Goal: Task Accomplishment & Management: Use online tool/utility

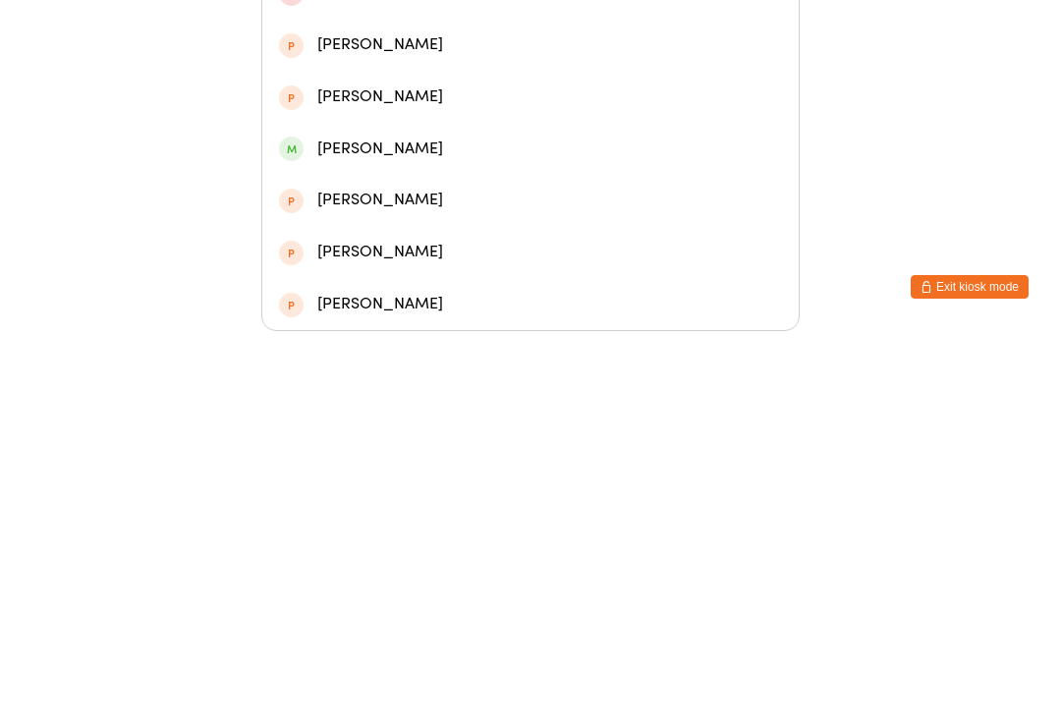
type input "Argus"
click at [362, 272] on div "[PERSON_NAME]" at bounding box center [530, 285] width 503 height 27
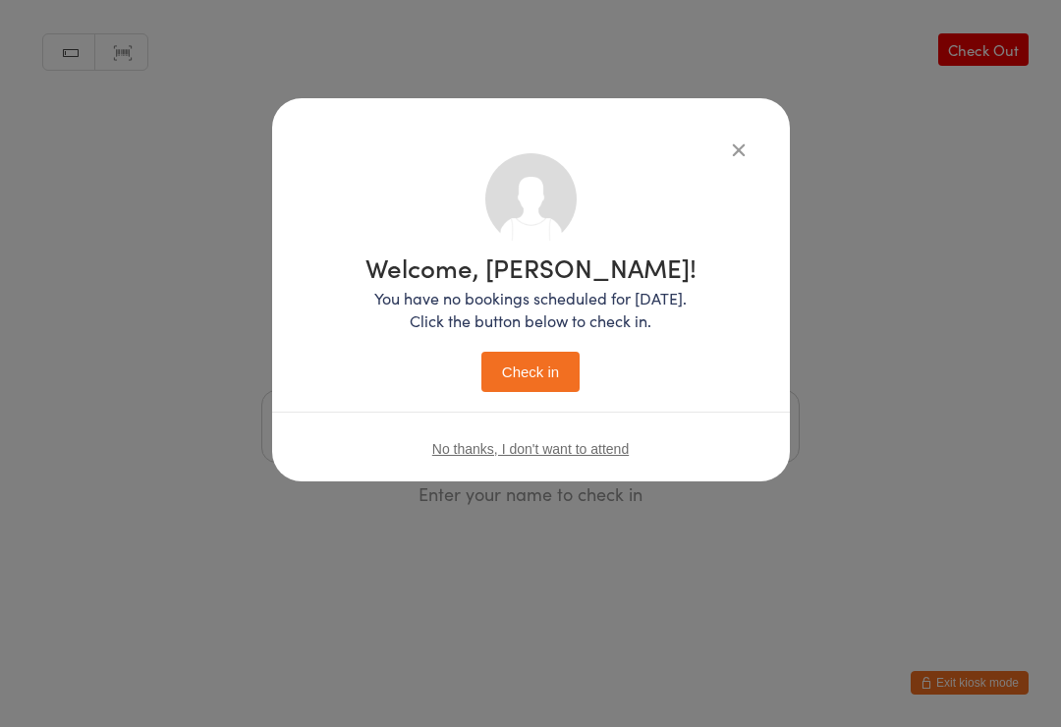
click at [548, 364] on button "Check in" at bounding box center [530, 372] width 98 height 40
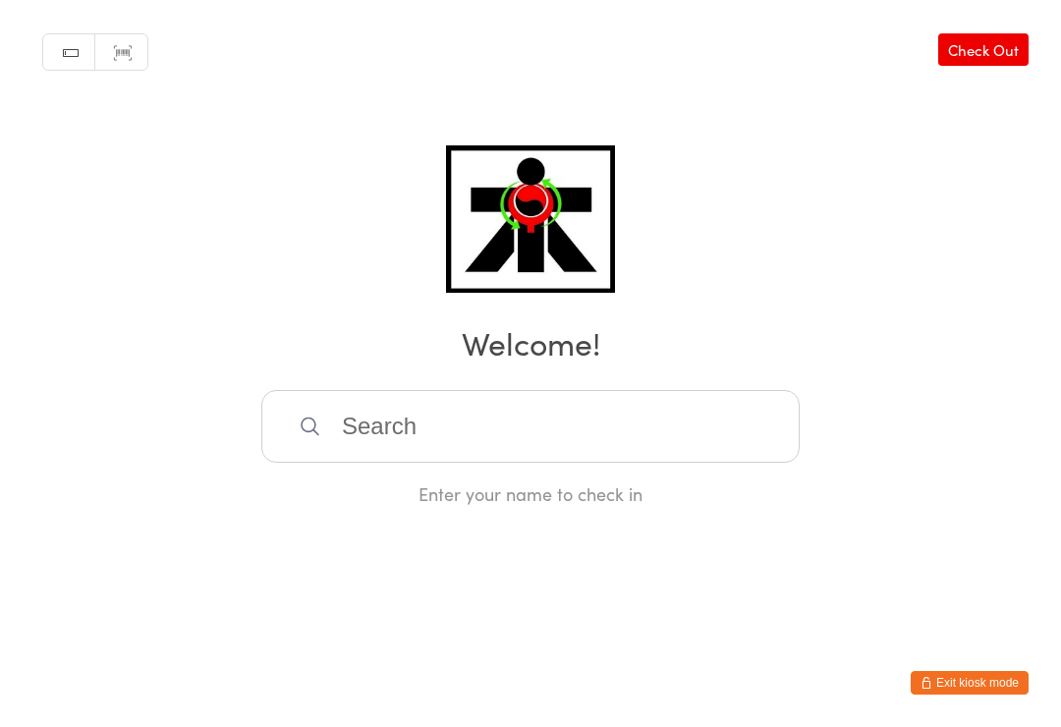
click at [437, 418] on input "search" at bounding box center [530, 426] width 538 height 73
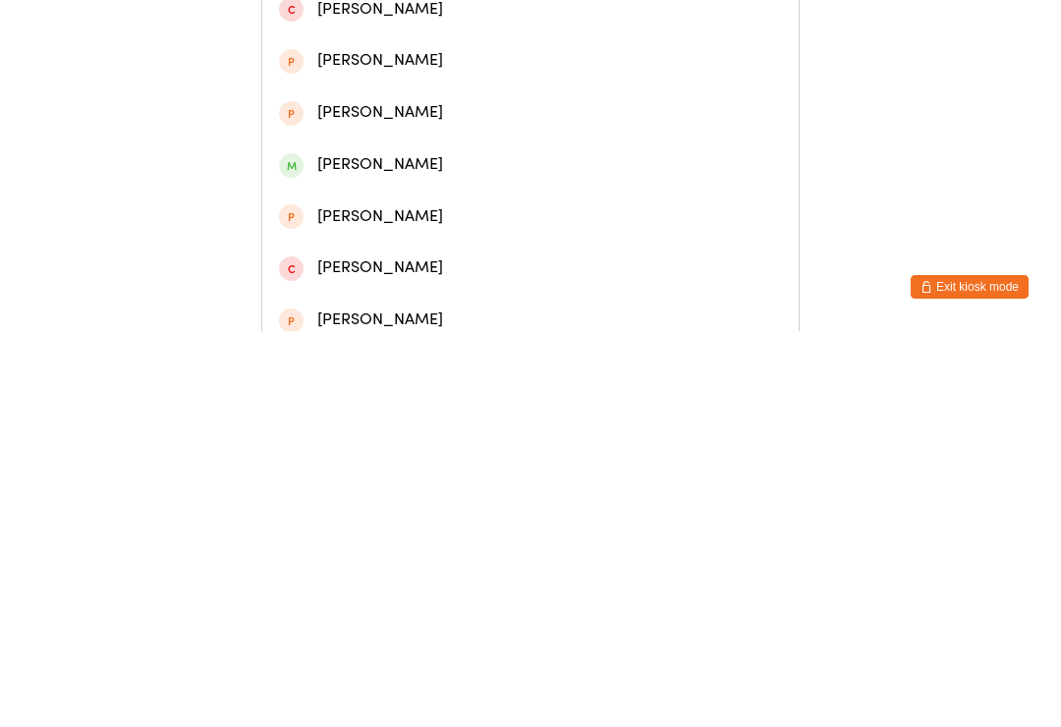
type input "Hunter wake"
click at [357, 92] on div "Hunter Wake" at bounding box center [530, 94] width 503 height 27
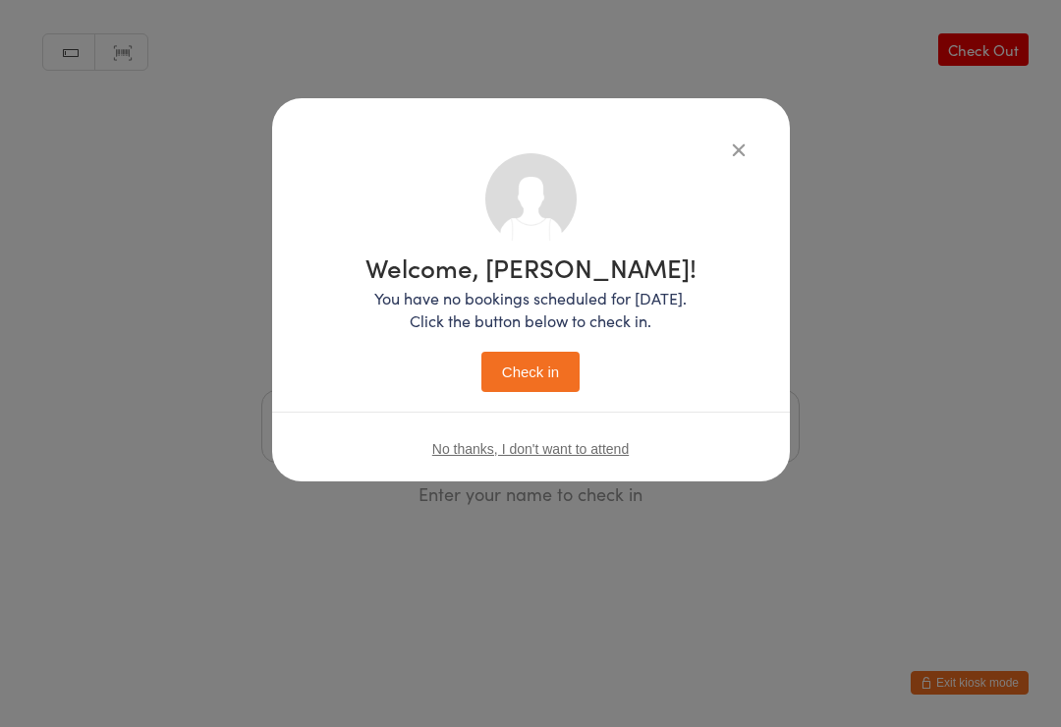
click at [551, 375] on button "Check in" at bounding box center [530, 372] width 98 height 40
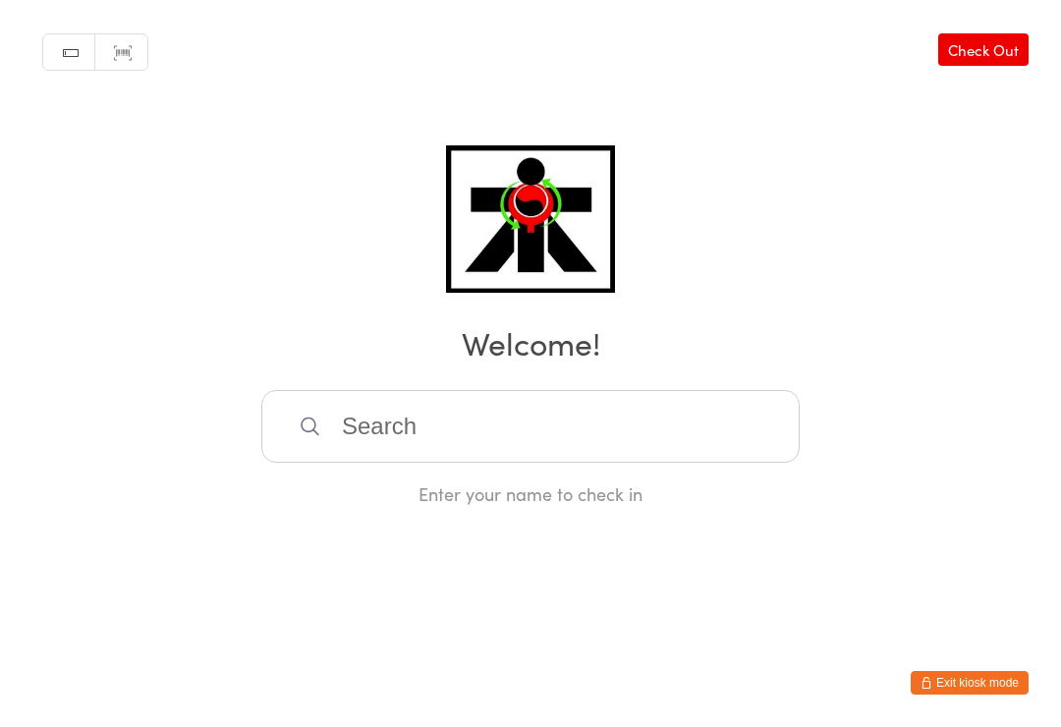
click at [697, 433] on input "search" at bounding box center [530, 426] width 538 height 73
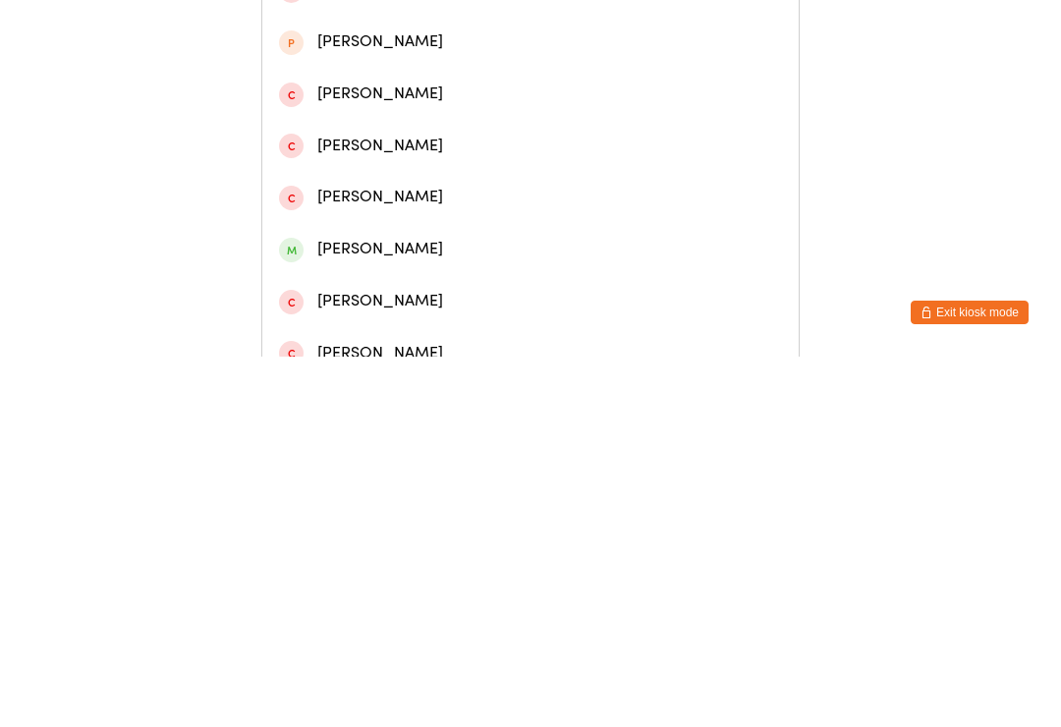
scroll to position [521, 0]
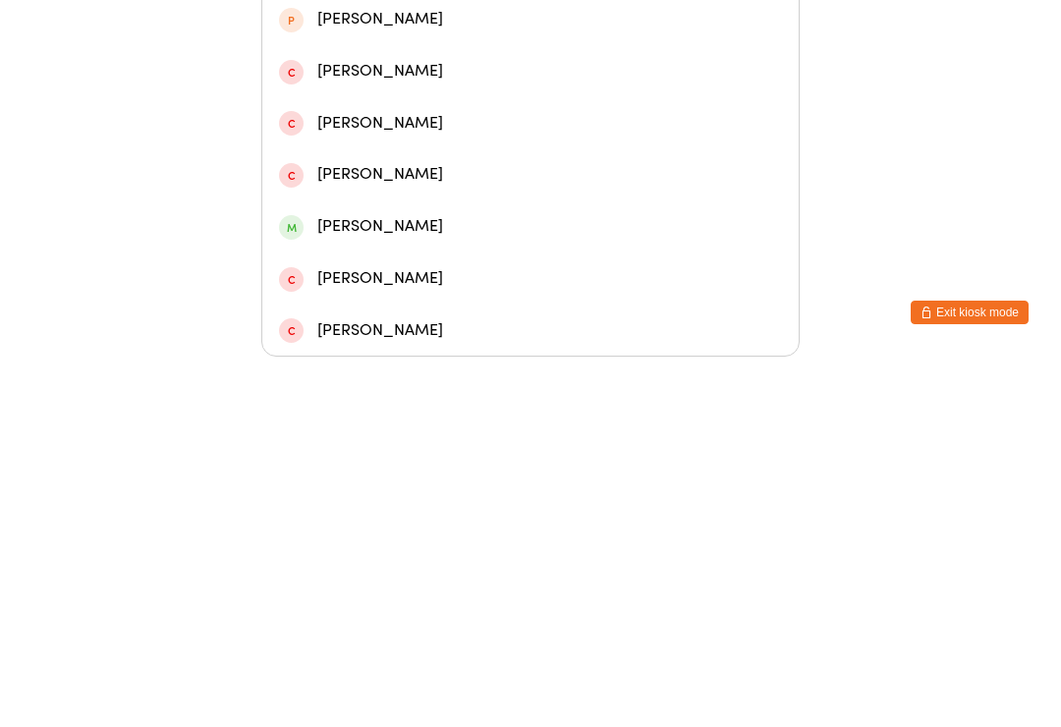
type input "[PERSON_NAME]"
click at [366, 584] on div "[PERSON_NAME]" at bounding box center [530, 597] width 503 height 27
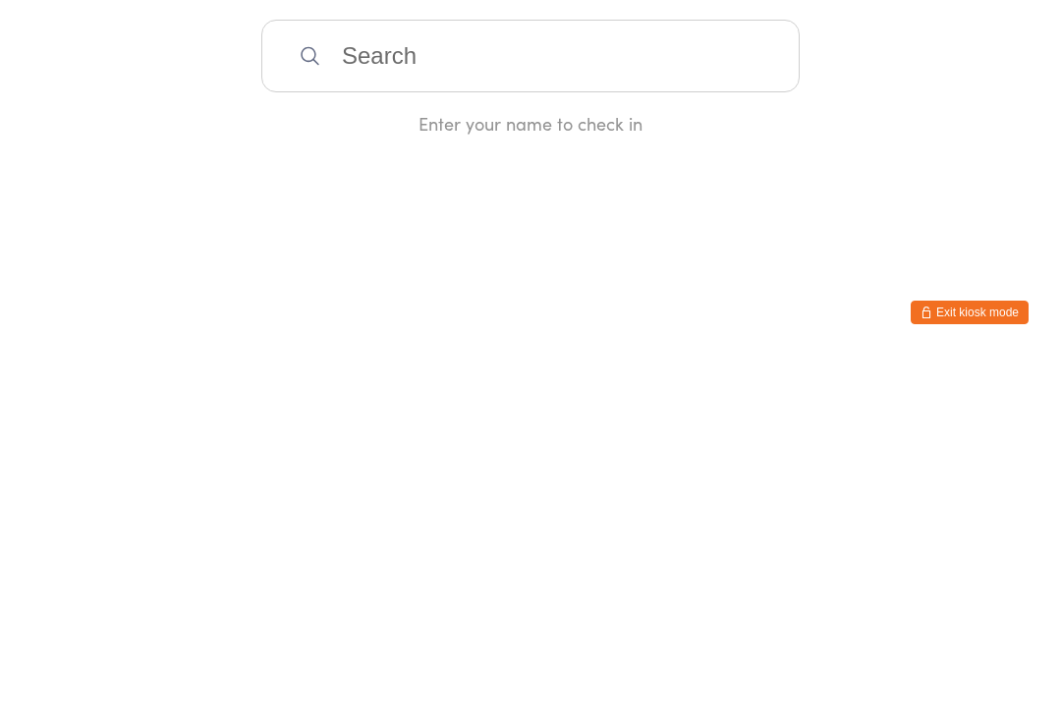
scroll to position [0, 0]
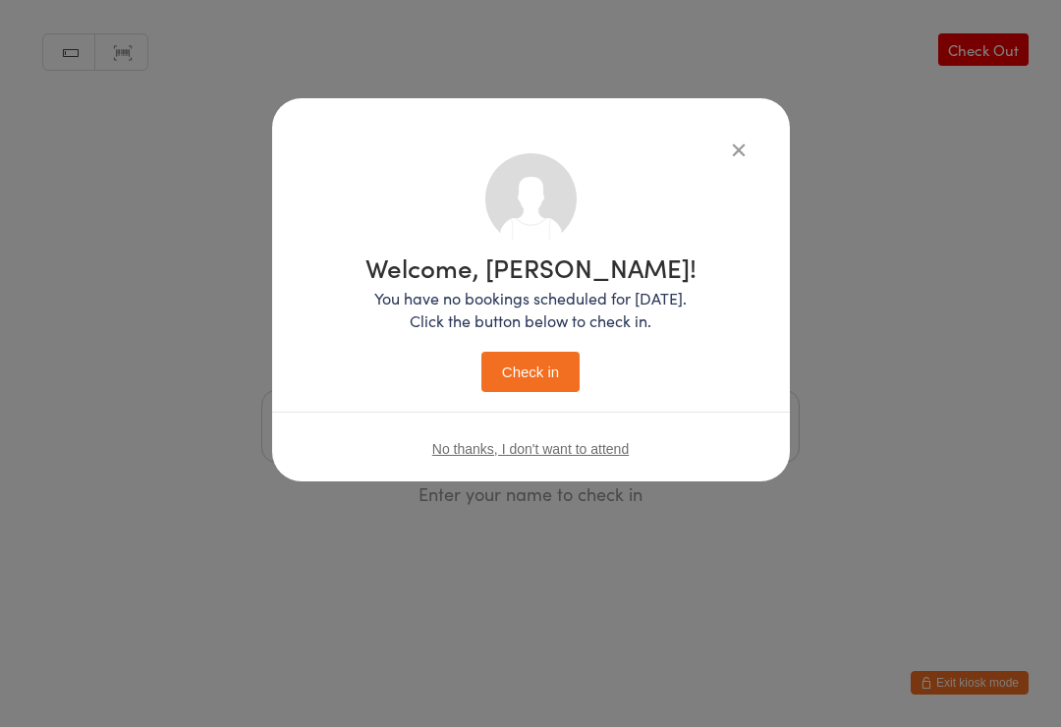
click at [527, 383] on button "Check in" at bounding box center [530, 372] width 98 height 40
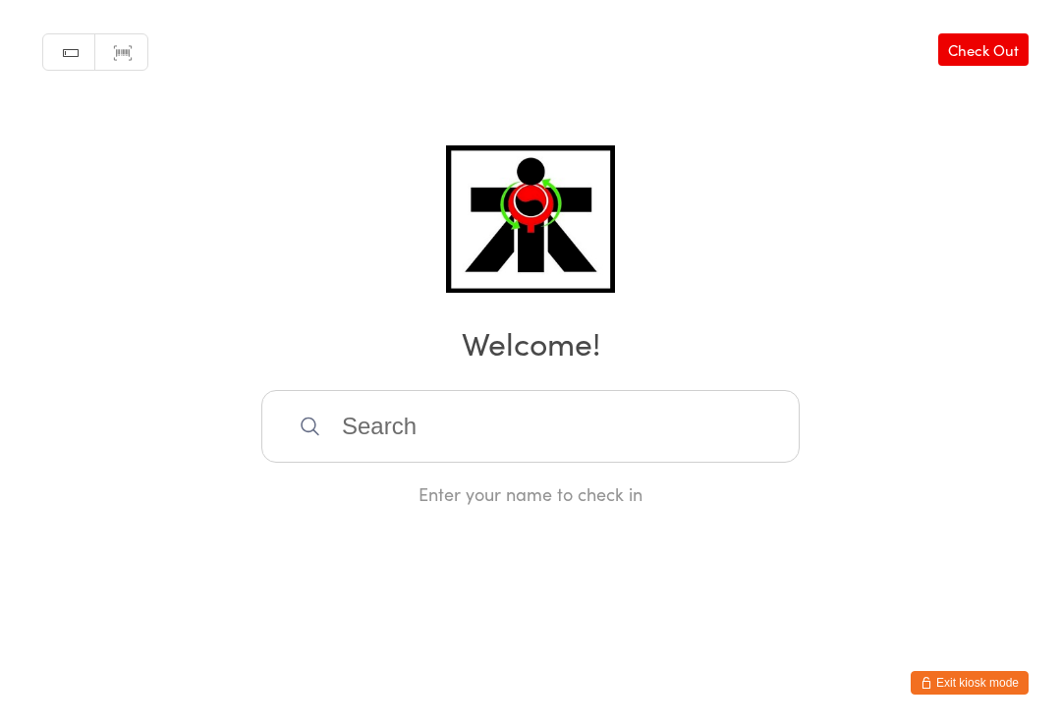
click at [738, 425] on input "search" at bounding box center [530, 426] width 538 height 73
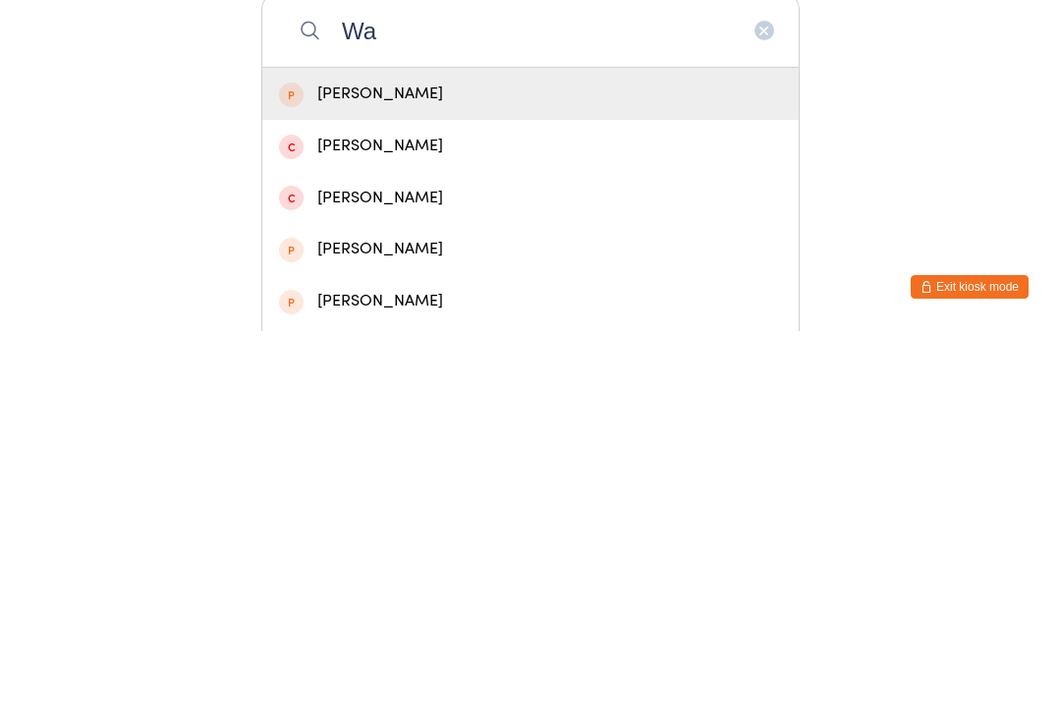
type input "W"
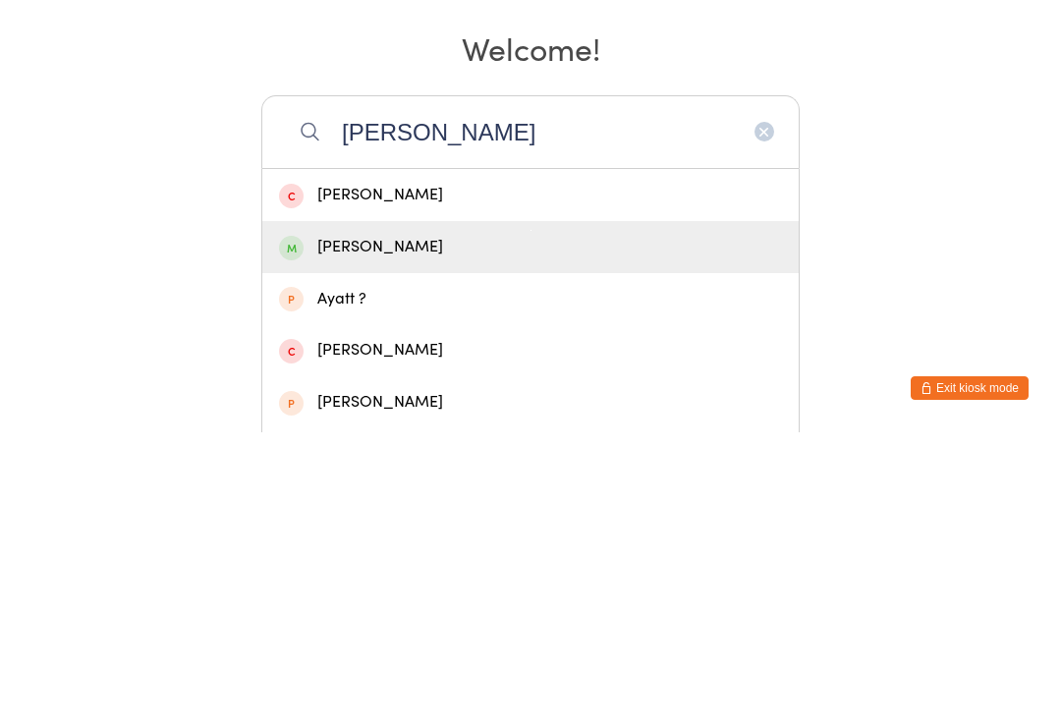
type input "[PERSON_NAME]"
click at [379, 528] on div "[PERSON_NAME]" at bounding box center [530, 541] width 503 height 27
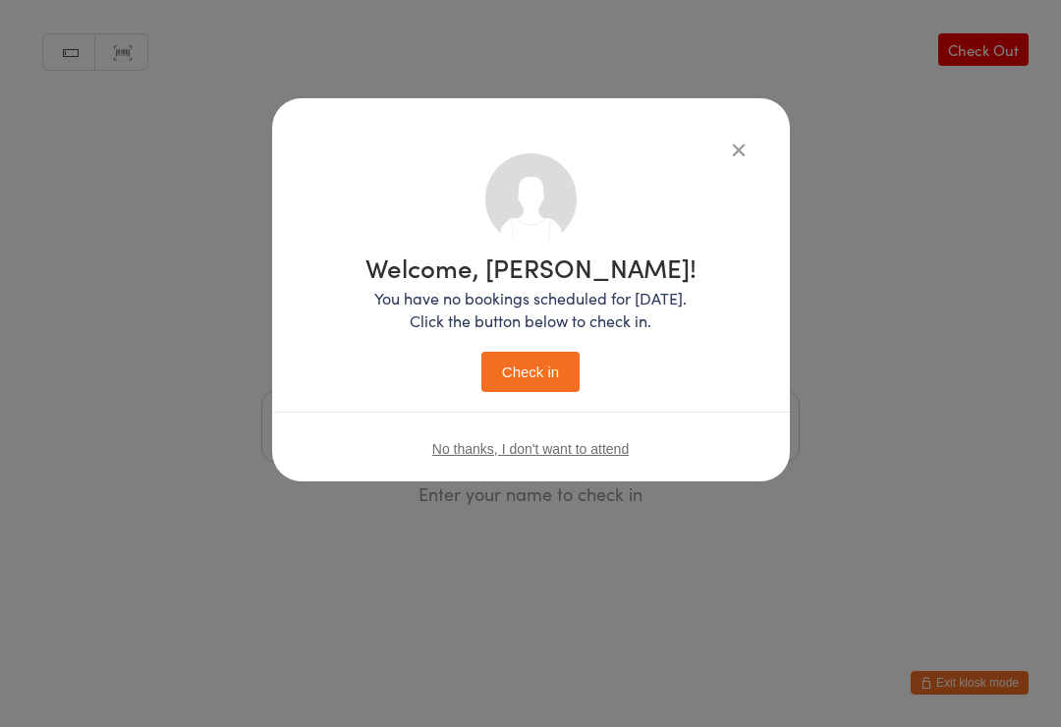
click at [537, 360] on button "Check in" at bounding box center [530, 372] width 98 height 40
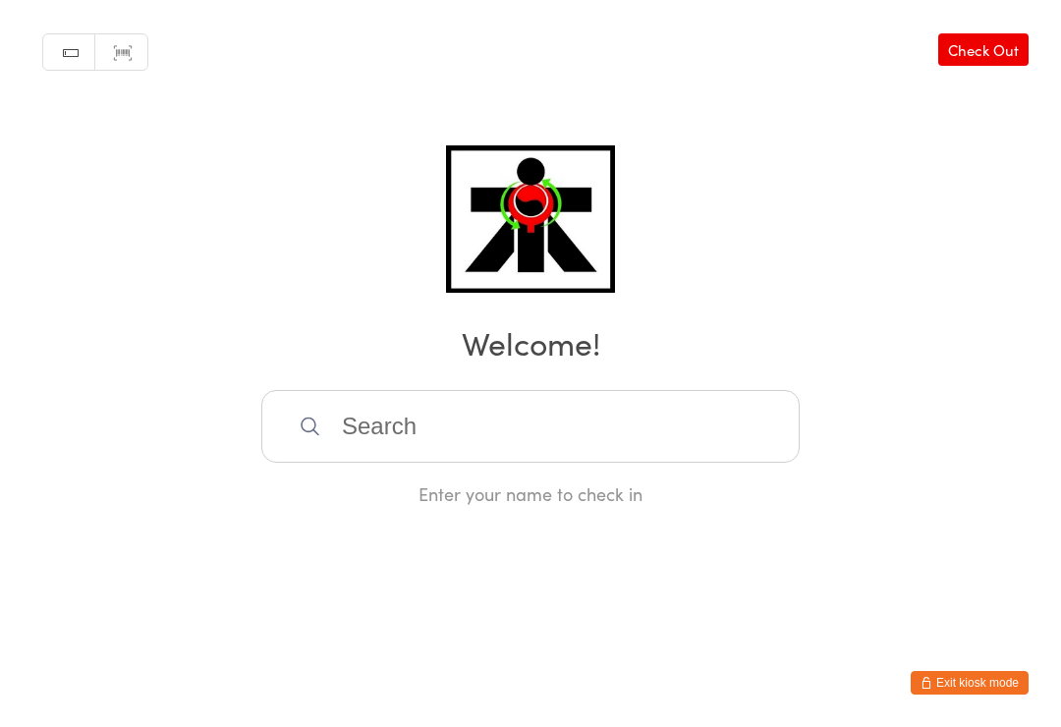
click at [392, 424] on input "search" at bounding box center [530, 426] width 538 height 73
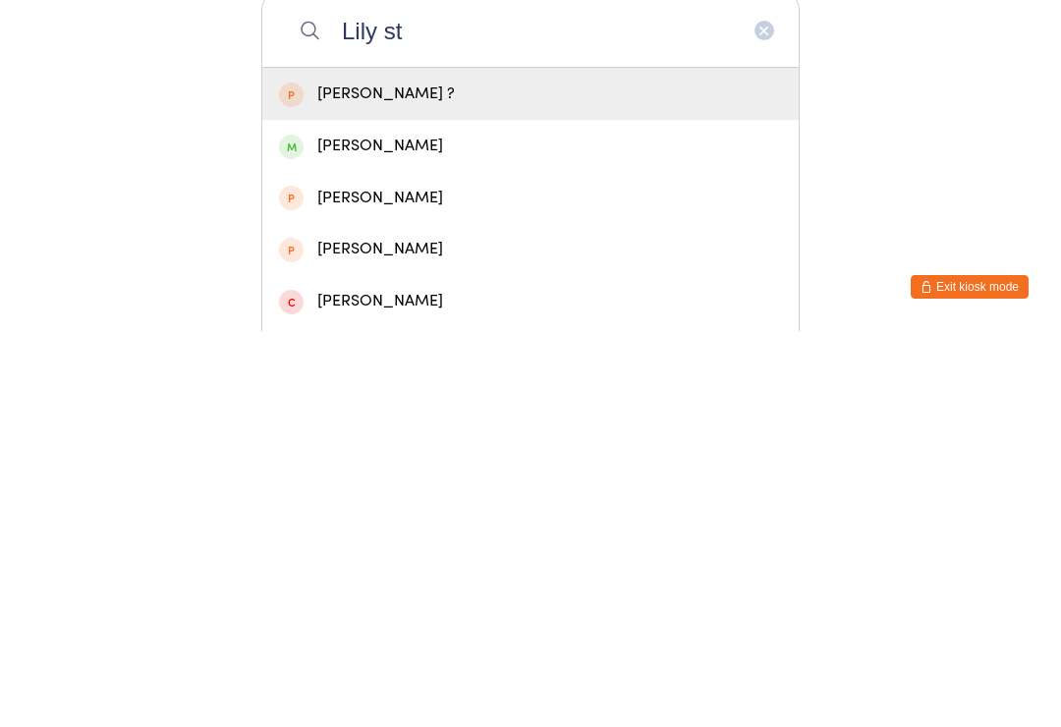
type input "Lily st"
click at [331, 528] on div "[PERSON_NAME]" at bounding box center [530, 541] width 503 height 27
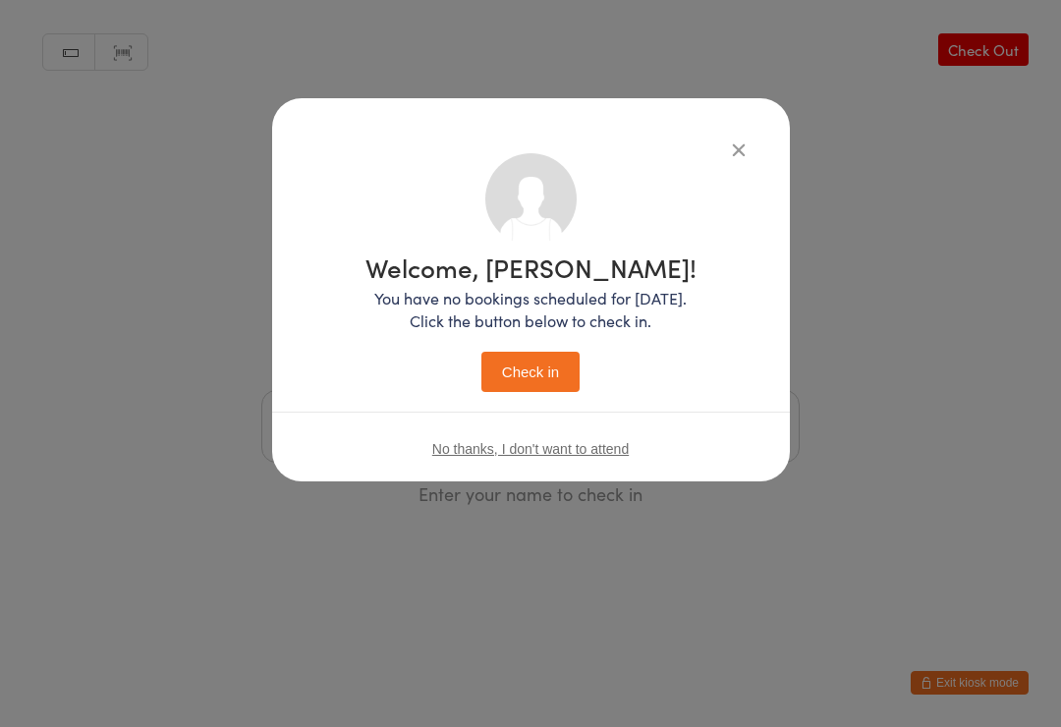
click at [538, 367] on button "Check in" at bounding box center [530, 372] width 98 height 40
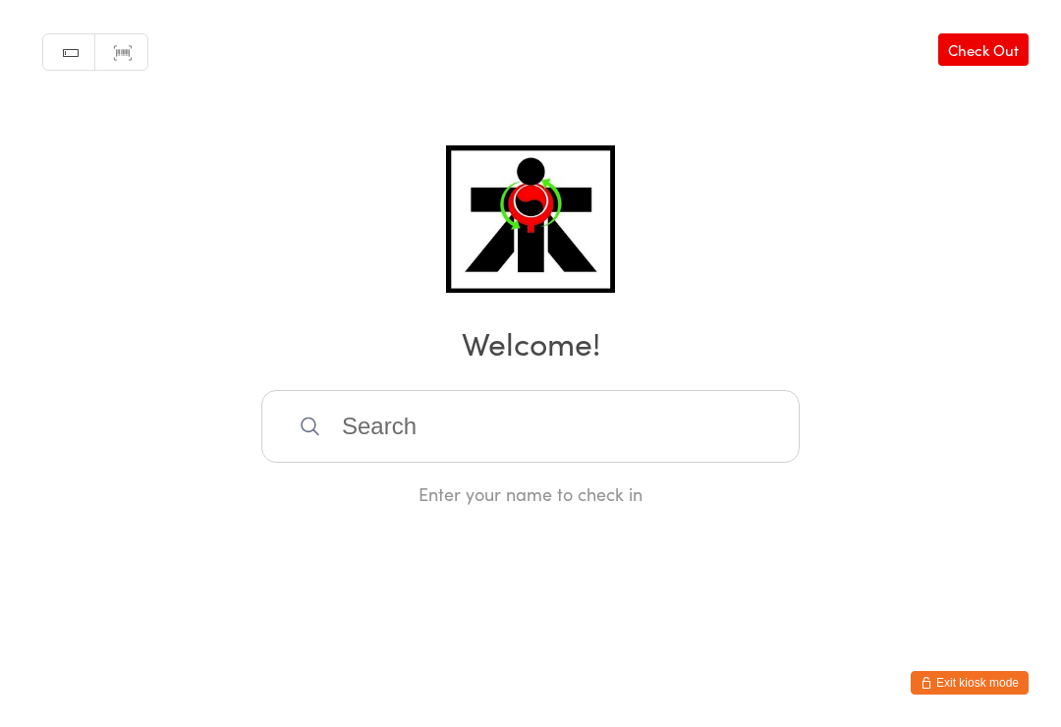
click at [736, 409] on input "search" at bounding box center [530, 426] width 538 height 73
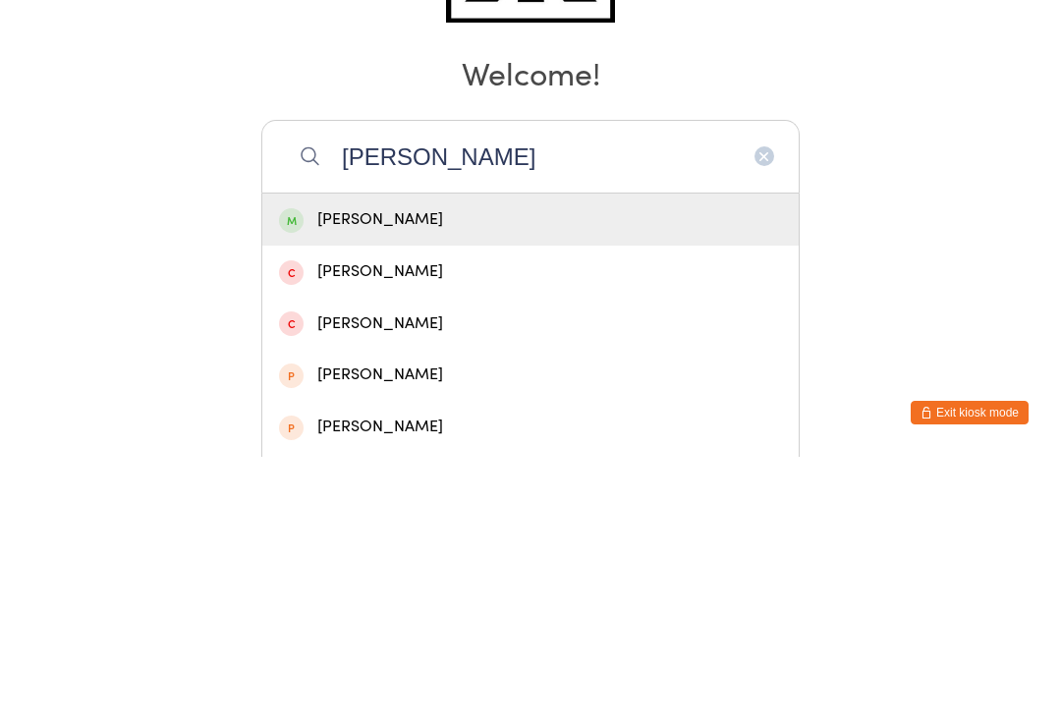
type input "[PERSON_NAME]"
click at [581, 476] on div "[PERSON_NAME]" at bounding box center [530, 489] width 503 height 27
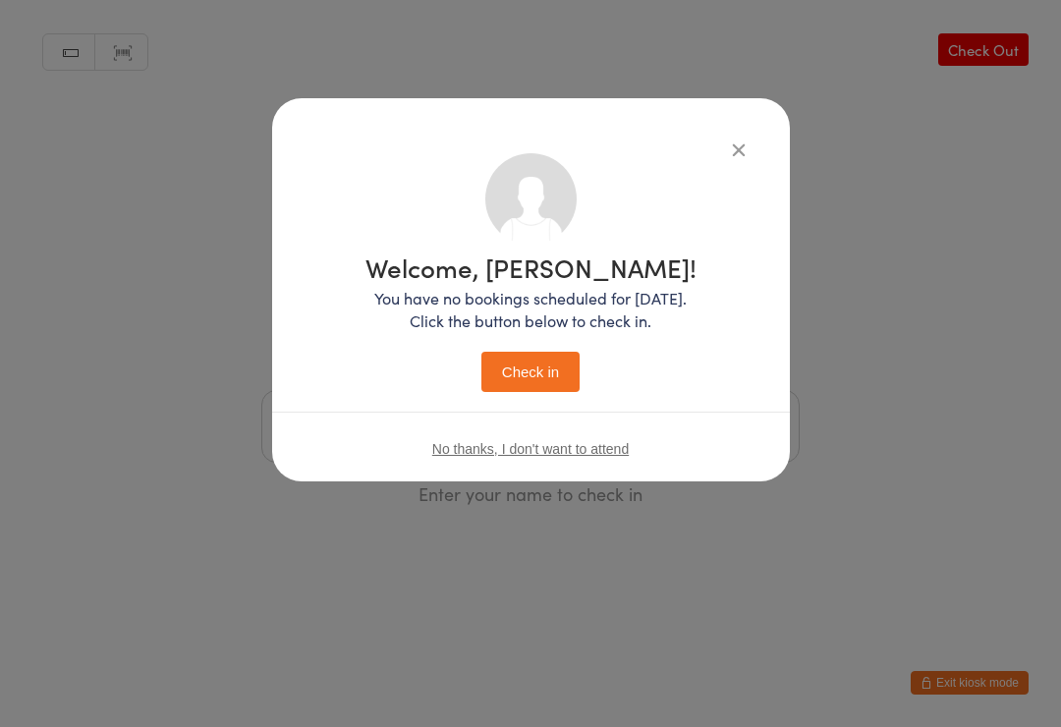
click at [548, 375] on button "Check in" at bounding box center [530, 372] width 98 height 40
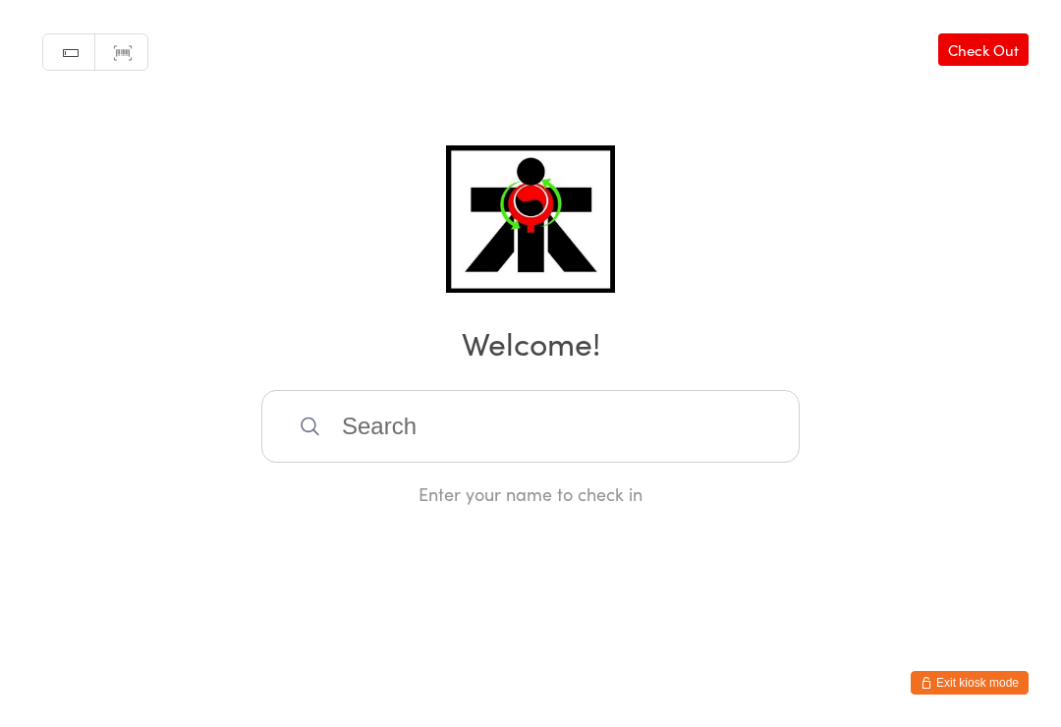
click at [583, 441] on input "search" at bounding box center [530, 426] width 538 height 73
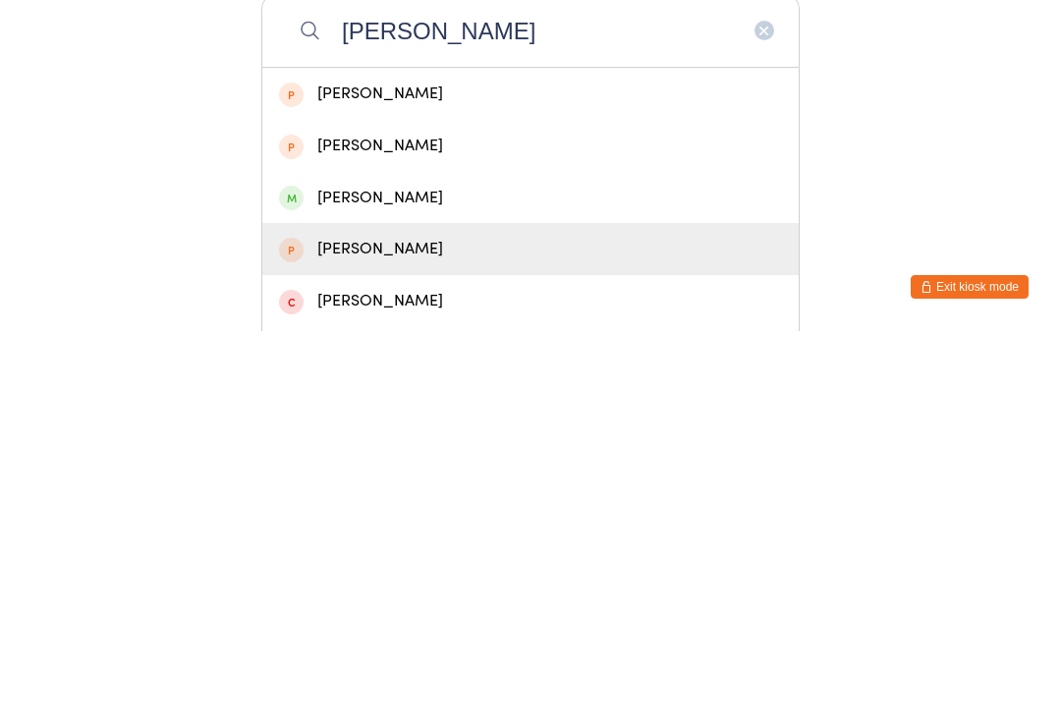
type input "[PERSON_NAME]"
click at [442, 632] on div "[PERSON_NAME]" at bounding box center [530, 645] width 503 height 27
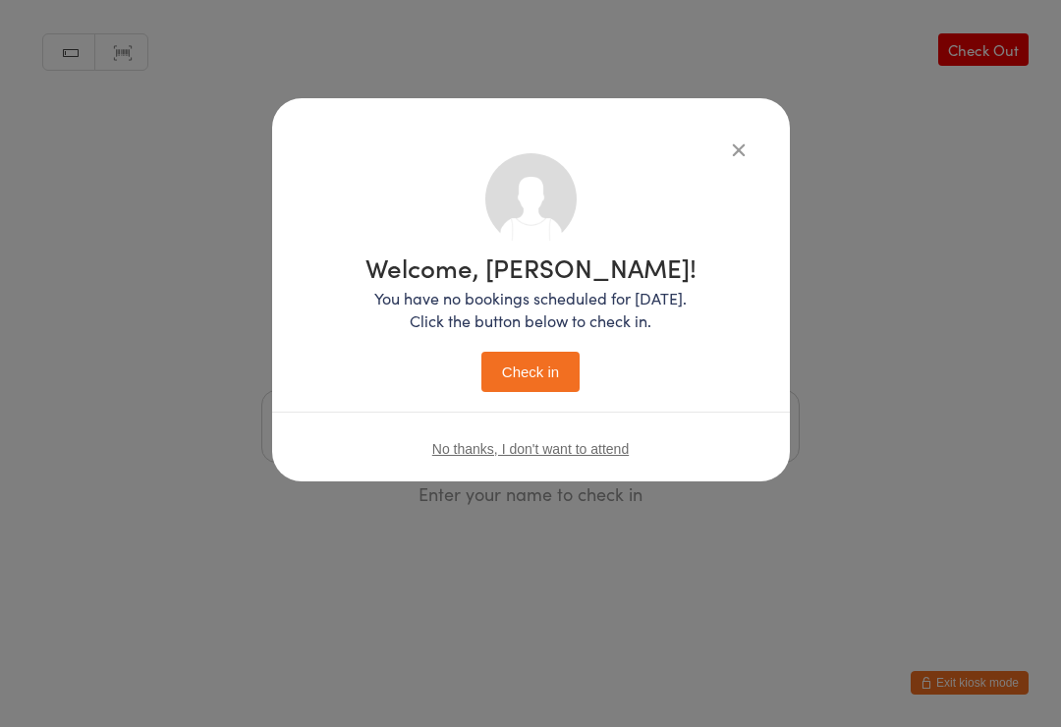
click at [821, 123] on div "Welcome, [PERSON_NAME]! You have no bookings scheduled for [DATE]. Click the bu…" at bounding box center [530, 363] width 1061 height 727
click at [761, 140] on div "Manual search Scanner input Check Out Welcome! Enter your name to check in" at bounding box center [530, 253] width 1061 height 506
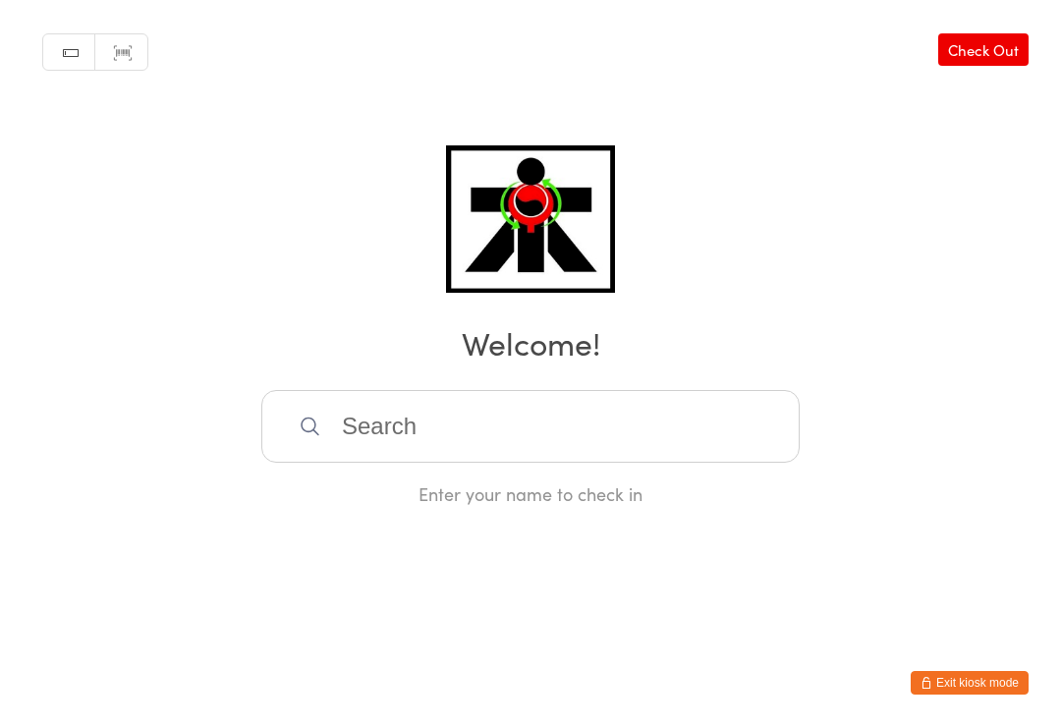
click at [517, 426] on input "search" at bounding box center [530, 426] width 538 height 73
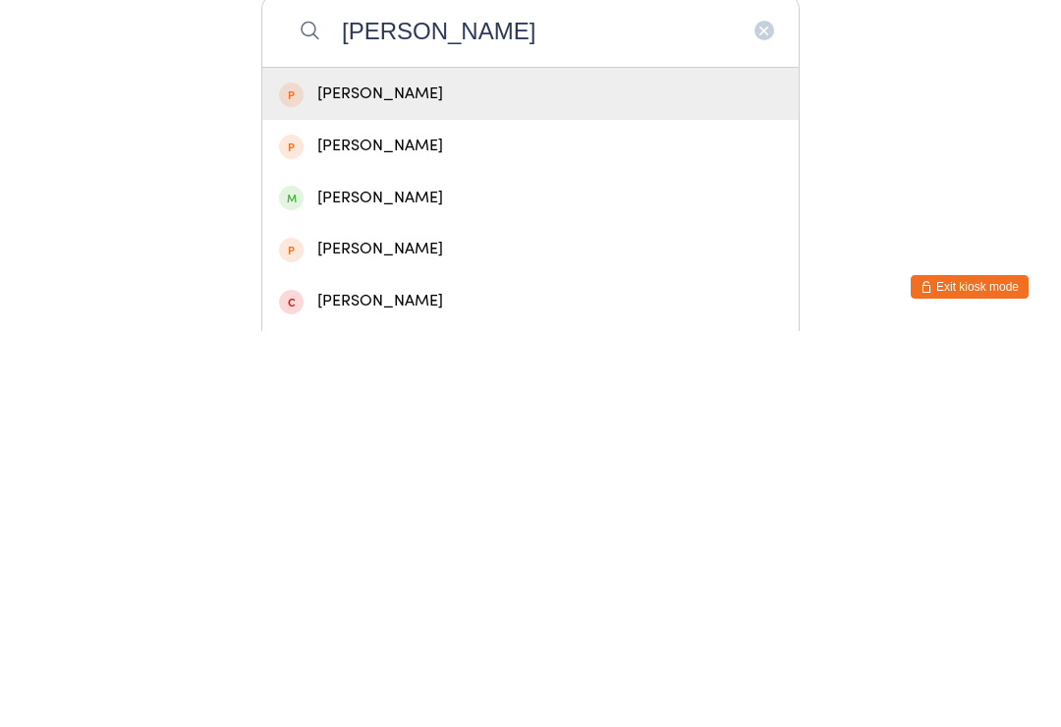
type input "[PERSON_NAME]"
click at [426, 581] on div "[PERSON_NAME]" at bounding box center [530, 594] width 503 height 27
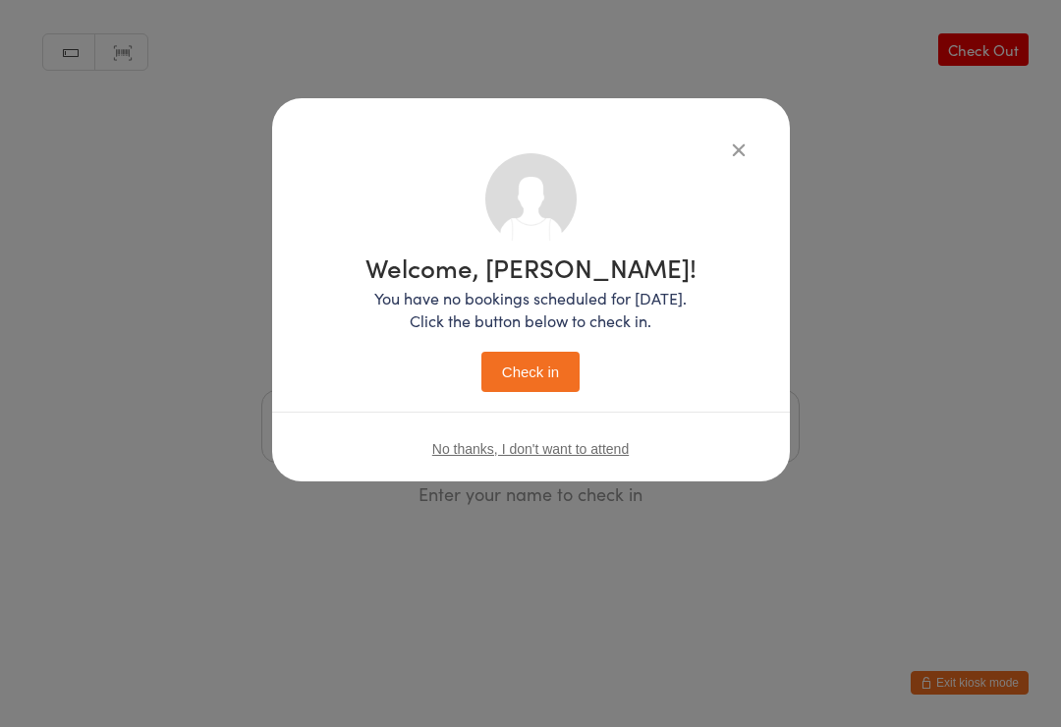
click at [528, 371] on button "Check in" at bounding box center [530, 372] width 98 height 40
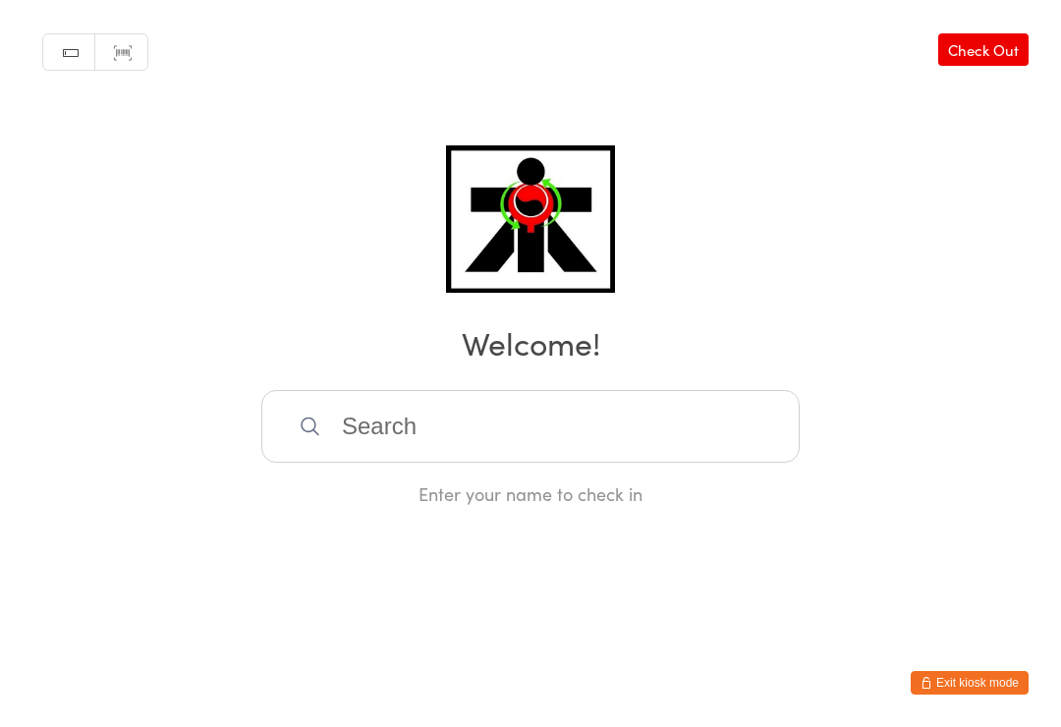
click at [466, 417] on input "search" at bounding box center [530, 426] width 538 height 73
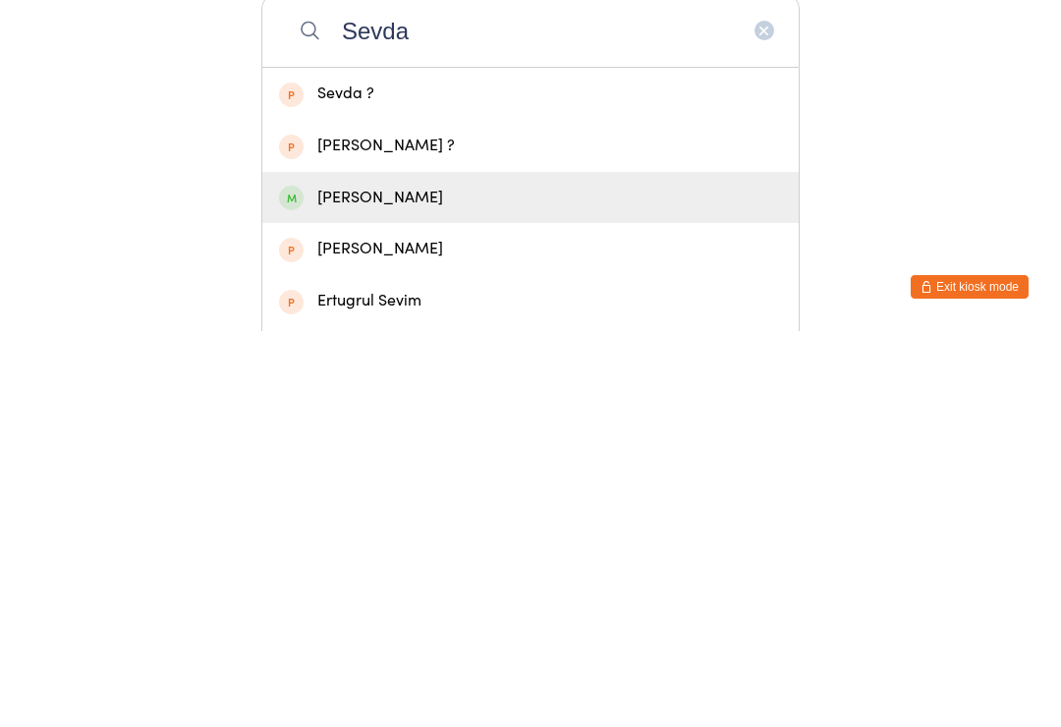
type input "Sevda"
click at [287, 582] on span at bounding box center [291, 594] width 25 height 25
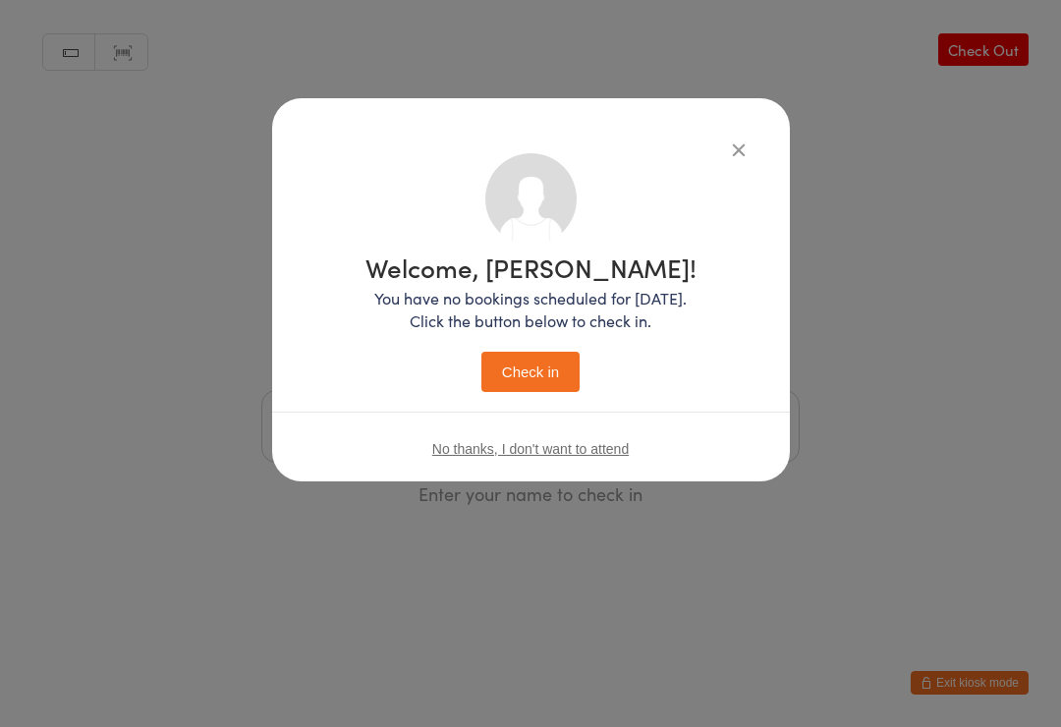
click at [530, 386] on button "Check in" at bounding box center [530, 372] width 98 height 40
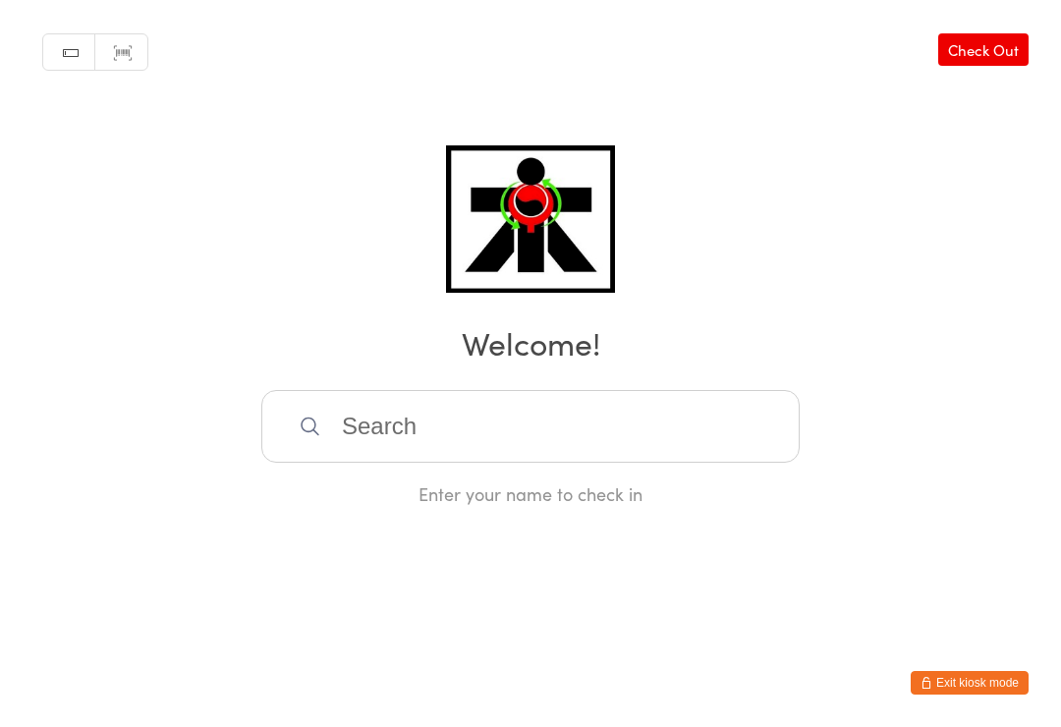
click at [353, 423] on input "search" at bounding box center [530, 426] width 538 height 73
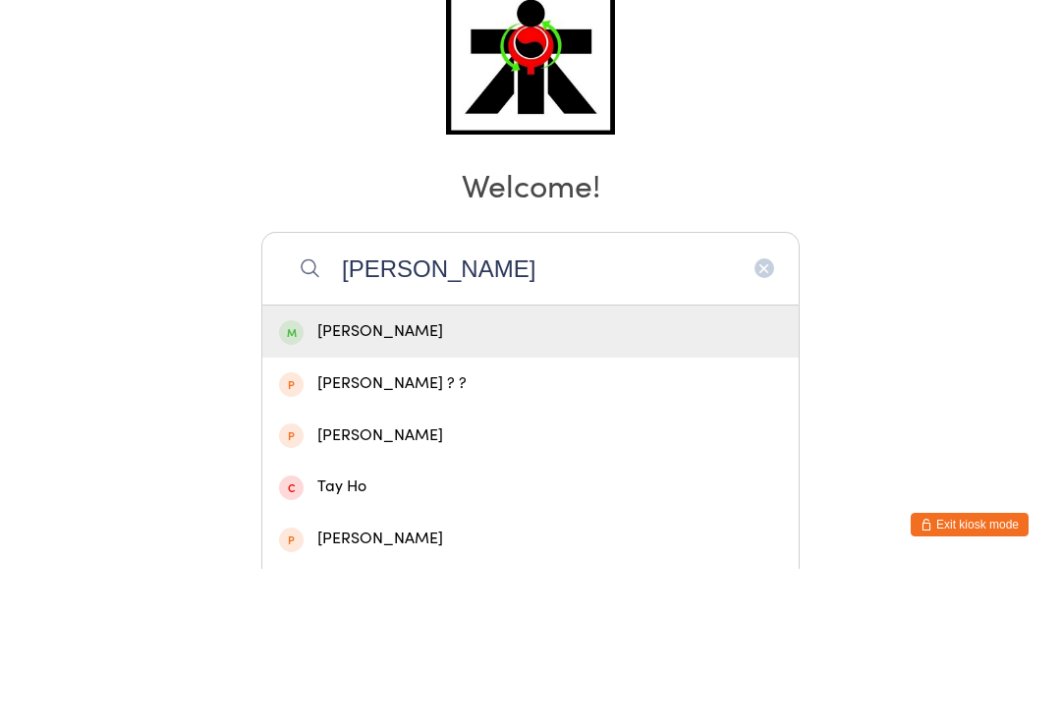
click at [504, 390] on input "[PERSON_NAME]" at bounding box center [530, 426] width 538 height 73
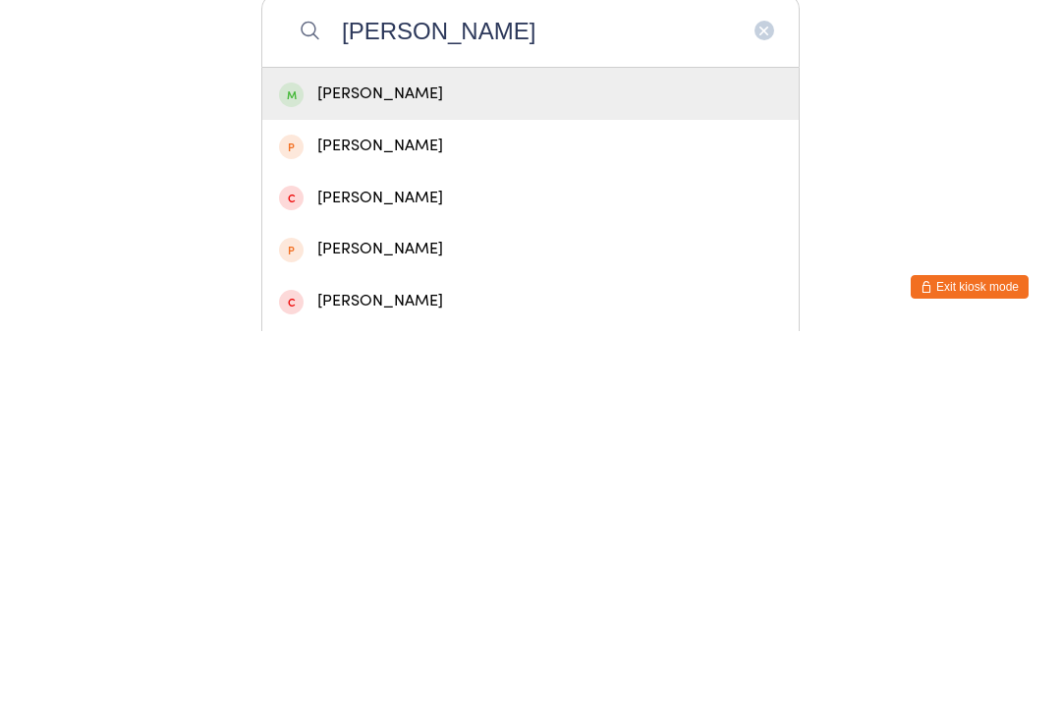
type input "[PERSON_NAME]"
click at [396, 476] on div "[PERSON_NAME]" at bounding box center [530, 489] width 503 height 27
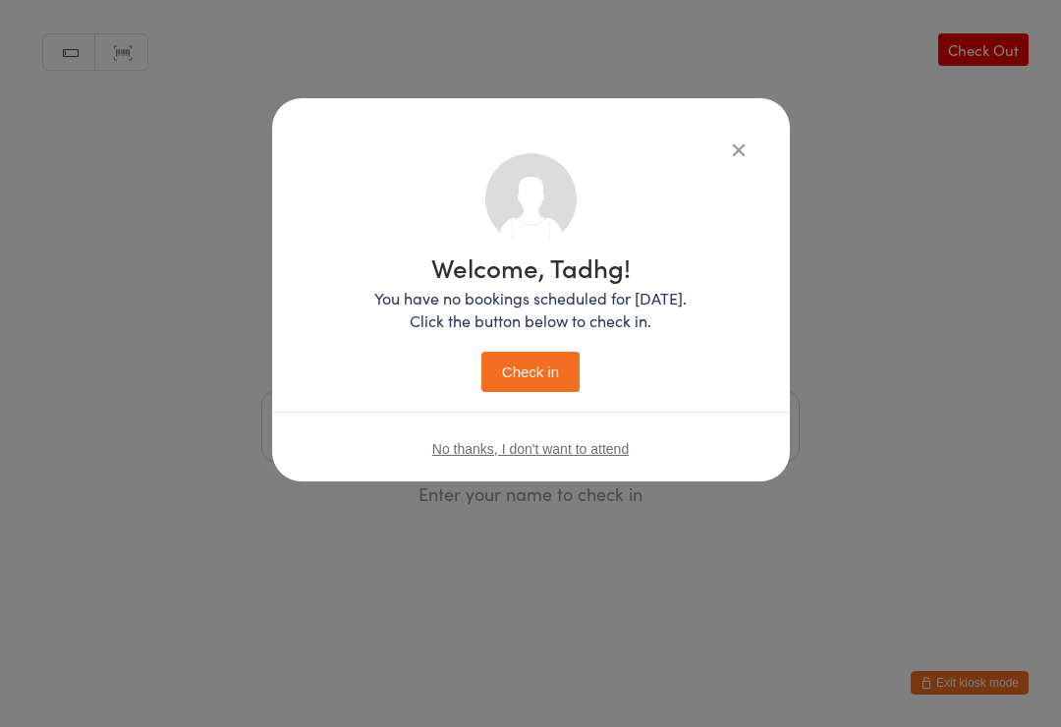
click at [542, 378] on button "Check in" at bounding box center [530, 372] width 98 height 40
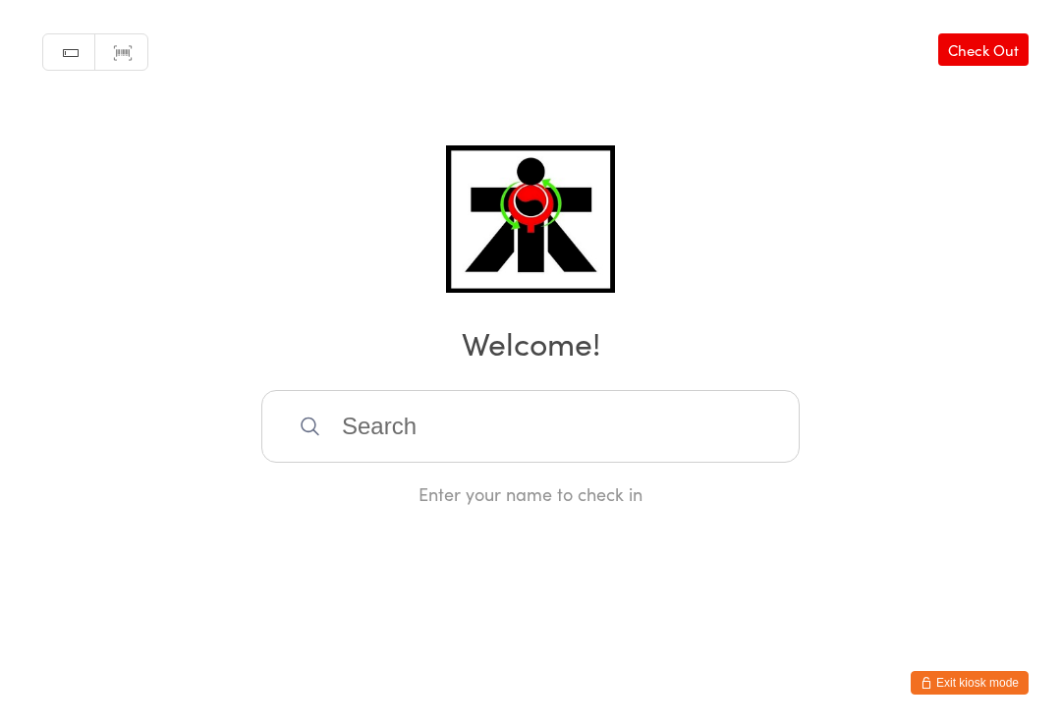
click at [368, 426] on input "search" at bounding box center [530, 426] width 538 height 73
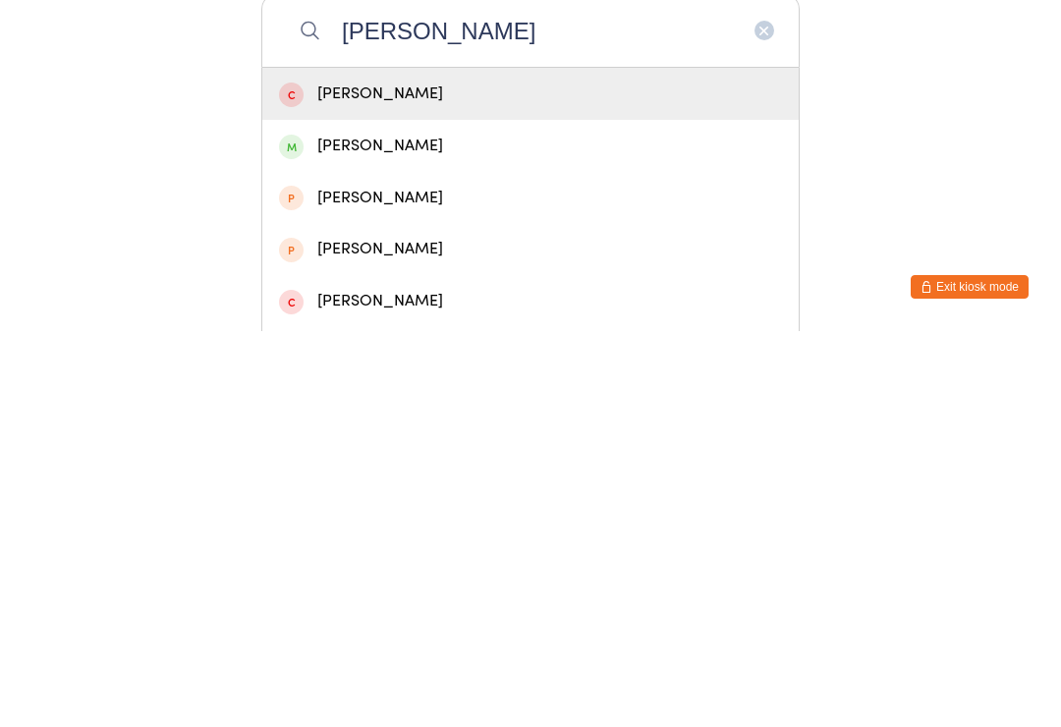
type input "[PERSON_NAME]"
click at [351, 528] on div "[PERSON_NAME]" at bounding box center [530, 541] width 503 height 27
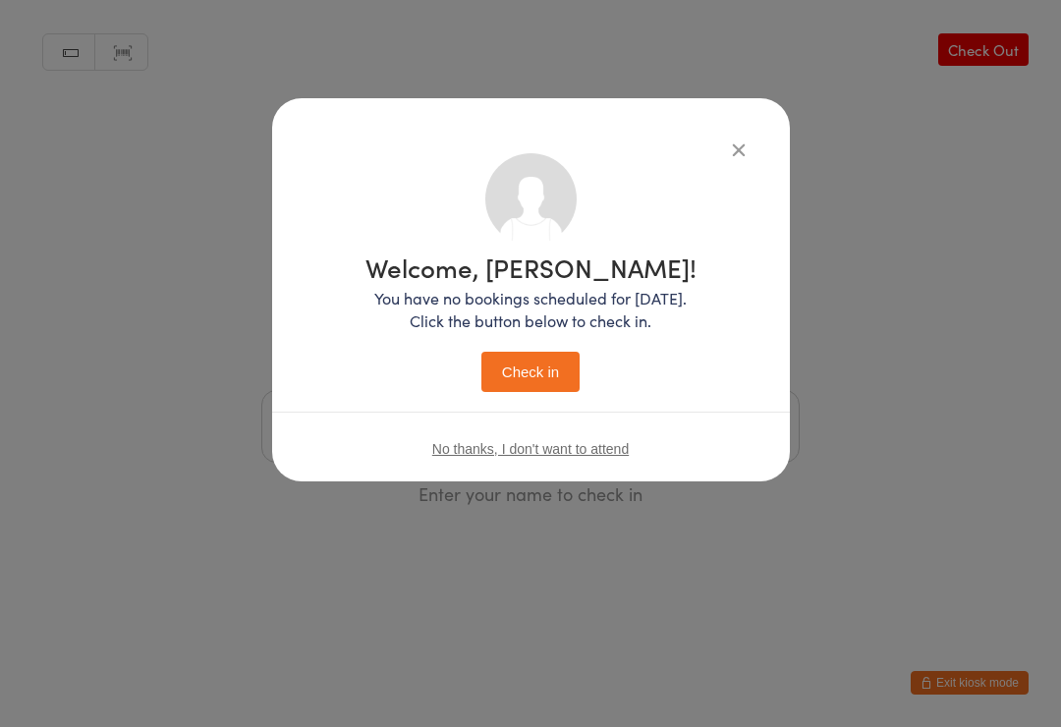
click at [521, 360] on button "Check in" at bounding box center [530, 372] width 98 height 40
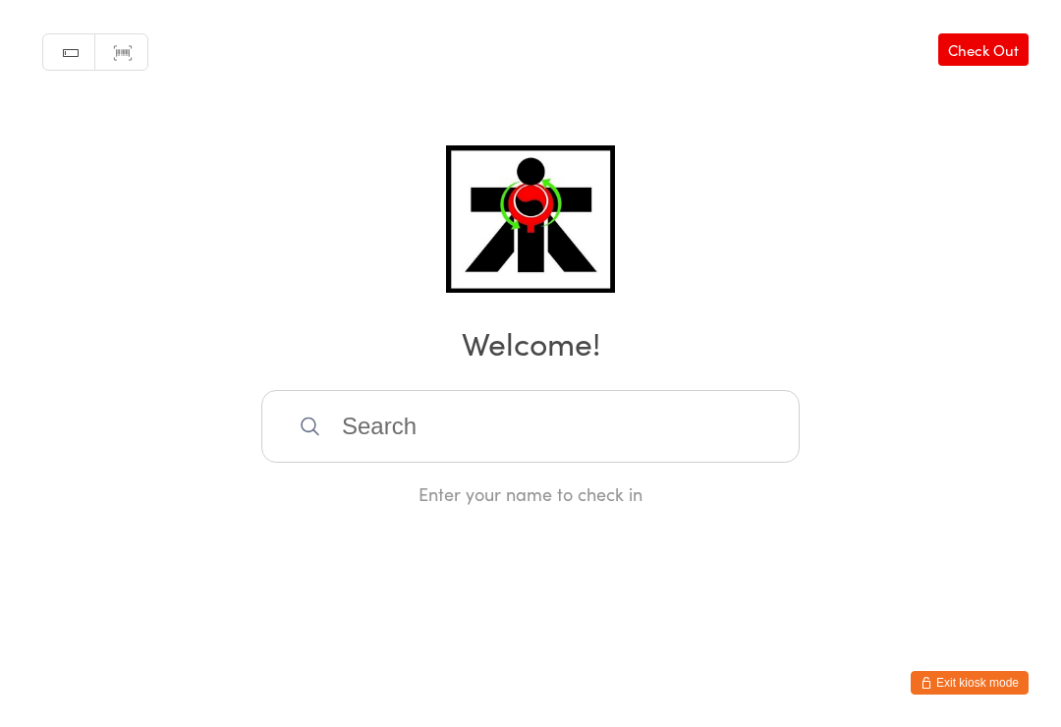
click at [371, 426] on input "search" at bounding box center [530, 426] width 538 height 73
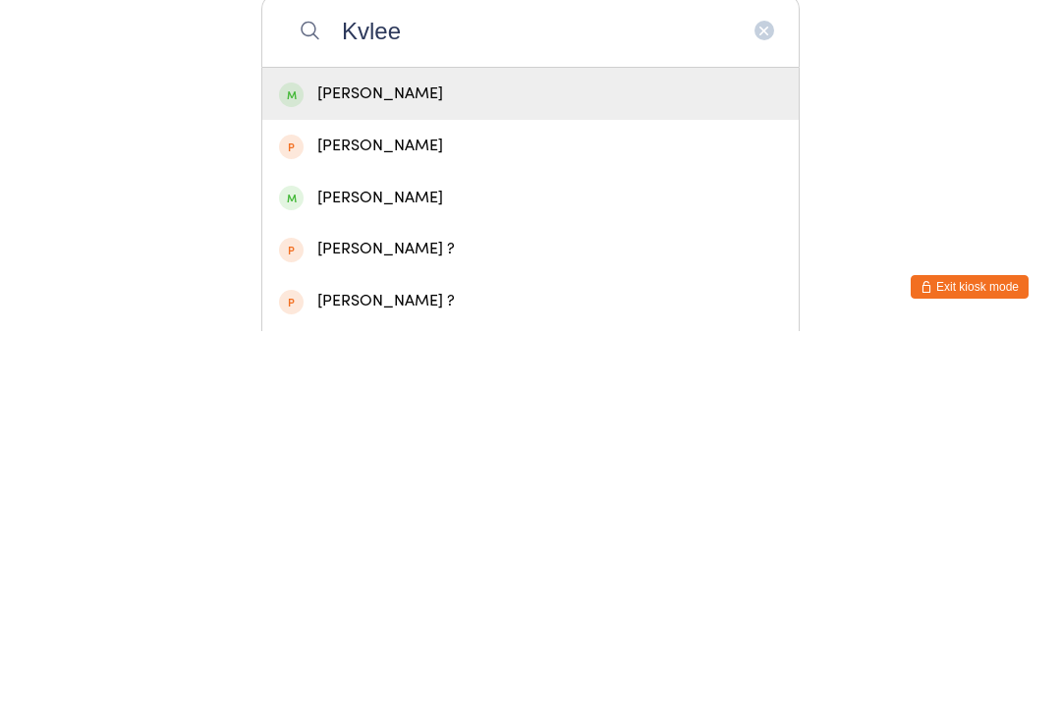
type input "Kvlee"
click at [452, 476] on div "[PERSON_NAME]" at bounding box center [530, 489] width 503 height 27
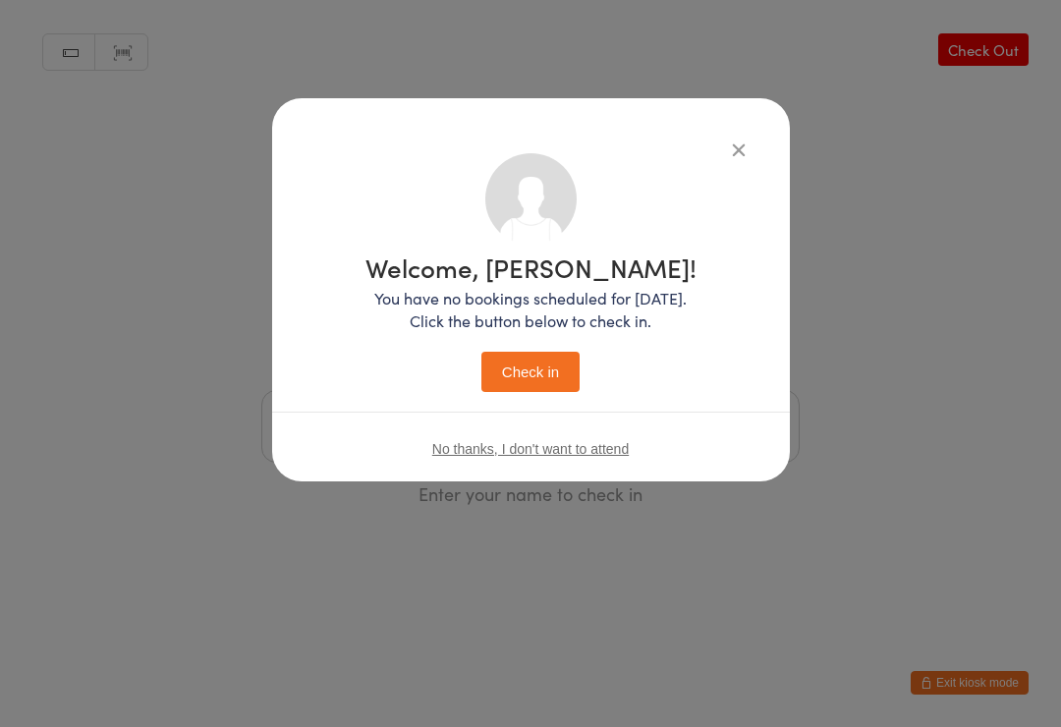
click at [541, 369] on button "Check in" at bounding box center [530, 372] width 98 height 40
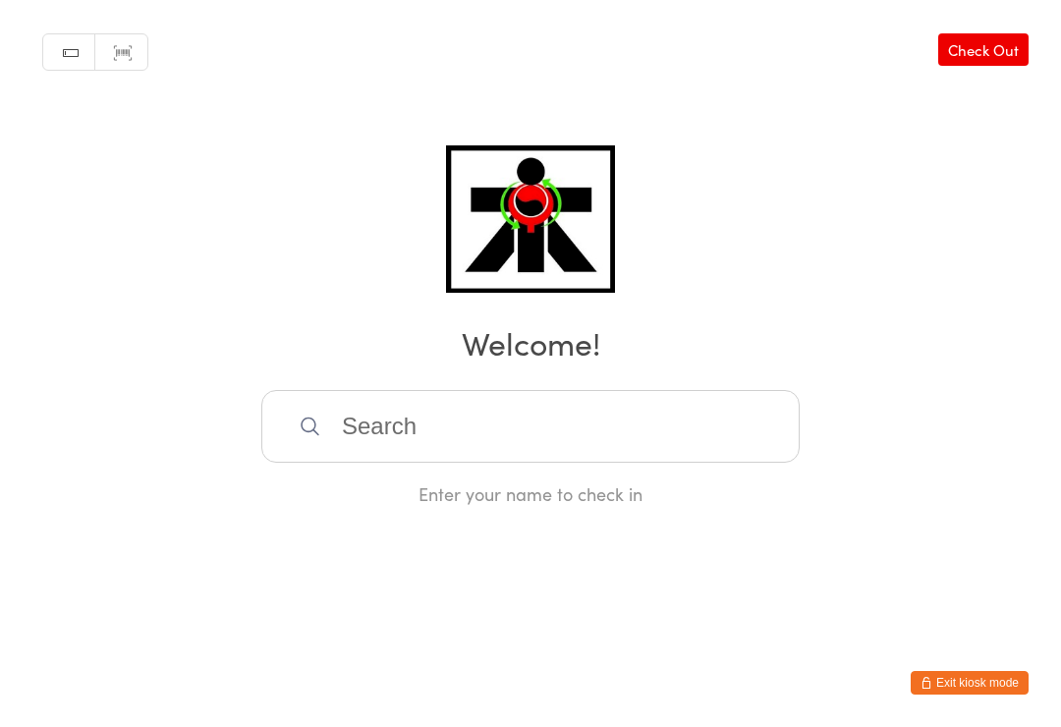
click at [539, 413] on input "search" at bounding box center [530, 426] width 538 height 73
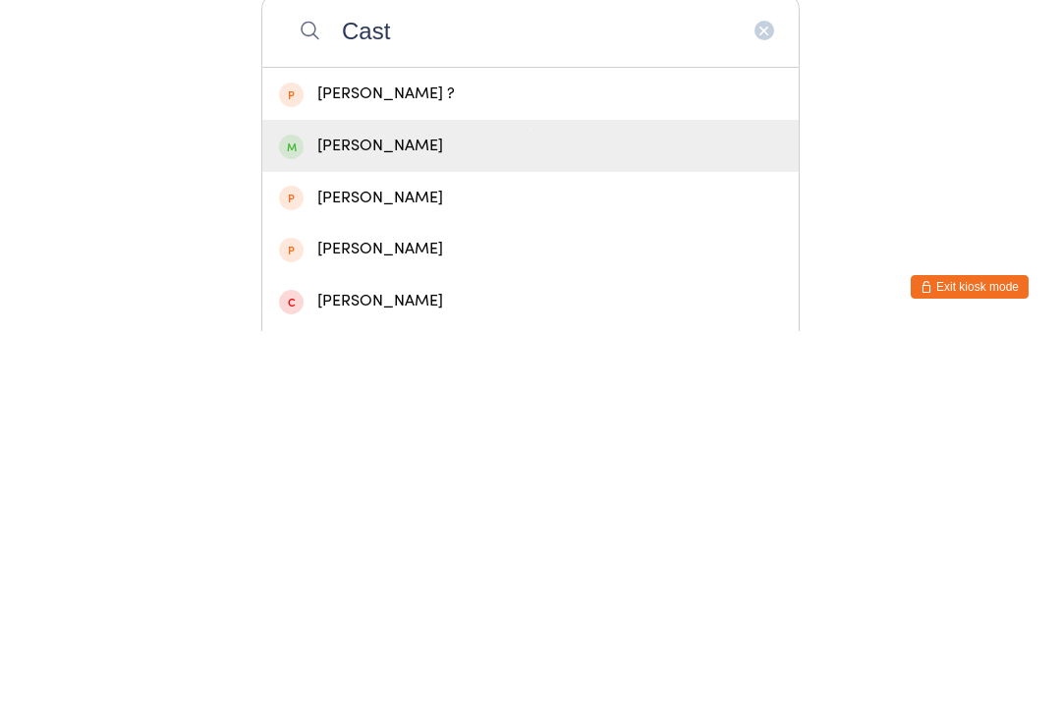
type input "Cast"
click at [499, 528] on div "[PERSON_NAME]" at bounding box center [530, 541] width 503 height 27
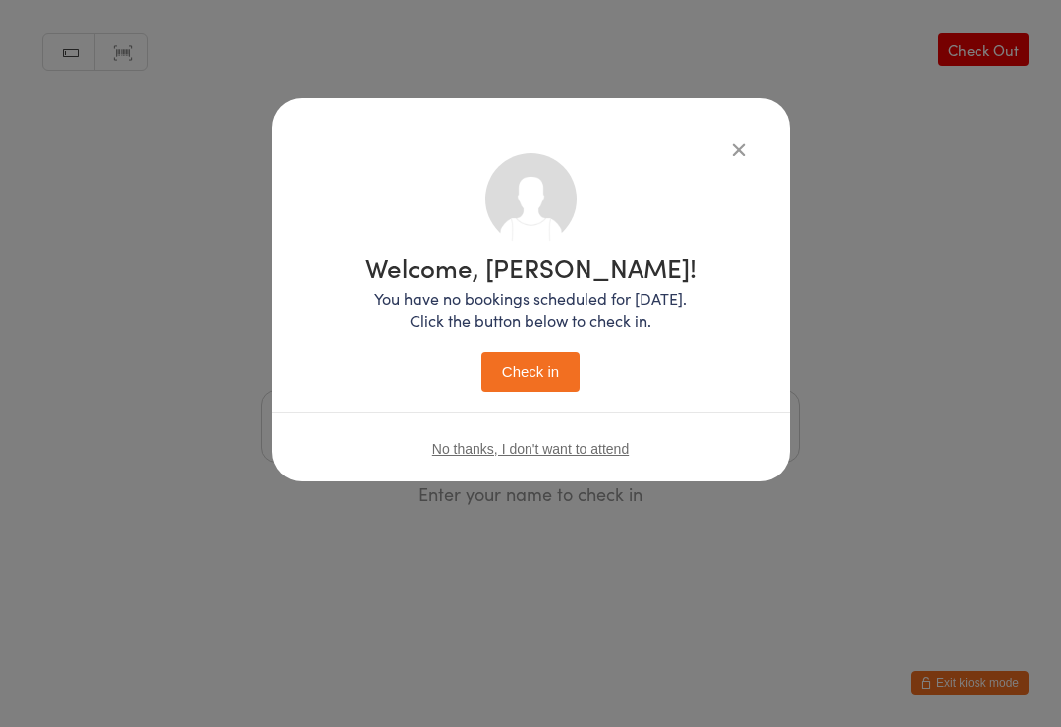
click at [536, 386] on button "Check in" at bounding box center [530, 372] width 98 height 40
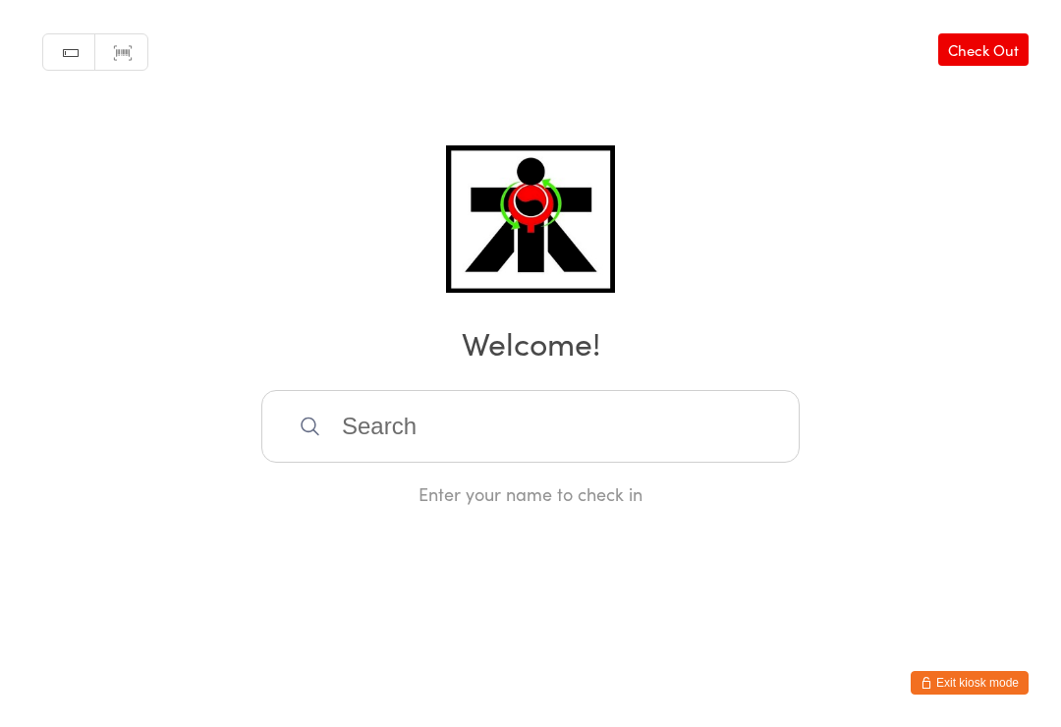
click at [534, 424] on input "search" at bounding box center [530, 426] width 538 height 73
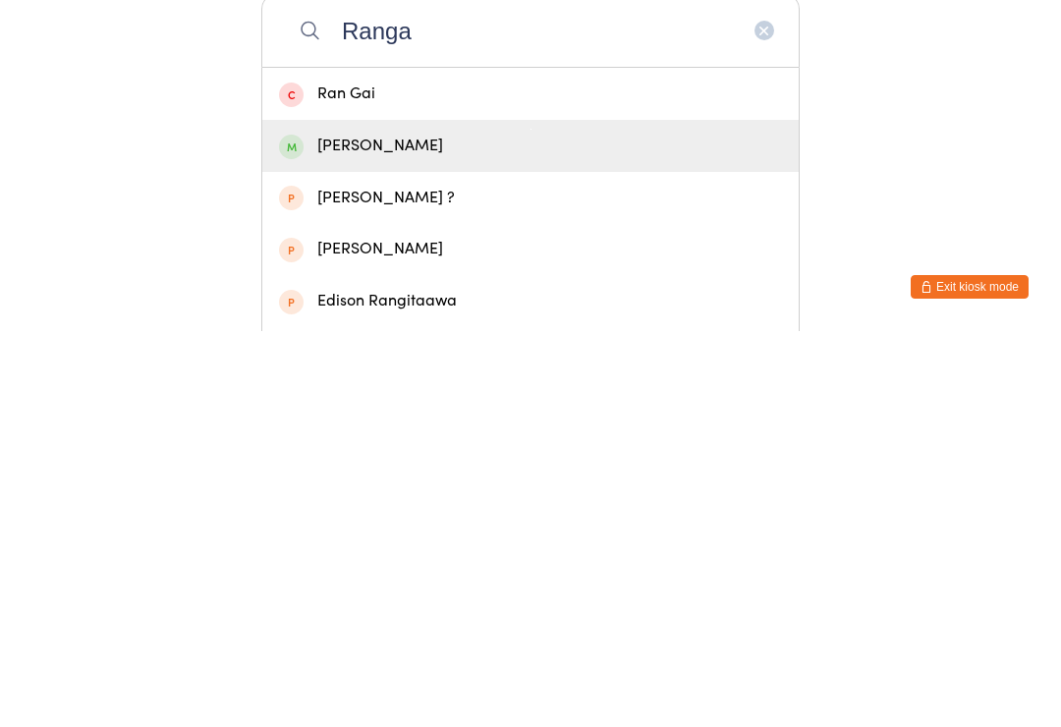
type input "Ranga"
click at [418, 528] on div "[PERSON_NAME]" at bounding box center [530, 541] width 503 height 27
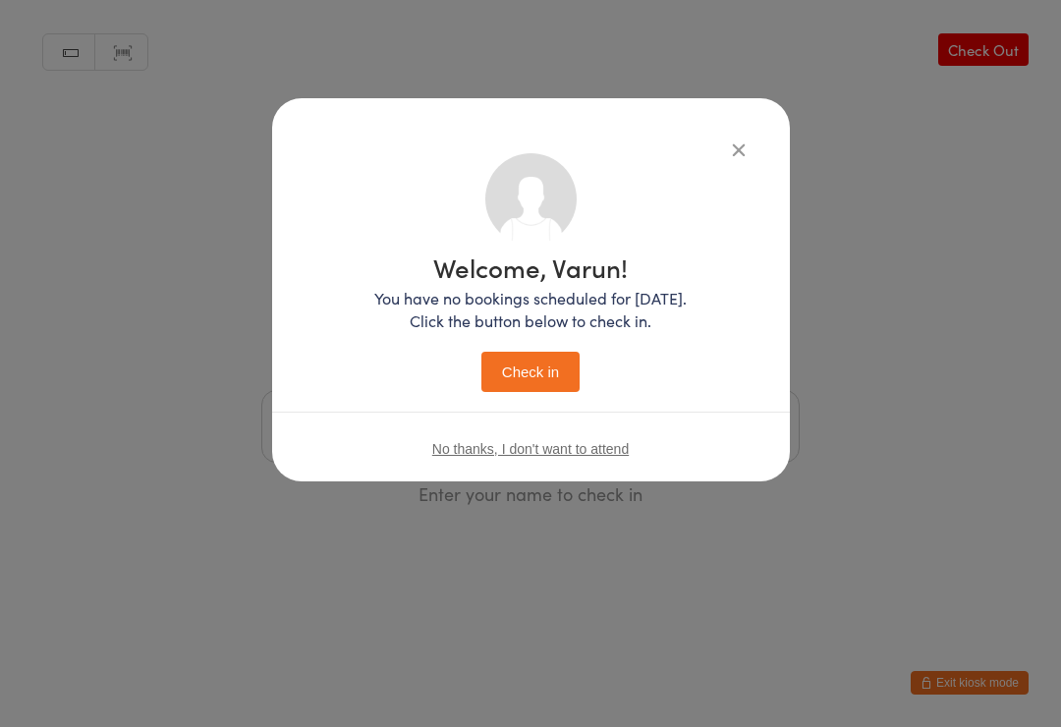
click at [549, 369] on button "Check in" at bounding box center [530, 372] width 98 height 40
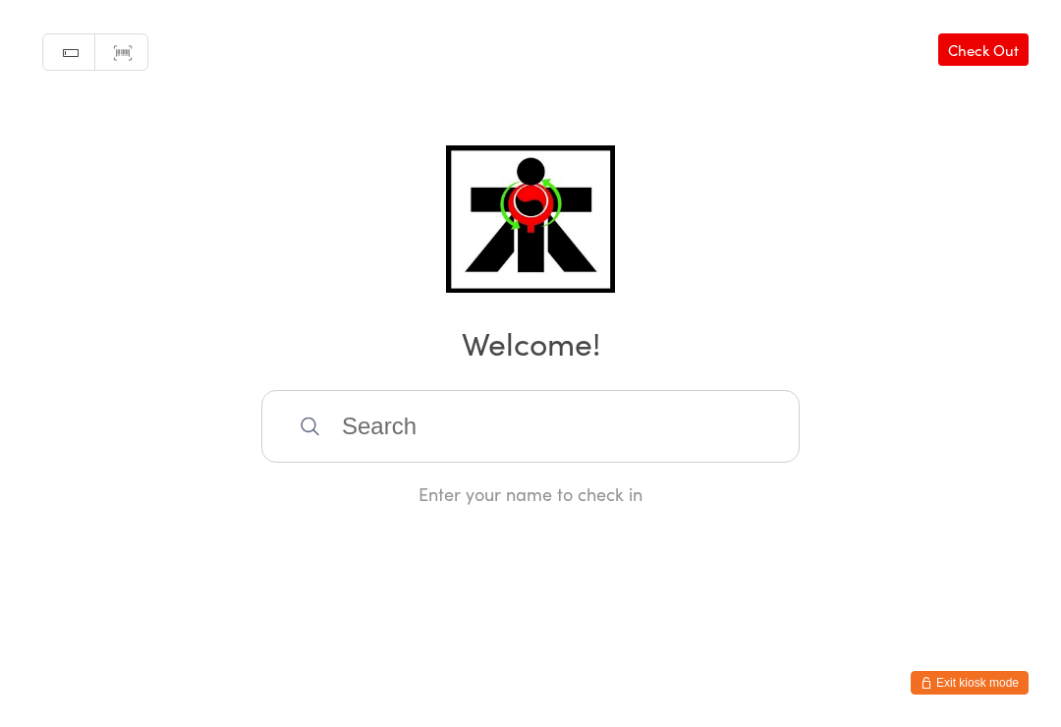
click at [449, 419] on input "search" at bounding box center [530, 426] width 538 height 73
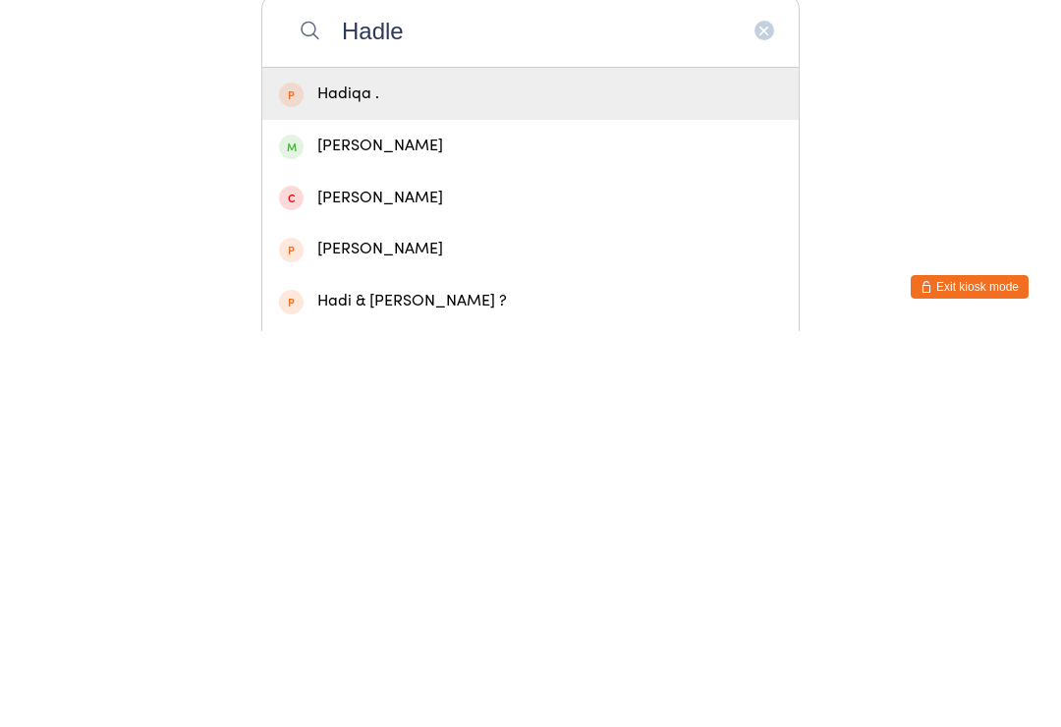
type input "Hadle"
click at [431, 528] on div "[PERSON_NAME]" at bounding box center [530, 541] width 503 height 27
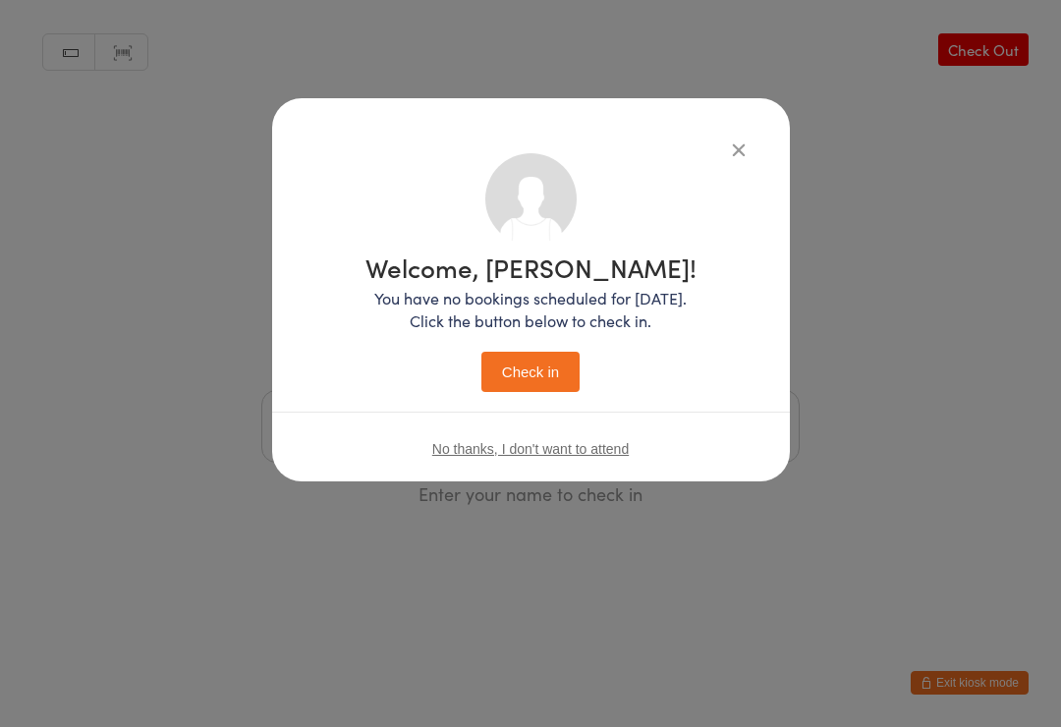
click at [537, 364] on button "Check in" at bounding box center [530, 372] width 98 height 40
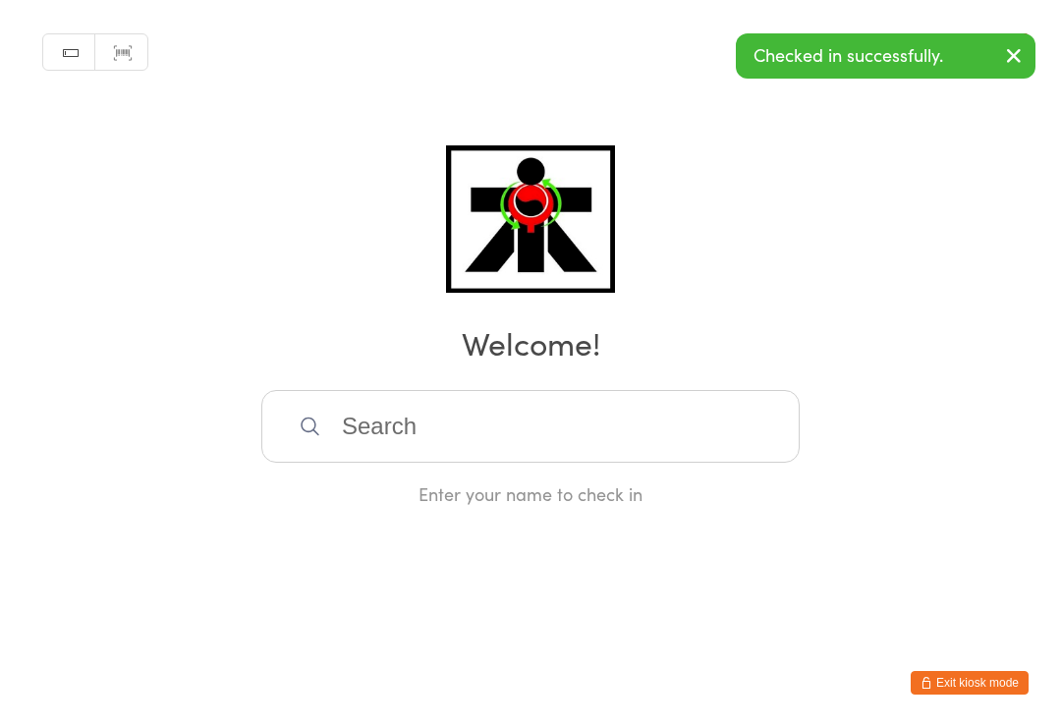
click at [471, 446] on input "search" at bounding box center [530, 426] width 538 height 73
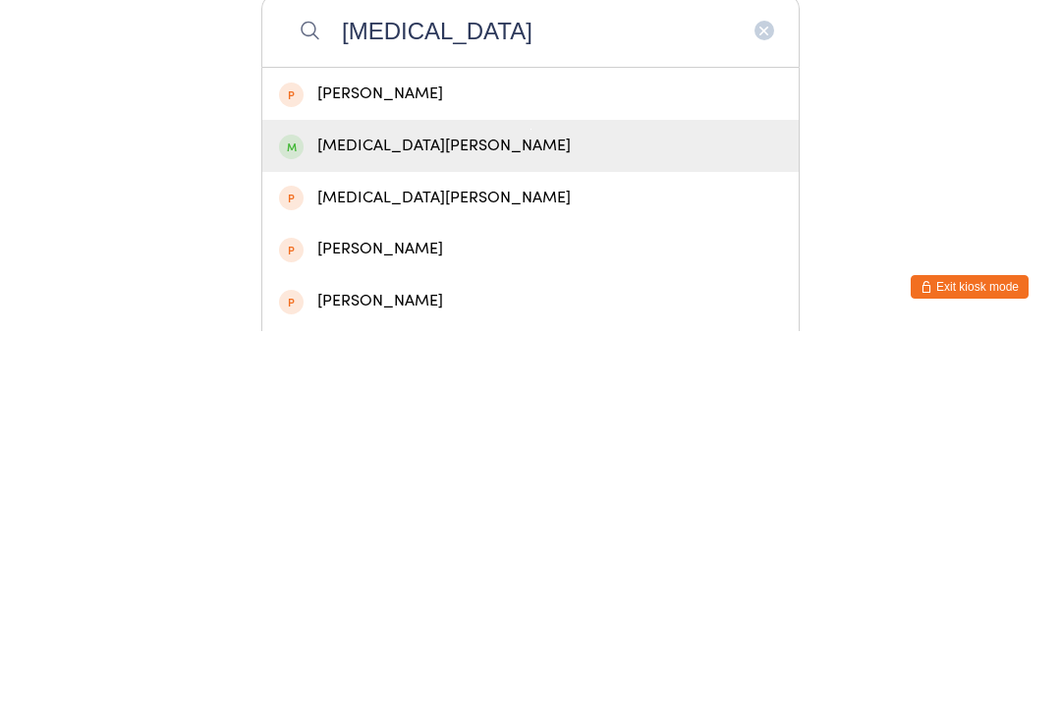
type input "[MEDICAL_DATA]"
click at [417, 528] on div "[MEDICAL_DATA][PERSON_NAME]" at bounding box center [530, 541] width 503 height 27
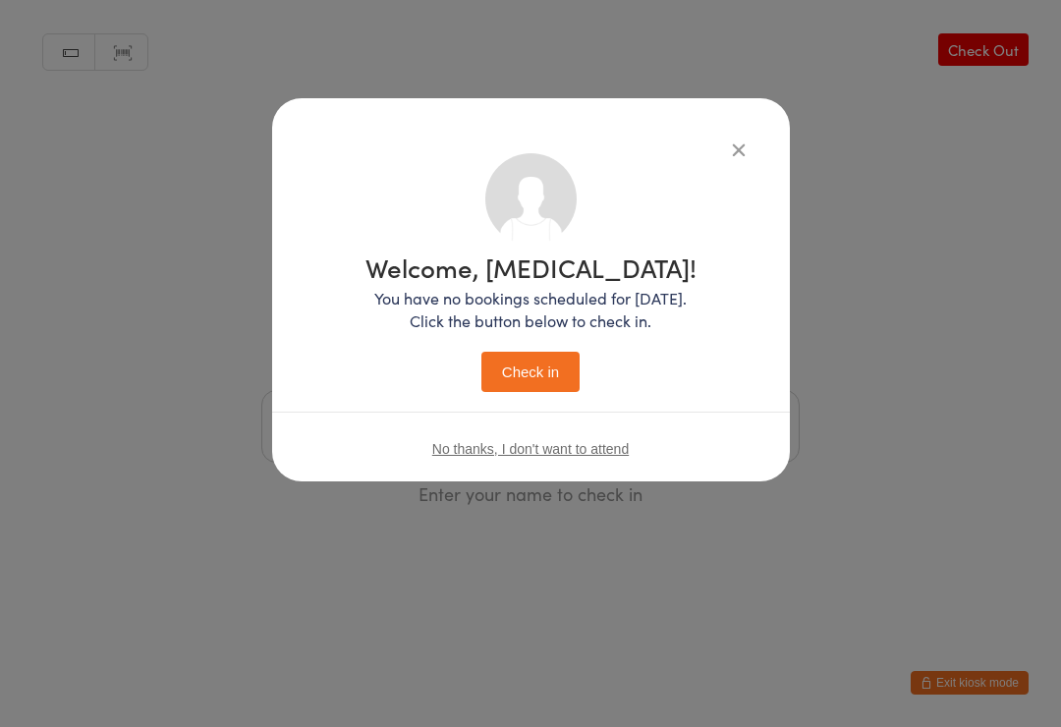
click at [542, 347] on div "Welcome, [MEDICAL_DATA]! You have no bookings scheduled for [DATE]. Click the b…" at bounding box center [530, 323] width 331 height 138
click at [544, 374] on button "Check in" at bounding box center [530, 372] width 98 height 40
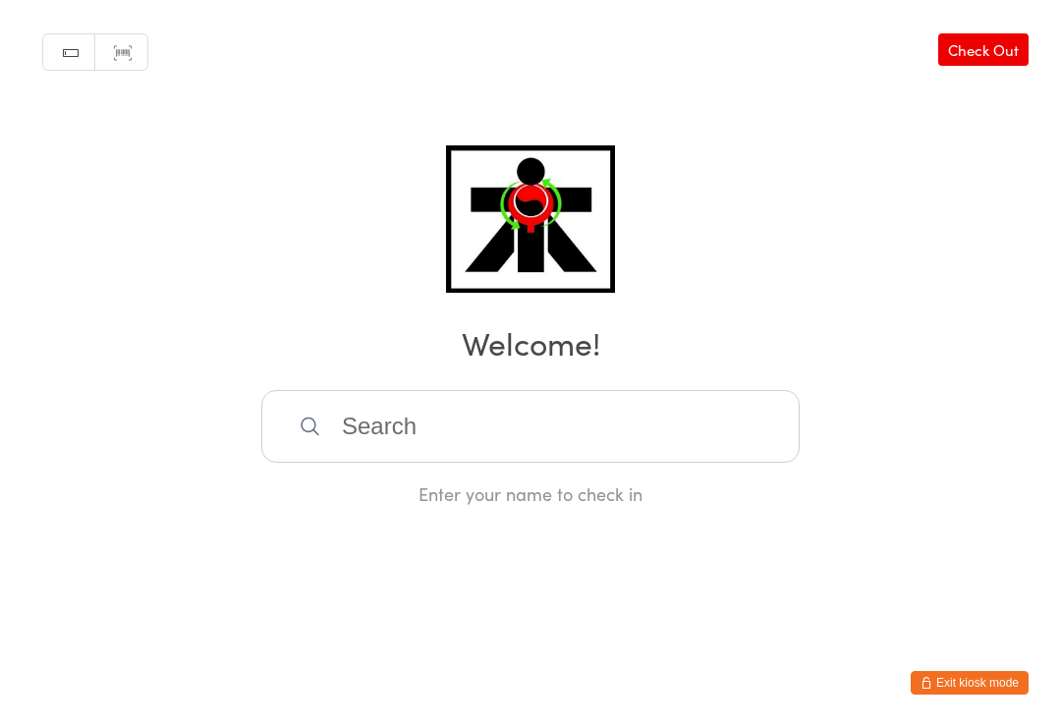
click at [644, 448] on input "search" at bounding box center [530, 426] width 538 height 73
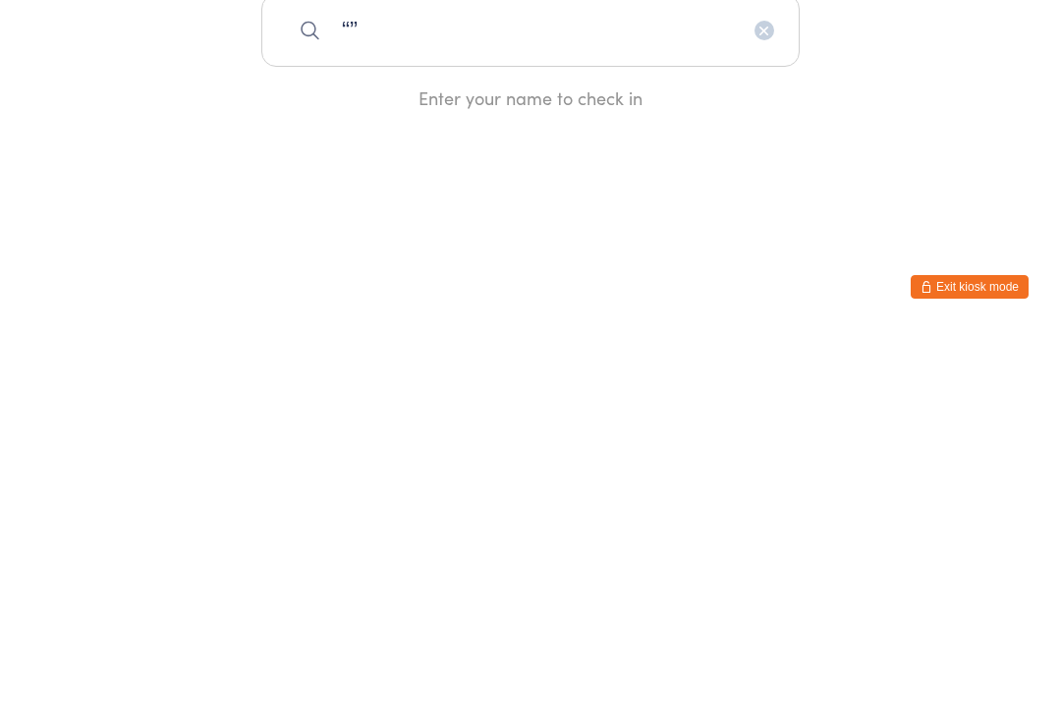
type input "“"
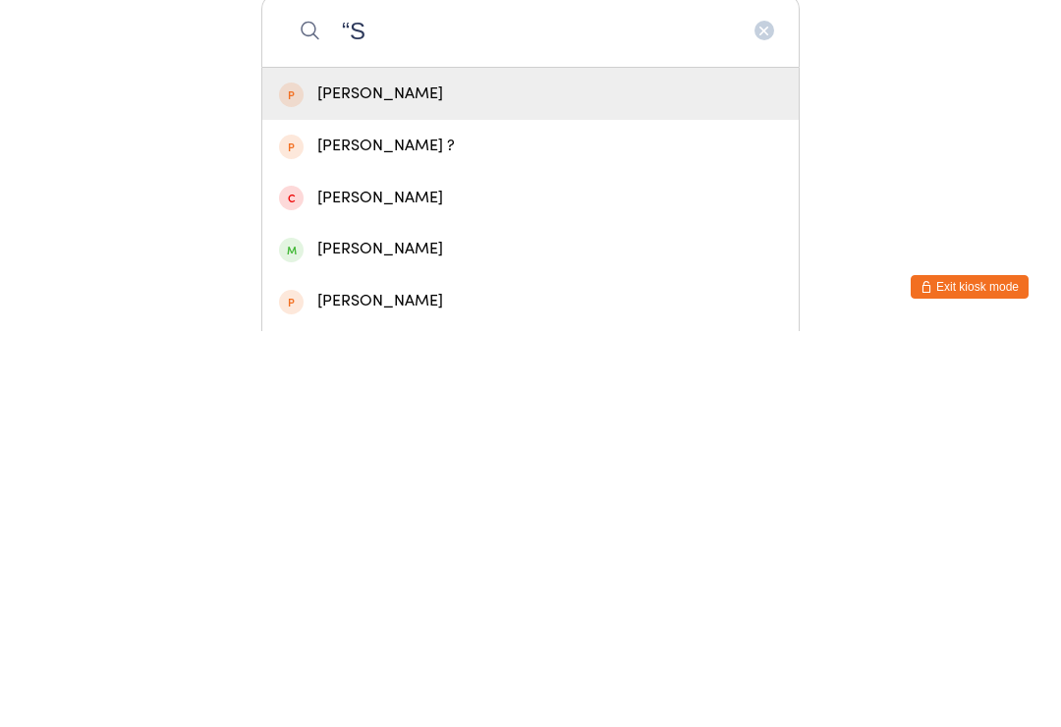
type input "“"
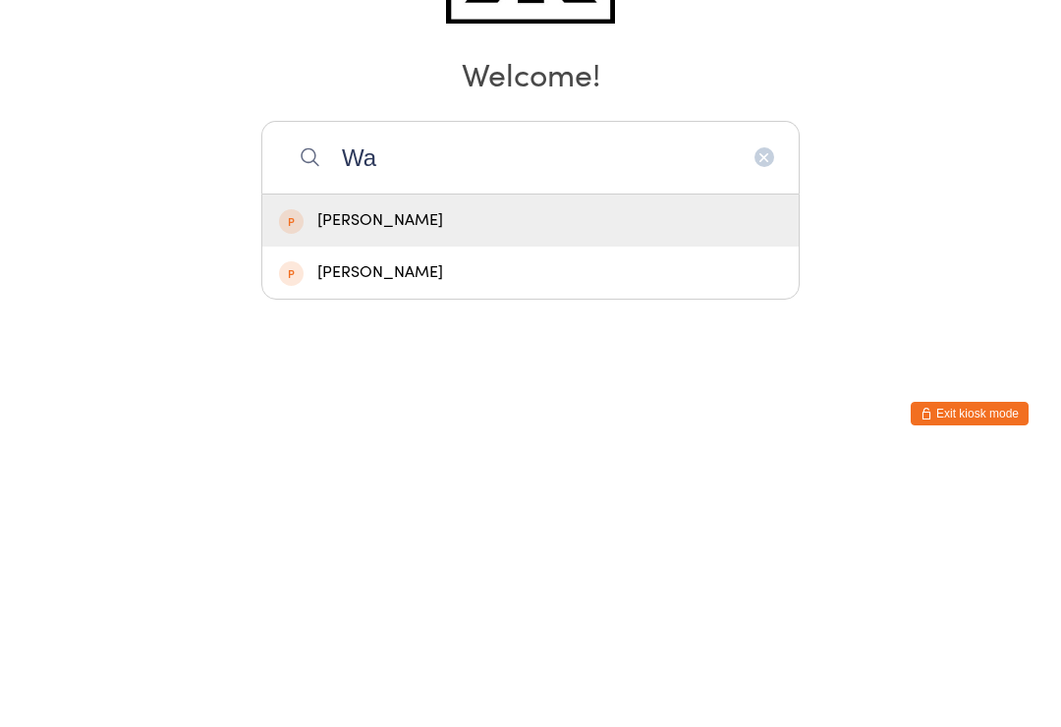
type input "W"
type input "Z"
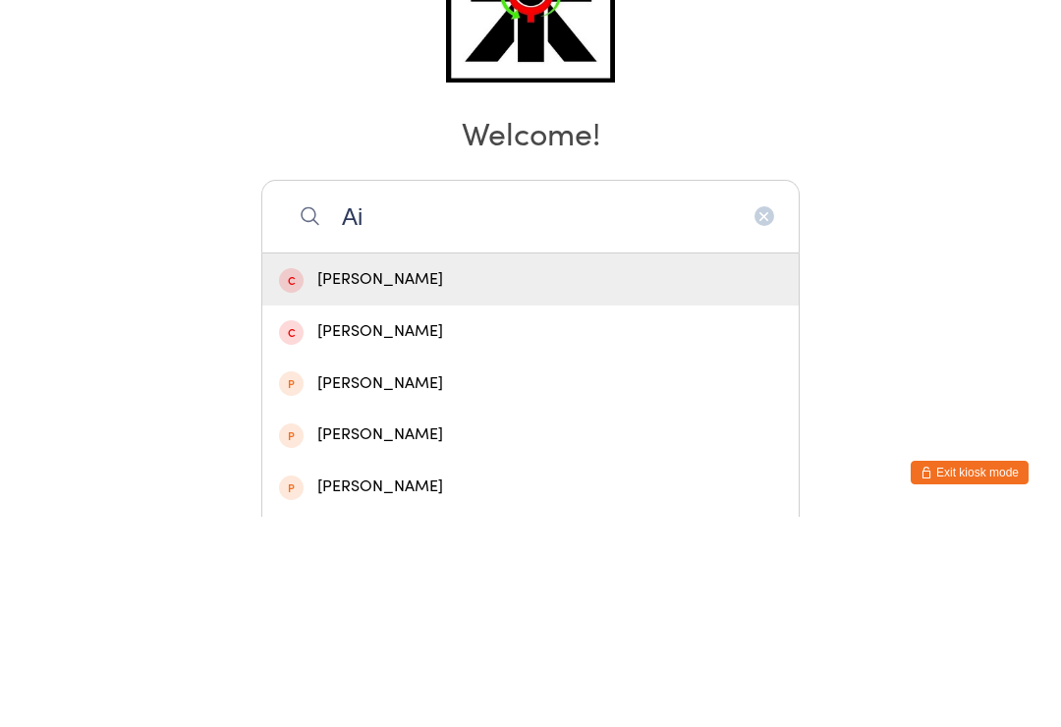
type input "A"
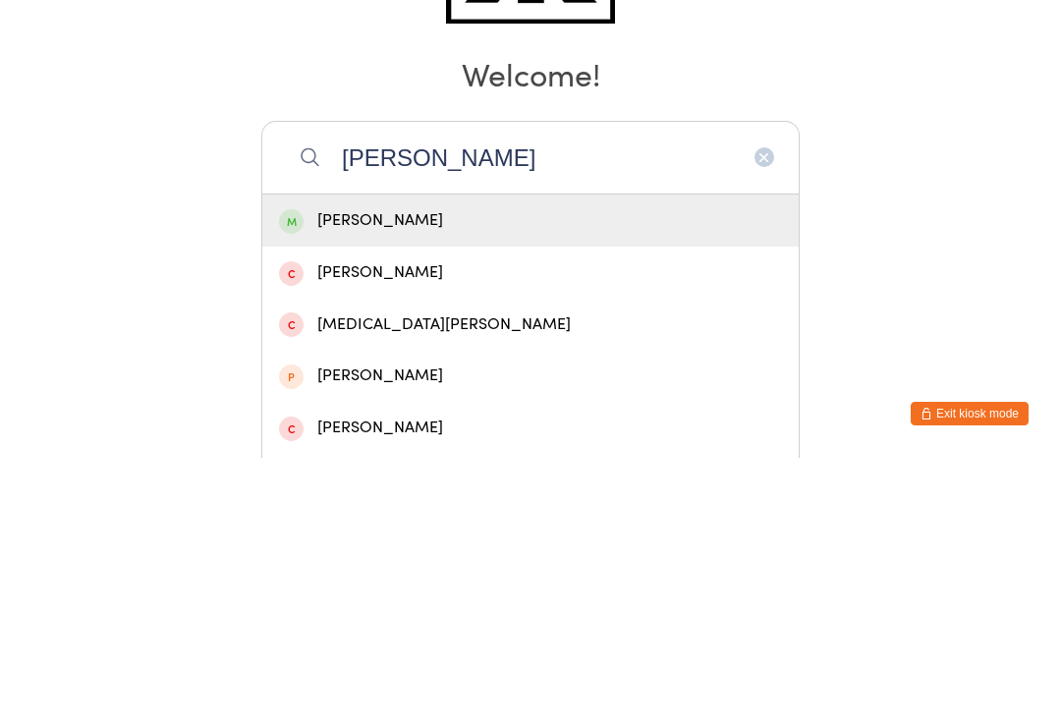
type input "[PERSON_NAME]"
click at [710, 476] on div "[PERSON_NAME]" at bounding box center [530, 489] width 503 height 27
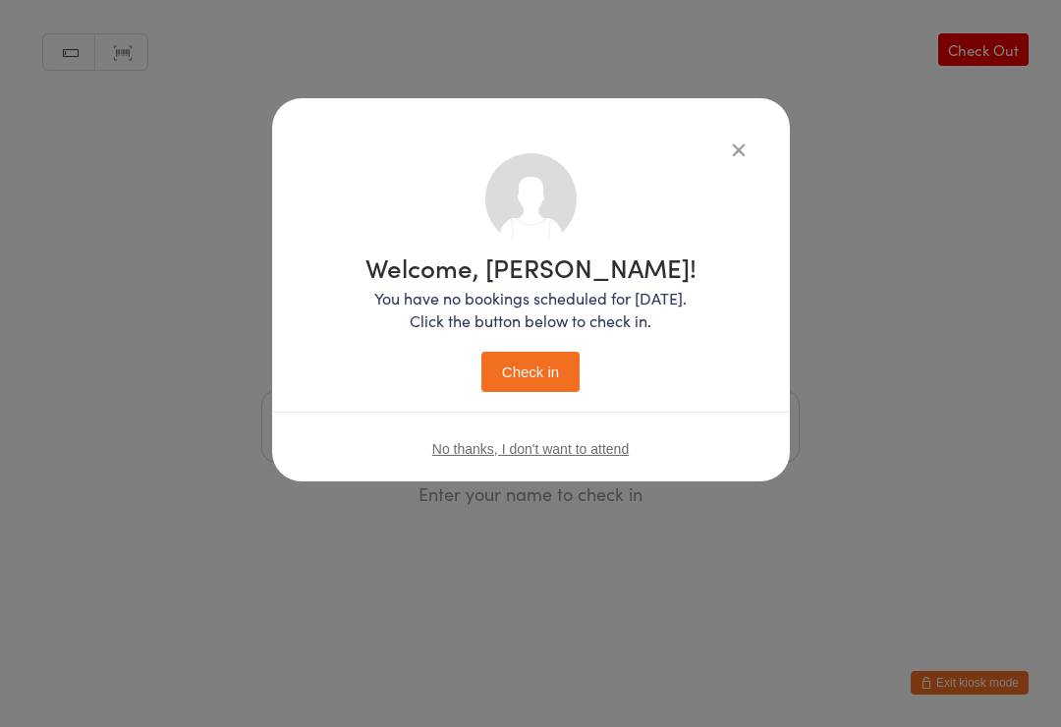
click at [518, 373] on button "Check in" at bounding box center [530, 372] width 98 height 40
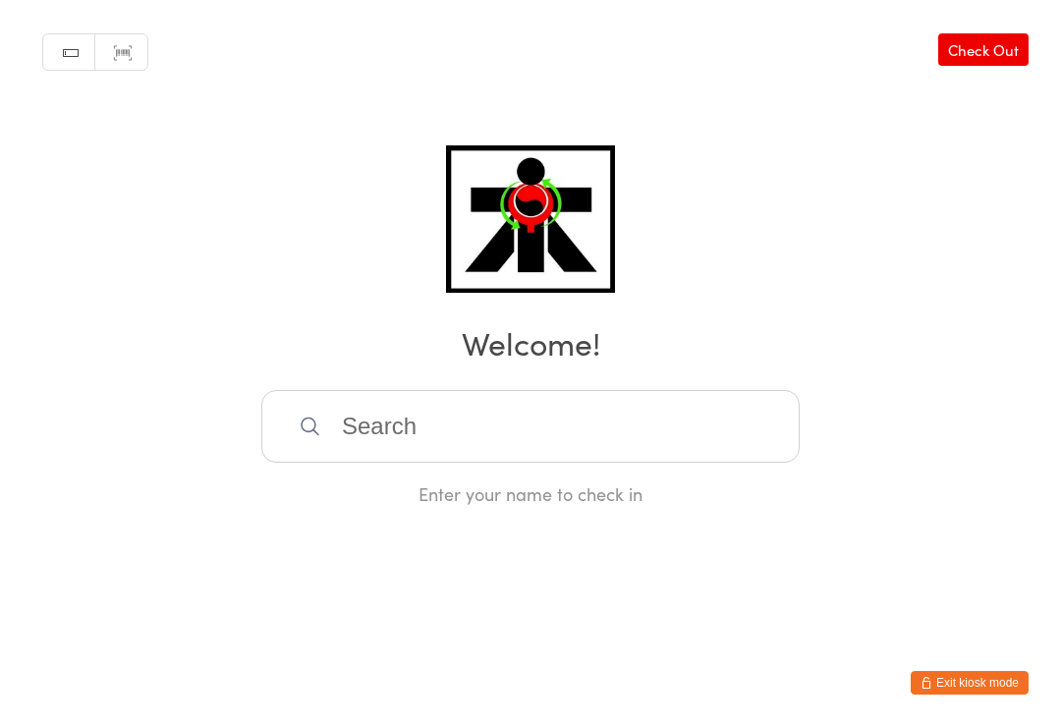
click at [362, 430] on input "search" at bounding box center [530, 426] width 538 height 73
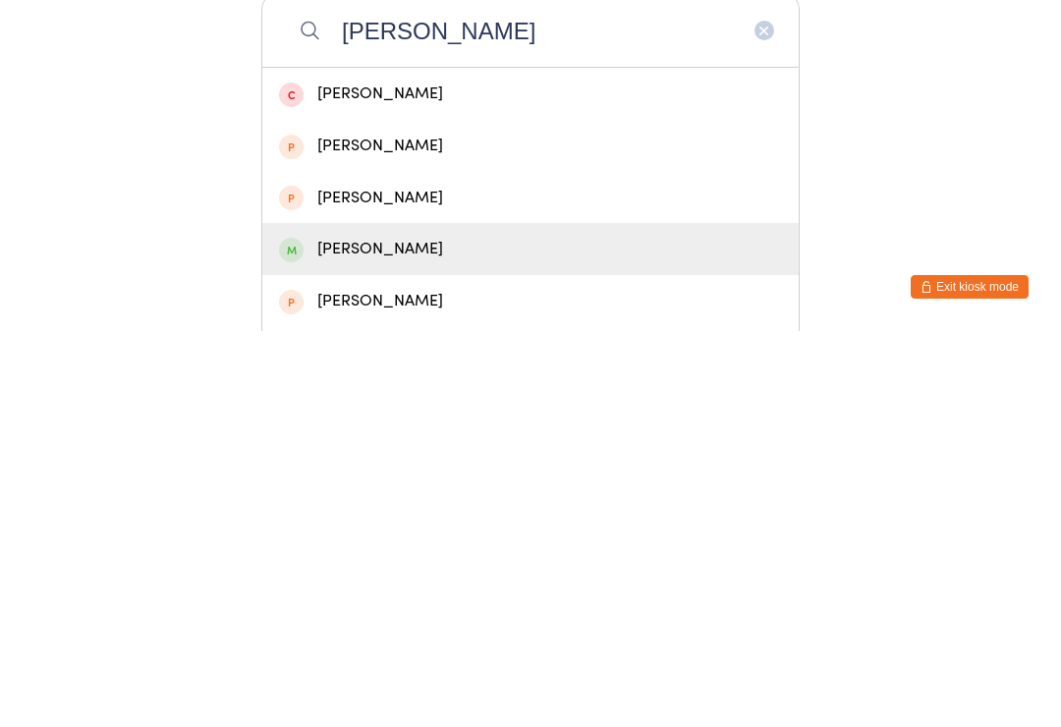
type input "[PERSON_NAME]"
click at [328, 632] on div "[PERSON_NAME]" at bounding box center [530, 645] width 503 height 27
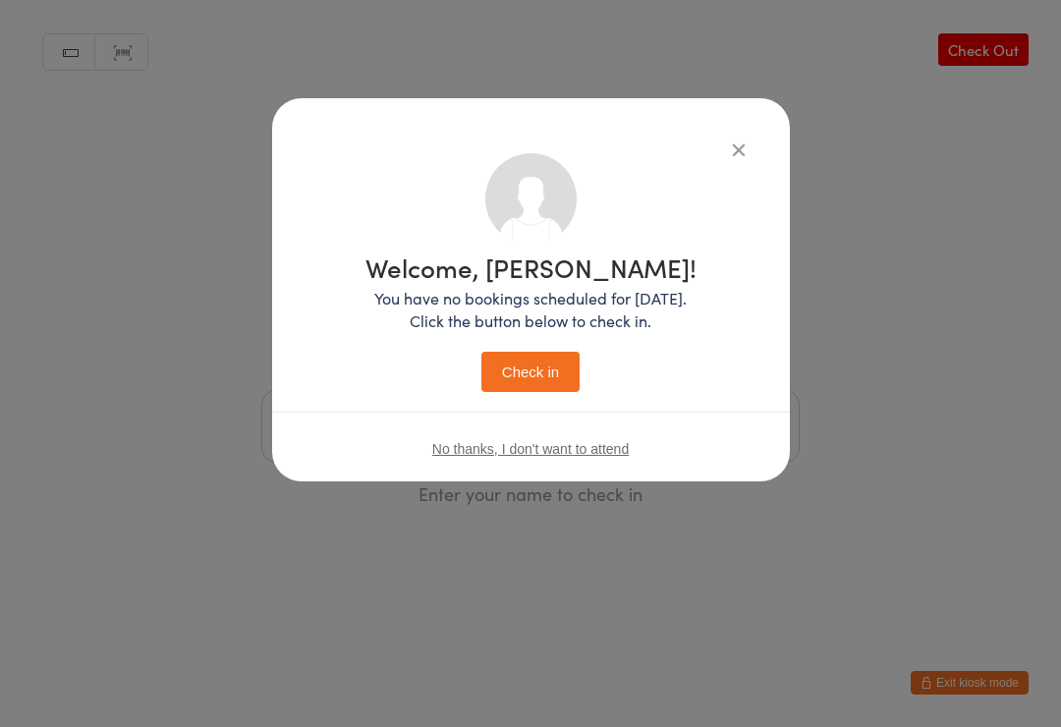
click at [497, 354] on button "Check in" at bounding box center [530, 372] width 98 height 40
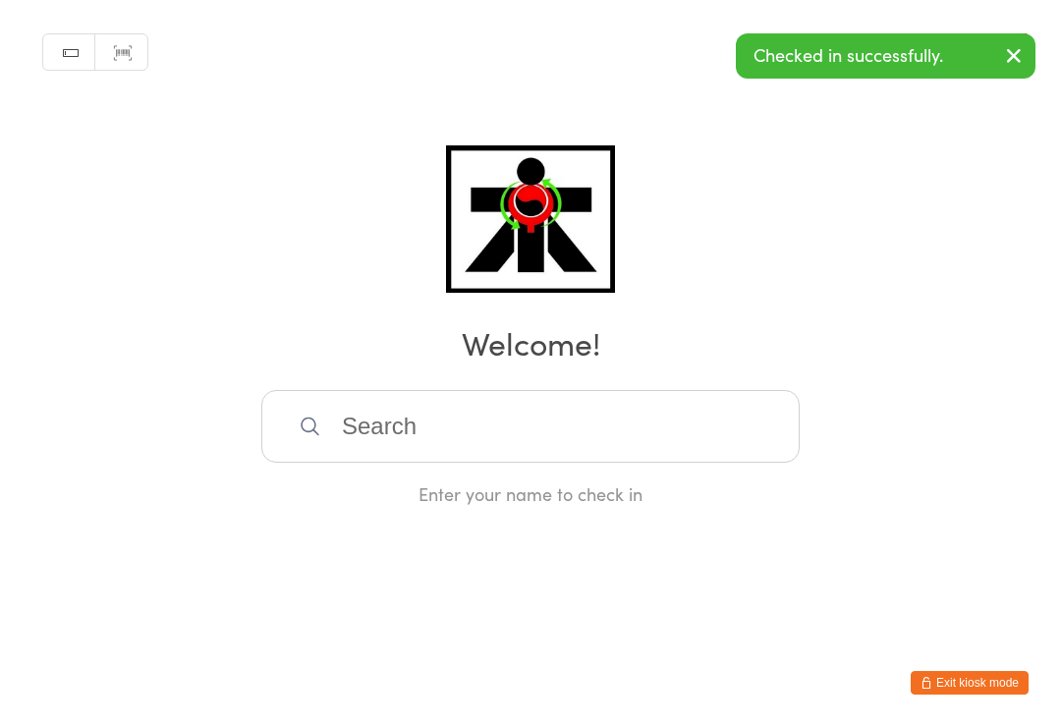
click at [425, 442] on input "search" at bounding box center [530, 426] width 538 height 73
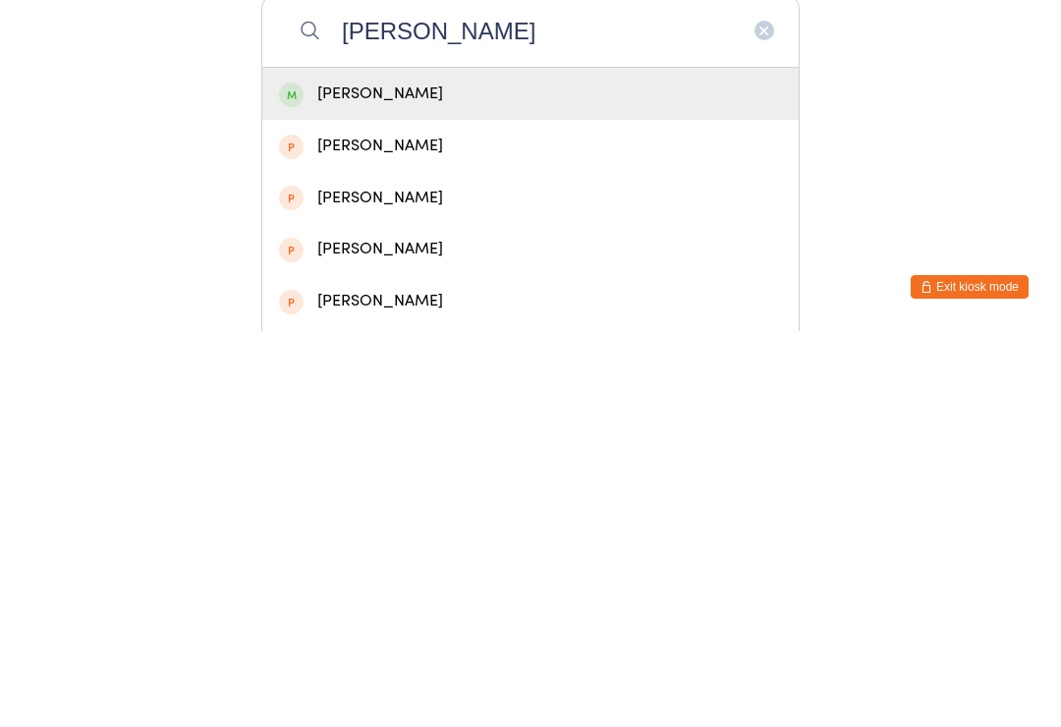
type input "[PERSON_NAME]"
click at [324, 464] on div "[PERSON_NAME]" at bounding box center [530, 490] width 536 height 52
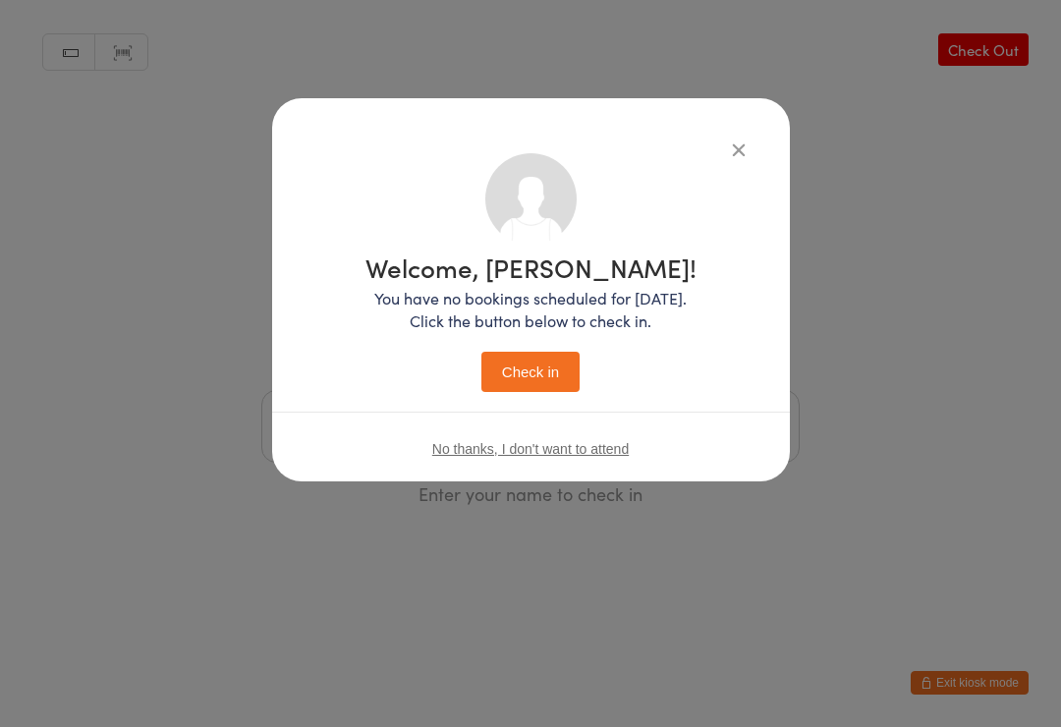
click at [513, 352] on button "Check in" at bounding box center [530, 372] width 98 height 40
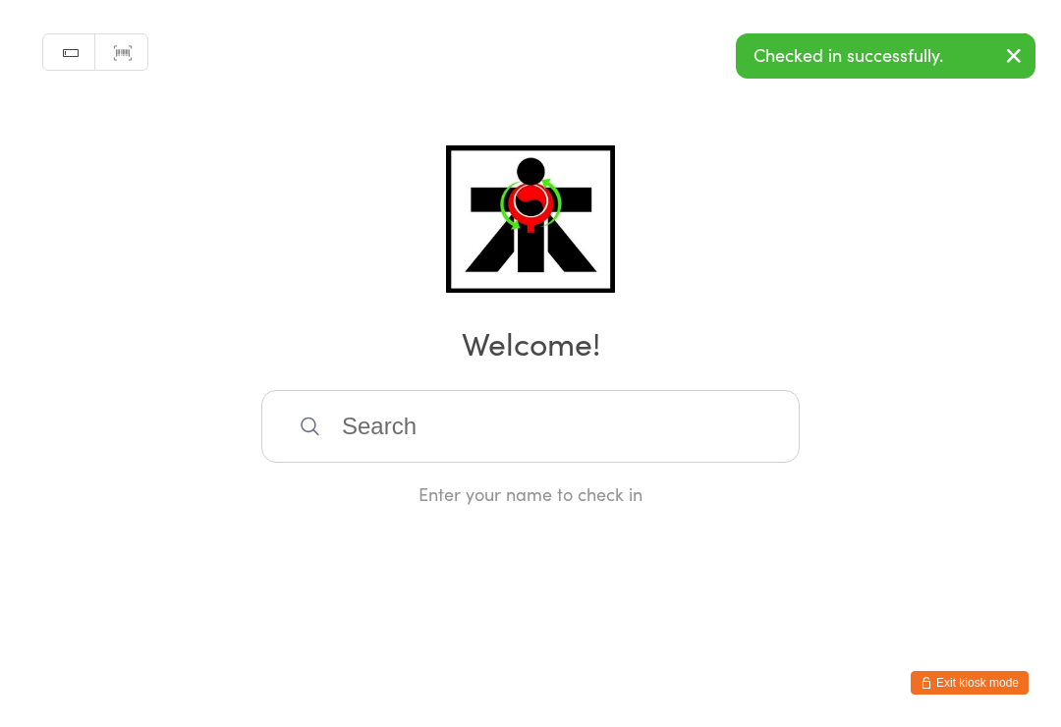
click at [436, 446] on input "search" at bounding box center [530, 426] width 538 height 73
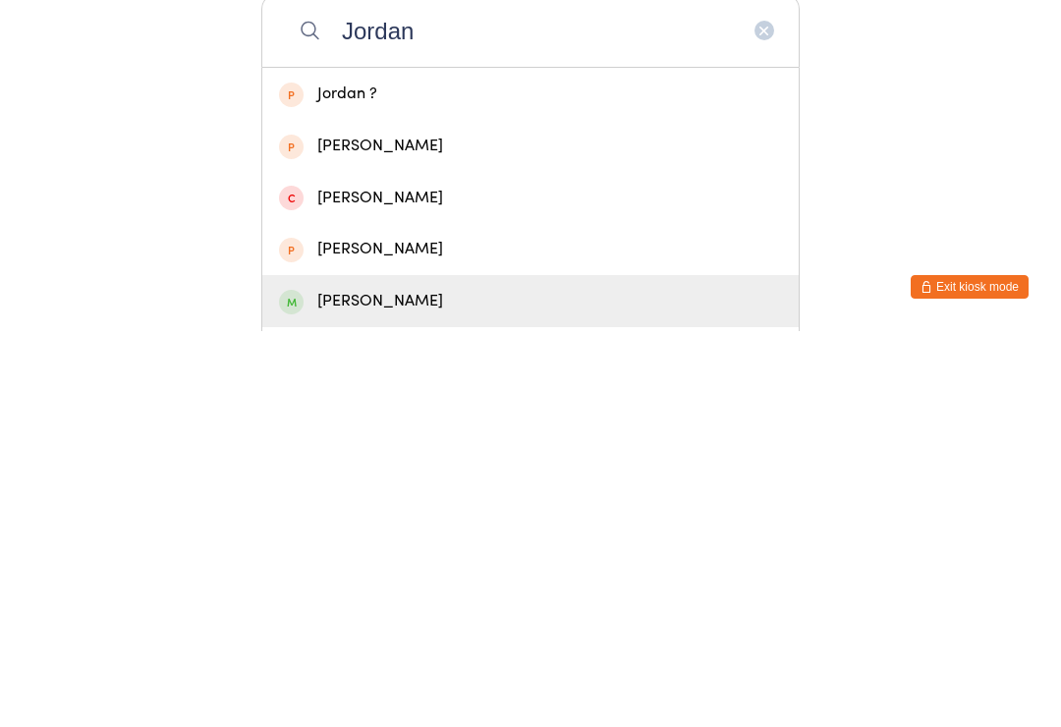
type input "Jordan"
click at [347, 684] on div "[PERSON_NAME]" at bounding box center [530, 697] width 503 height 27
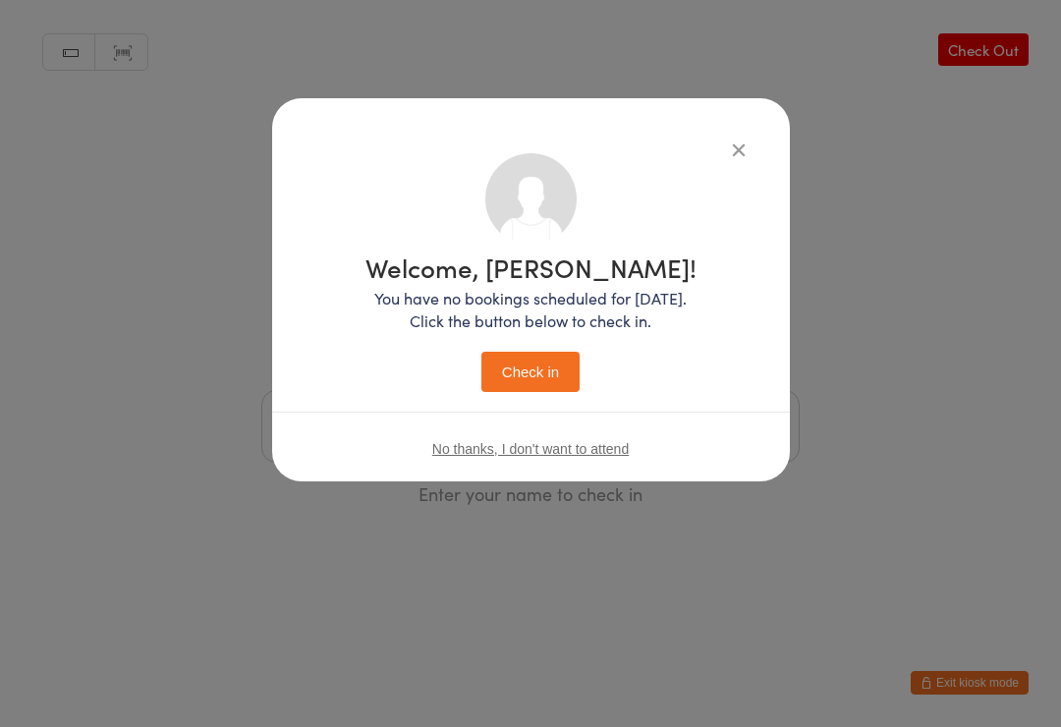
click at [530, 361] on button "Check in" at bounding box center [530, 372] width 98 height 40
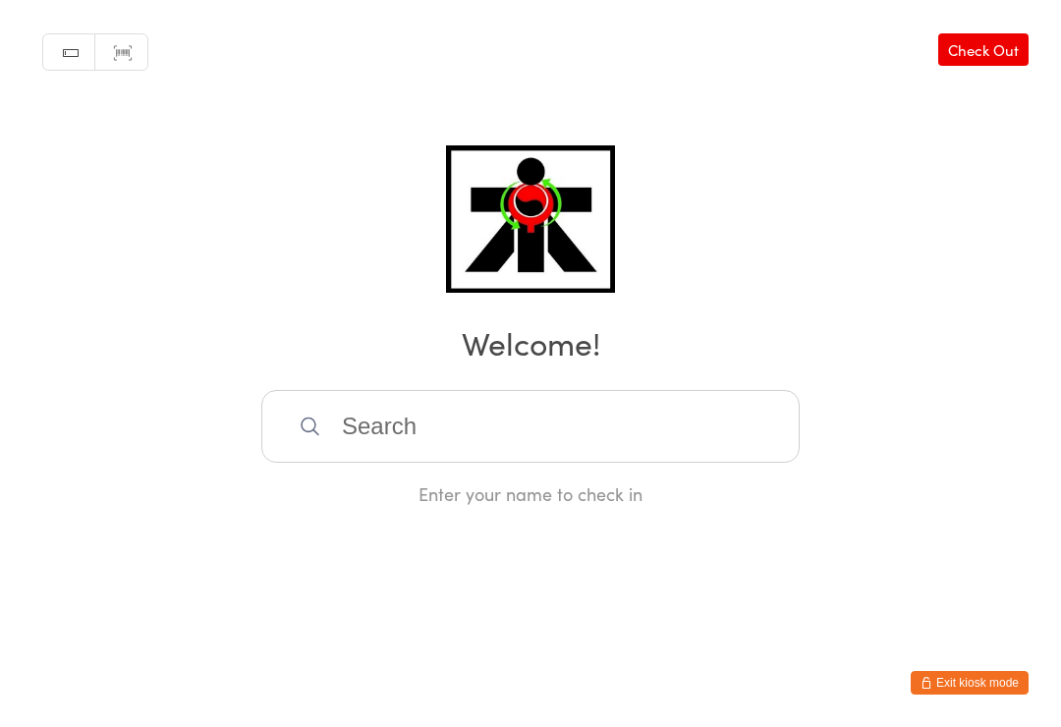
click at [662, 424] on input "search" at bounding box center [530, 426] width 538 height 73
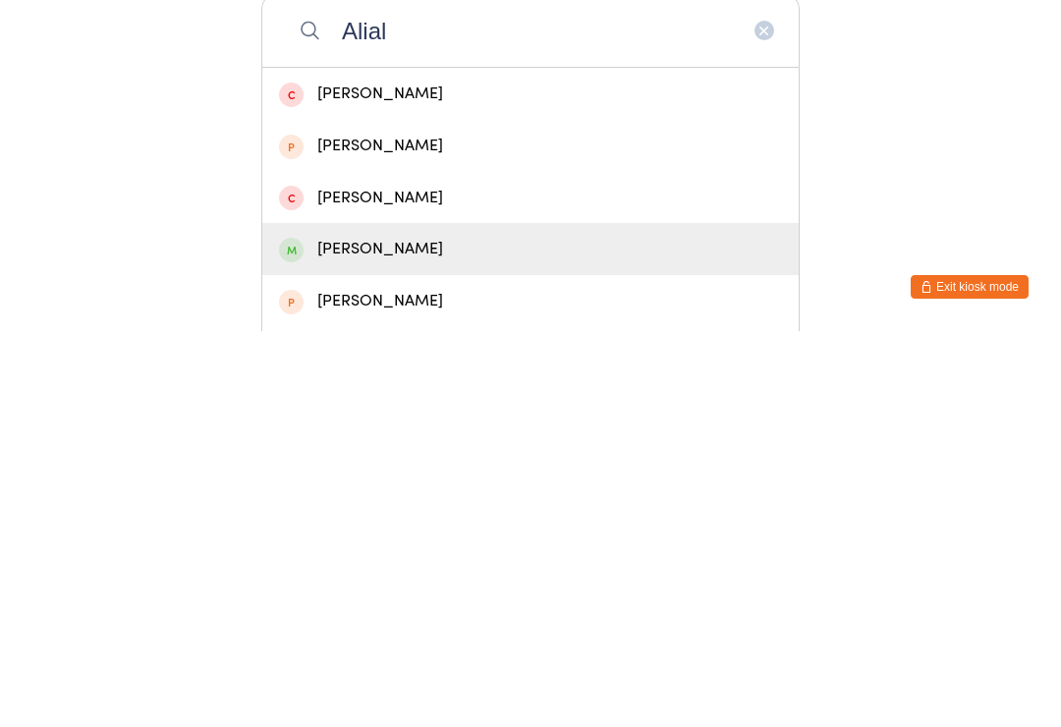
type input "Alial"
click at [447, 632] on div "[PERSON_NAME]" at bounding box center [530, 645] width 503 height 27
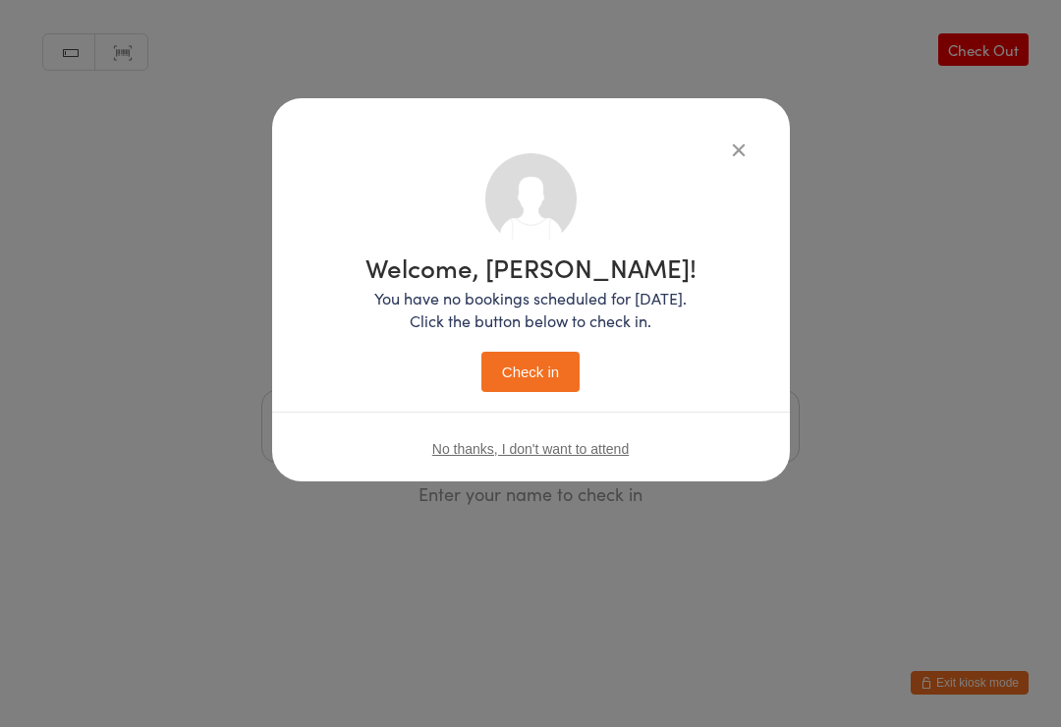
click at [549, 366] on button "Check in" at bounding box center [530, 372] width 98 height 40
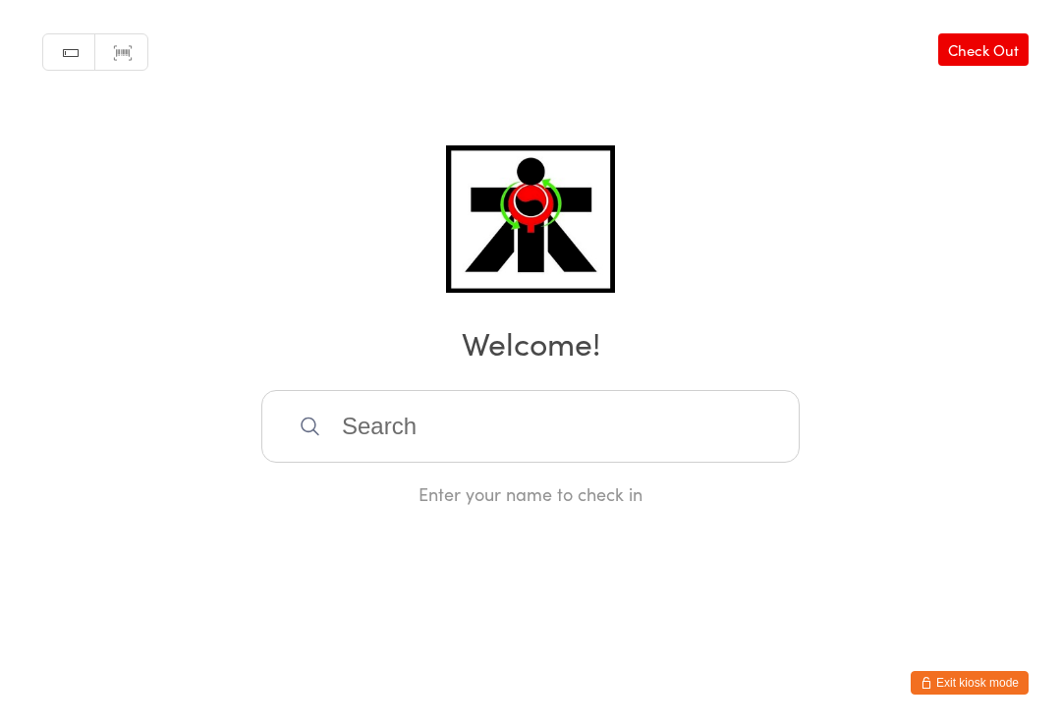
click at [367, 426] on input "search" at bounding box center [530, 426] width 538 height 73
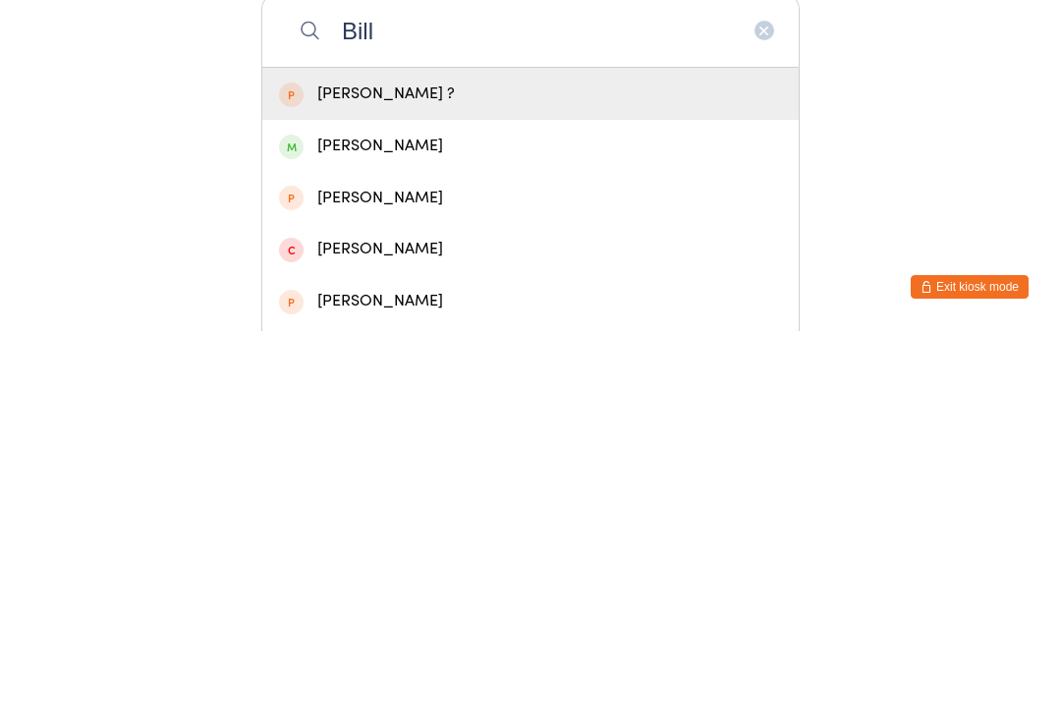
type input "Bill"
click at [344, 528] on div "[PERSON_NAME]" at bounding box center [530, 541] width 503 height 27
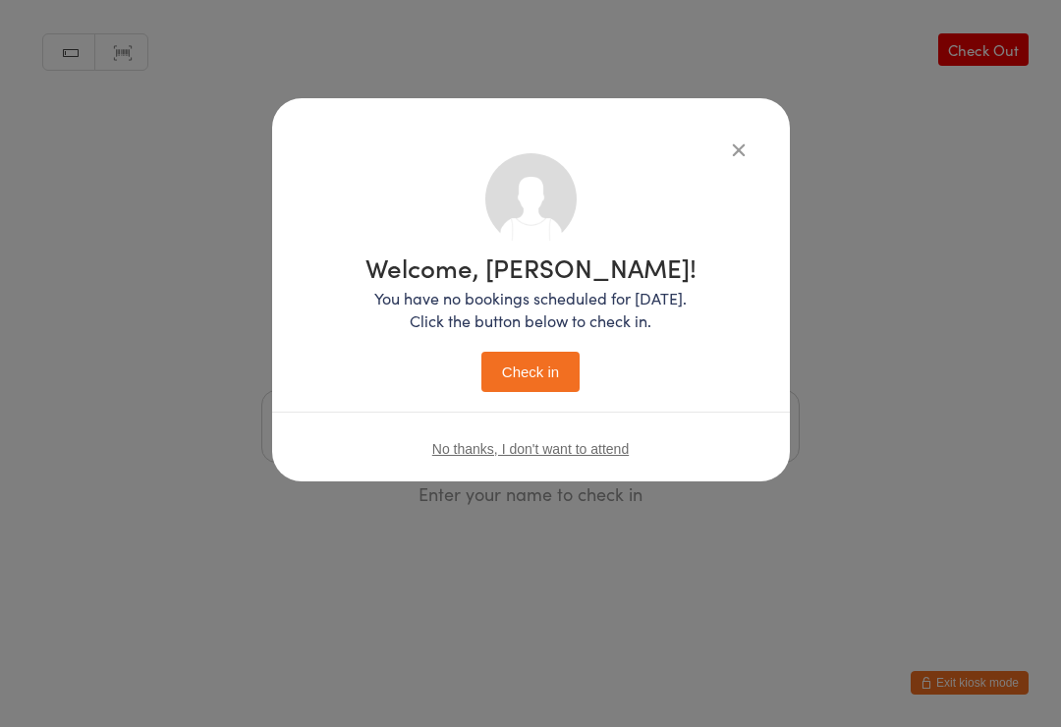
click at [539, 380] on button "Check in" at bounding box center [530, 372] width 98 height 40
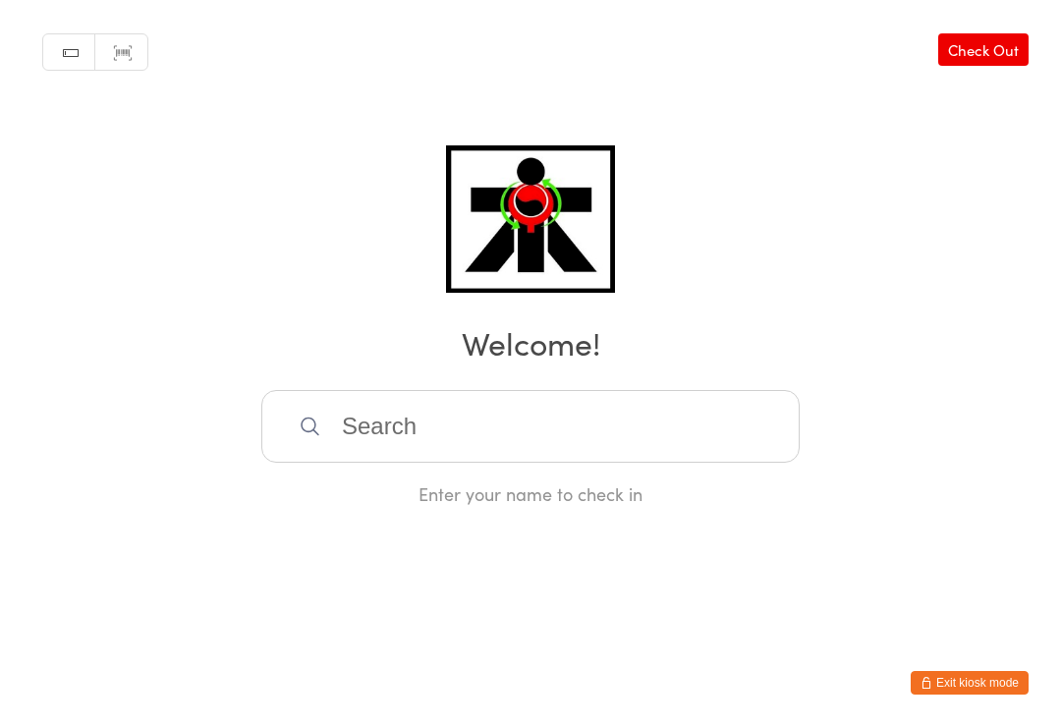
click at [656, 437] on input "search" at bounding box center [530, 426] width 538 height 73
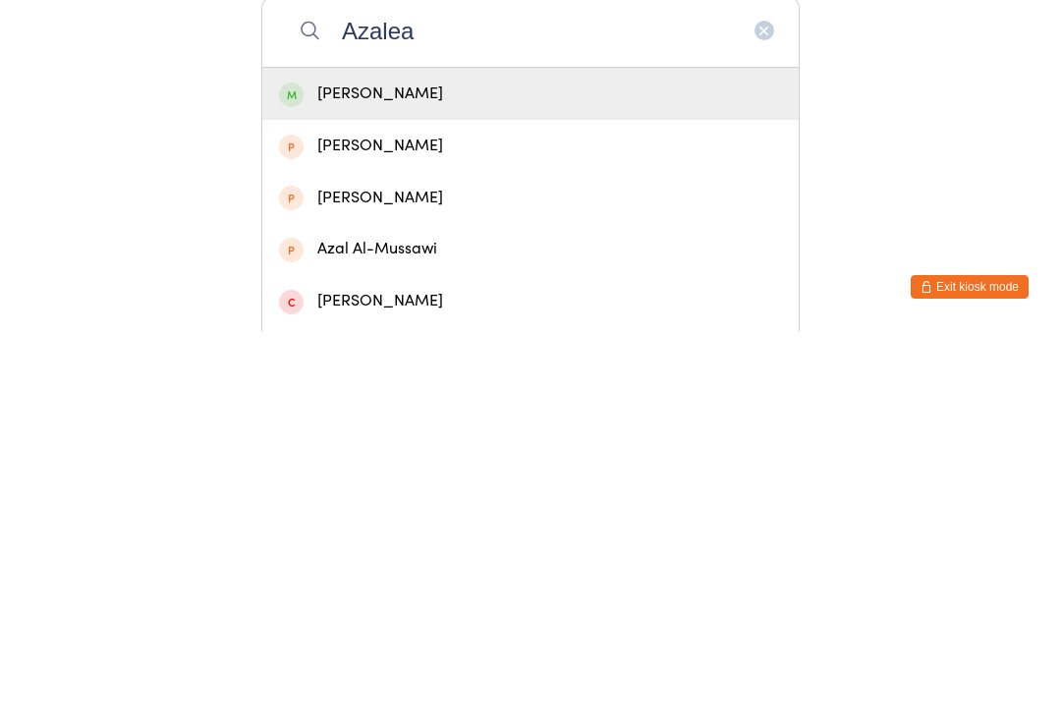
type input "Azalea"
click at [516, 476] on div "[PERSON_NAME]" at bounding box center [530, 489] width 503 height 27
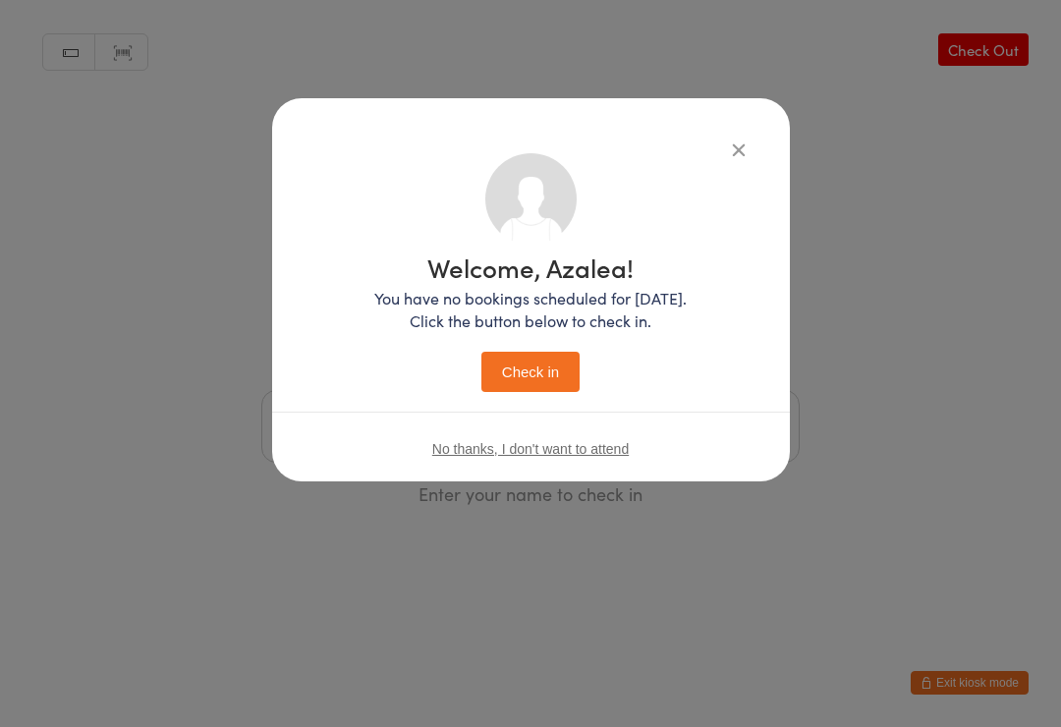
click at [533, 358] on button "Check in" at bounding box center [530, 372] width 98 height 40
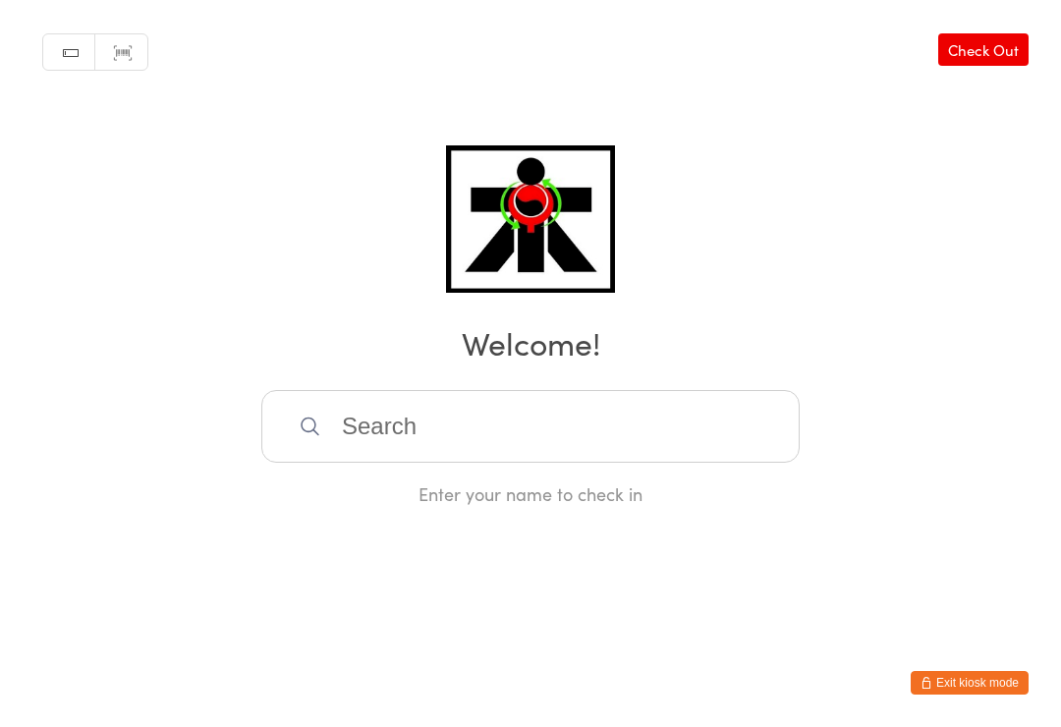
click at [697, 443] on input "search" at bounding box center [530, 426] width 538 height 73
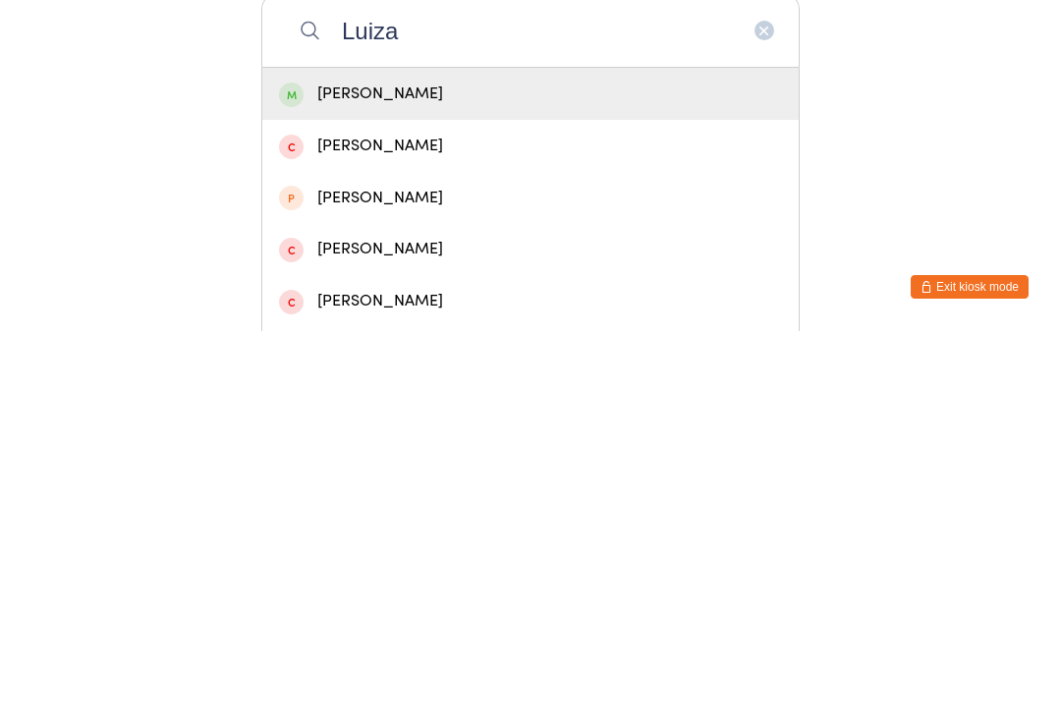
type input "Luiza"
click at [529, 476] on div "[PERSON_NAME]" at bounding box center [530, 489] width 503 height 27
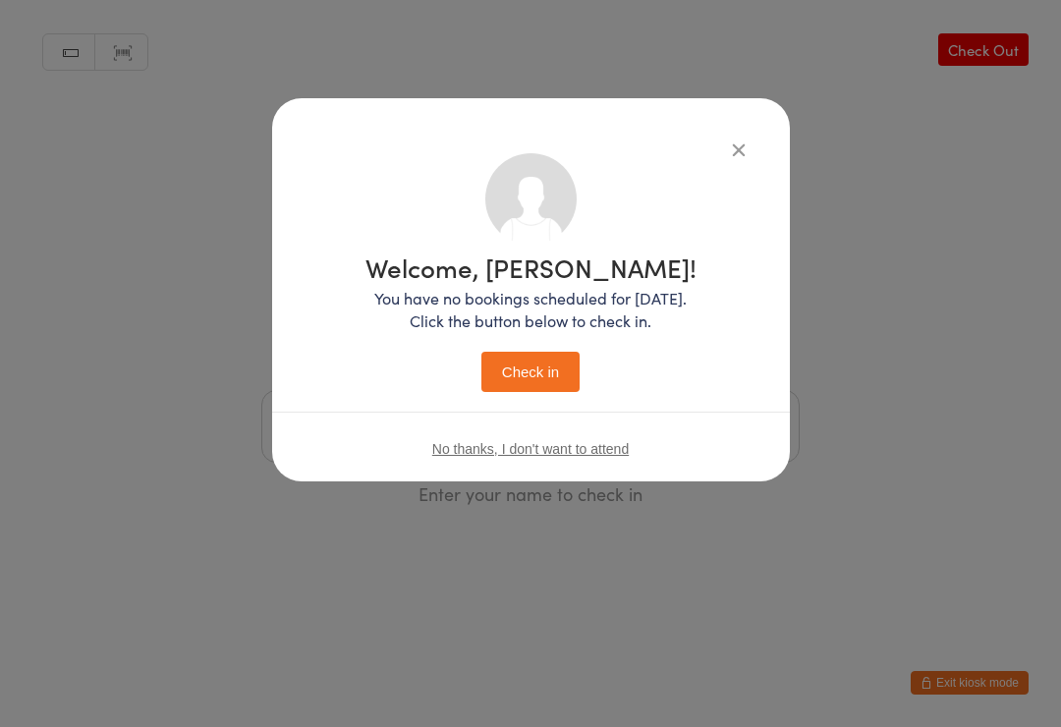
click at [509, 373] on button "Check in" at bounding box center [530, 372] width 98 height 40
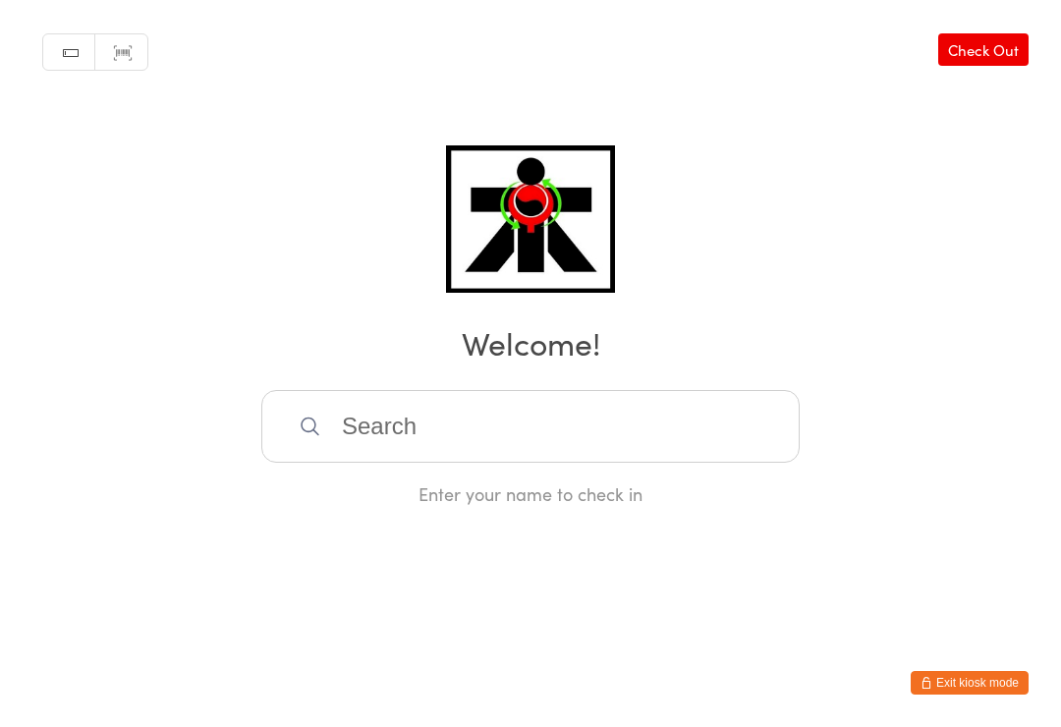
click at [560, 480] on div "Enter your name to check in" at bounding box center [530, 448] width 538 height 116
click at [620, 428] on input "search" at bounding box center [530, 426] width 538 height 73
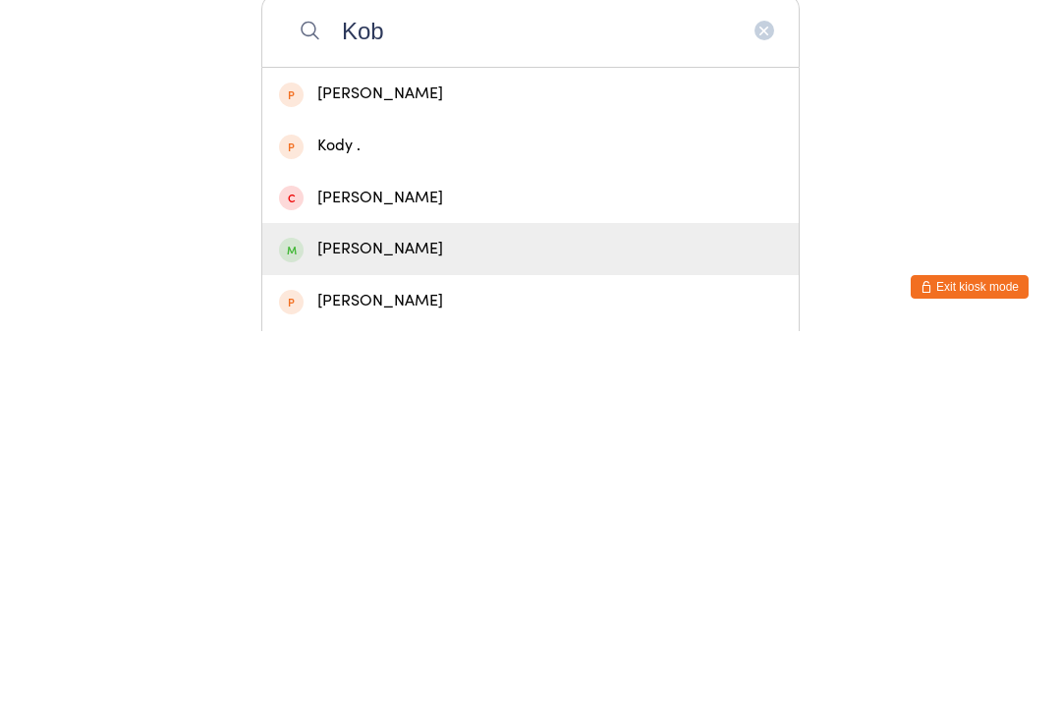
type input "Kob"
click at [393, 632] on div "[PERSON_NAME]" at bounding box center [530, 645] width 503 height 27
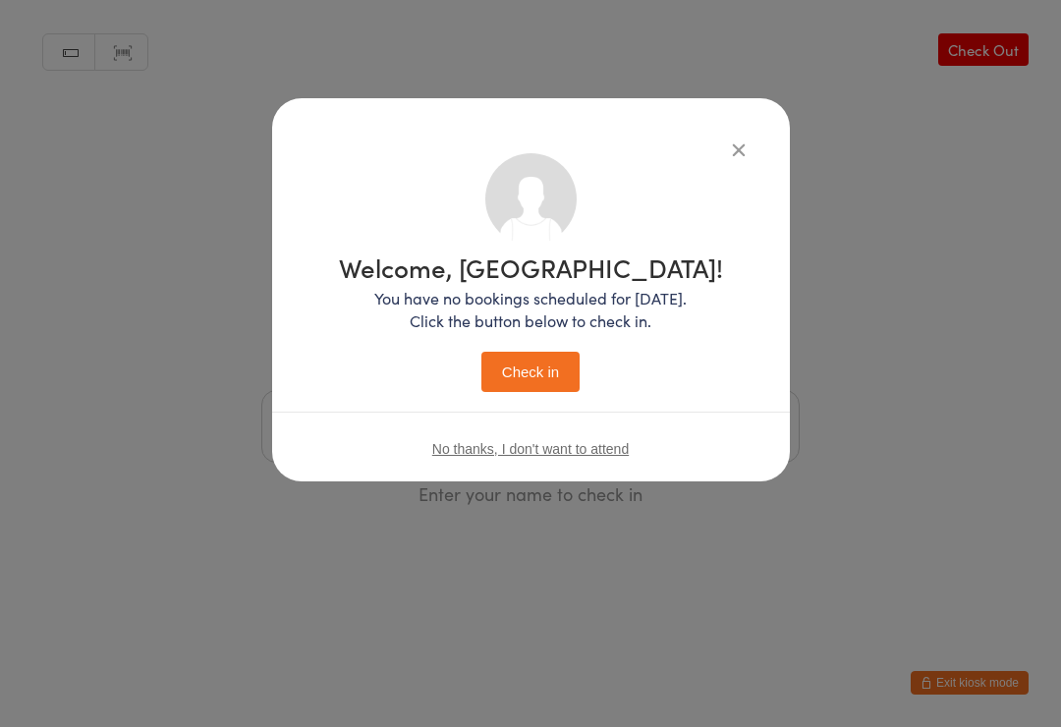
click at [531, 366] on button "Check in" at bounding box center [530, 372] width 98 height 40
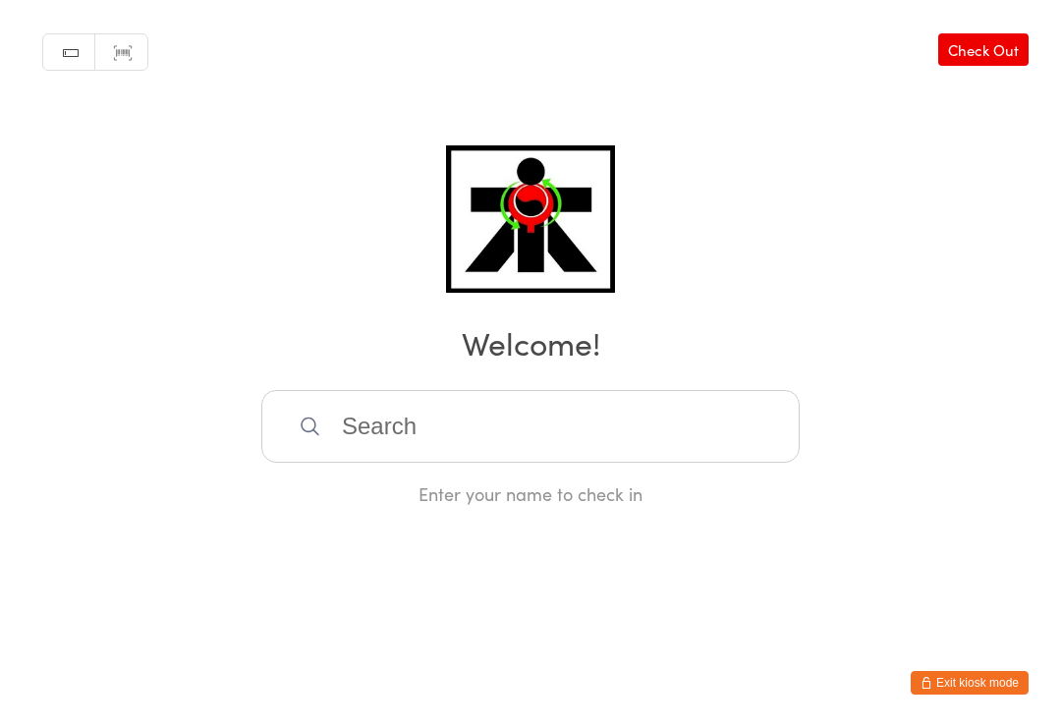
click at [543, 417] on input "search" at bounding box center [530, 426] width 538 height 73
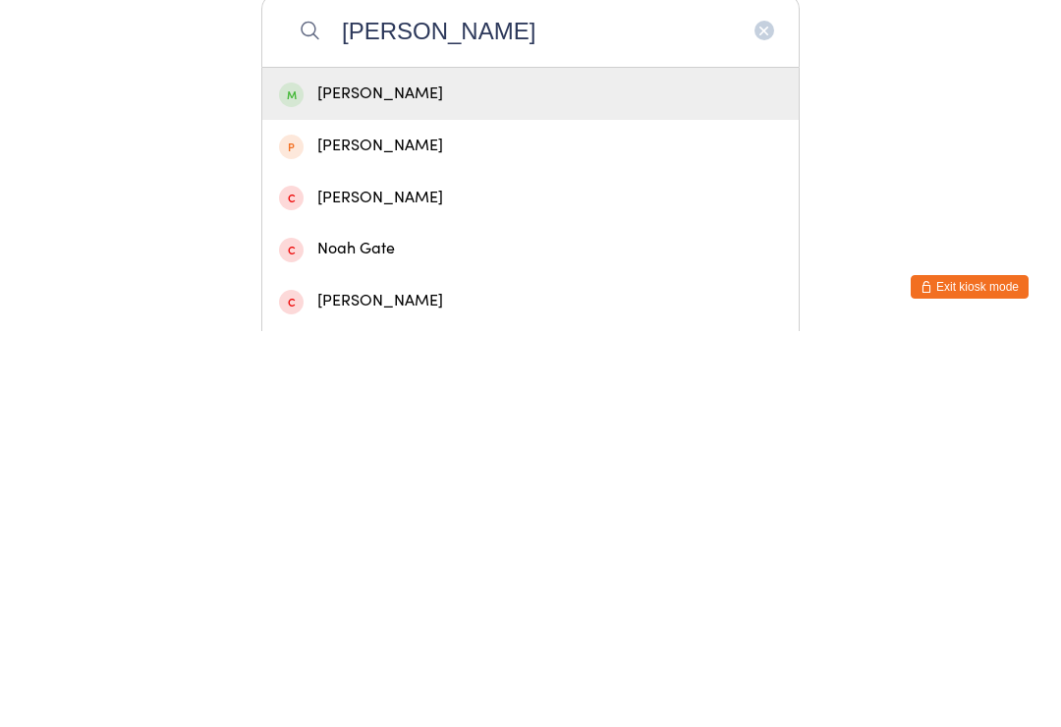
scroll to position [396, 0]
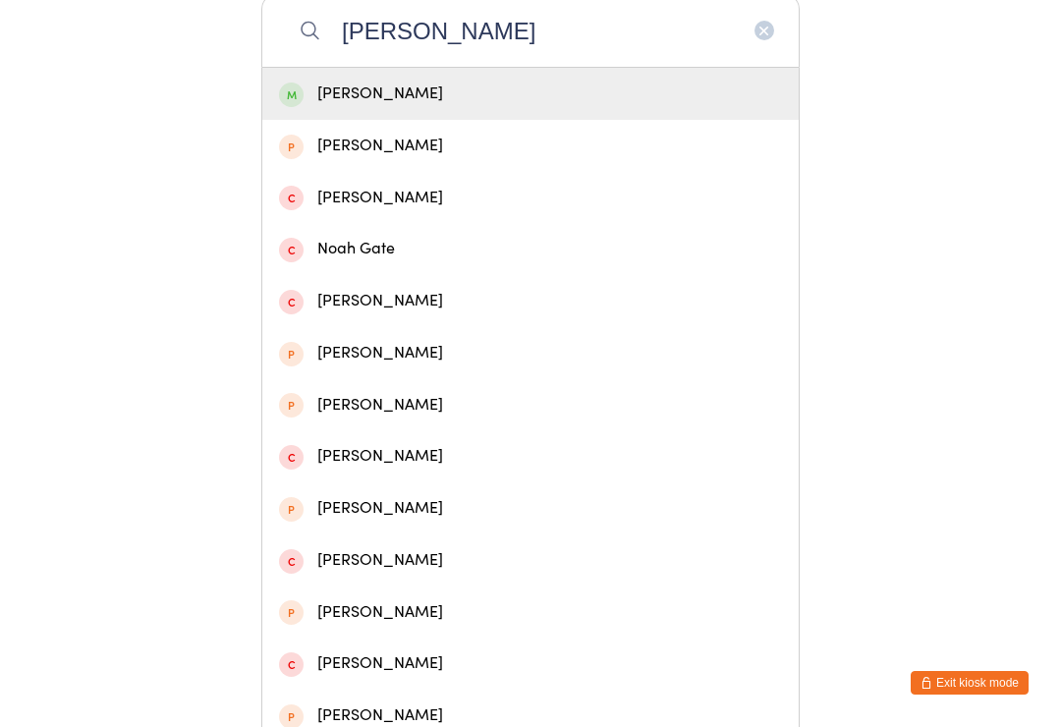
type input "[PERSON_NAME]"
click at [585, 86] on div "[PERSON_NAME]" at bounding box center [530, 94] width 503 height 27
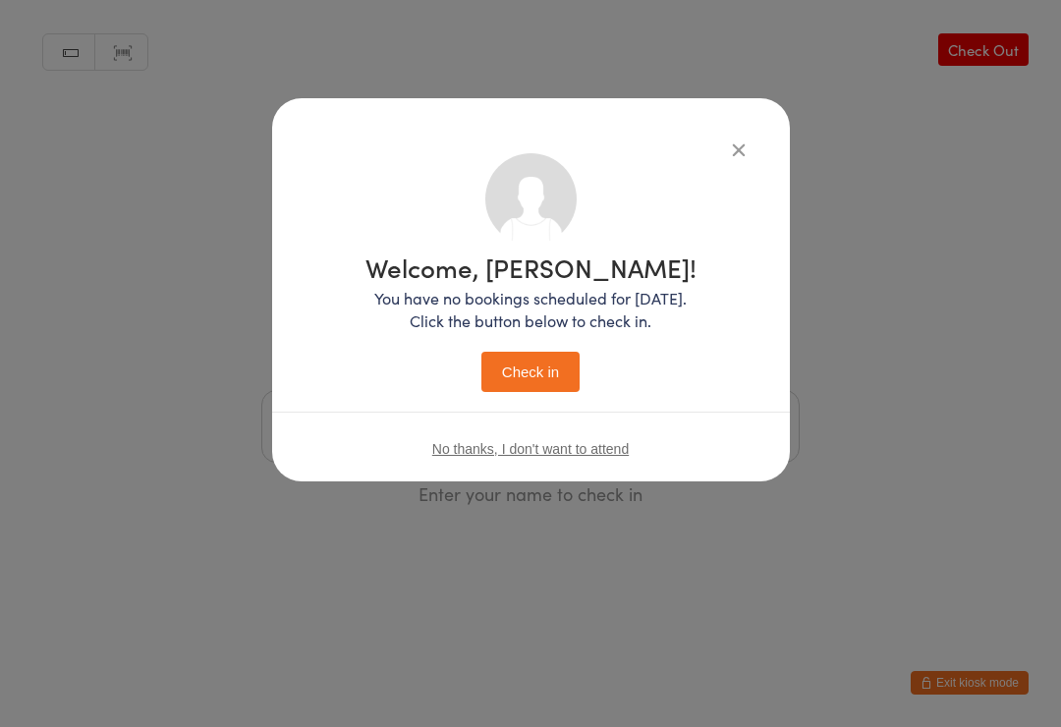
click at [527, 373] on button "Check in" at bounding box center [530, 372] width 98 height 40
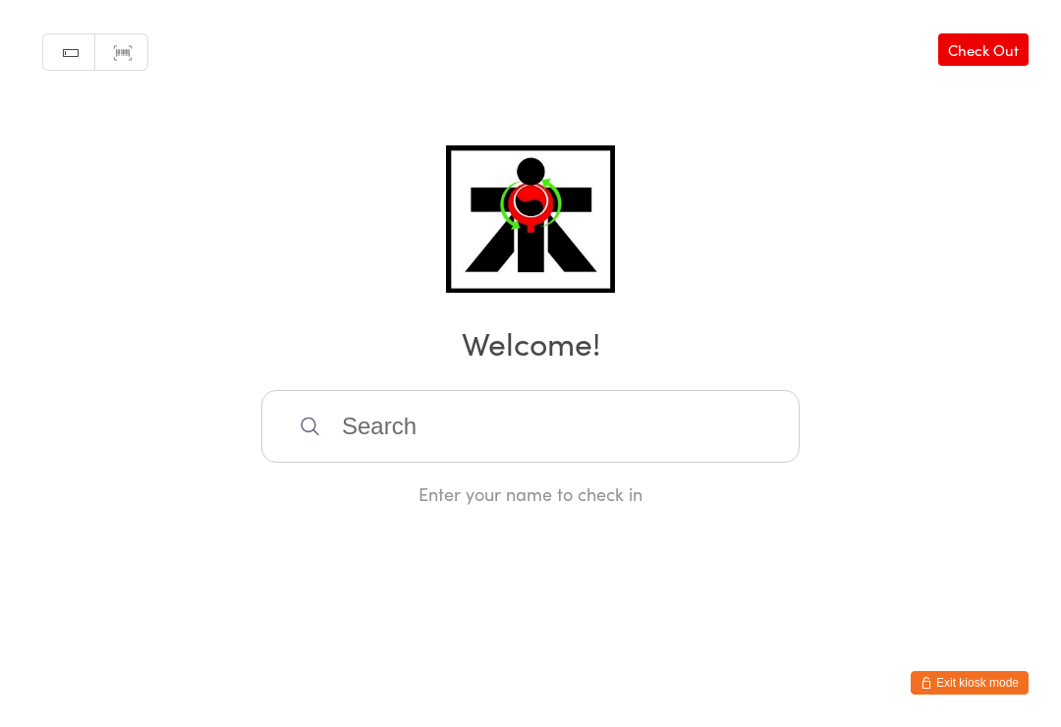
click at [629, 431] on input "search" at bounding box center [530, 426] width 538 height 73
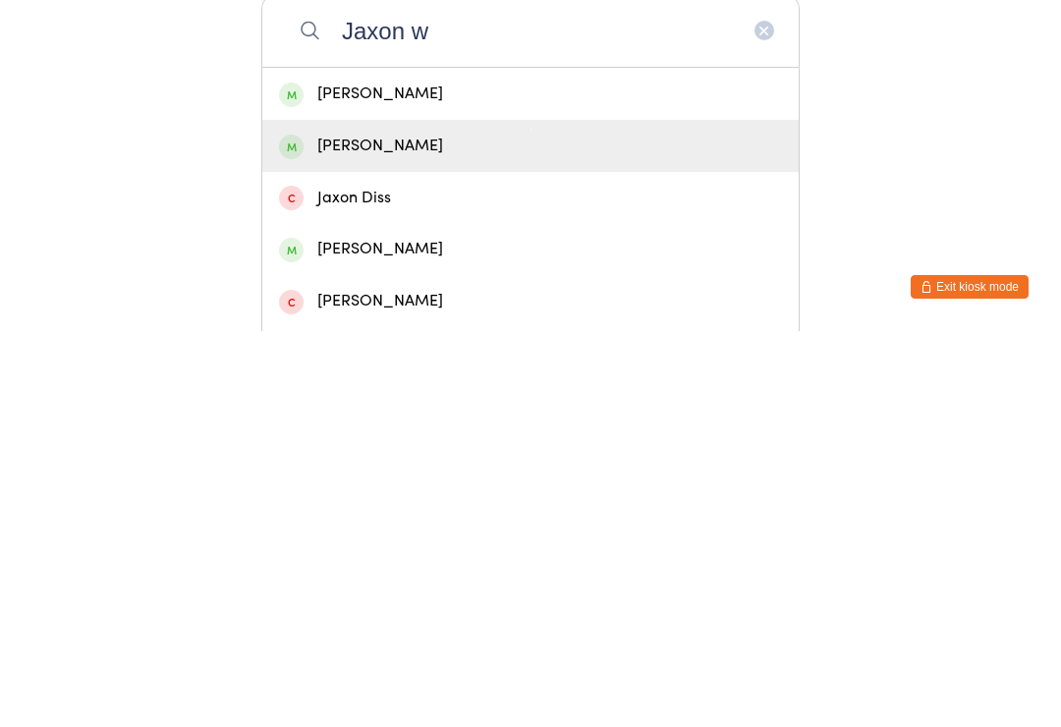
type input "Jaxon w"
click at [306, 528] on div "[PERSON_NAME]" at bounding box center [530, 541] width 503 height 27
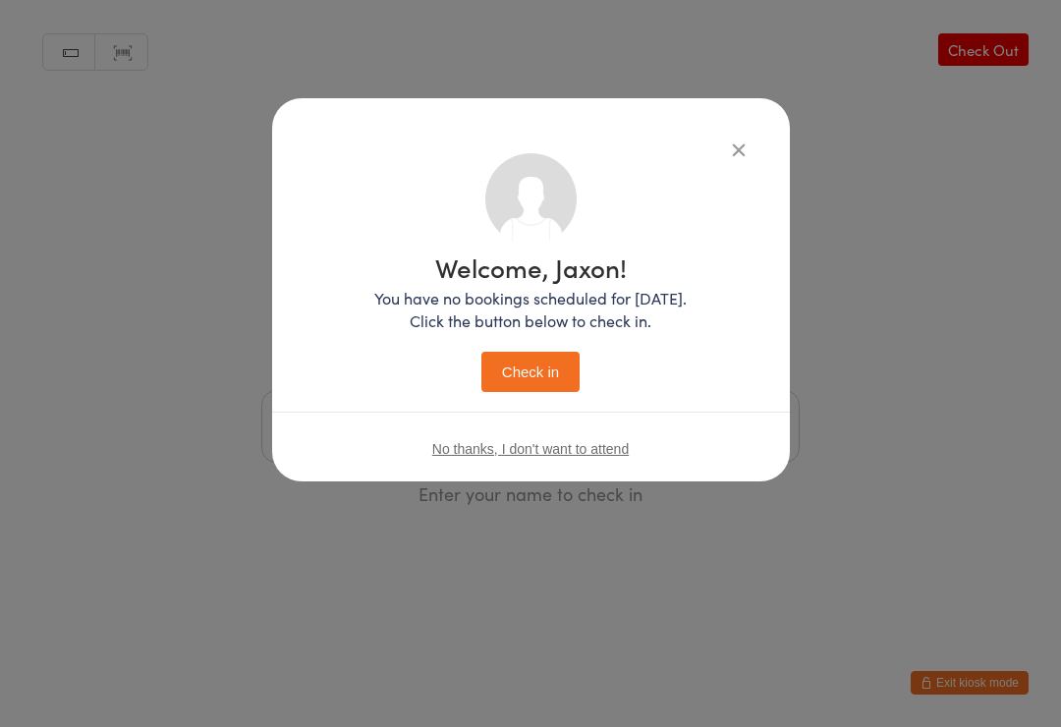
click at [561, 372] on button "Check in" at bounding box center [530, 372] width 98 height 40
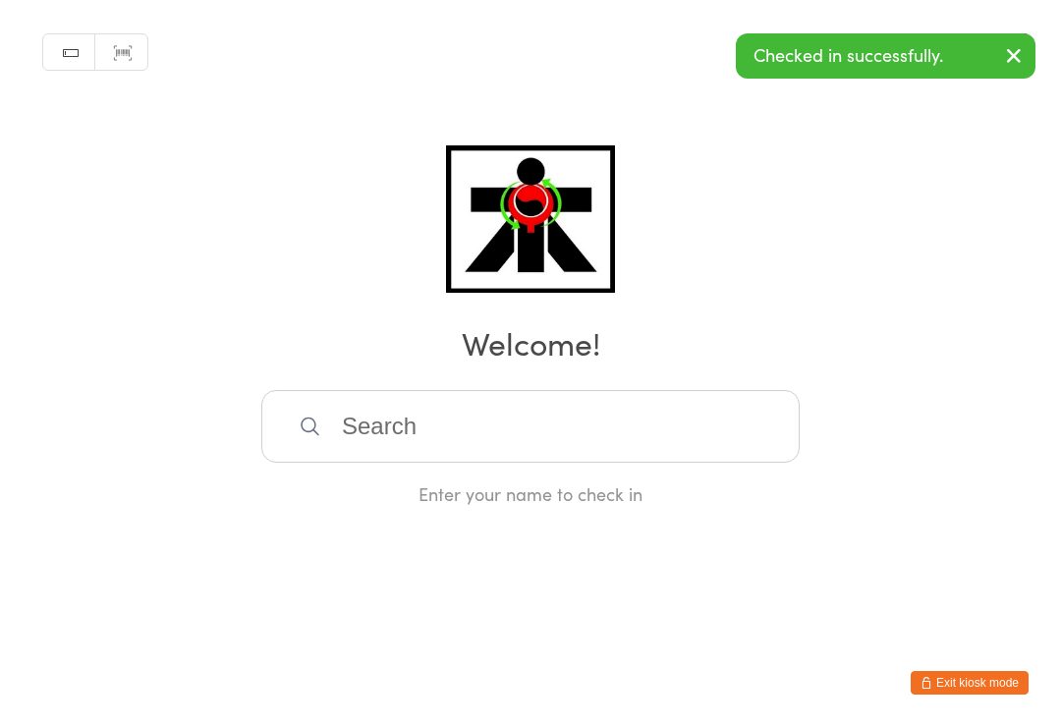
click at [687, 449] on input "search" at bounding box center [530, 426] width 538 height 73
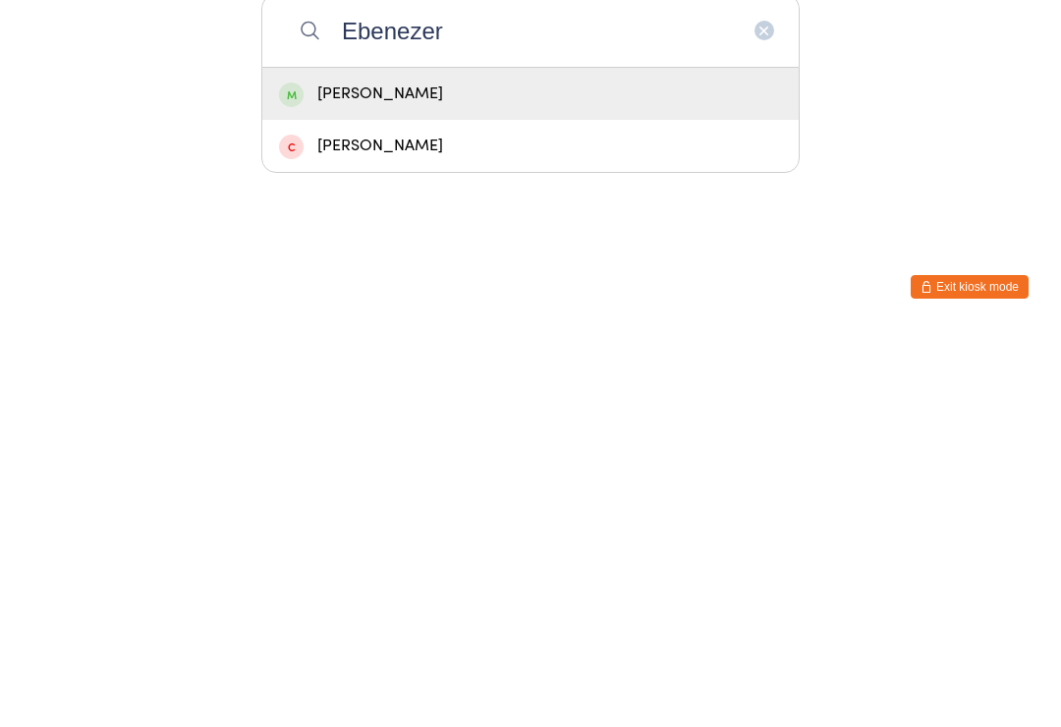
type input "Ebenezer"
click at [378, 476] on div "[PERSON_NAME]" at bounding box center [530, 489] width 503 height 27
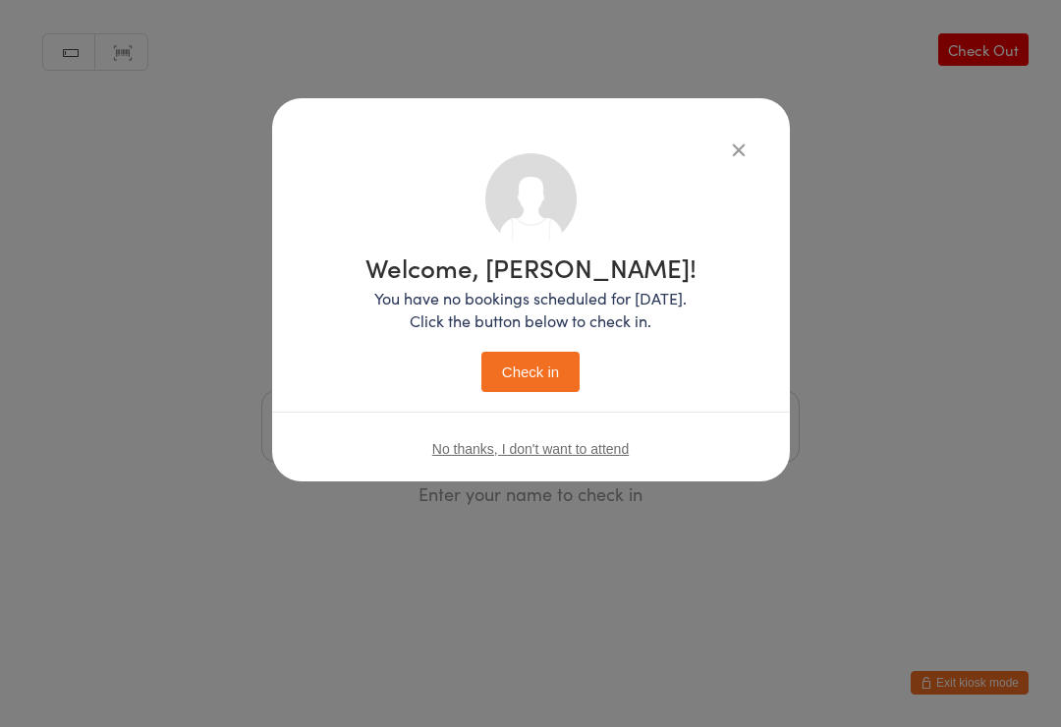
click at [536, 391] on button "Check in" at bounding box center [530, 372] width 98 height 40
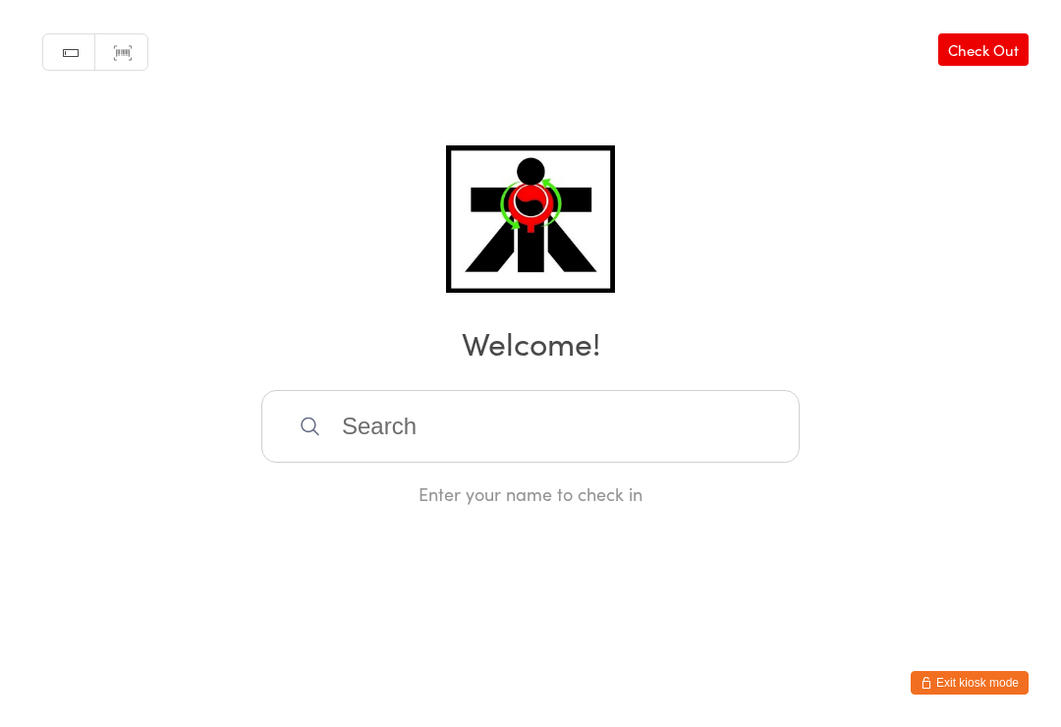
click at [547, 417] on input "search" at bounding box center [530, 426] width 538 height 73
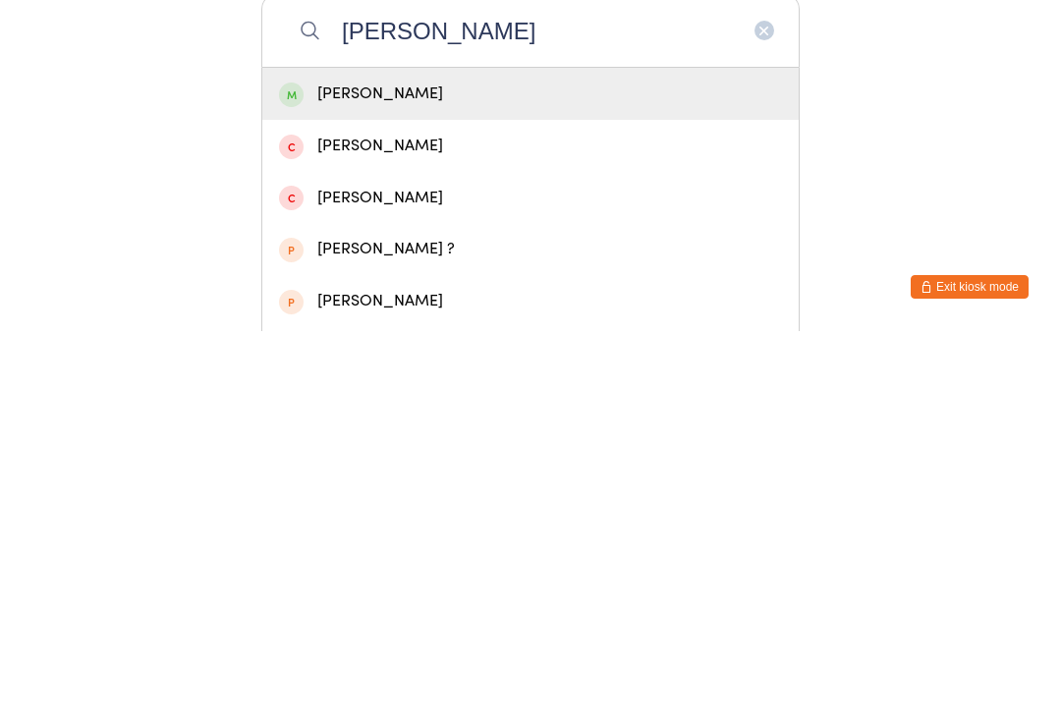
type input "[PERSON_NAME]"
click at [474, 476] on div "[PERSON_NAME]" at bounding box center [530, 489] width 503 height 27
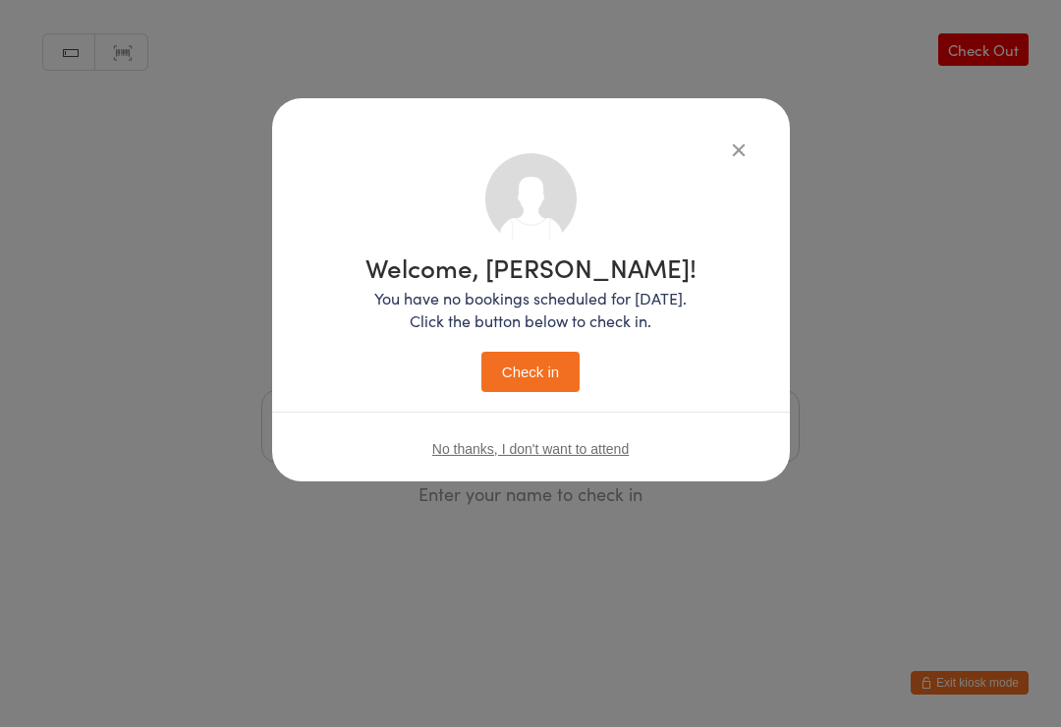
click at [550, 361] on button "Check in" at bounding box center [530, 372] width 98 height 40
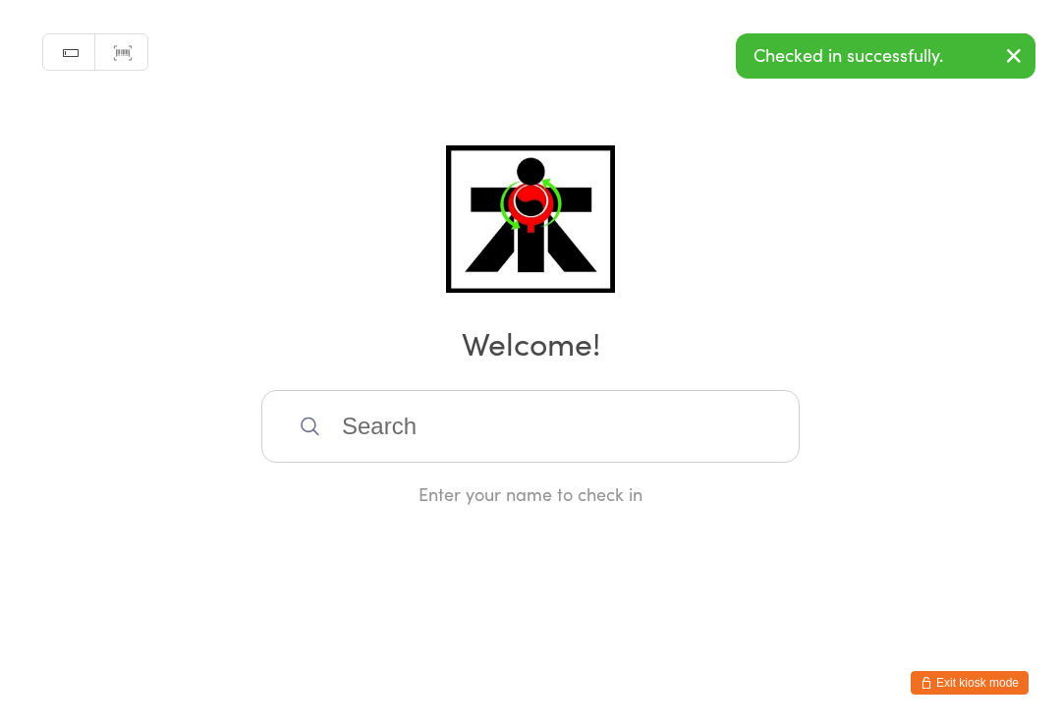
click at [521, 441] on input "search" at bounding box center [530, 426] width 538 height 73
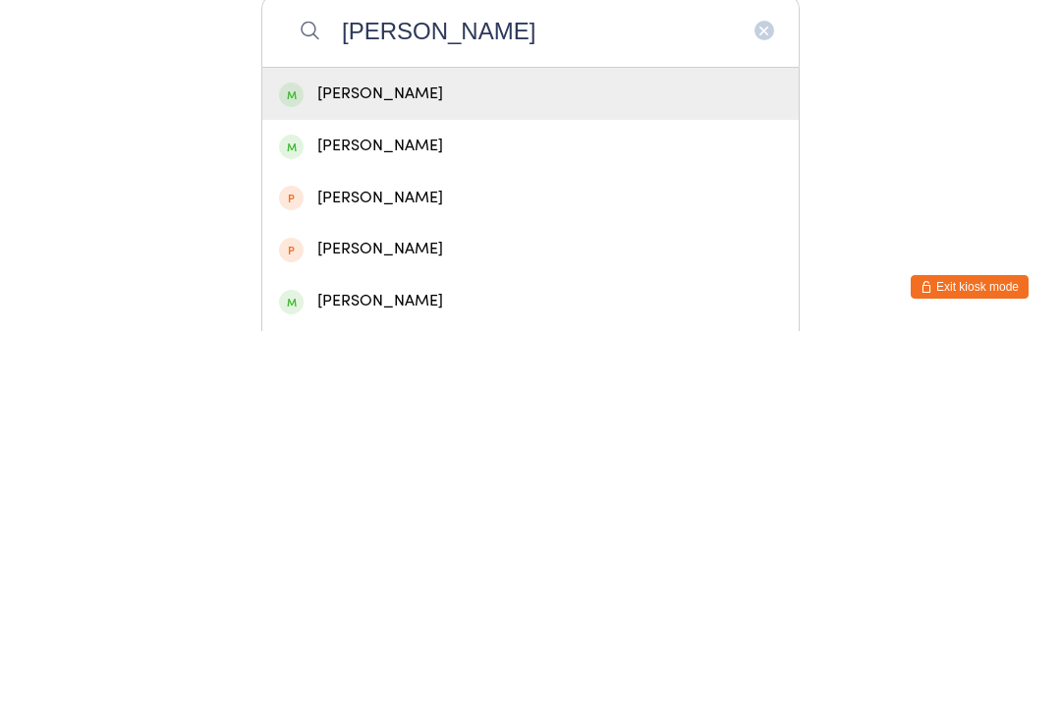
type input "[PERSON_NAME]"
click at [425, 464] on div "[PERSON_NAME]" at bounding box center [530, 490] width 536 height 52
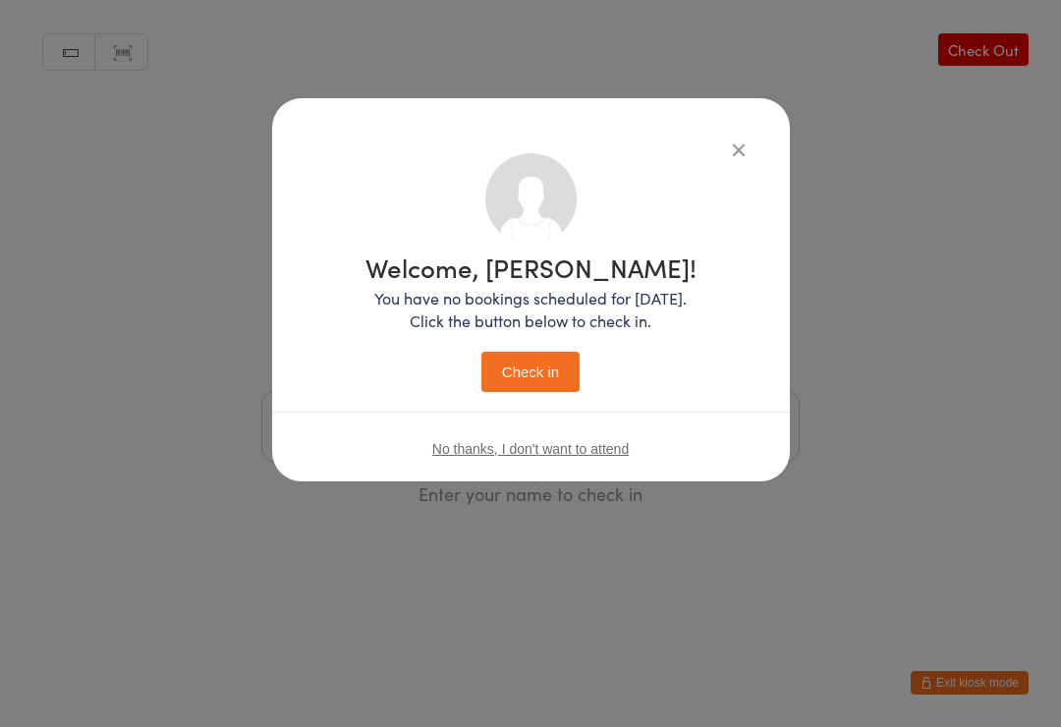
click at [543, 370] on button "Check in" at bounding box center [530, 372] width 98 height 40
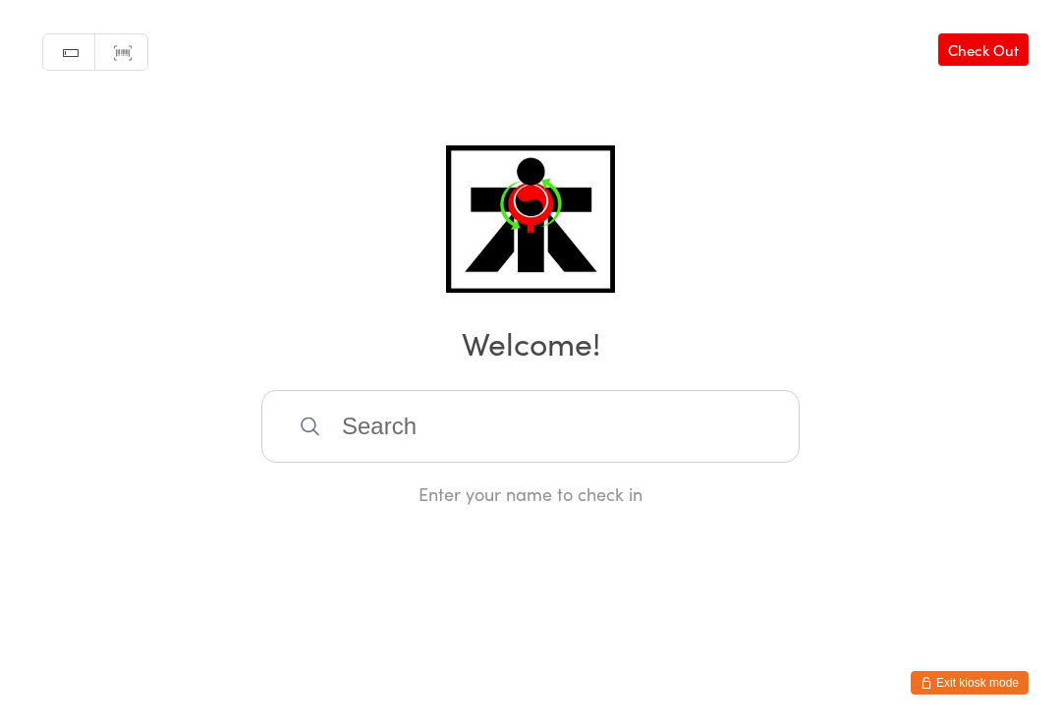
click at [511, 426] on input "search" at bounding box center [530, 426] width 538 height 73
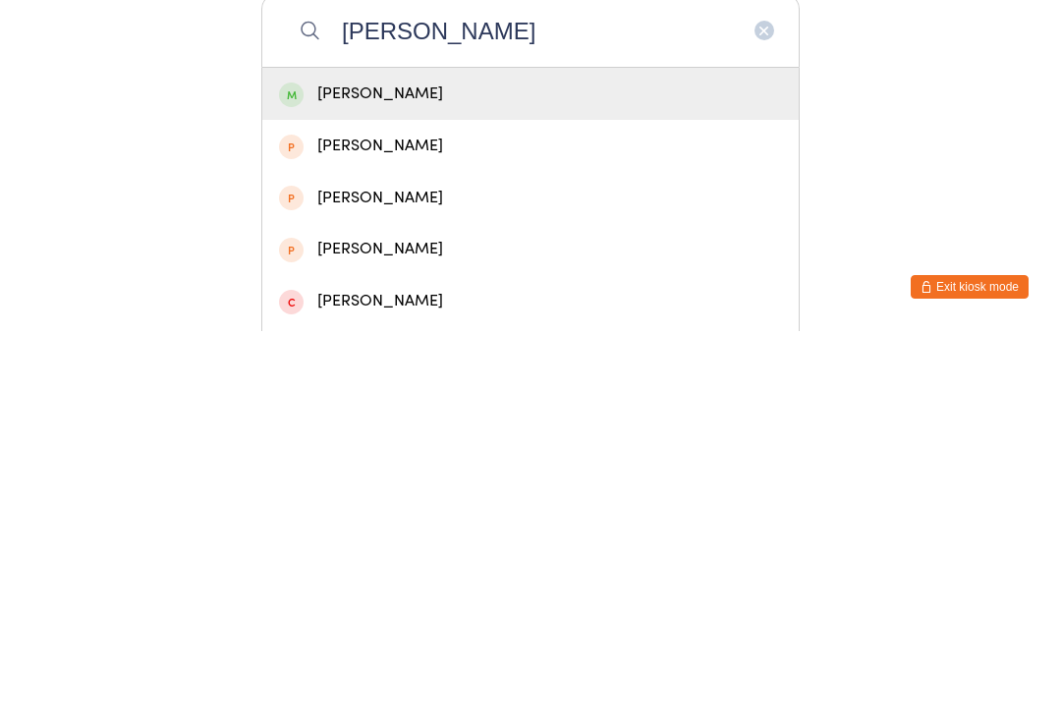
type input "[PERSON_NAME]"
click at [444, 476] on div "[PERSON_NAME]" at bounding box center [530, 489] width 503 height 27
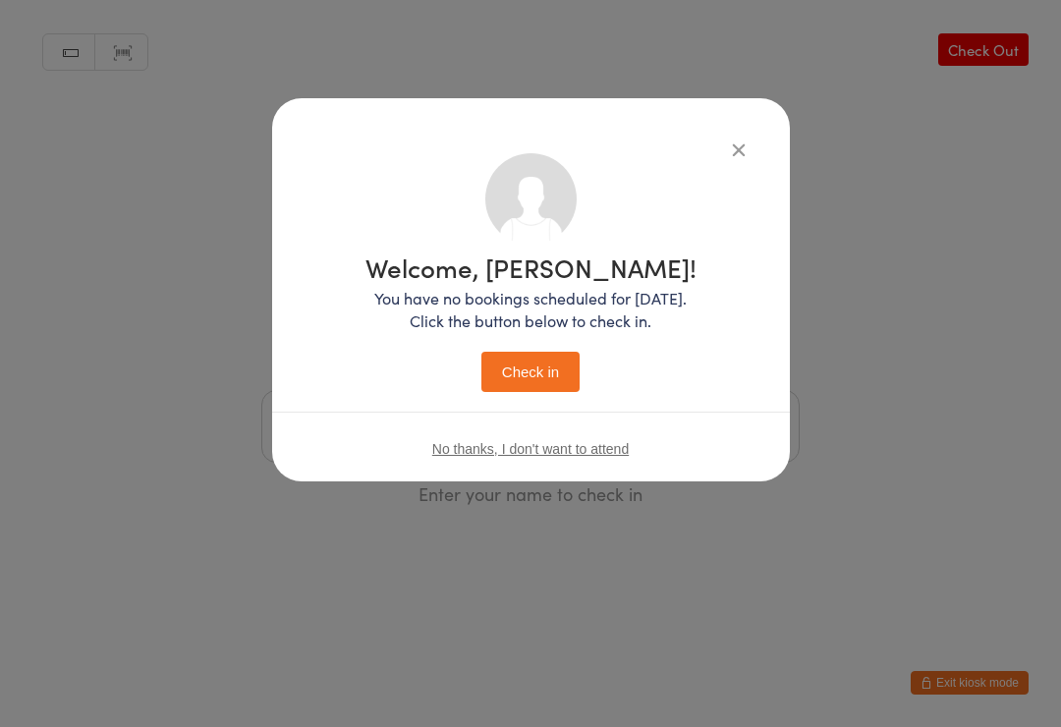
click at [543, 369] on button "Check in" at bounding box center [530, 372] width 98 height 40
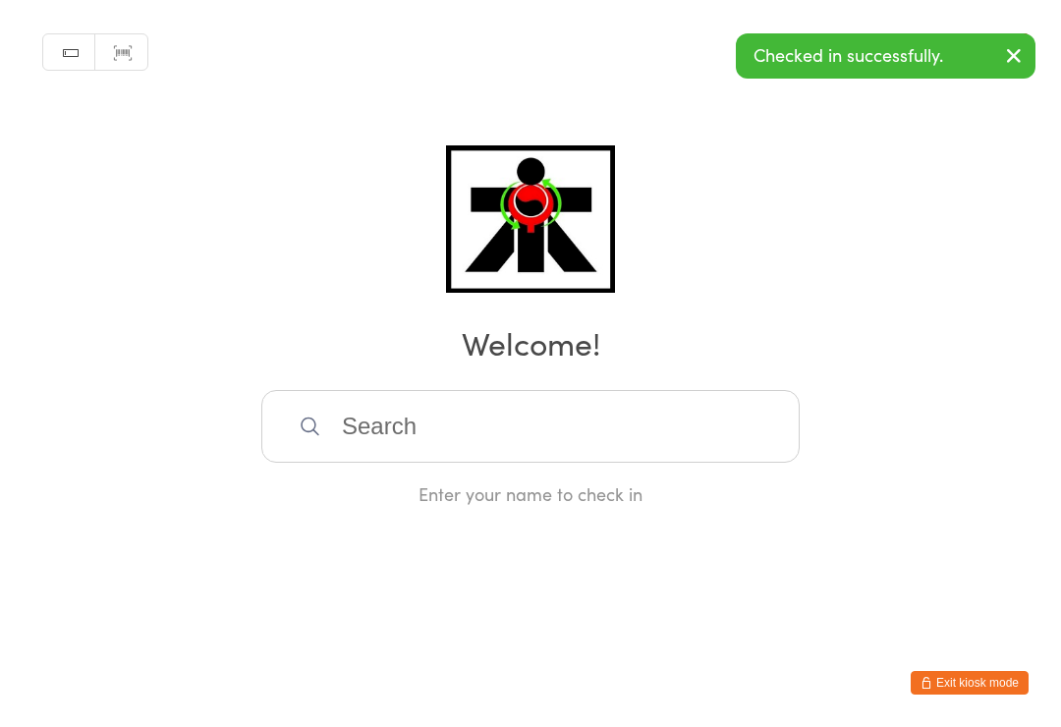
click at [490, 432] on input "search" at bounding box center [530, 426] width 538 height 73
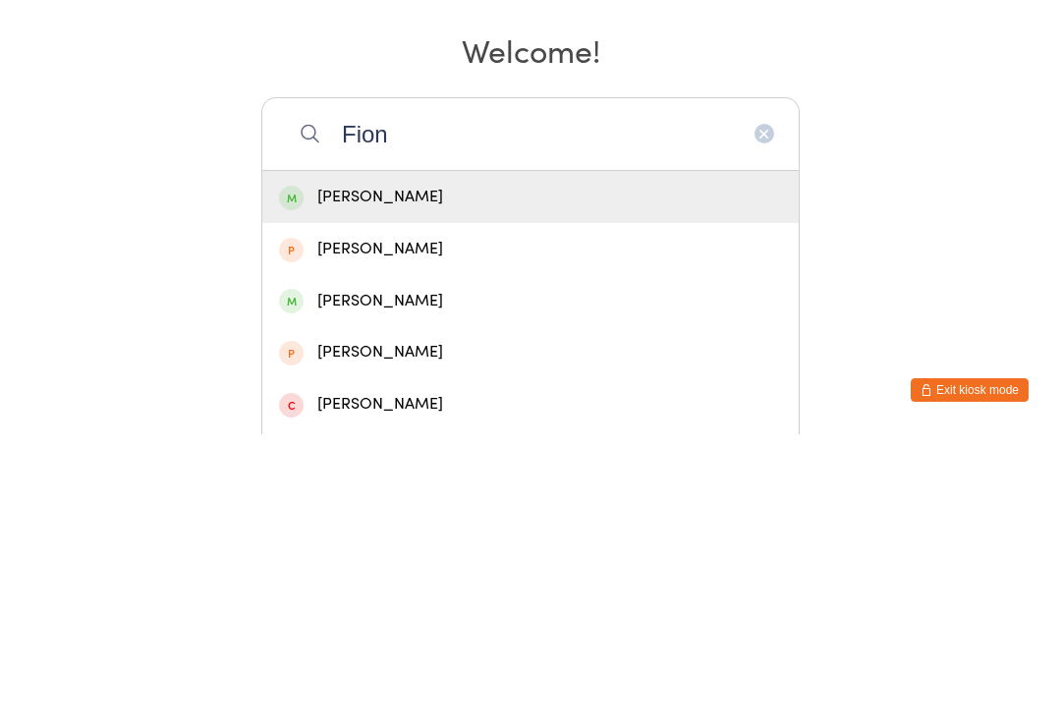
type input "Fion"
click at [448, 476] on div "[PERSON_NAME]" at bounding box center [530, 489] width 503 height 27
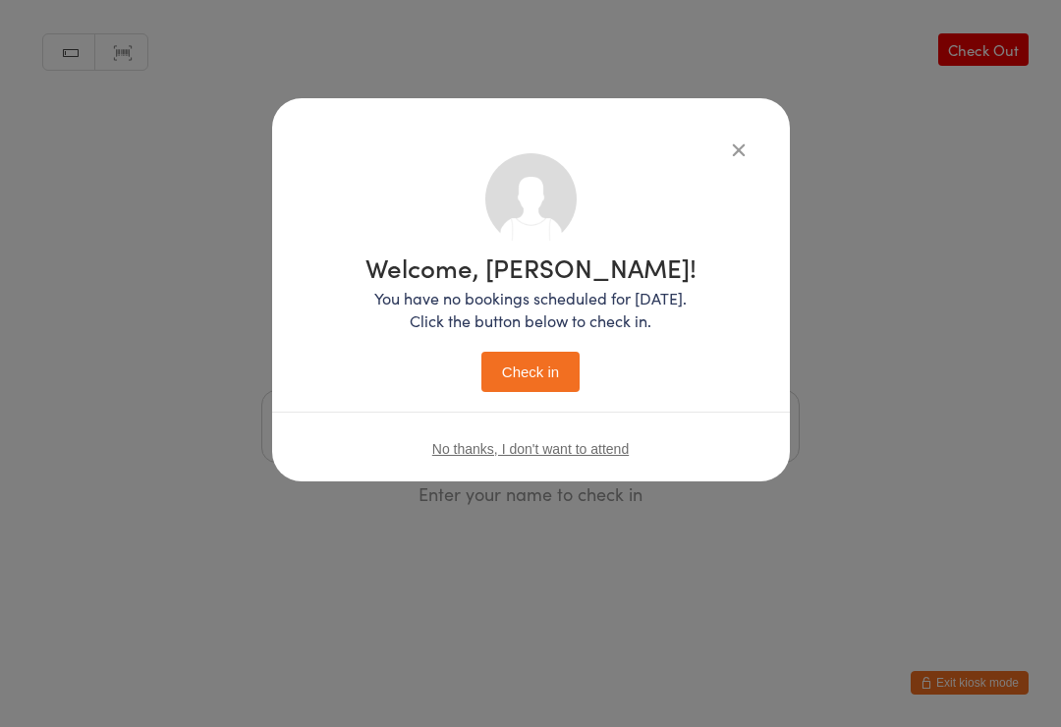
click at [524, 367] on button "Check in" at bounding box center [530, 372] width 98 height 40
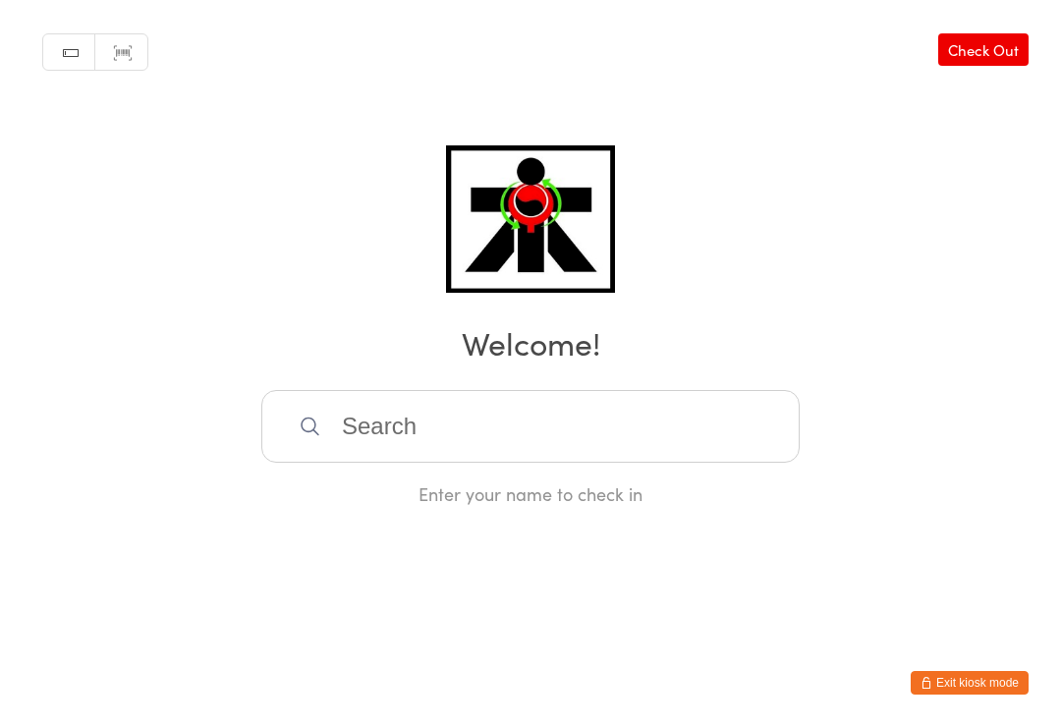
click at [680, 422] on input "search" at bounding box center [530, 426] width 538 height 73
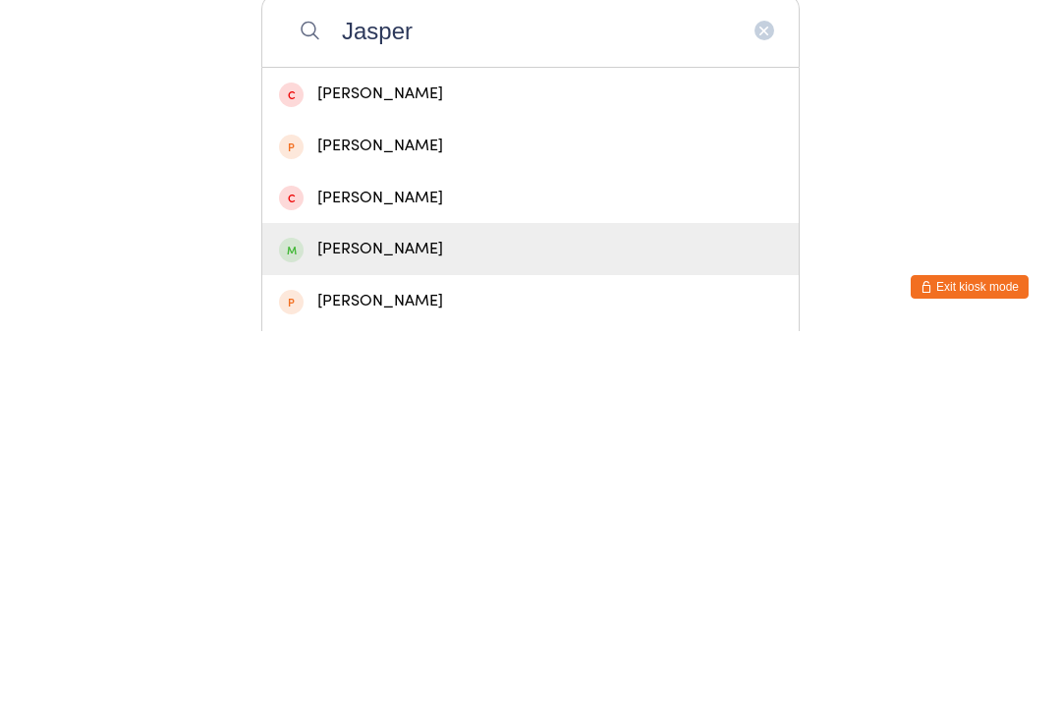
type input "Jasper"
click at [396, 632] on div "[PERSON_NAME]" at bounding box center [530, 645] width 503 height 27
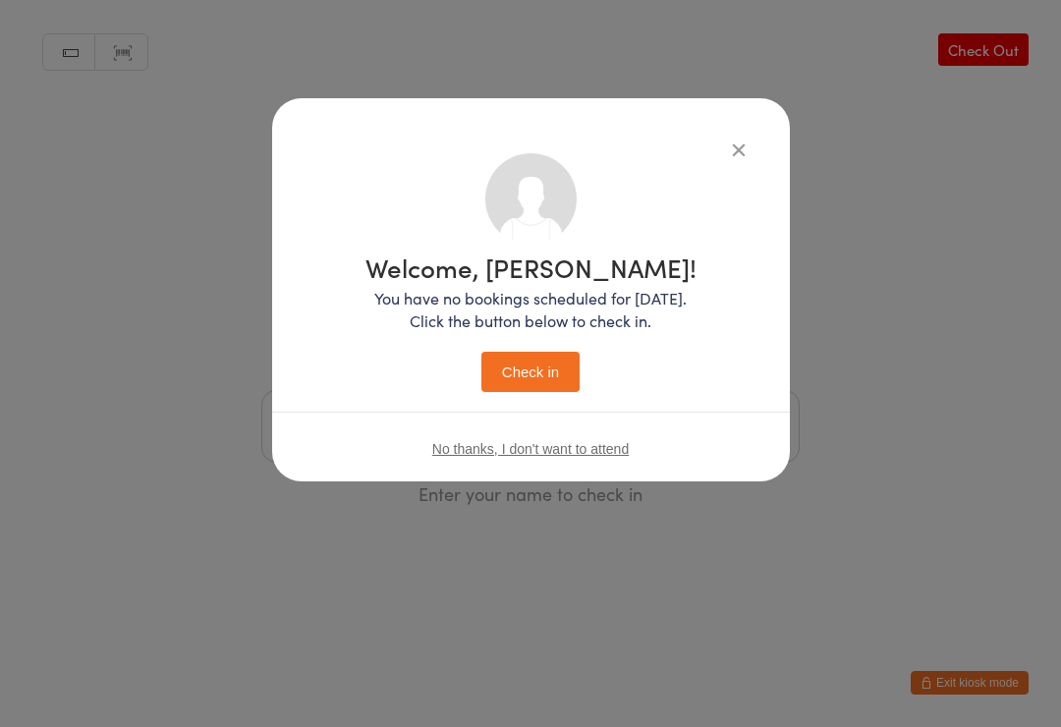
click at [549, 366] on button "Check in" at bounding box center [530, 372] width 98 height 40
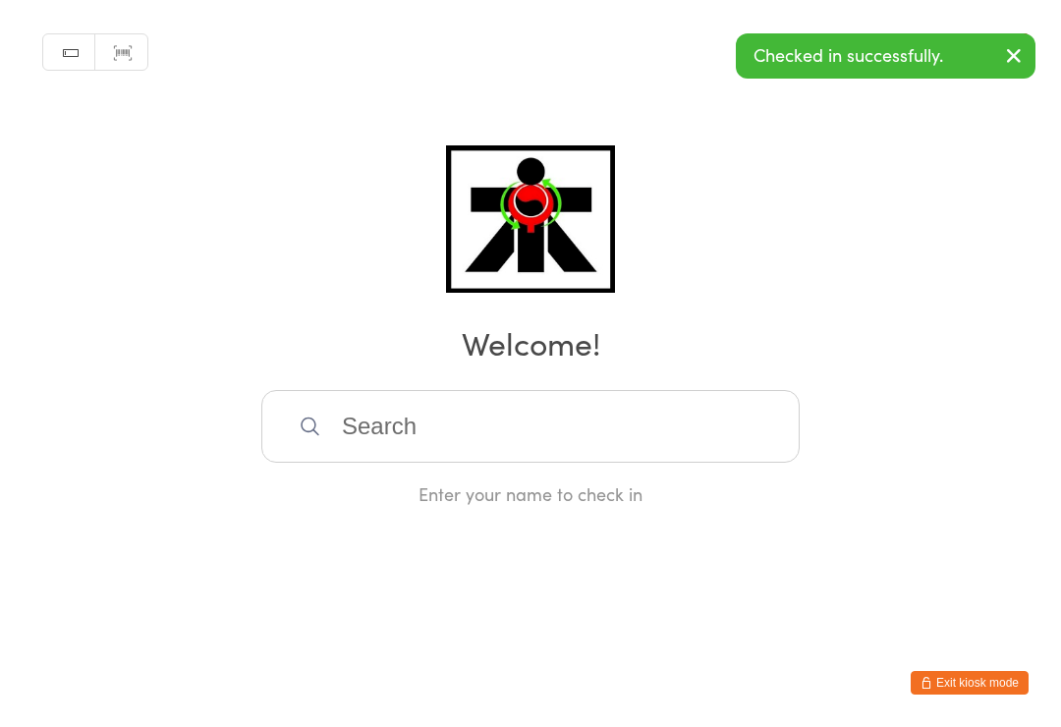
click at [709, 420] on input "search" at bounding box center [530, 426] width 538 height 73
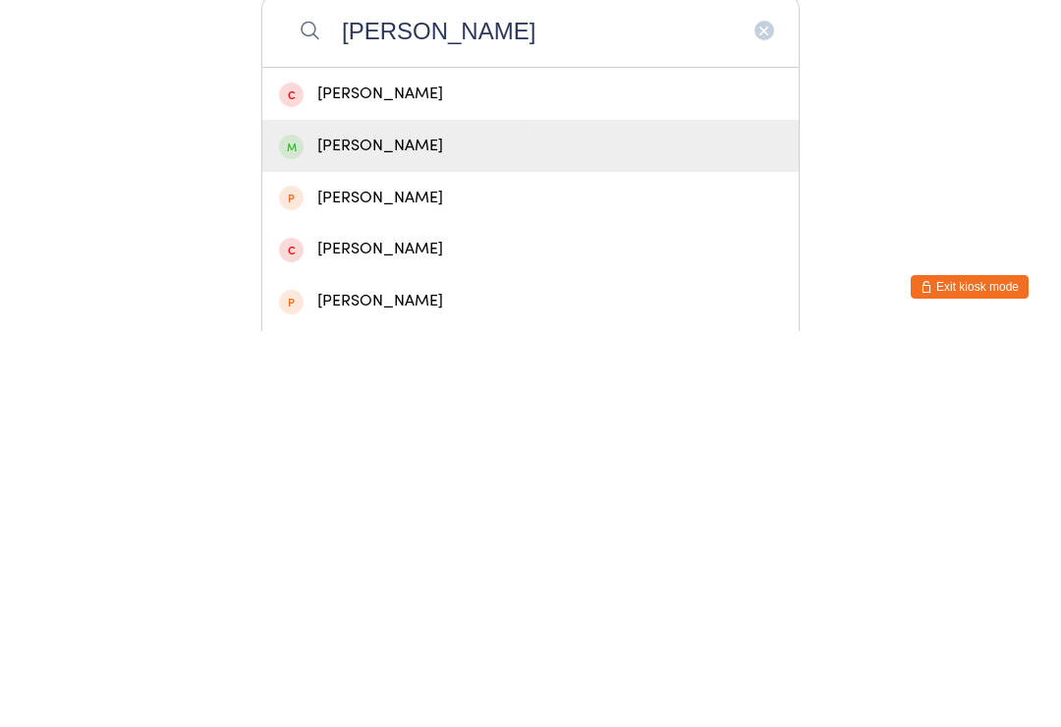
type input "[PERSON_NAME]"
click at [394, 528] on div "[PERSON_NAME]" at bounding box center [530, 541] width 503 height 27
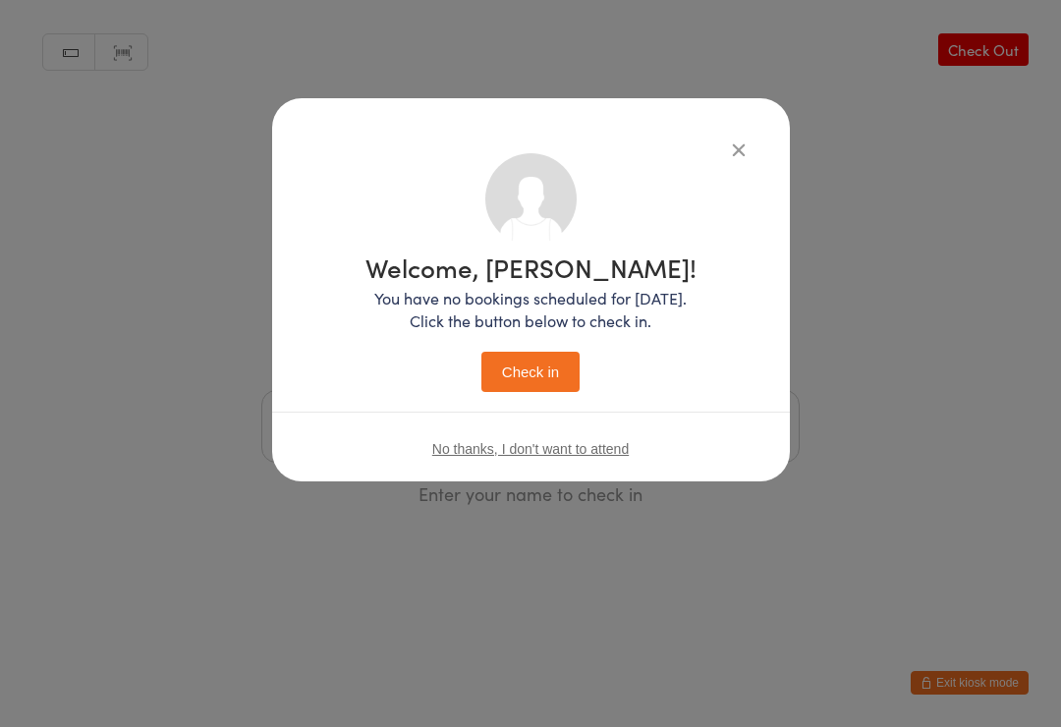
click at [553, 362] on button "Check in" at bounding box center [530, 372] width 98 height 40
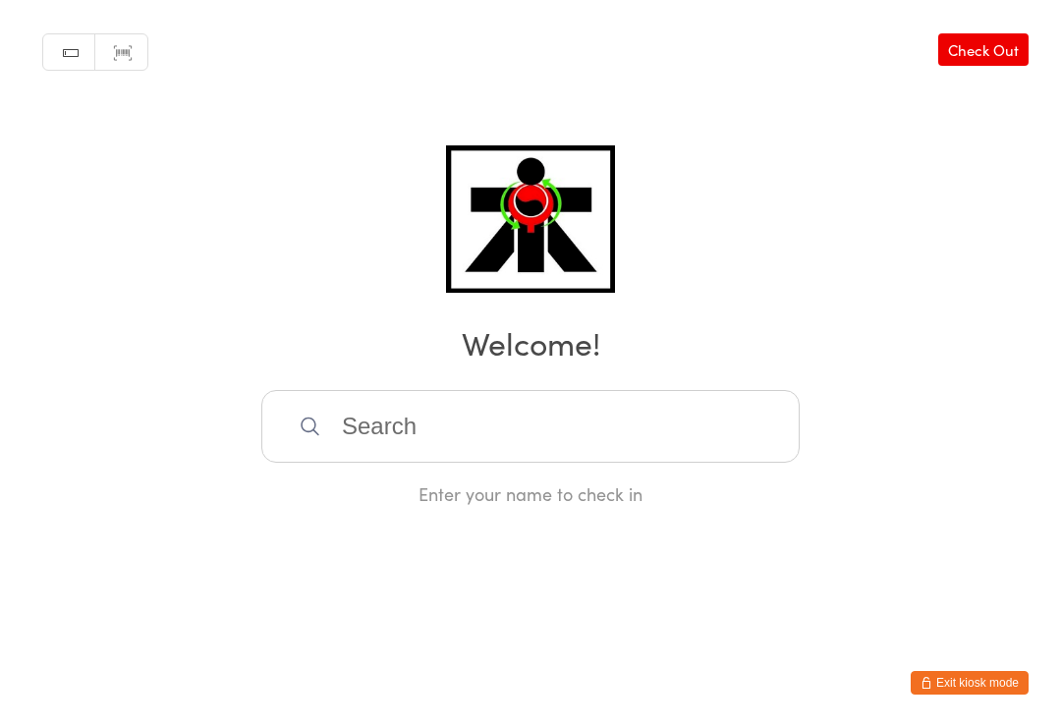
click at [386, 430] on input "search" at bounding box center [530, 426] width 538 height 73
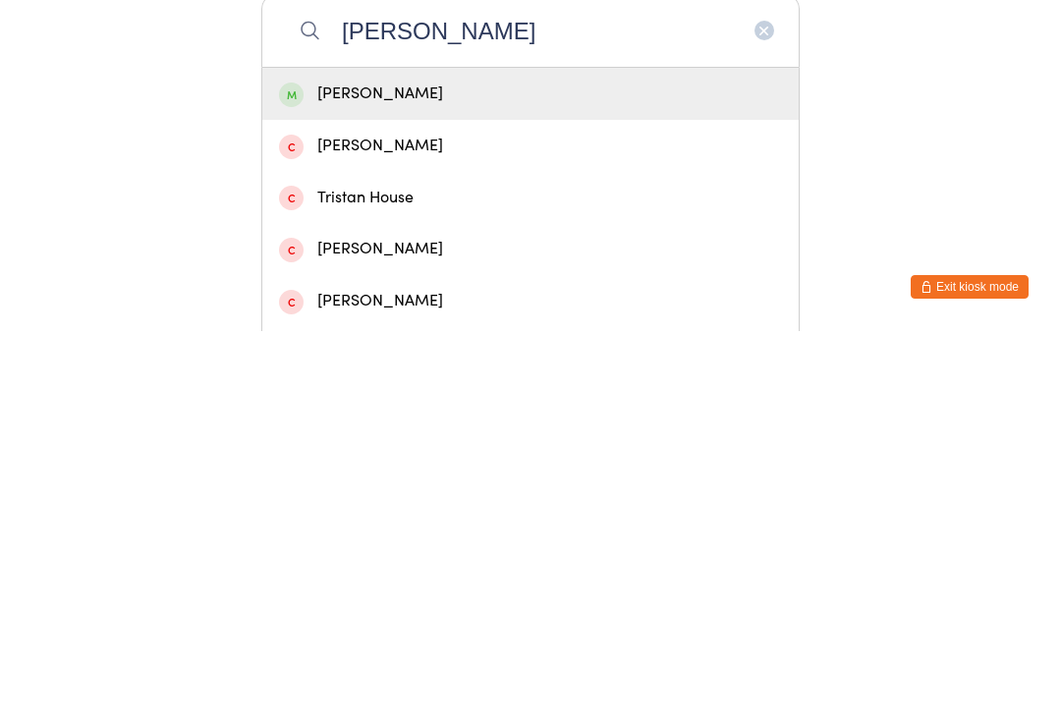
type input "[PERSON_NAME]"
click at [363, 476] on div "[PERSON_NAME]" at bounding box center [530, 489] width 503 height 27
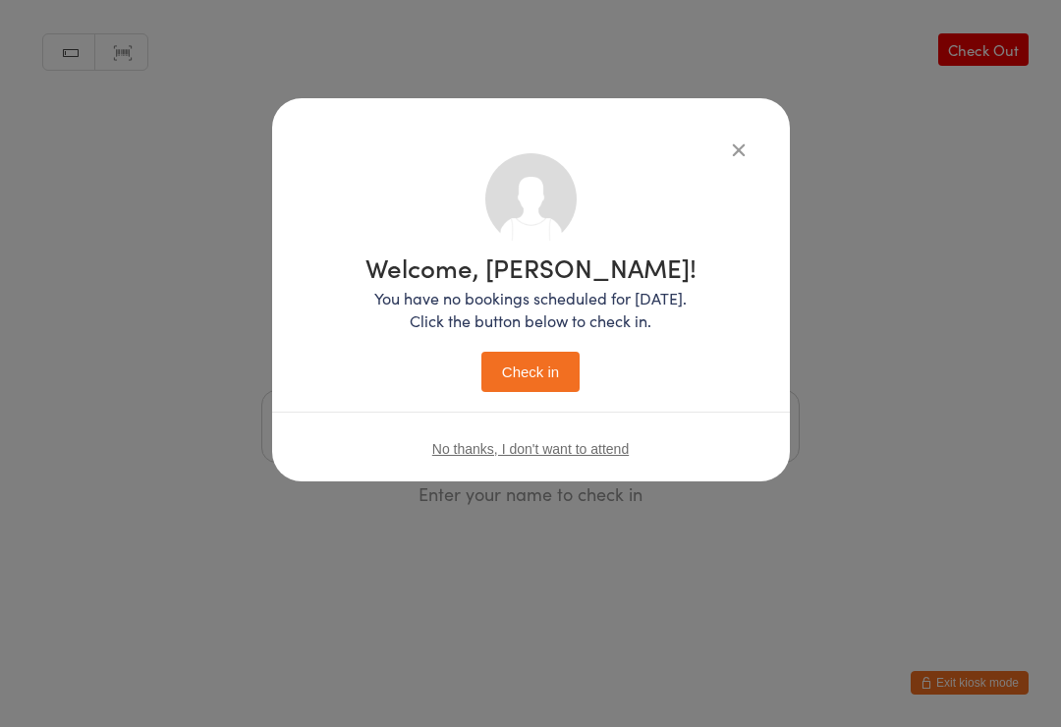
click at [519, 359] on button "Check in" at bounding box center [530, 372] width 98 height 40
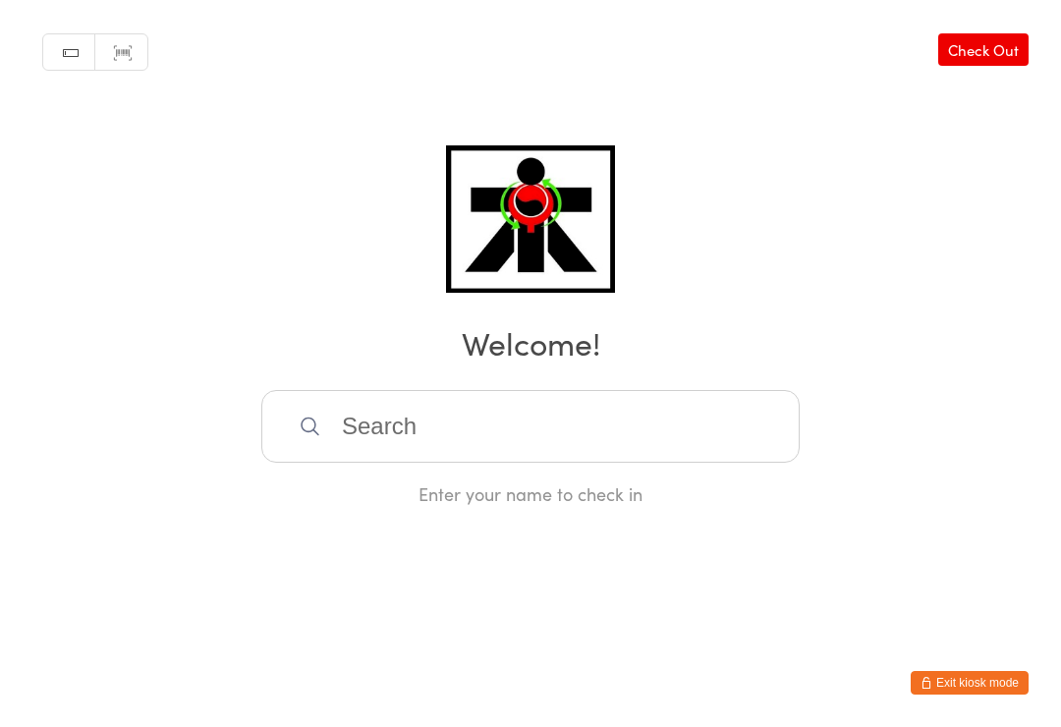
click at [330, 414] on input "search" at bounding box center [530, 426] width 538 height 73
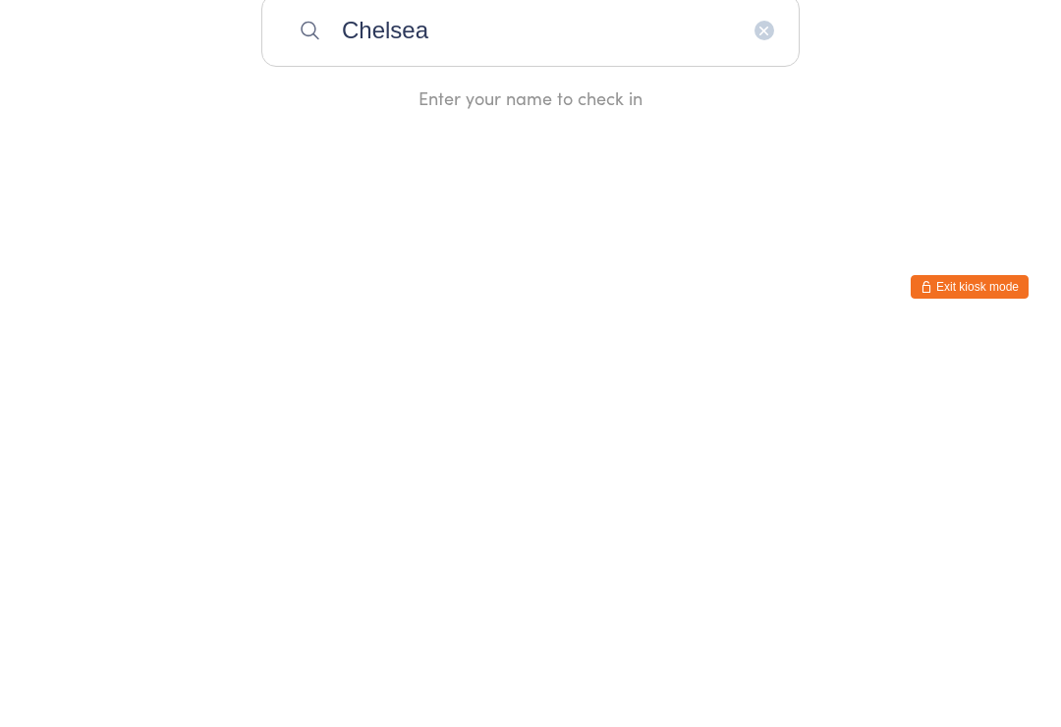
scroll to position [114, 0]
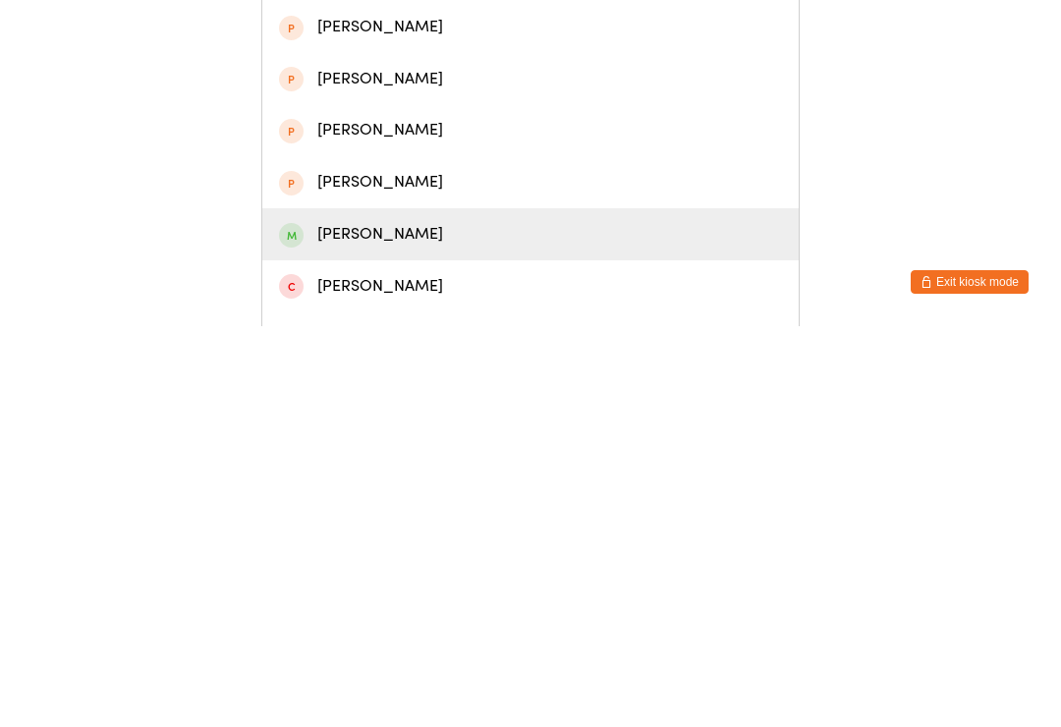
type input "Chelsea"
click at [304, 622] on div "[PERSON_NAME]" at bounding box center [530, 635] width 503 height 27
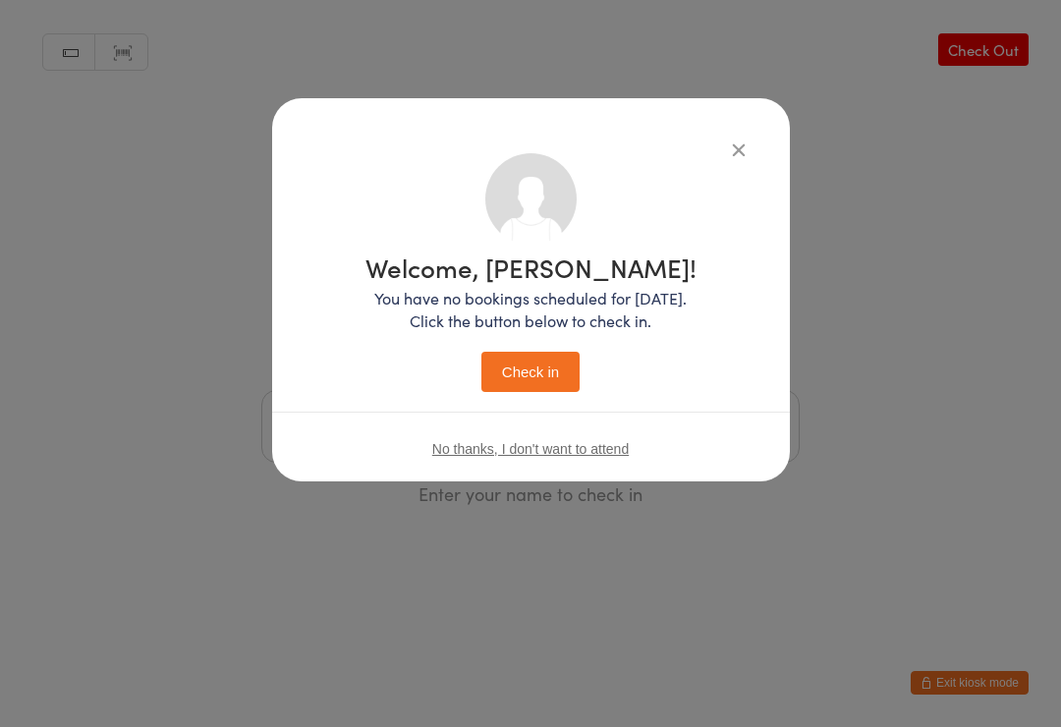
click at [553, 379] on button "Check in" at bounding box center [530, 372] width 98 height 40
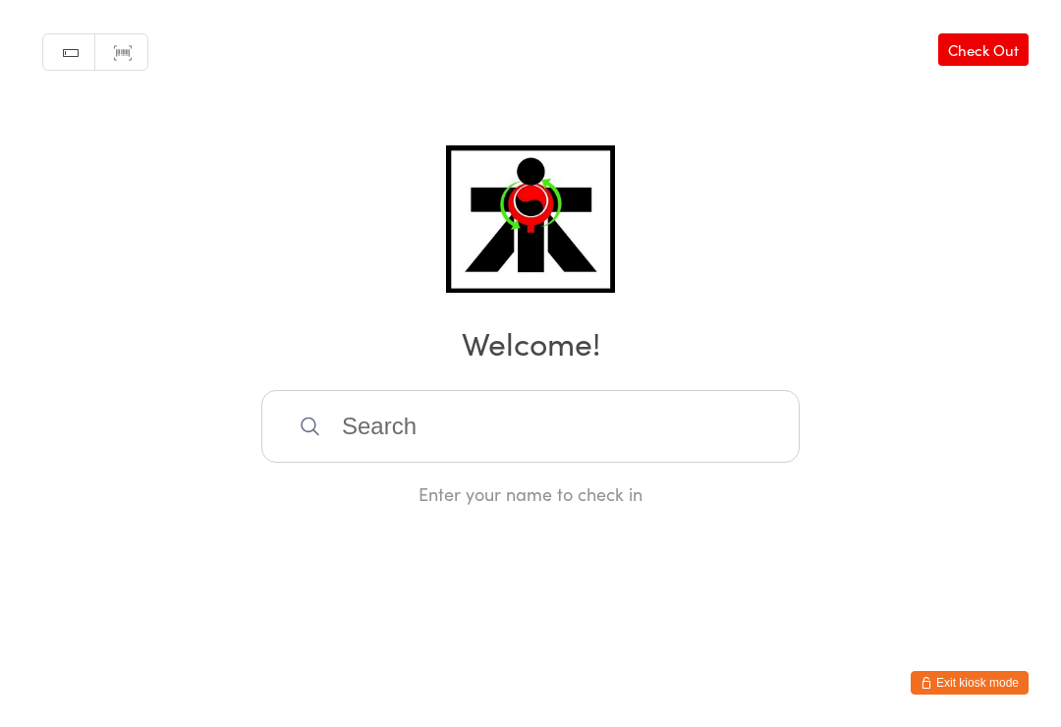
click at [655, 419] on input "search" at bounding box center [530, 426] width 538 height 73
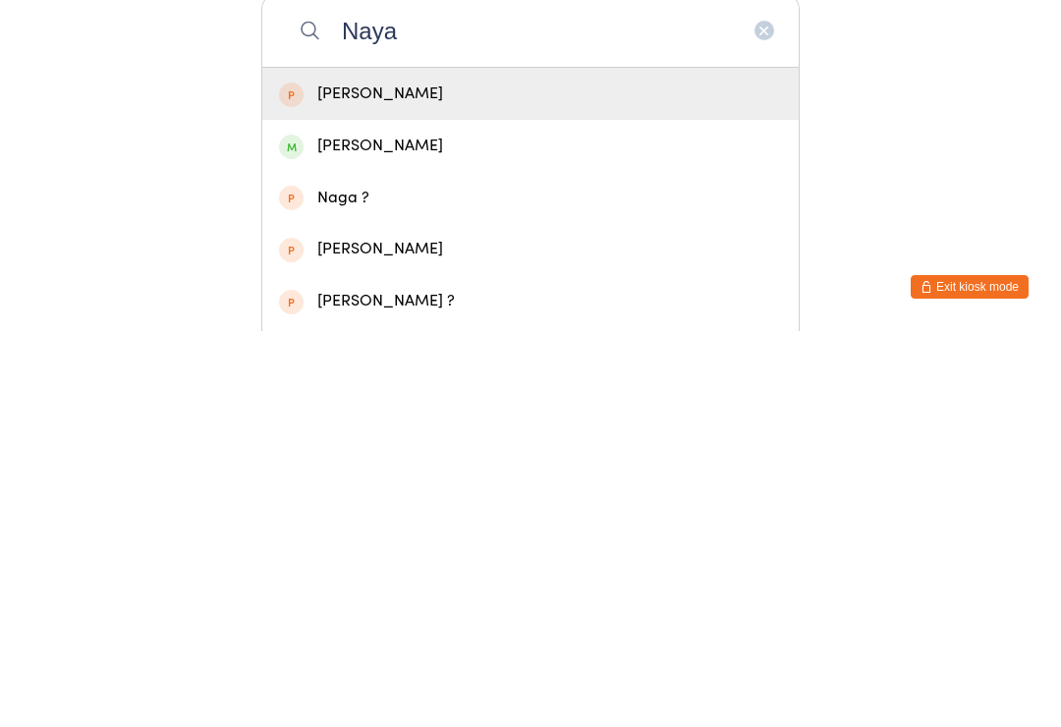
type input "Naya"
click at [402, 528] on div "[PERSON_NAME]" at bounding box center [530, 541] width 503 height 27
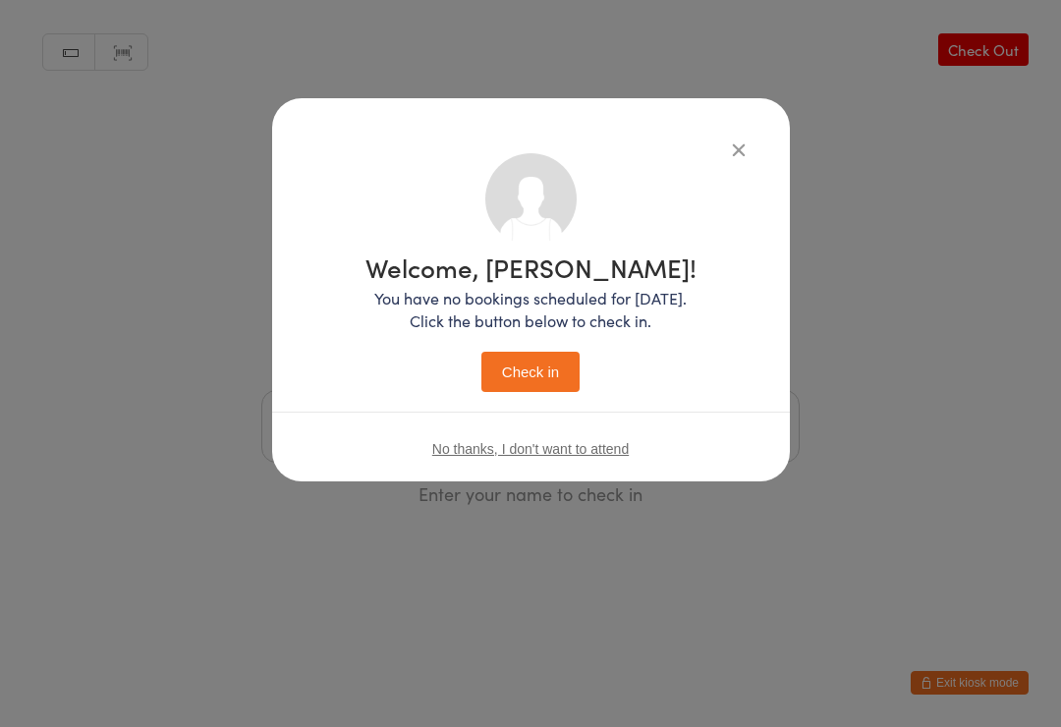
click at [515, 369] on button "Check in" at bounding box center [530, 372] width 98 height 40
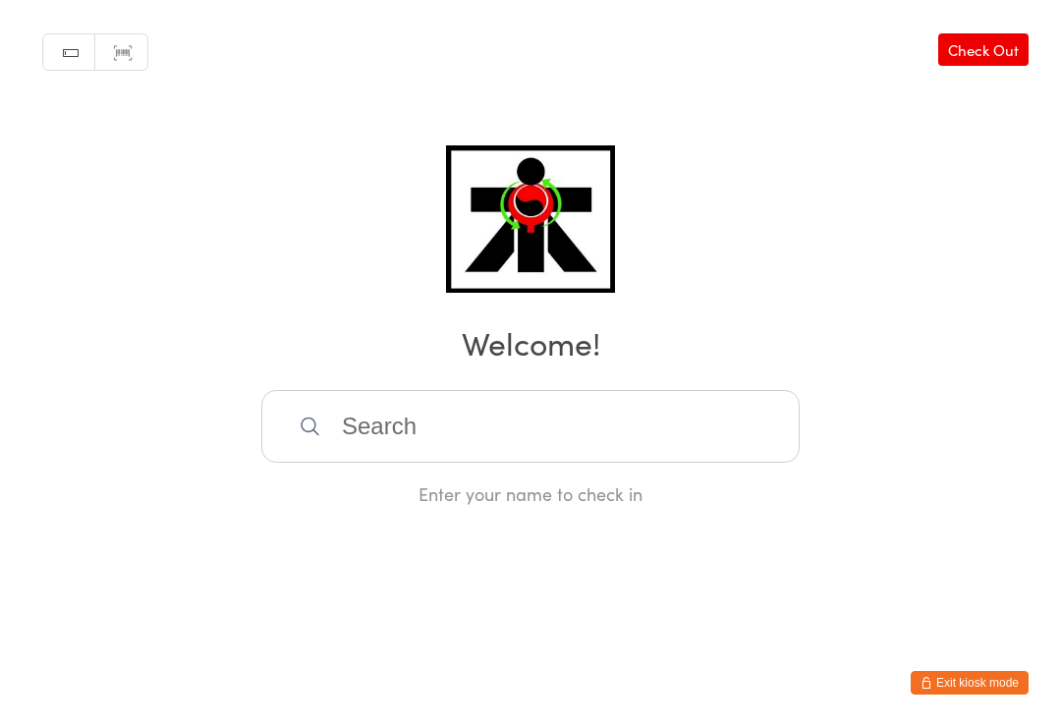
click at [706, 420] on input "search" at bounding box center [530, 426] width 538 height 73
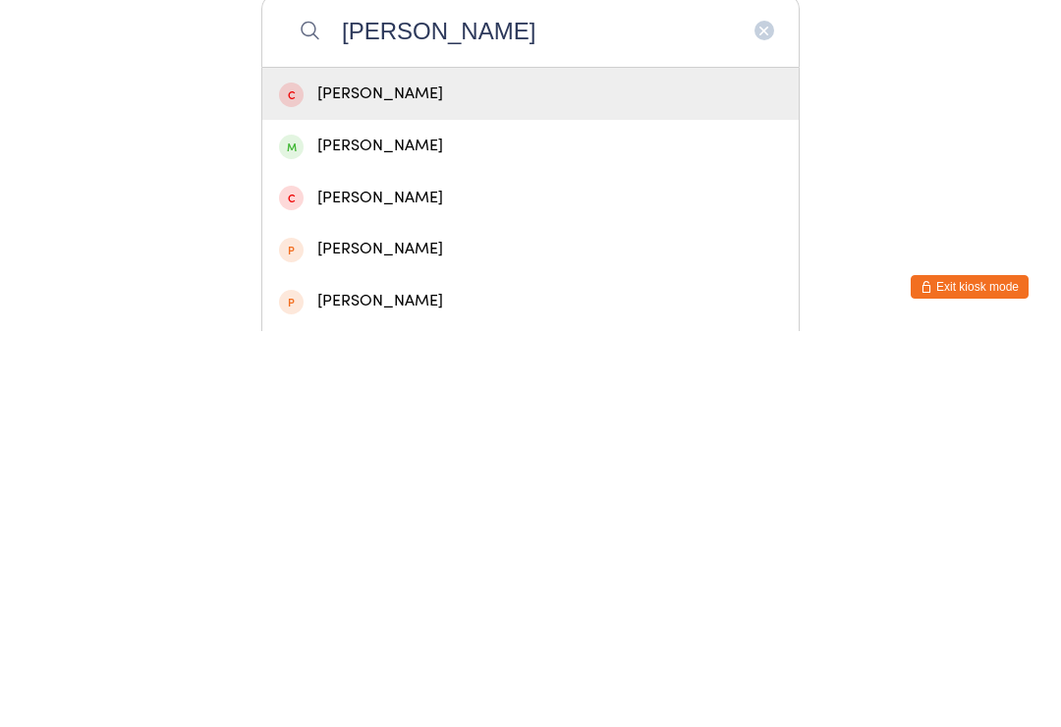
type input "[PERSON_NAME]"
click at [596, 528] on div "[PERSON_NAME]" at bounding box center [530, 541] width 503 height 27
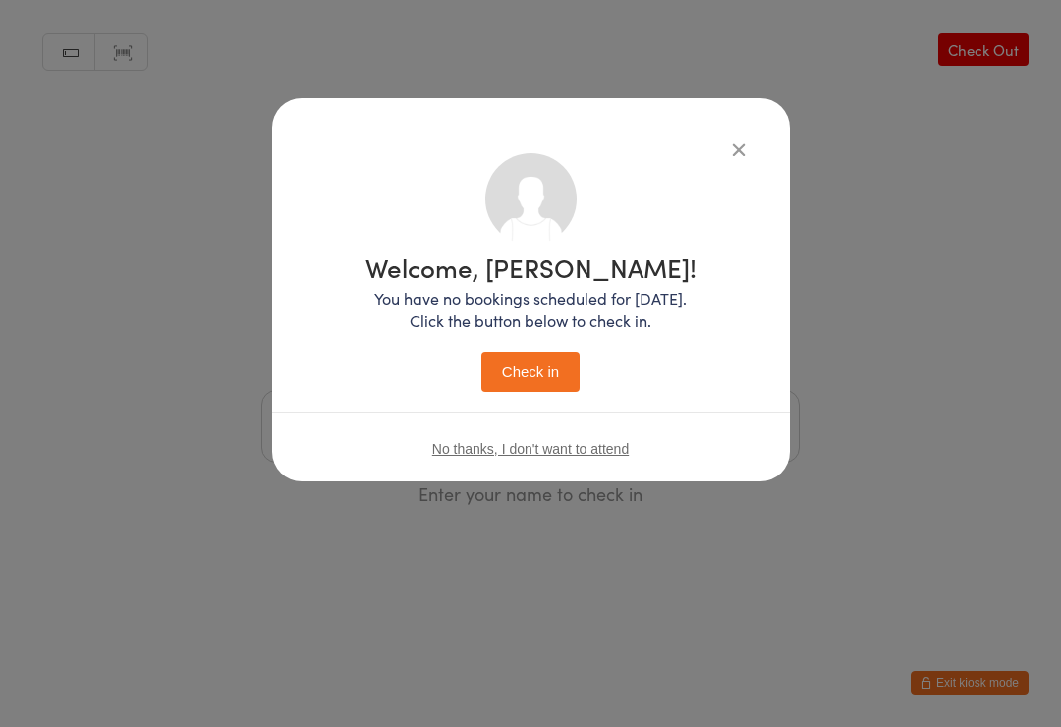
click at [546, 363] on button "Check in" at bounding box center [530, 372] width 98 height 40
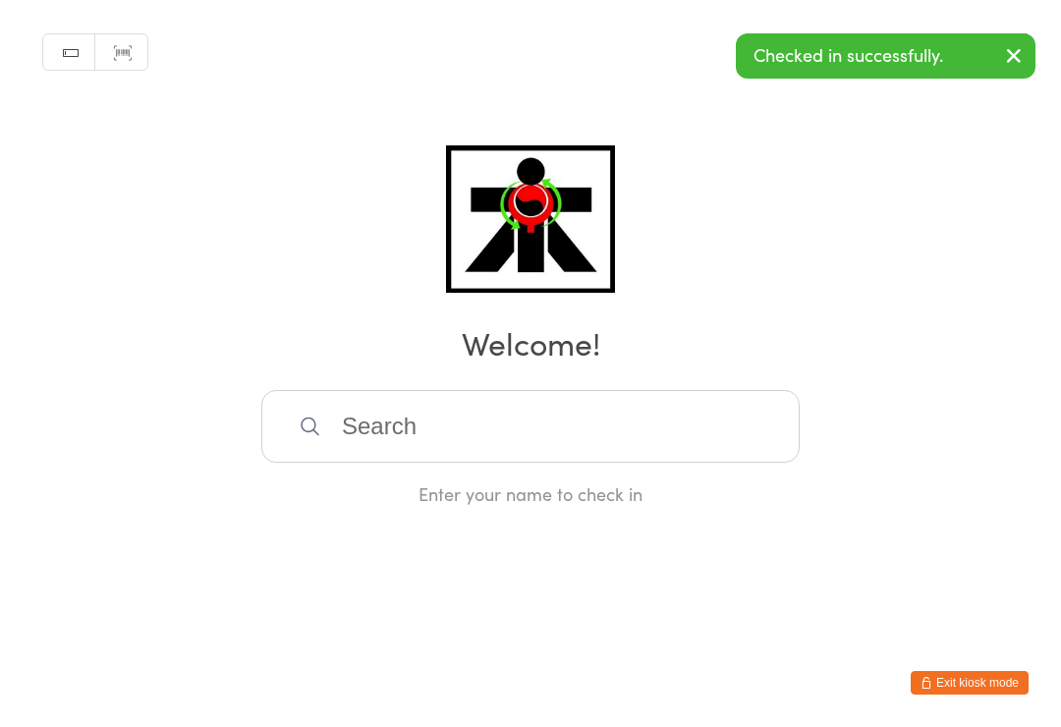
click at [525, 389] on div "Manual search Scanner input Check Out Welcome! Enter your name to check in" at bounding box center [530, 253] width 1061 height 506
click at [610, 442] on input "search" at bounding box center [530, 426] width 538 height 73
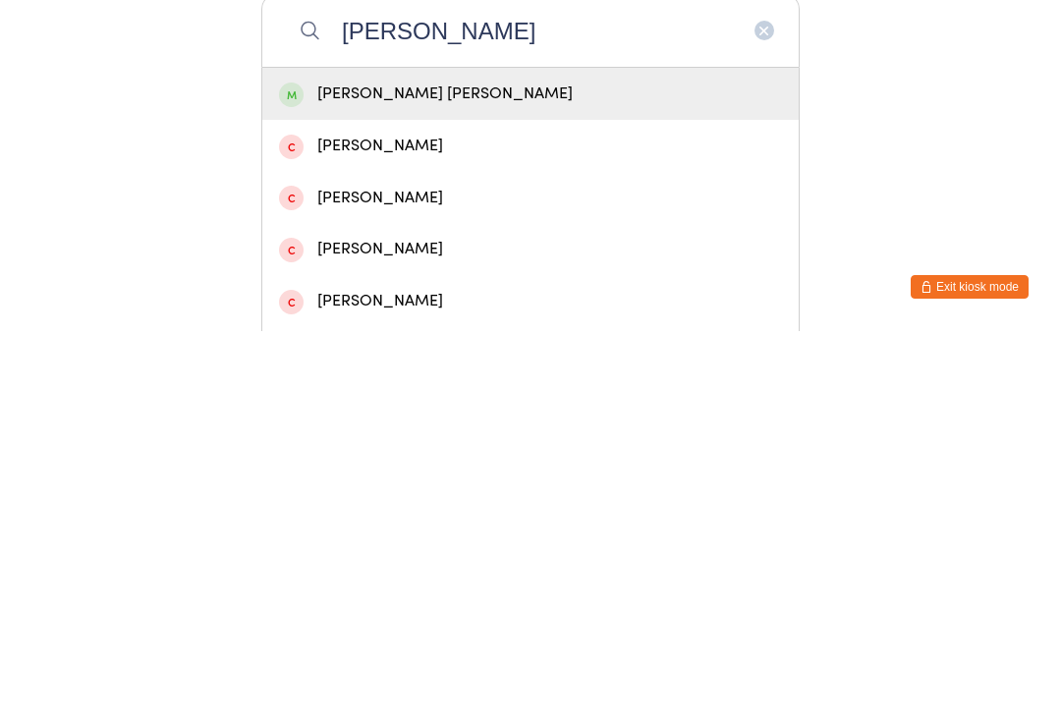
type input "[PERSON_NAME]"
click at [597, 476] on div "[PERSON_NAME] [PERSON_NAME]" at bounding box center [530, 489] width 503 height 27
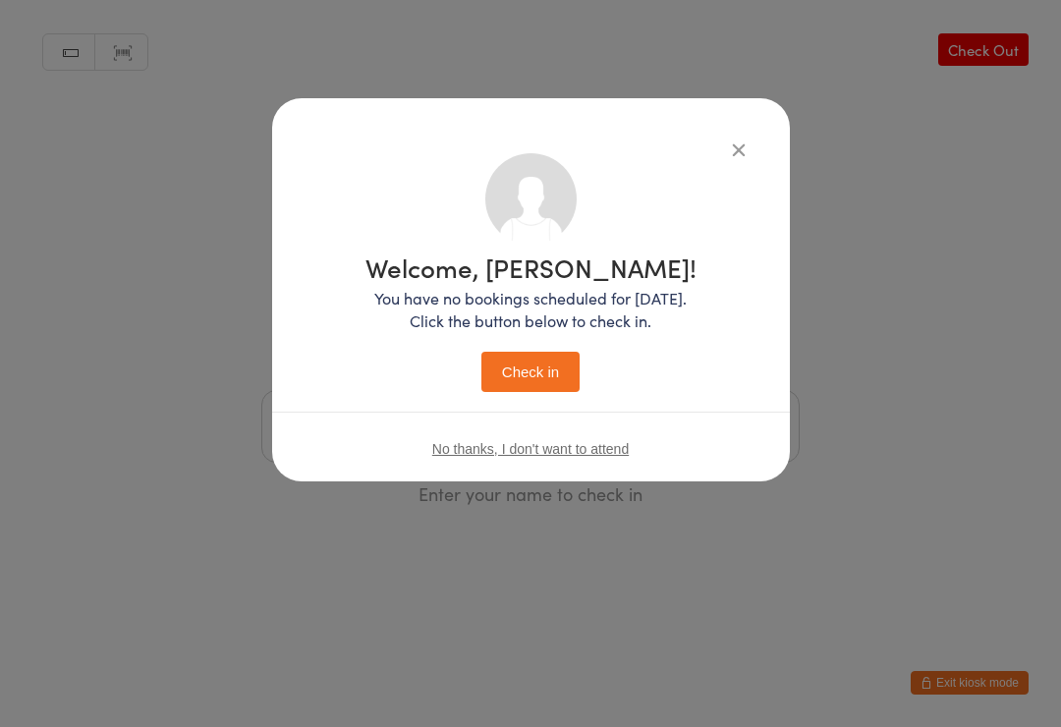
click at [553, 363] on button "Check in" at bounding box center [530, 372] width 98 height 40
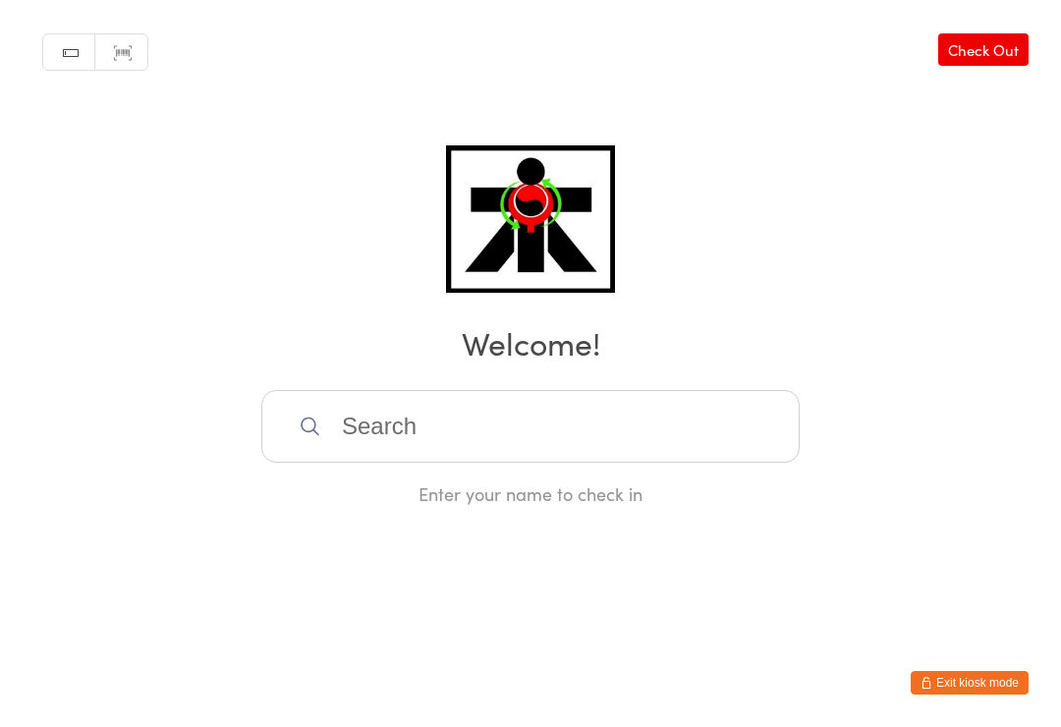
click at [1058, 715] on footer "Exit kiosk mode" at bounding box center [1041, 717] width 39 height 20
click at [669, 421] on input "search" at bounding box center [530, 426] width 538 height 73
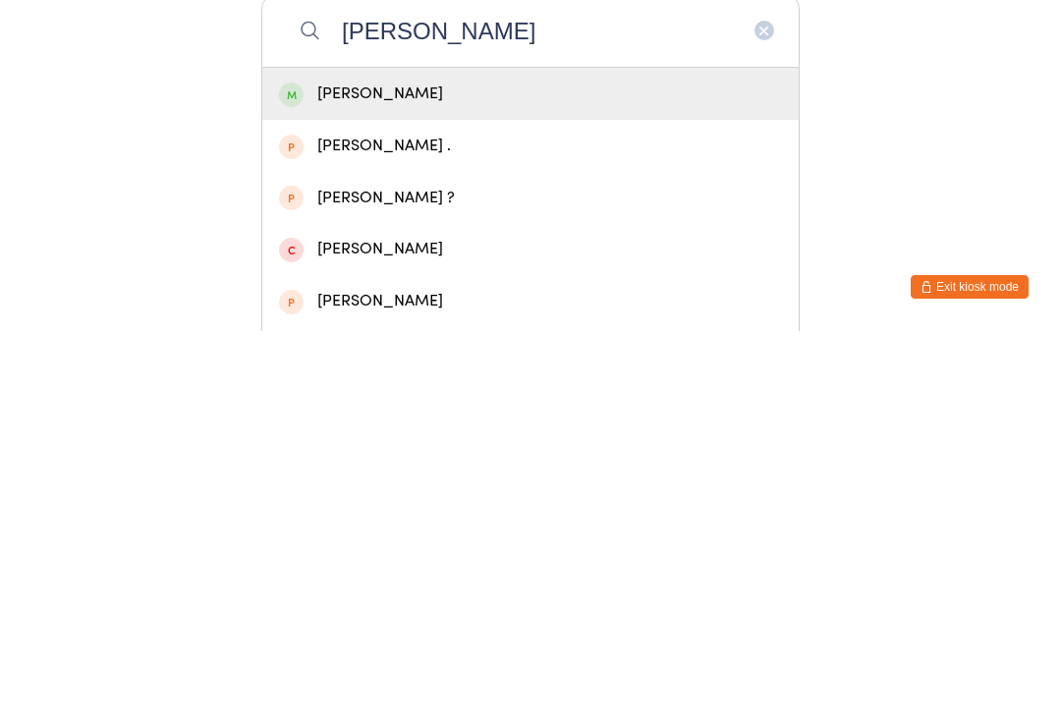
type input "[PERSON_NAME]"
click at [318, 476] on div "[PERSON_NAME]" at bounding box center [530, 489] width 503 height 27
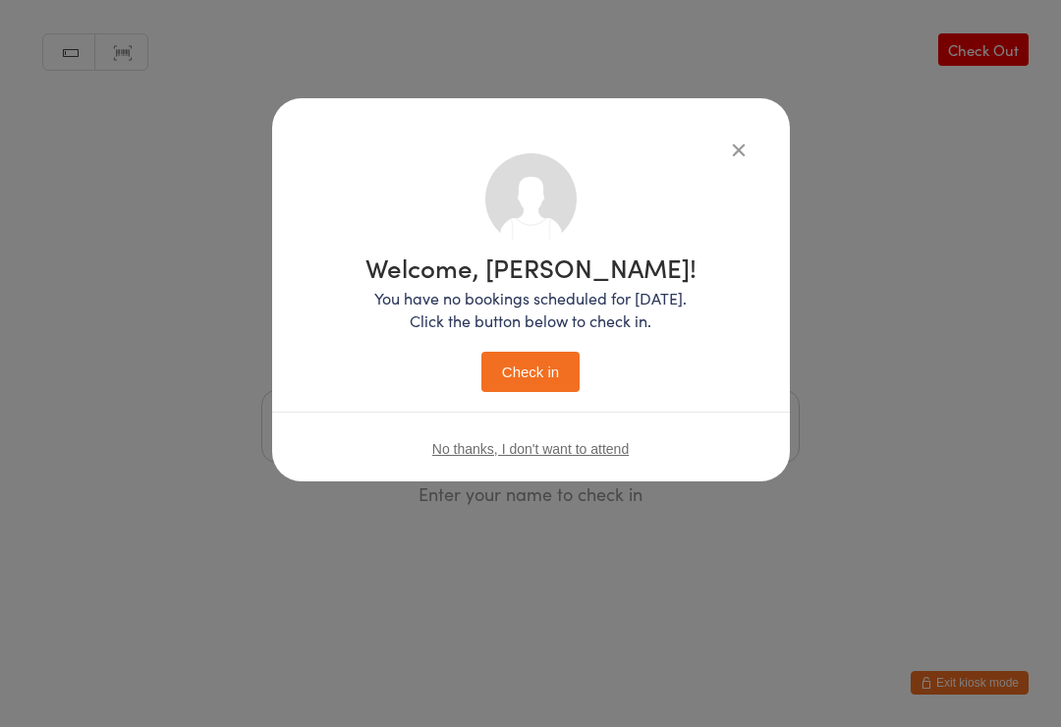
click at [505, 370] on button "Check in" at bounding box center [530, 372] width 98 height 40
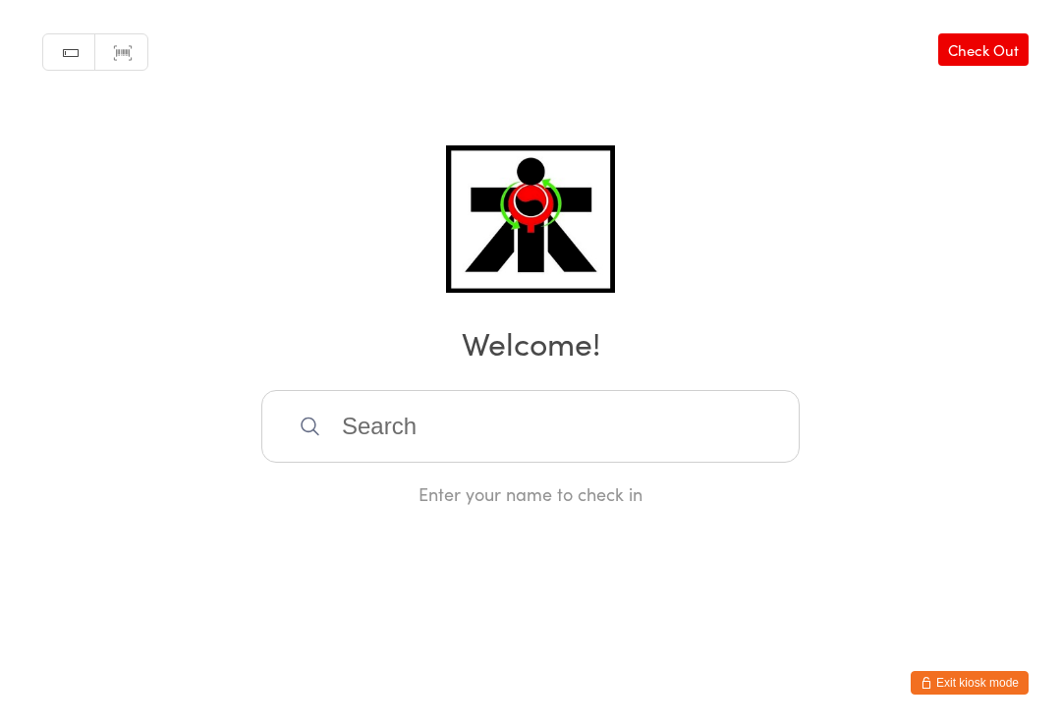
click at [743, 423] on input "search" at bounding box center [530, 426] width 538 height 73
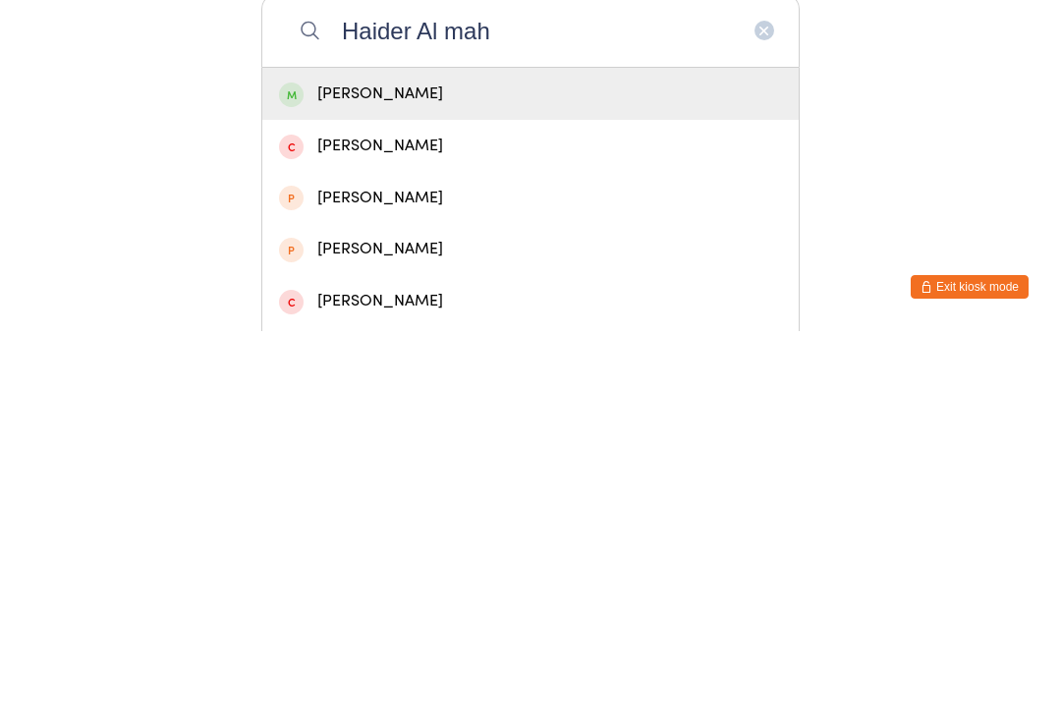
type input "Haider Al mah"
click at [303, 476] on div "[PERSON_NAME]" at bounding box center [530, 489] width 503 height 27
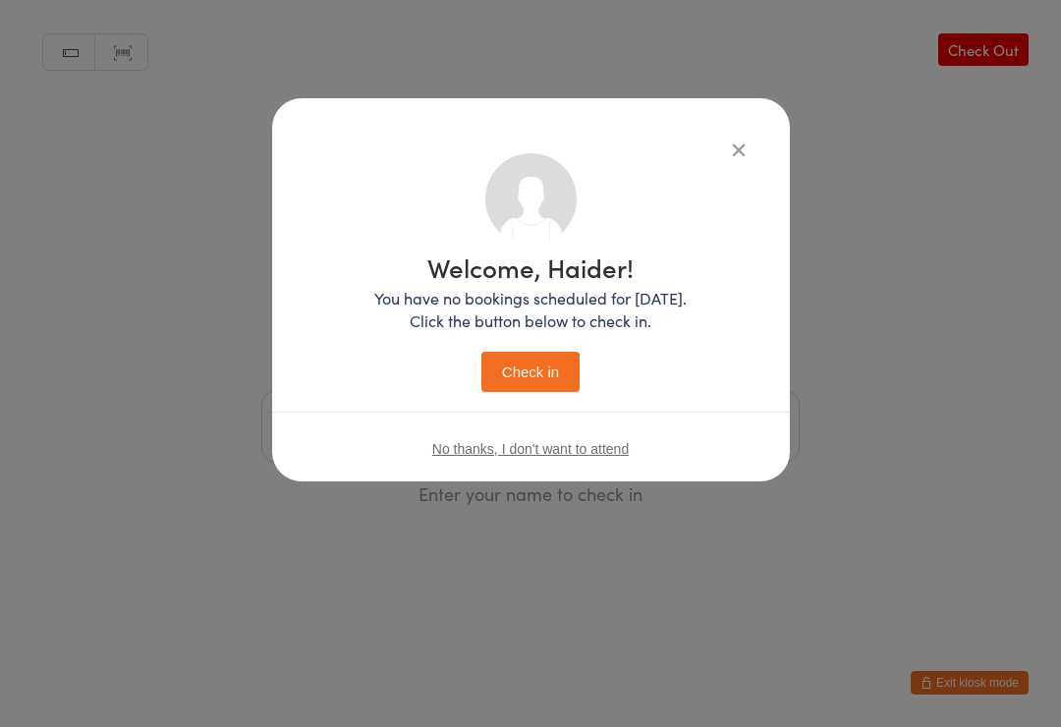
click at [557, 353] on button "Check in" at bounding box center [530, 372] width 98 height 40
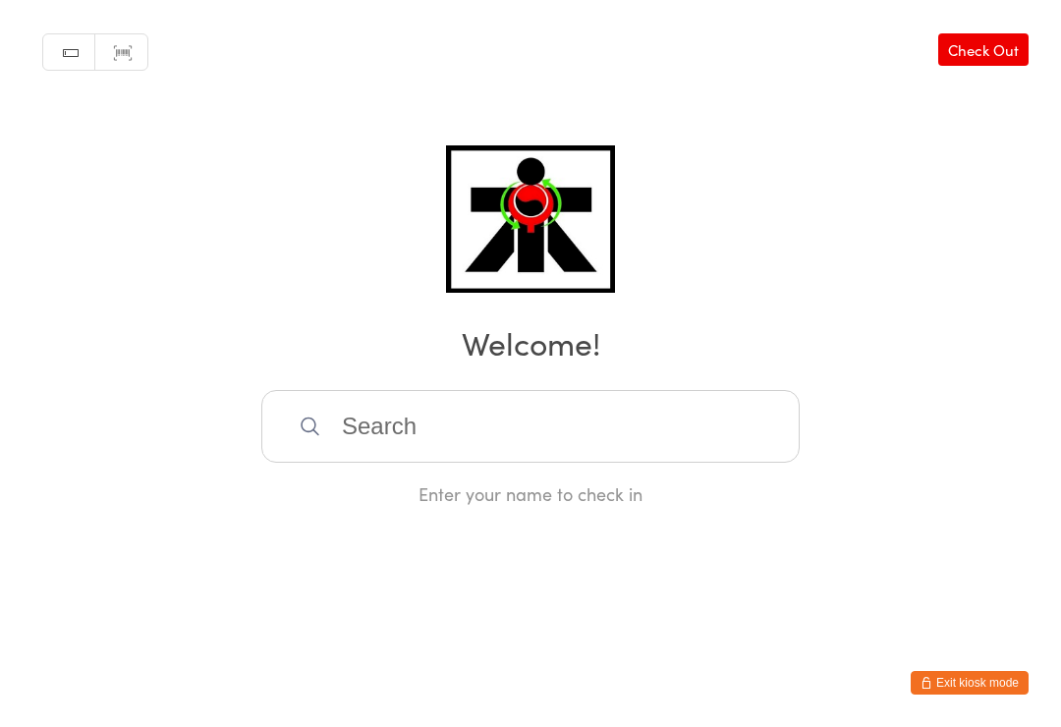
click at [762, 414] on input "search" at bounding box center [530, 426] width 538 height 73
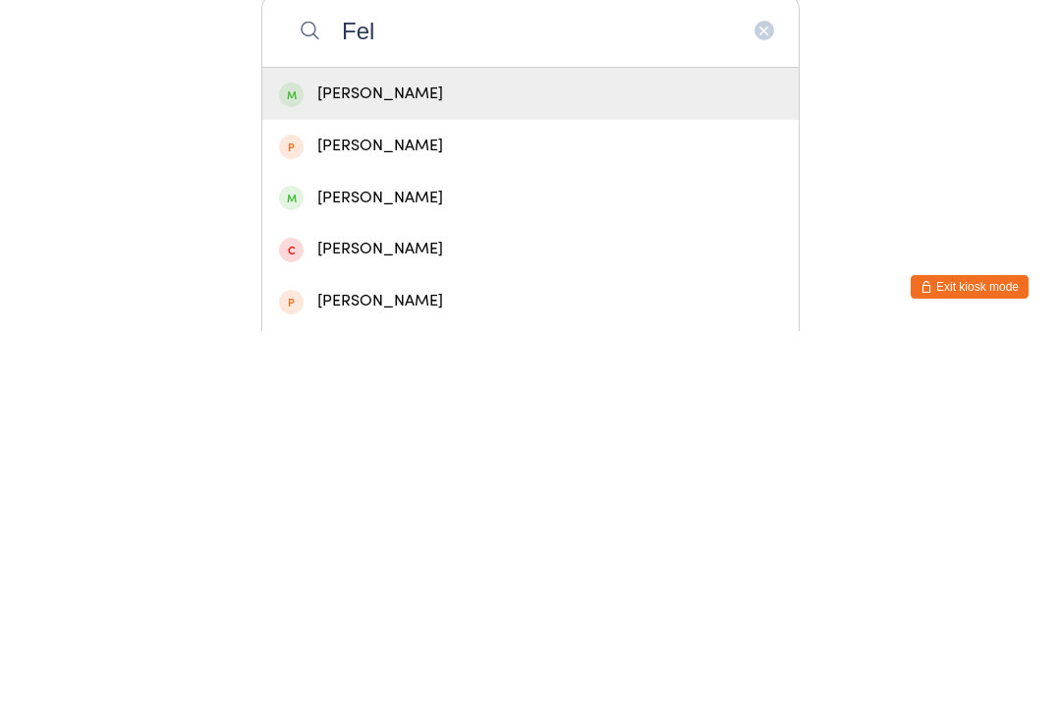
type input "Fel"
click at [503, 476] on div "[PERSON_NAME]" at bounding box center [530, 489] width 503 height 27
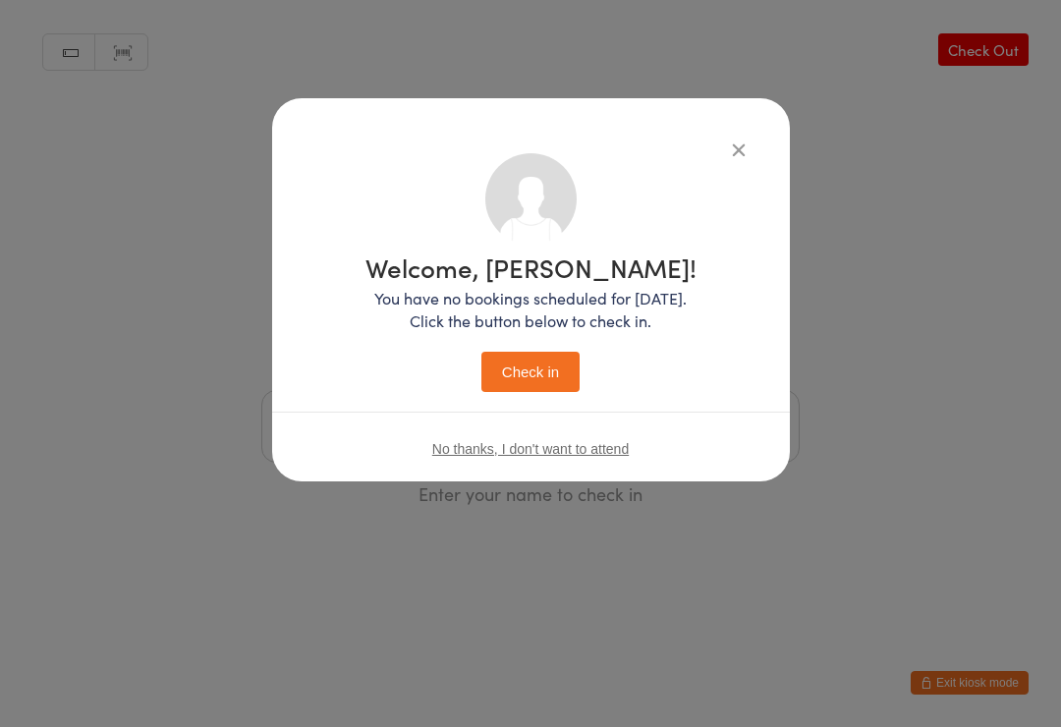
click at [535, 382] on button "Check in" at bounding box center [530, 372] width 98 height 40
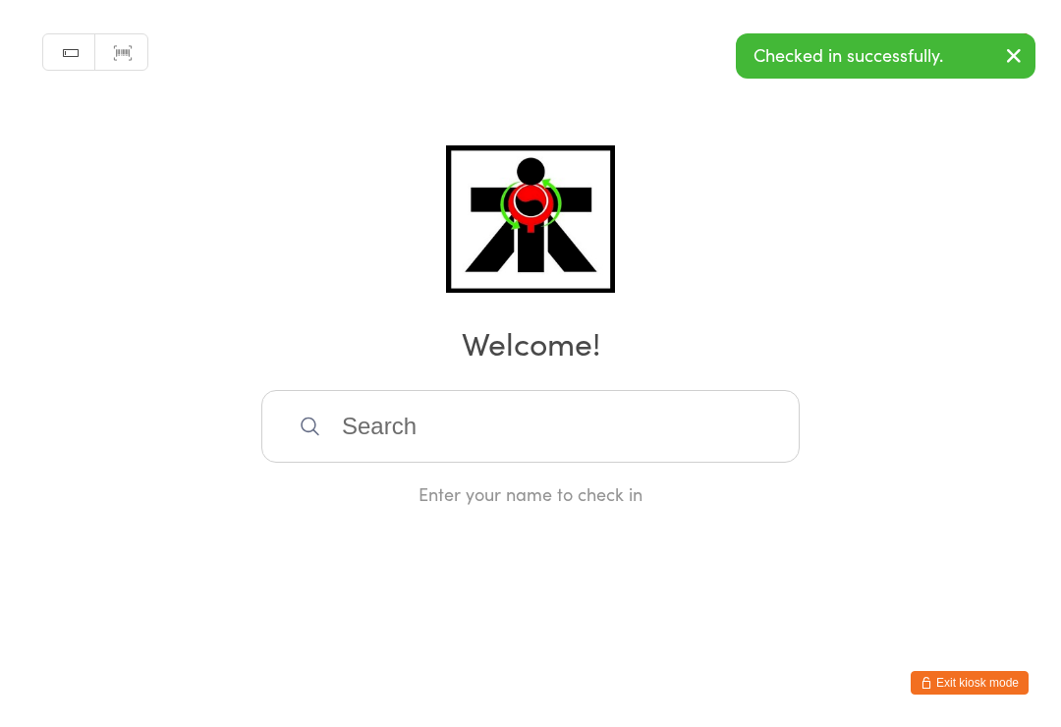
click at [605, 446] on input "search" at bounding box center [530, 426] width 538 height 73
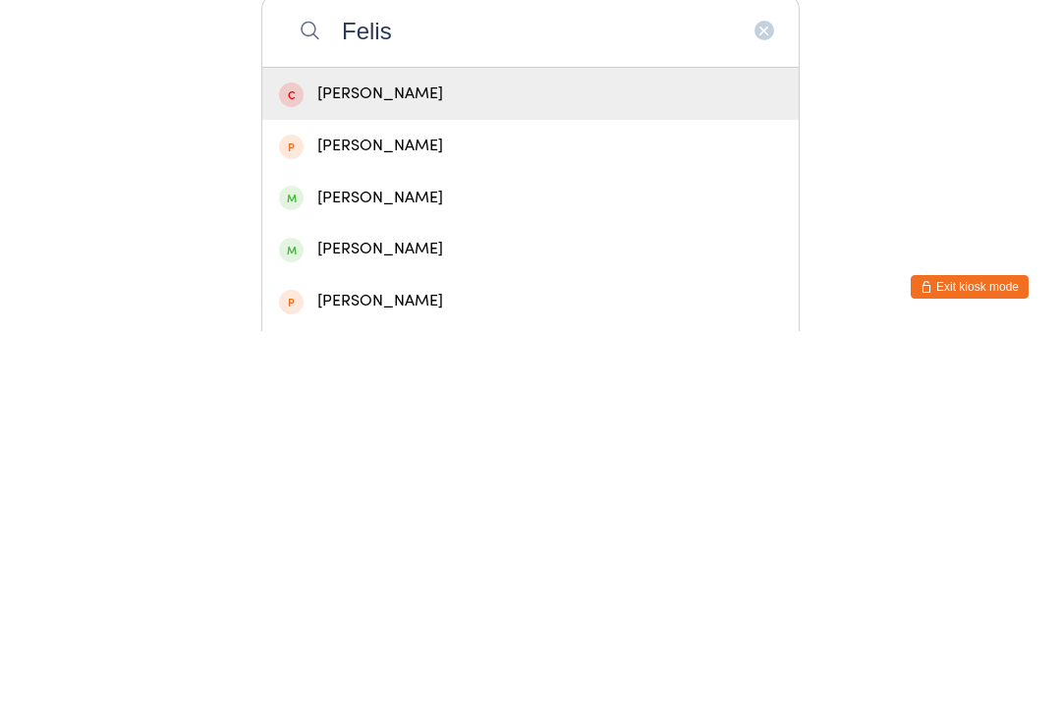
type input "Felis"
click at [400, 581] on div "[PERSON_NAME]" at bounding box center [530, 594] width 503 height 27
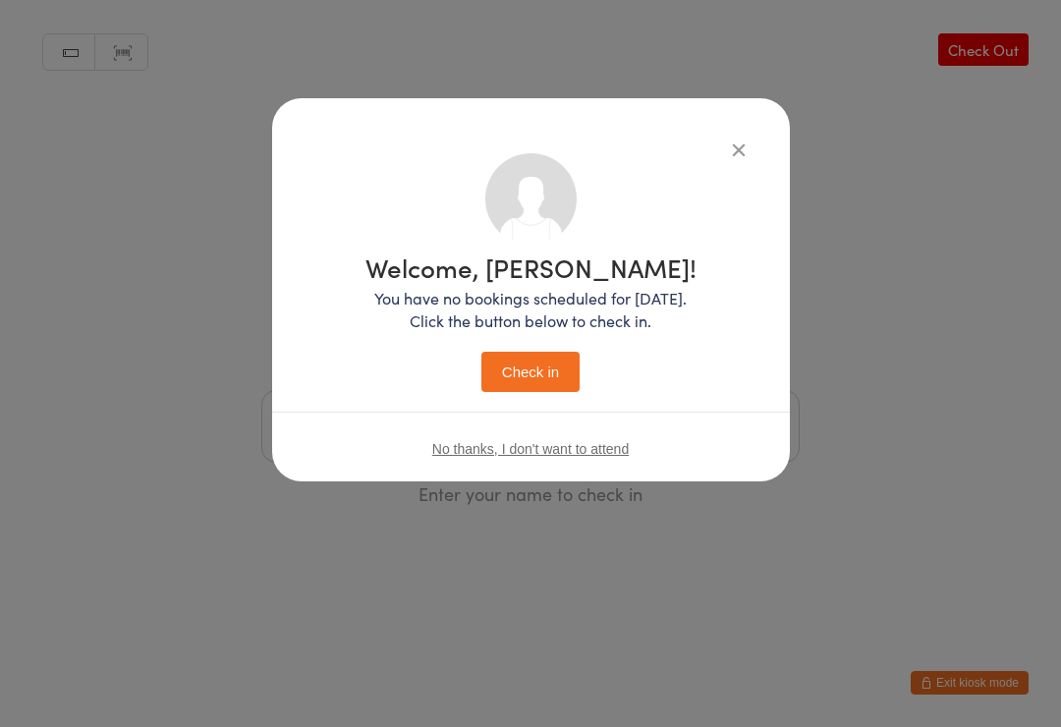
click at [532, 364] on button "Check in" at bounding box center [530, 372] width 98 height 40
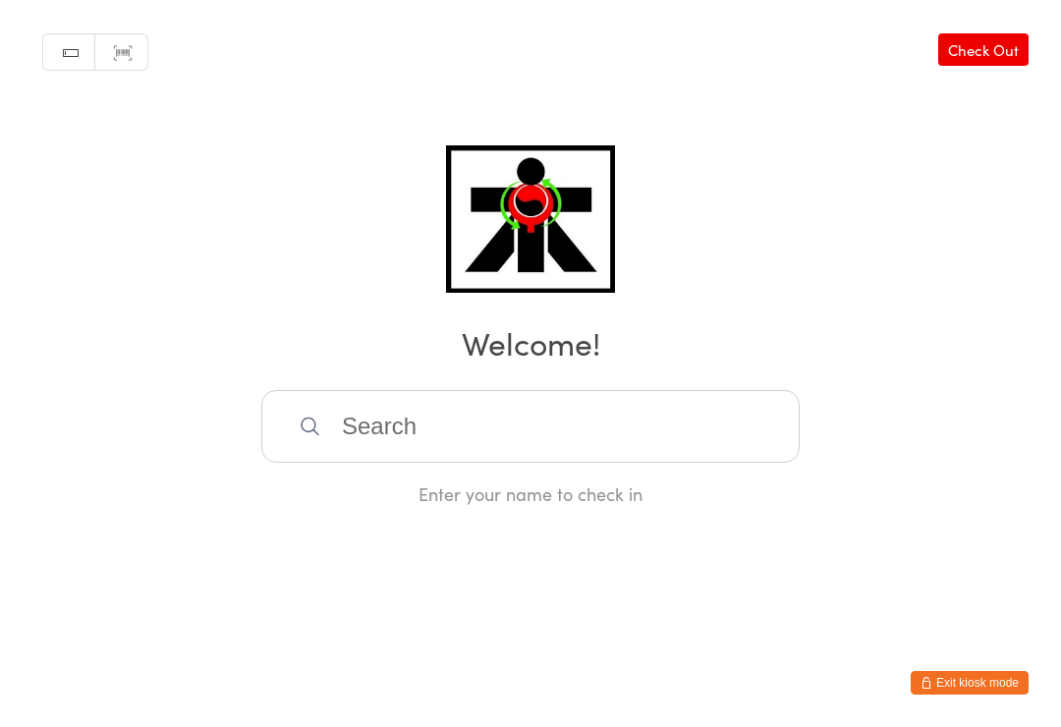
click at [429, 454] on input "search" at bounding box center [530, 426] width 538 height 73
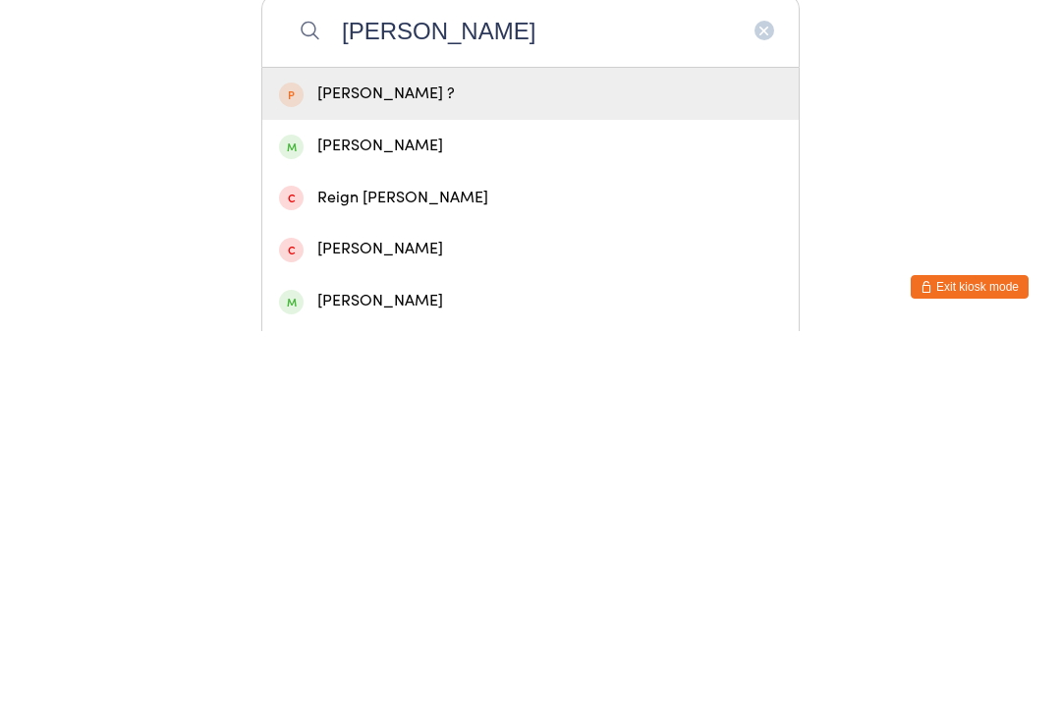
type input "[PERSON_NAME]"
click at [398, 528] on div "[PERSON_NAME]" at bounding box center [530, 541] width 503 height 27
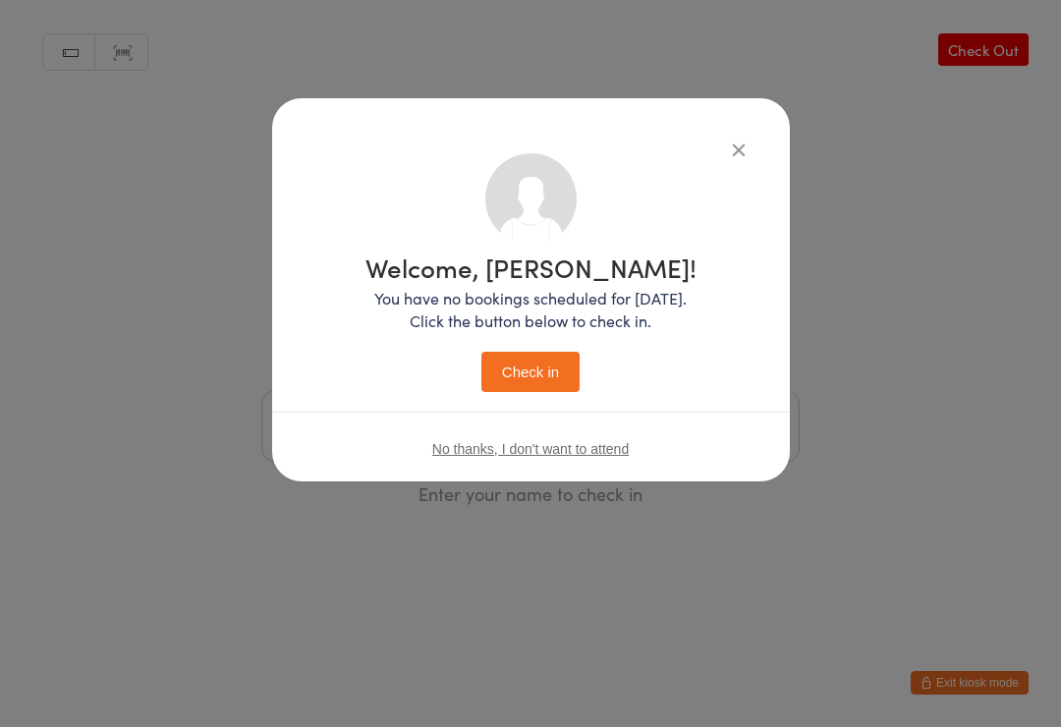
click at [511, 360] on button "Check in" at bounding box center [530, 372] width 98 height 40
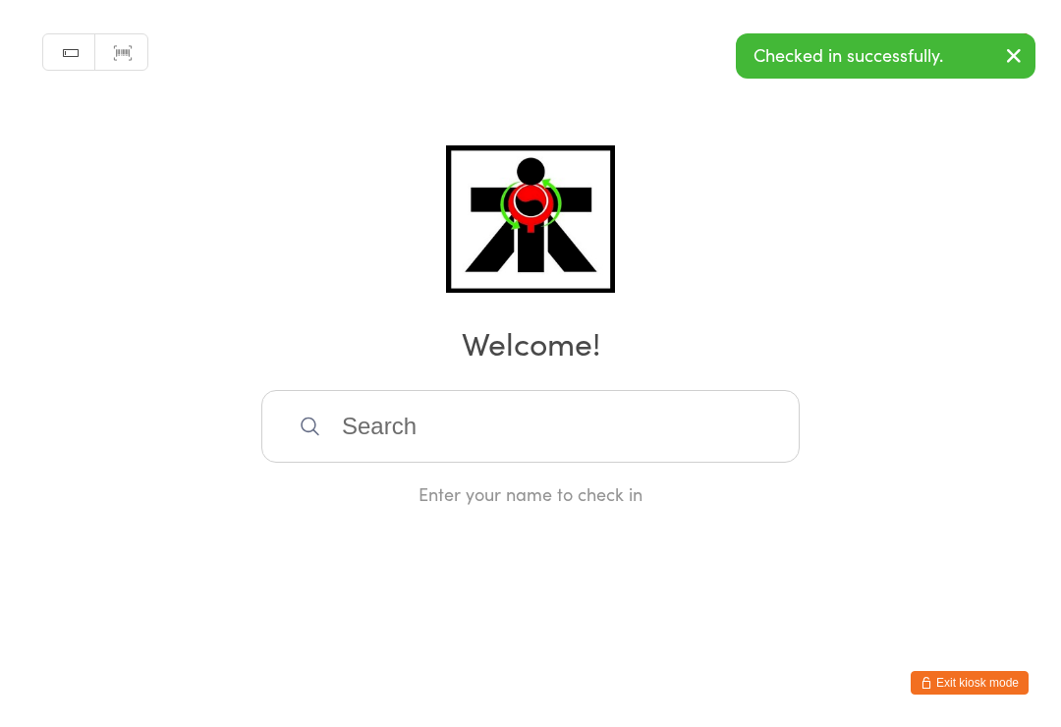
click at [511, 407] on input "search" at bounding box center [530, 426] width 538 height 73
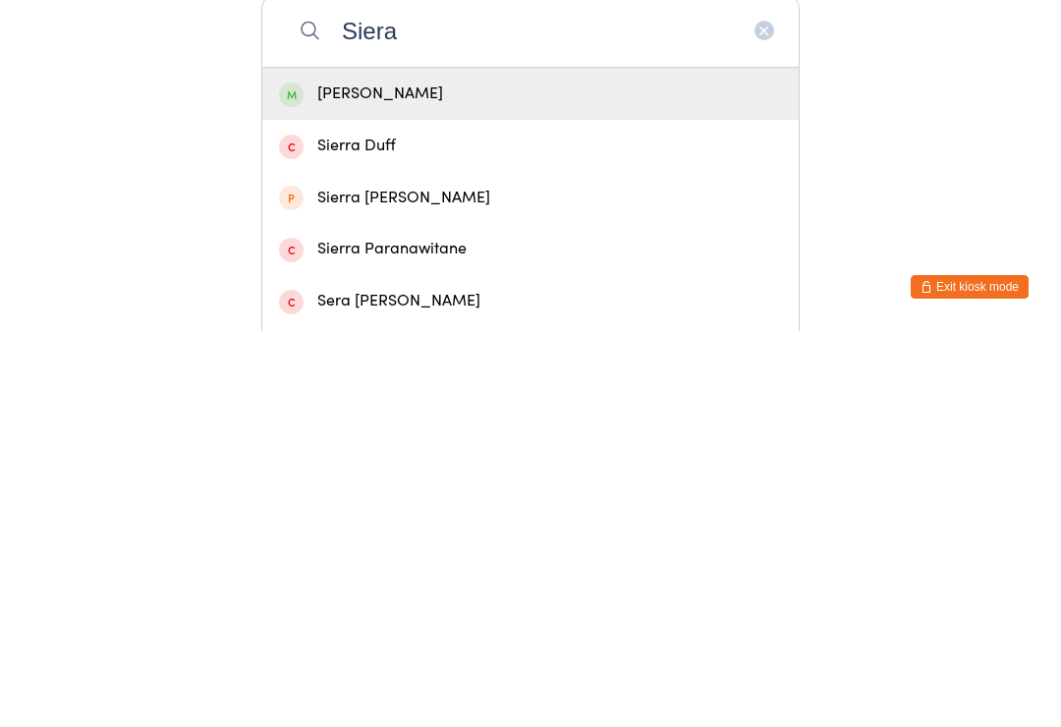
type input "Siera"
click at [387, 476] on div "[PERSON_NAME]" at bounding box center [530, 489] width 503 height 27
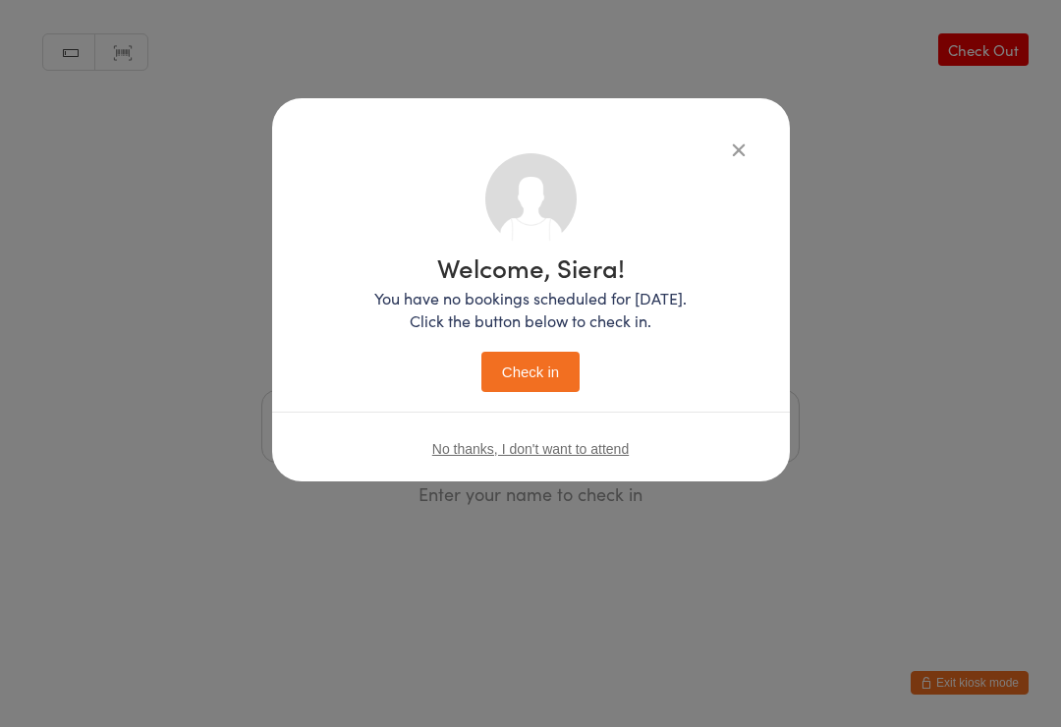
click at [533, 370] on button "Check in" at bounding box center [530, 372] width 98 height 40
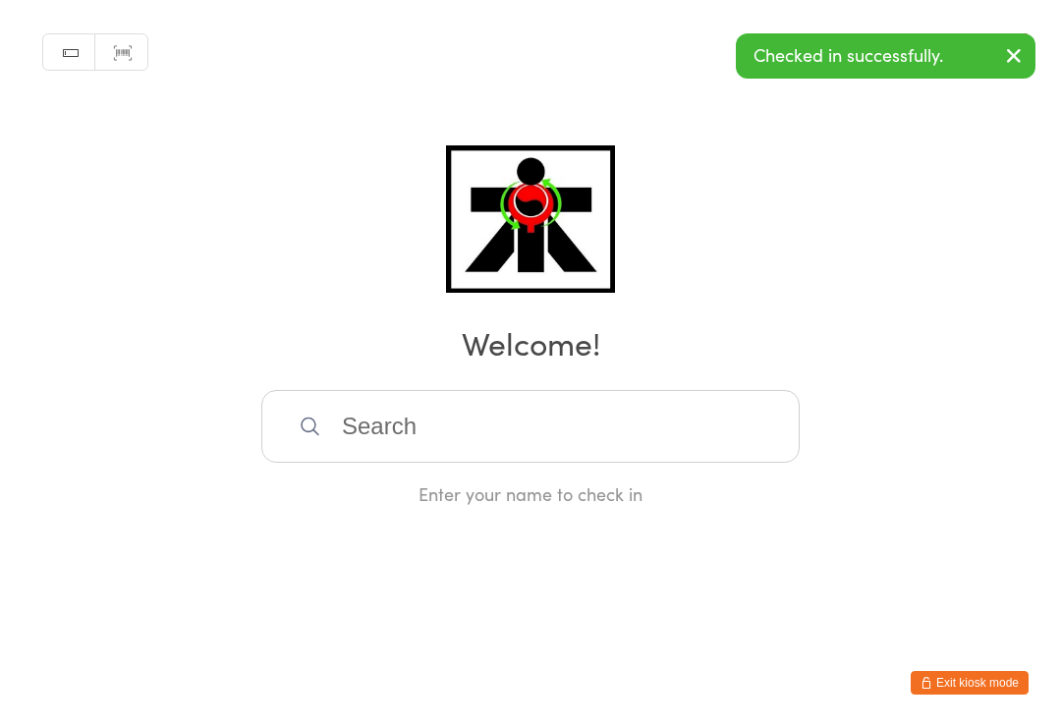
click at [369, 431] on input "search" at bounding box center [530, 426] width 538 height 73
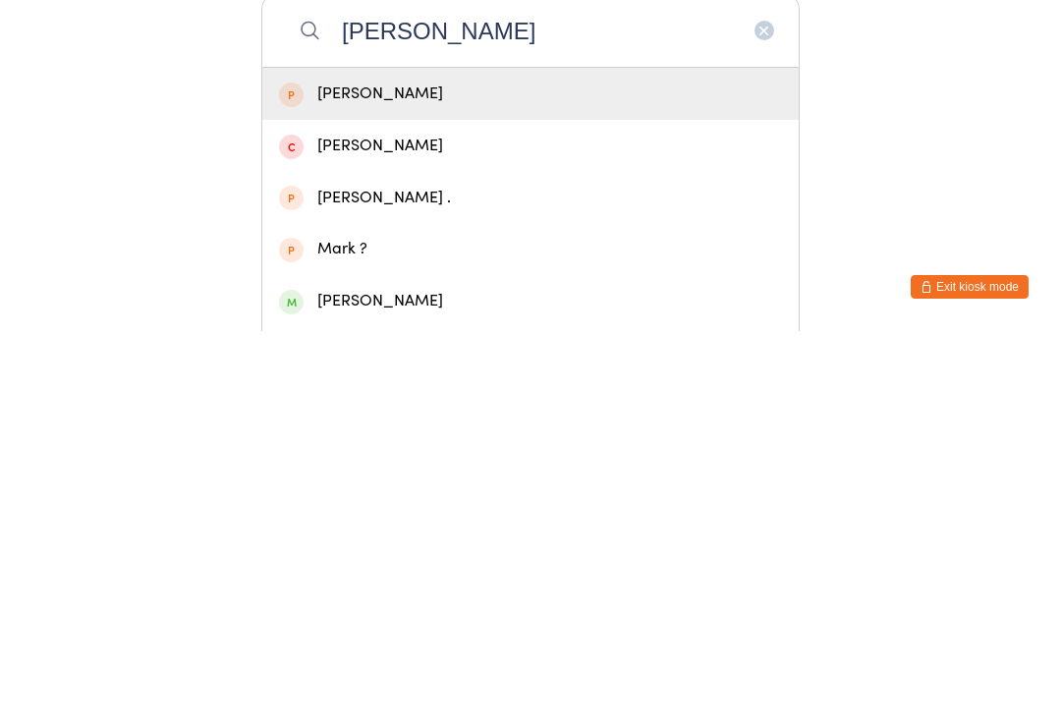
type input "[PERSON_NAME]"
click at [395, 684] on div "[PERSON_NAME]" at bounding box center [530, 697] width 503 height 27
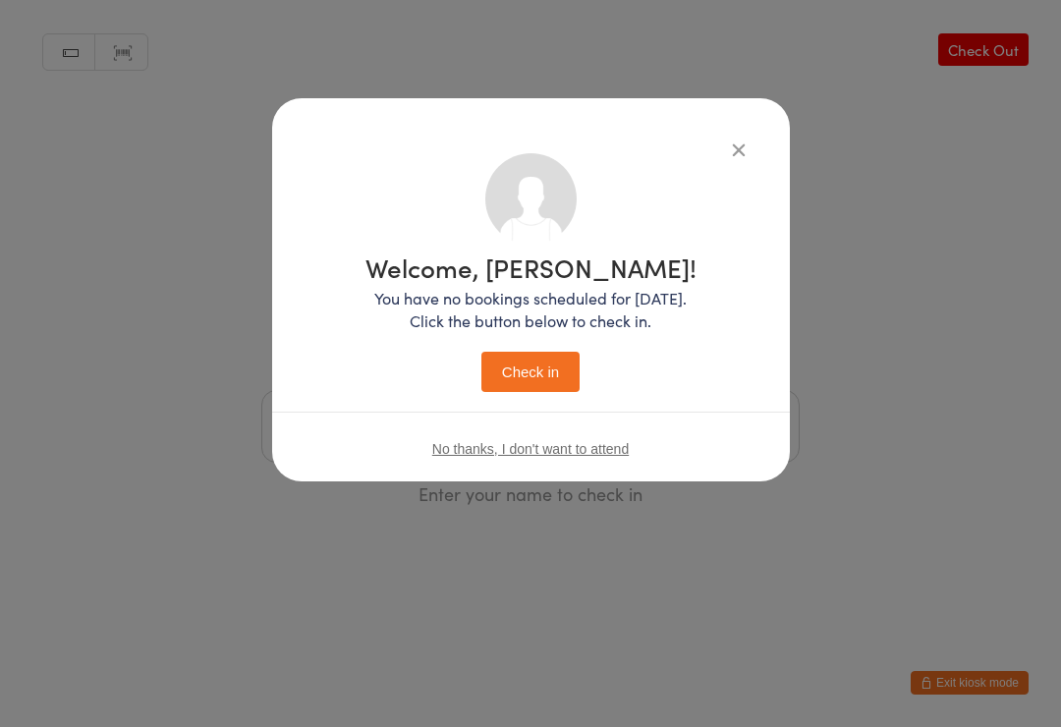
click at [538, 368] on button "Check in" at bounding box center [530, 372] width 98 height 40
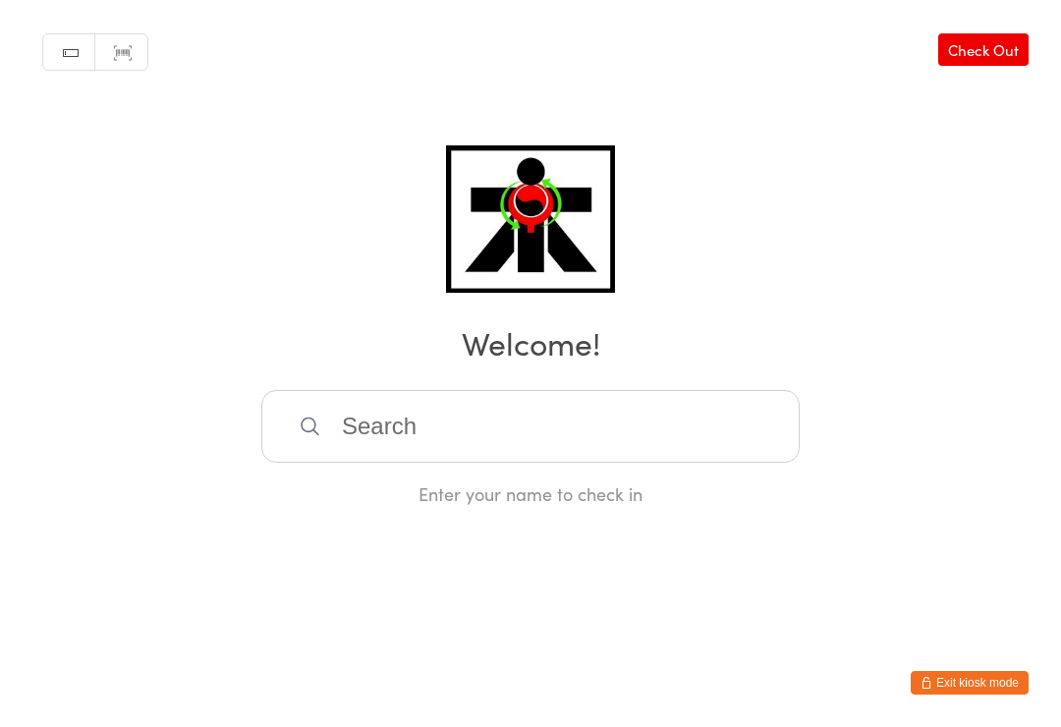
click at [549, 437] on input "search" at bounding box center [530, 426] width 538 height 73
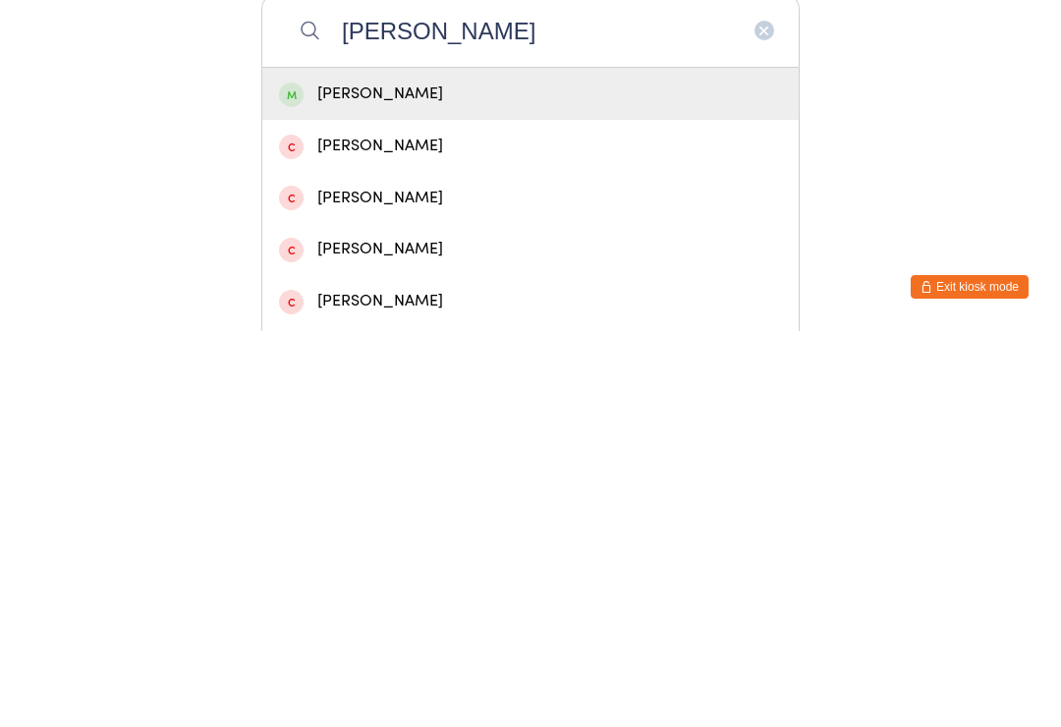
type input "[PERSON_NAME]"
click at [472, 516] on div "[PERSON_NAME]" at bounding box center [530, 542] width 536 height 52
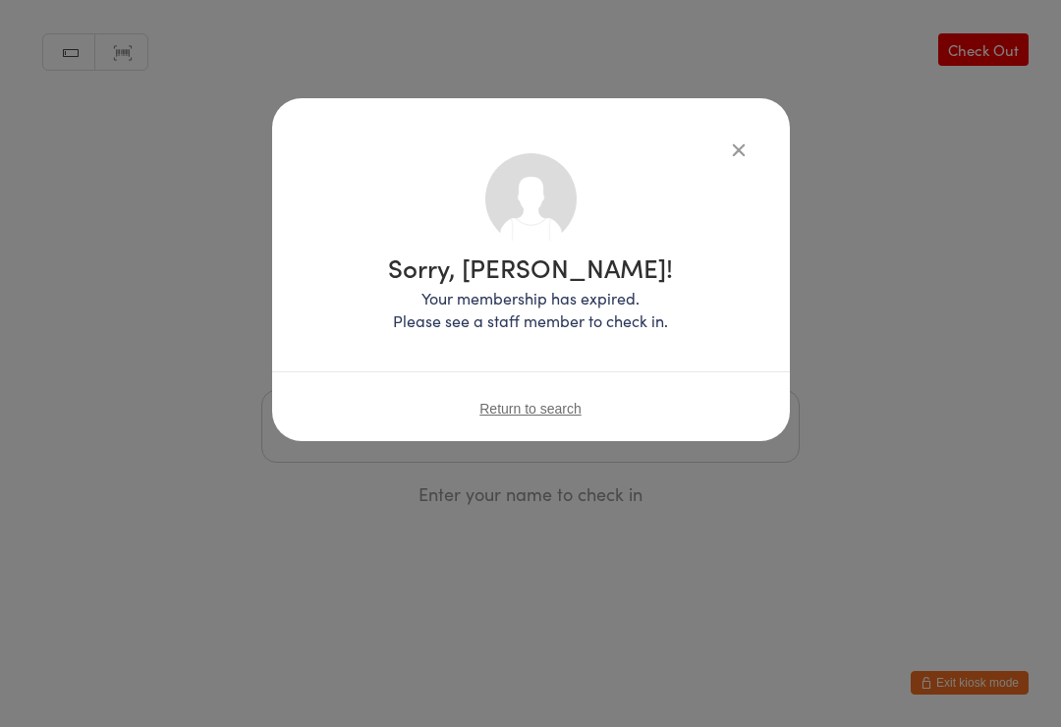
click at [732, 145] on icon "button" at bounding box center [739, 150] width 22 height 22
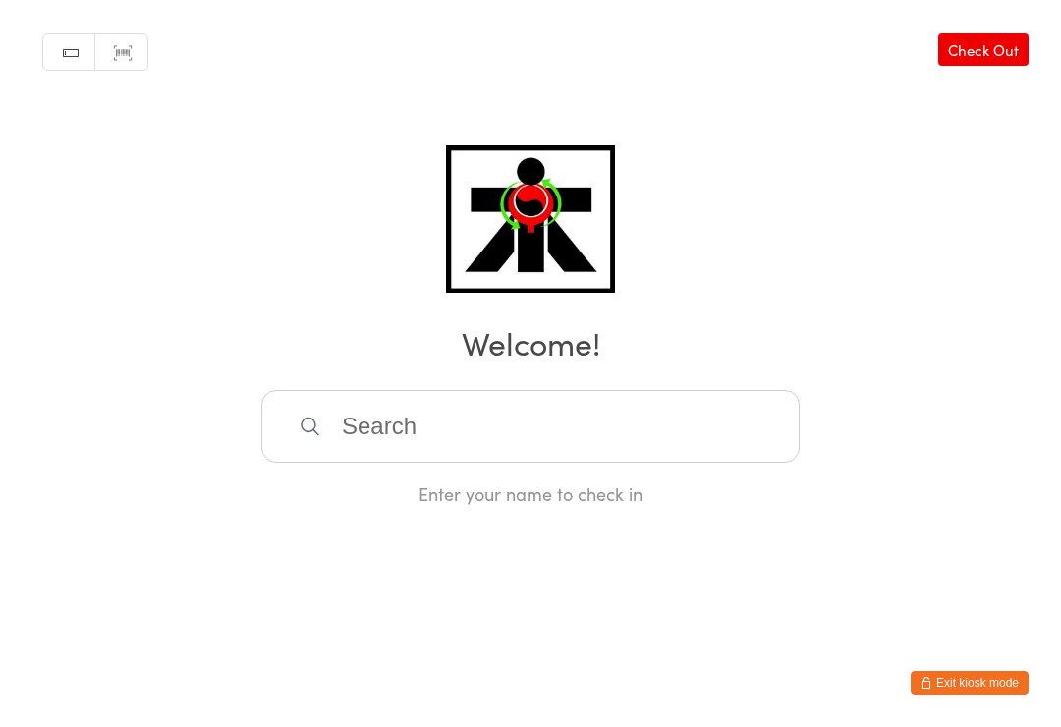
click at [639, 414] on input "search" at bounding box center [530, 426] width 538 height 73
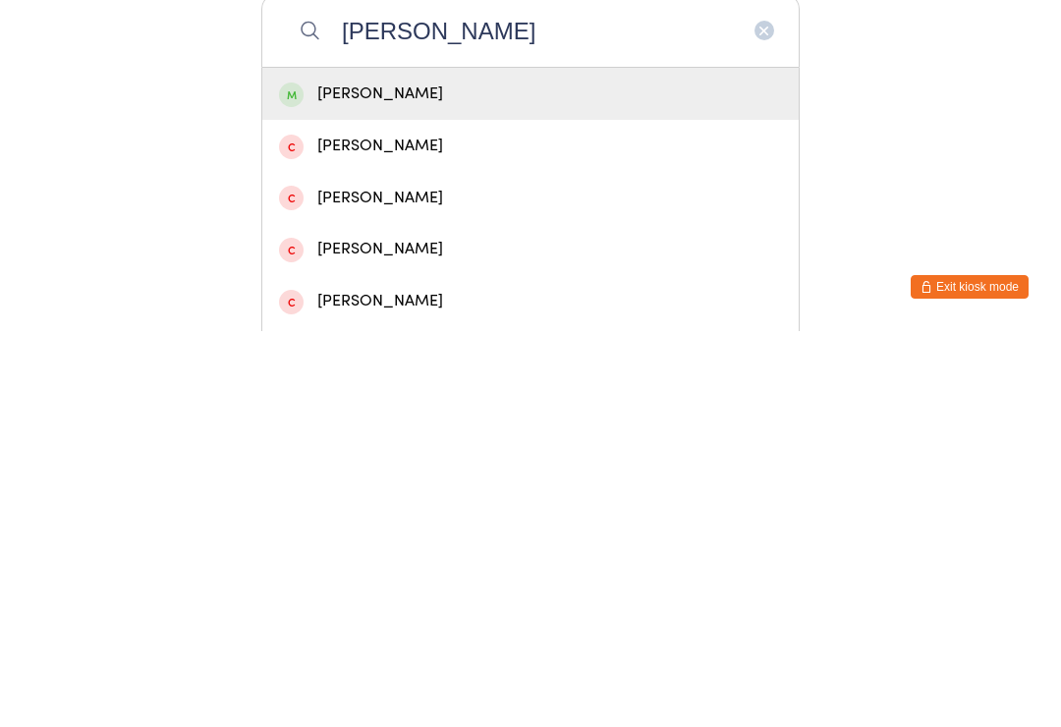
type input "[PERSON_NAME]"
click at [492, 476] on div "[PERSON_NAME]" at bounding box center [530, 489] width 503 height 27
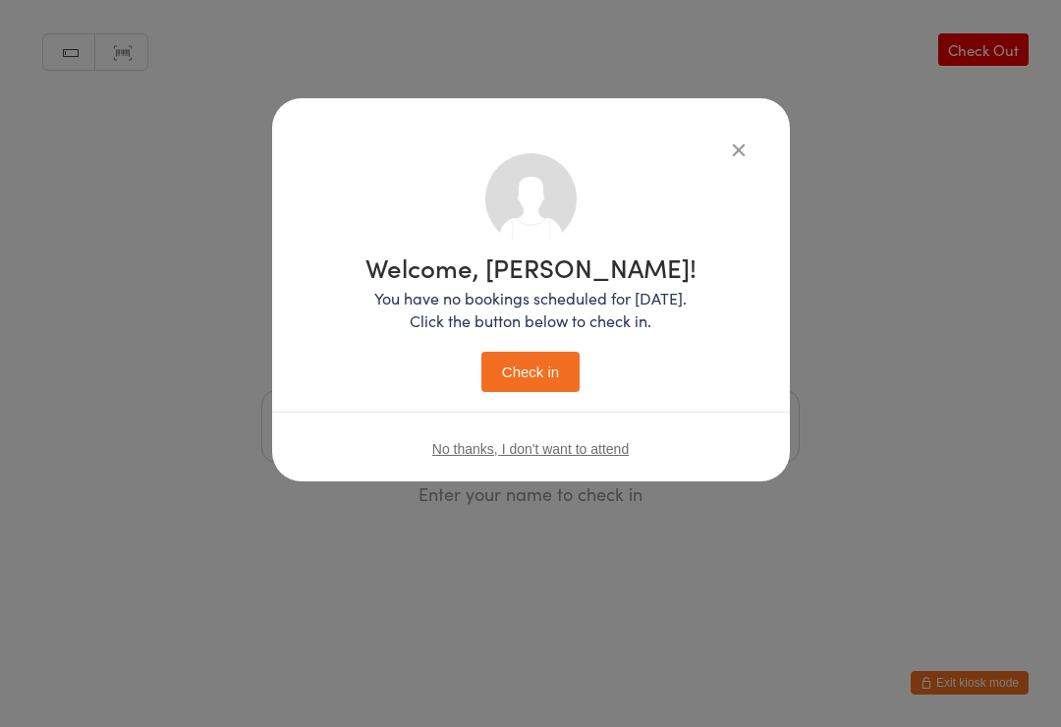
click at [536, 373] on button "Check in" at bounding box center [530, 372] width 98 height 40
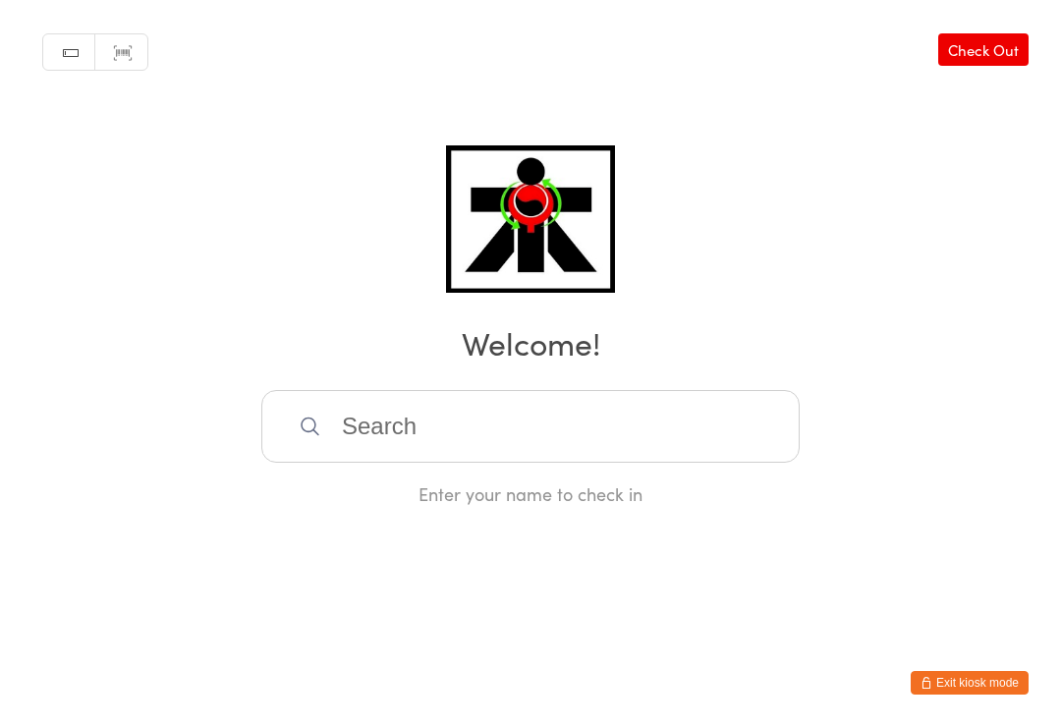
click at [333, 435] on input "search" at bounding box center [530, 426] width 538 height 73
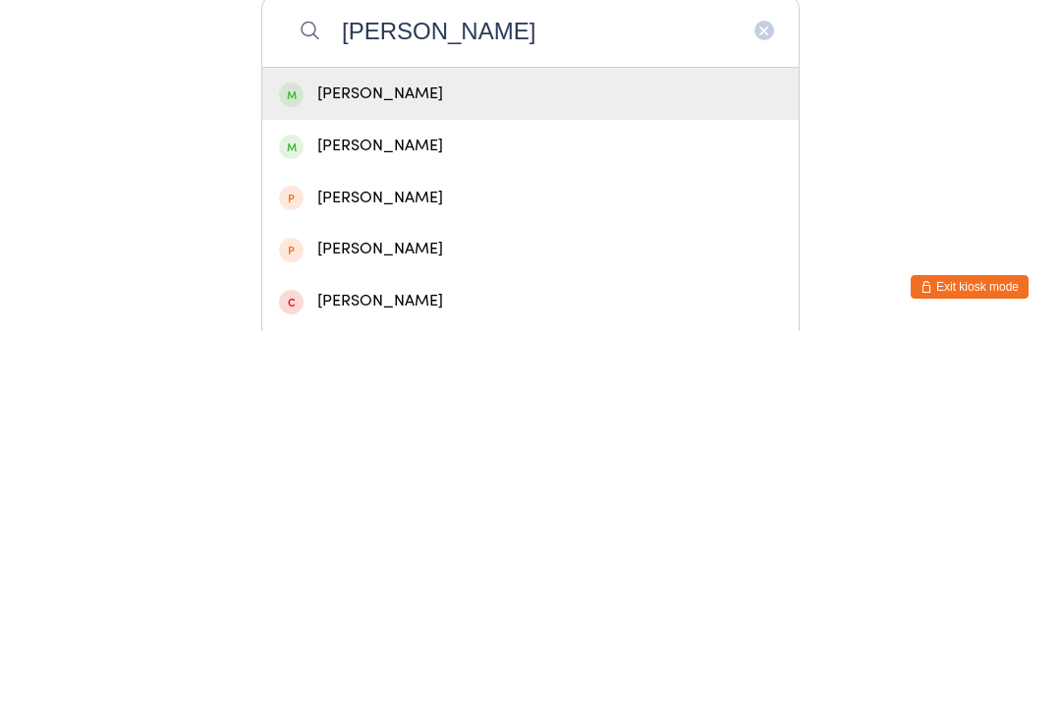
type input "[PERSON_NAME]"
click at [337, 476] on div "[PERSON_NAME]" at bounding box center [530, 489] width 503 height 27
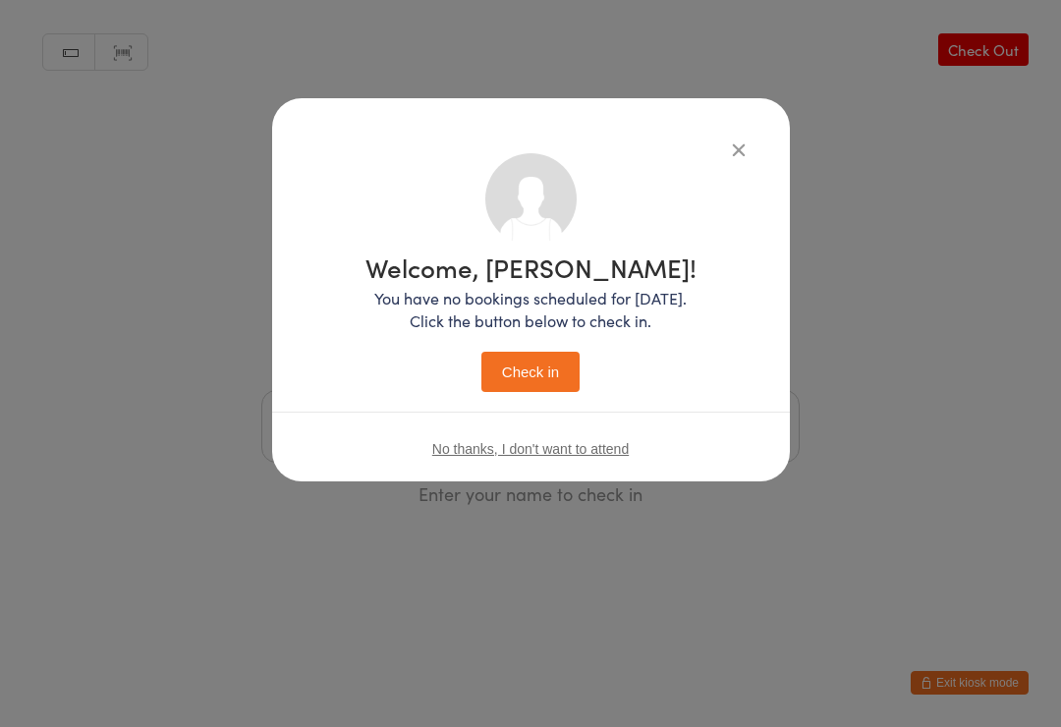
click at [542, 371] on button "Check in" at bounding box center [530, 372] width 98 height 40
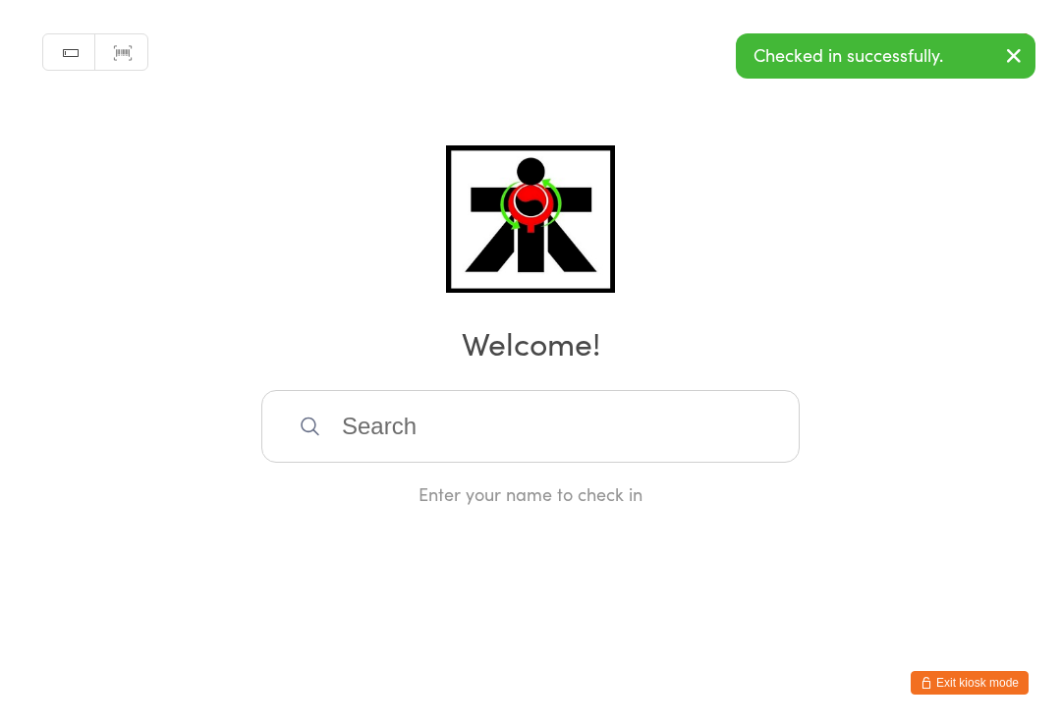
click at [375, 431] on input "search" at bounding box center [530, 426] width 538 height 73
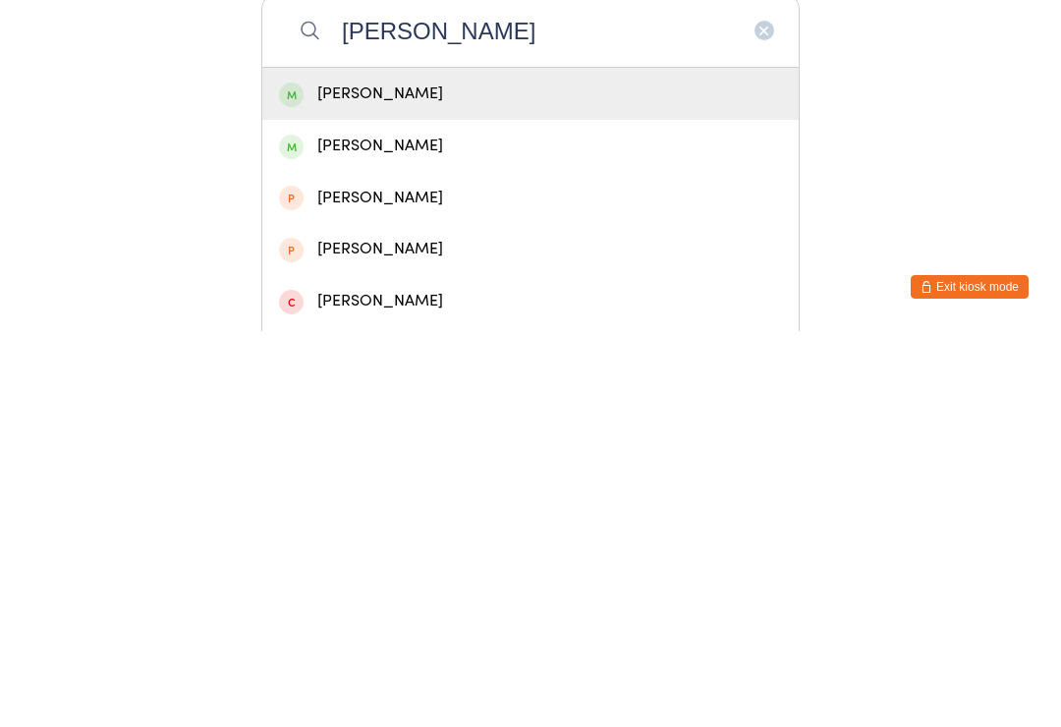
type input "[PERSON_NAME]"
click at [350, 528] on div "[PERSON_NAME]" at bounding box center [530, 541] width 503 height 27
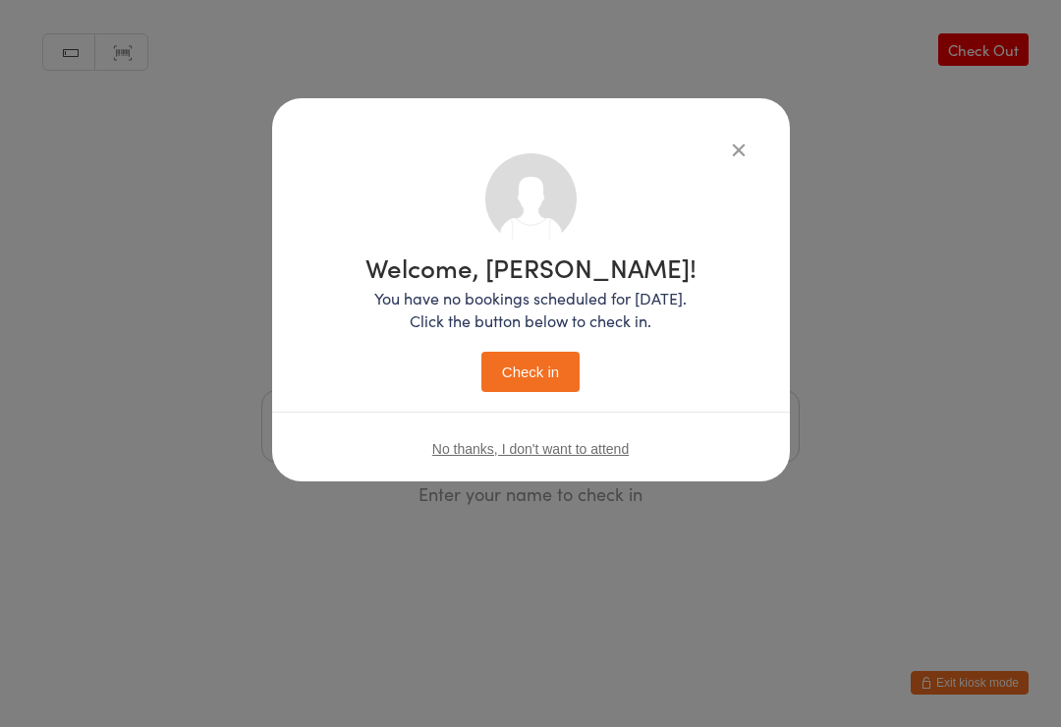
click at [539, 385] on button "Check in" at bounding box center [530, 372] width 98 height 40
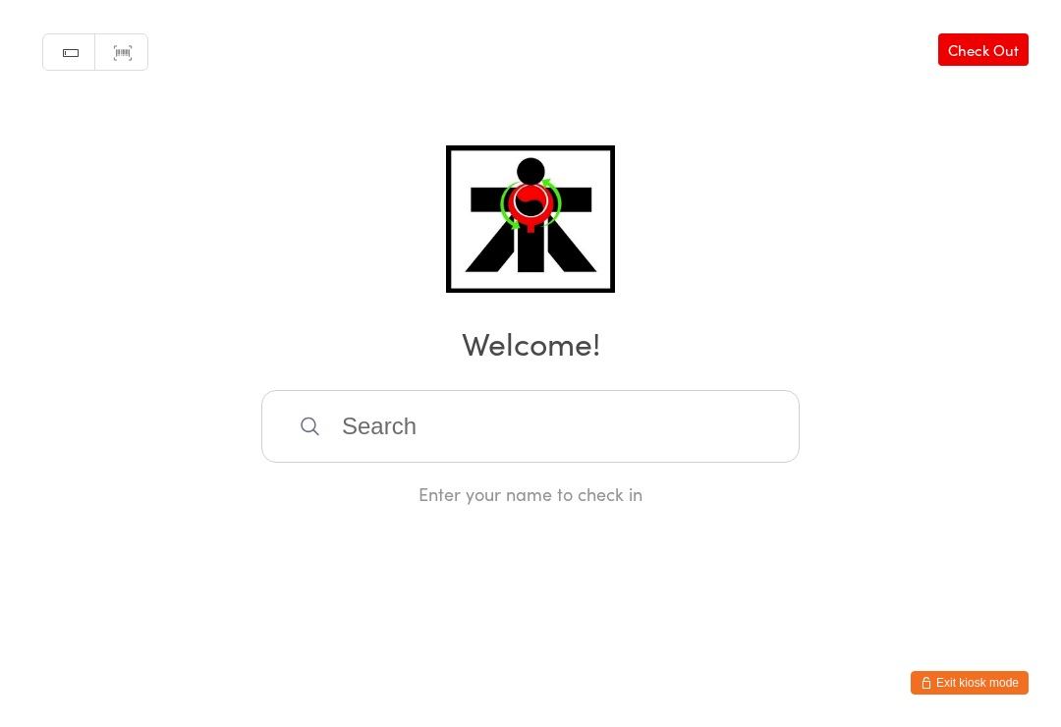
click at [473, 431] on input "search" at bounding box center [530, 426] width 538 height 73
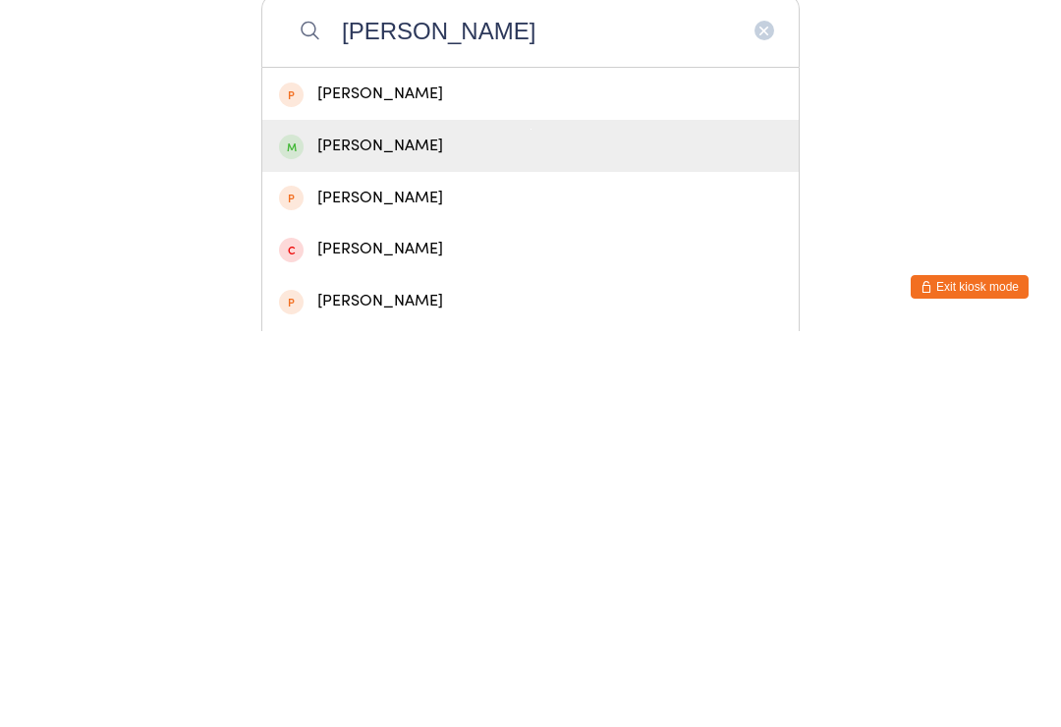
type input "[PERSON_NAME]"
click at [369, 528] on div "[PERSON_NAME]" at bounding box center [530, 541] width 503 height 27
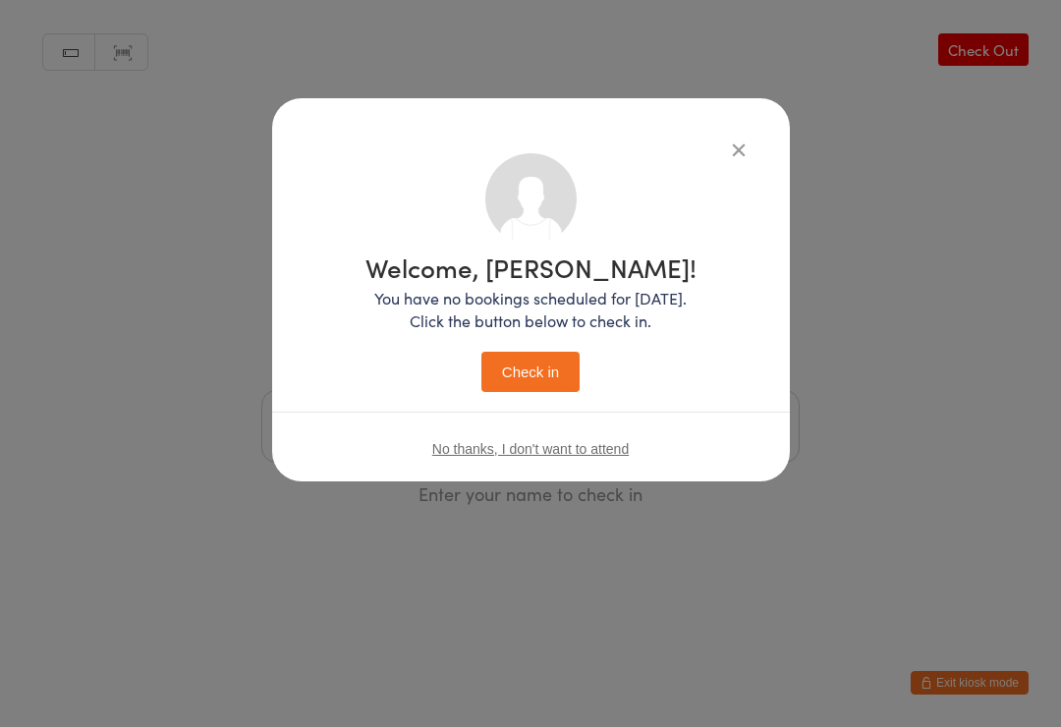
click at [543, 364] on button "Check in" at bounding box center [530, 372] width 98 height 40
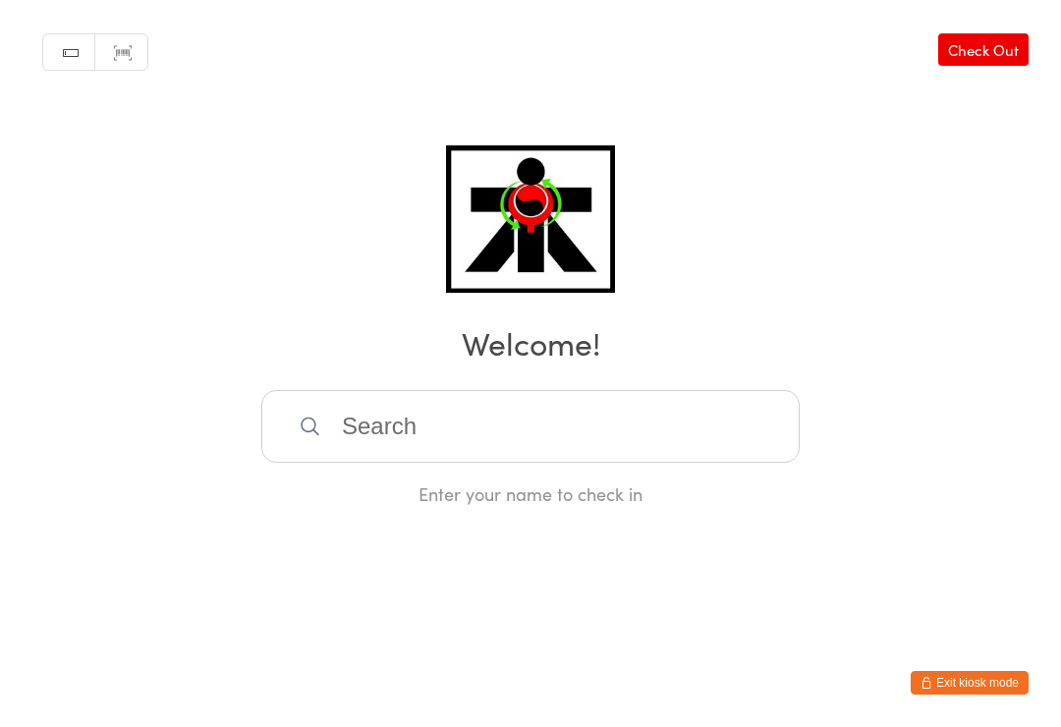
click at [667, 399] on input "search" at bounding box center [530, 426] width 538 height 73
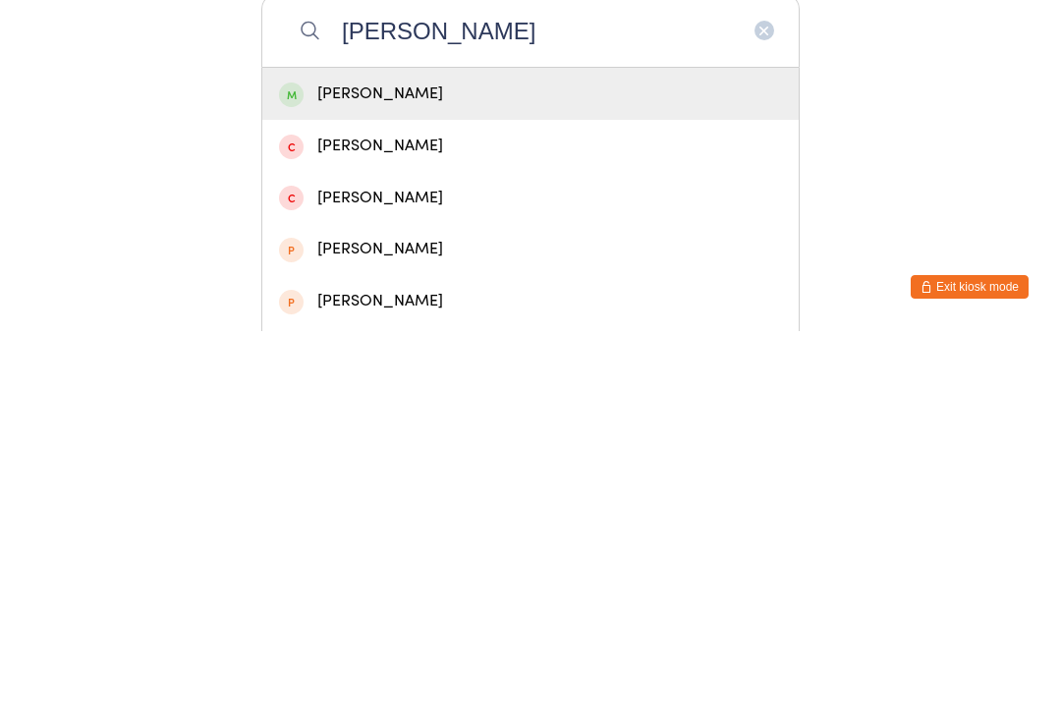
type input "[PERSON_NAME]"
click at [340, 476] on div "[PERSON_NAME]" at bounding box center [530, 489] width 503 height 27
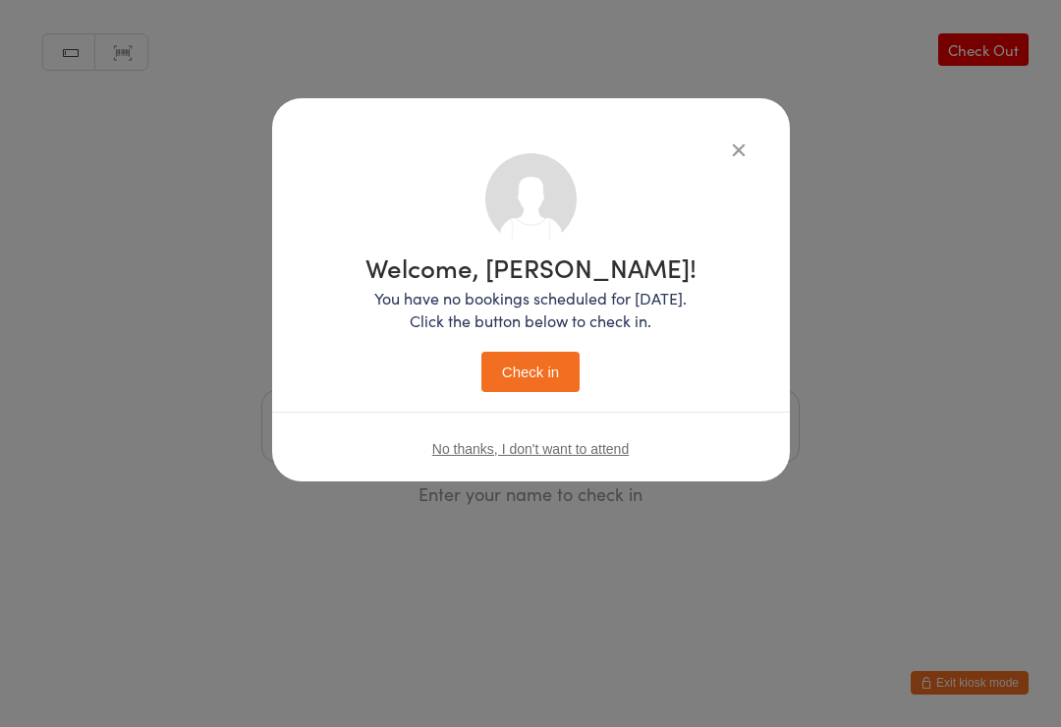
click at [535, 367] on button "Check in" at bounding box center [530, 372] width 98 height 40
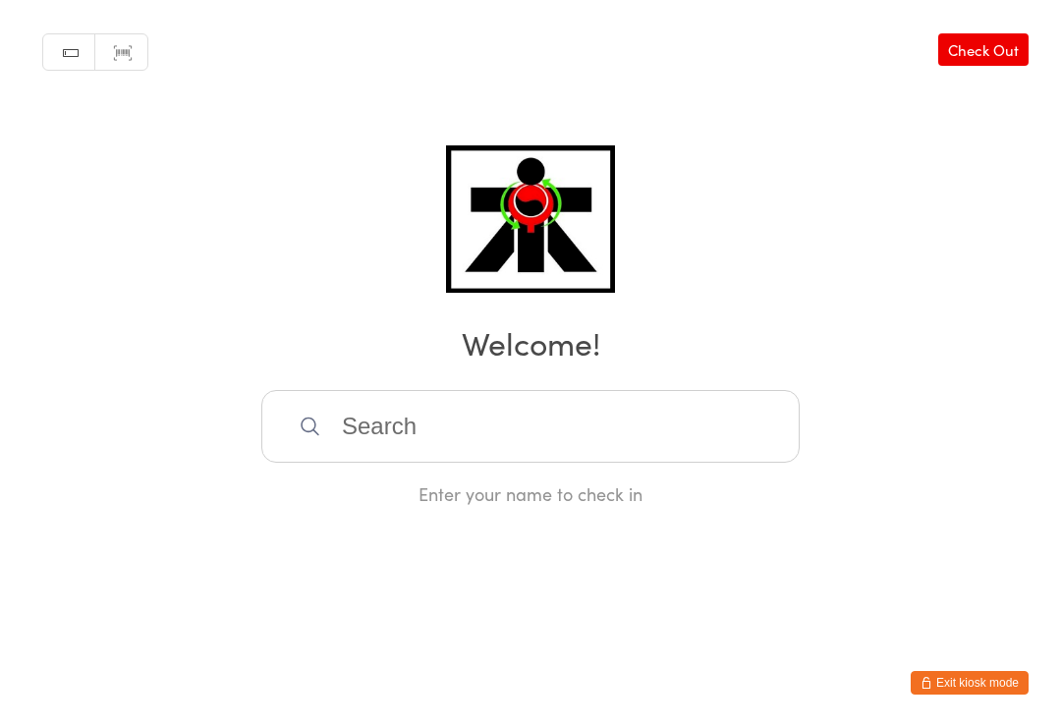
click at [662, 426] on input "search" at bounding box center [530, 426] width 538 height 73
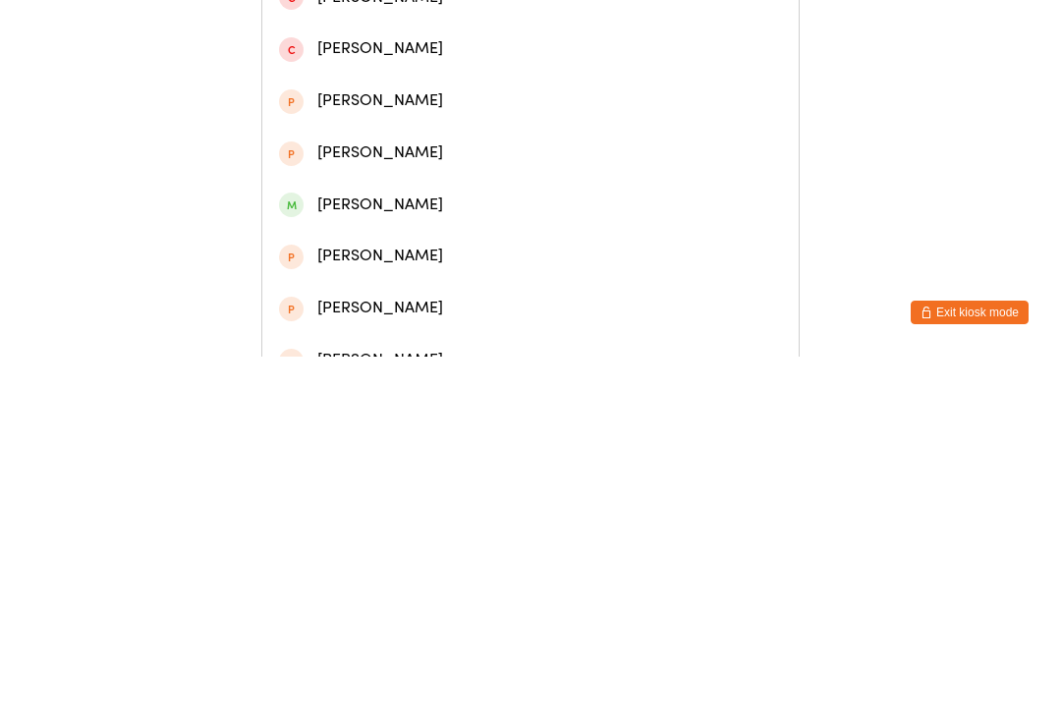
scroll to position [237, 0]
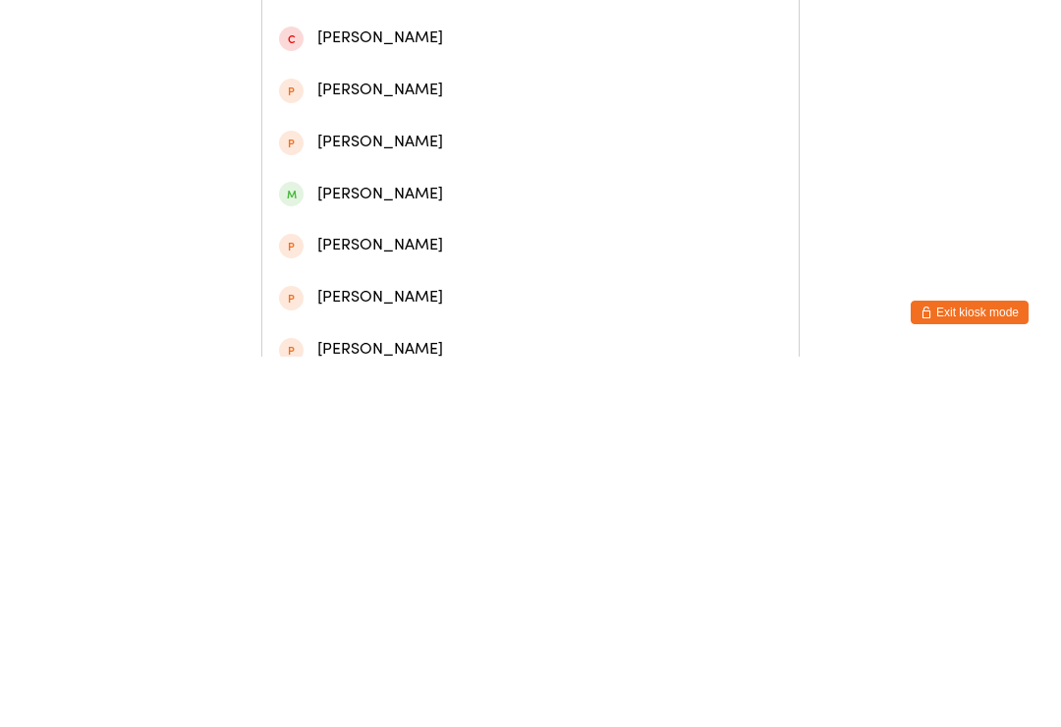
type input "[PERSON_NAME]"
click at [432, 551] on div "[PERSON_NAME]" at bounding box center [530, 564] width 503 height 27
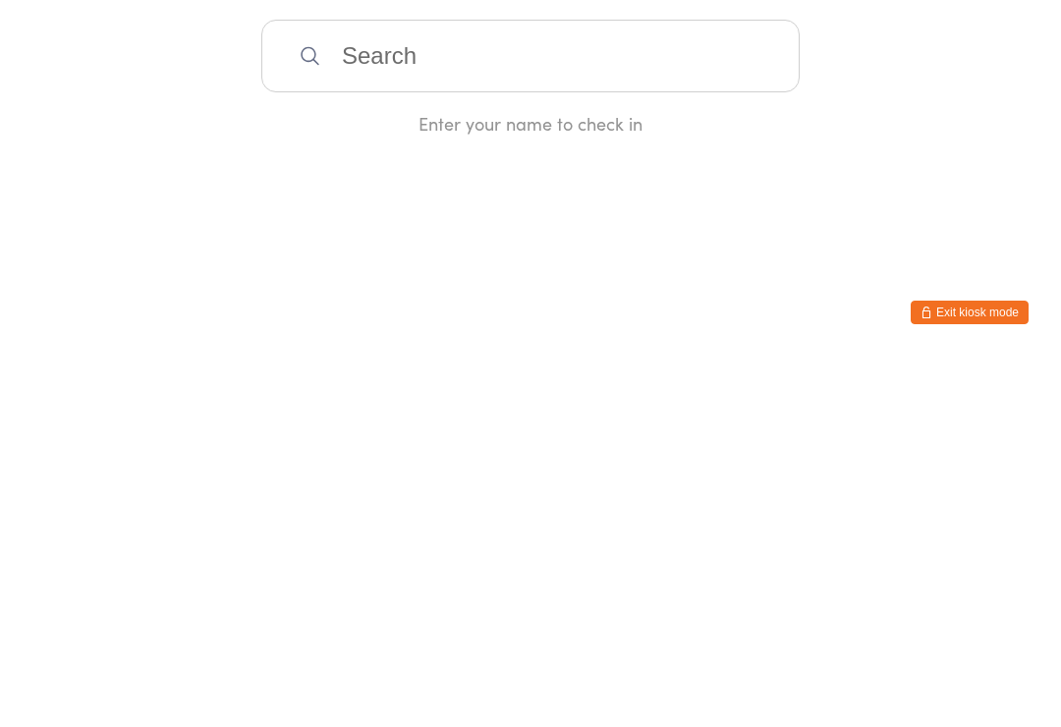
scroll to position [0, 0]
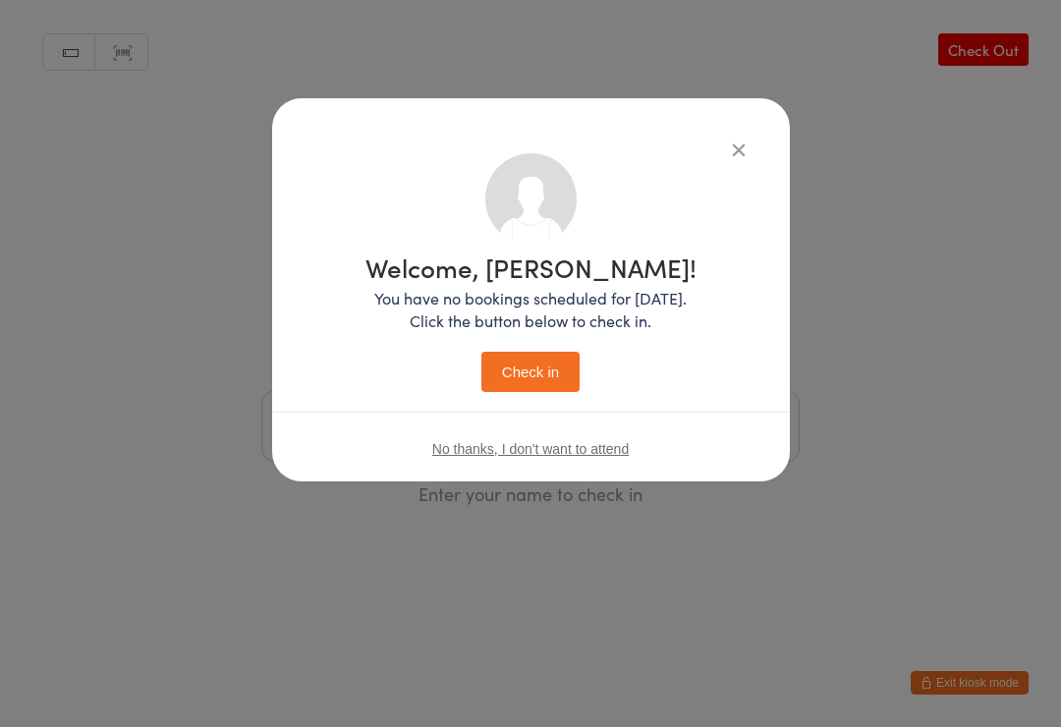
click at [573, 354] on button "Check in" at bounding box center [530, 372] width 98 height 40
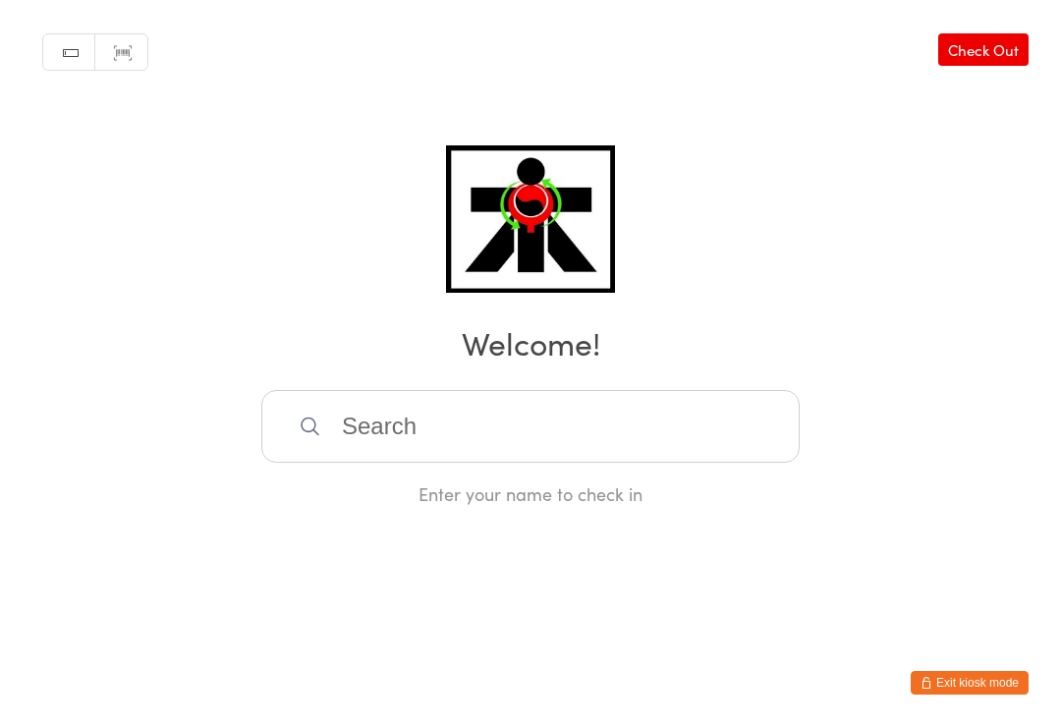
click at [714, 435] on input "search" at bounding box center [530, 426] width 538 height 73
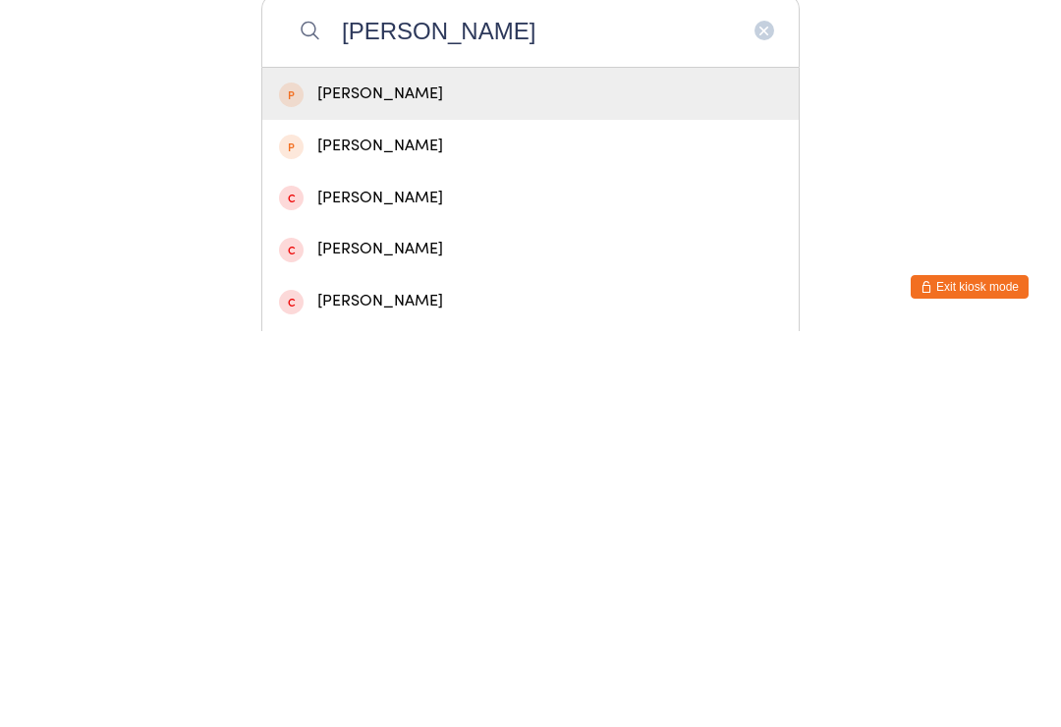
type input "[PERSON_NAME]"
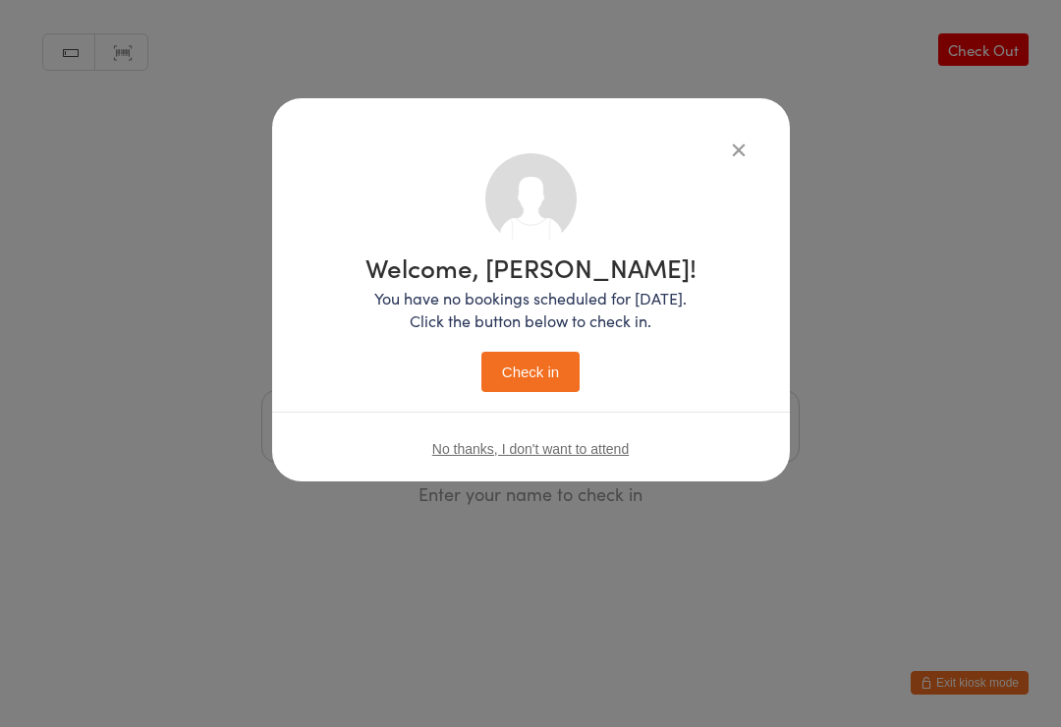
click at [498, 368] on button "Check in" at bounding box center [530, 372] width 98 height 40
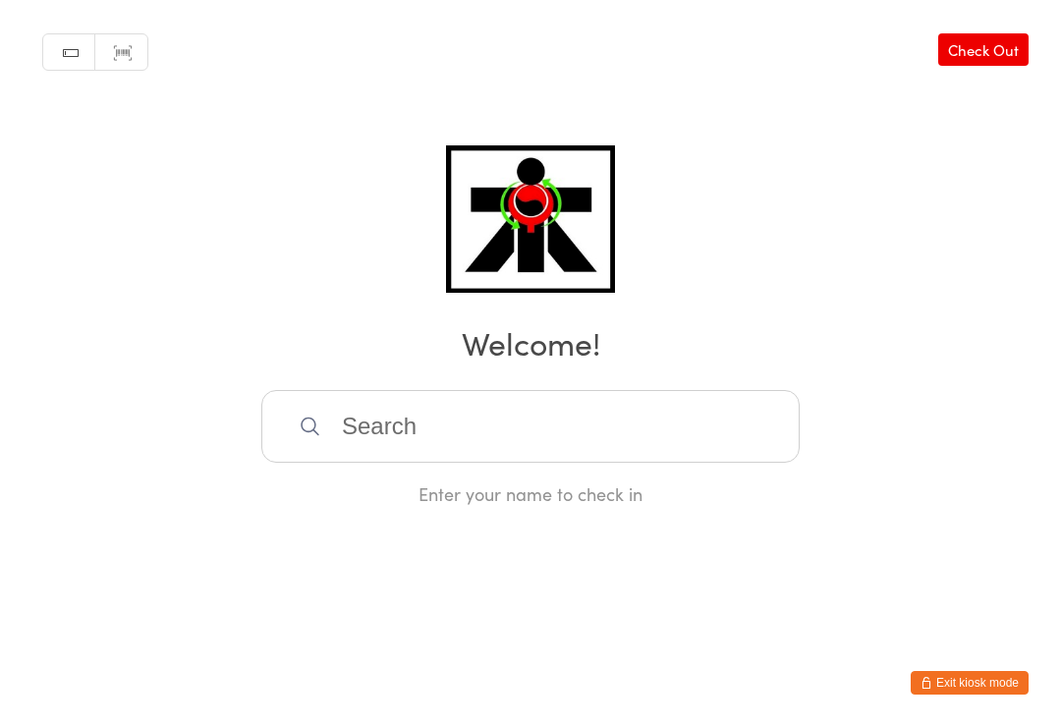
click at [616, 458] on input "search" at bounding box center [530, 426] width 538 height 73
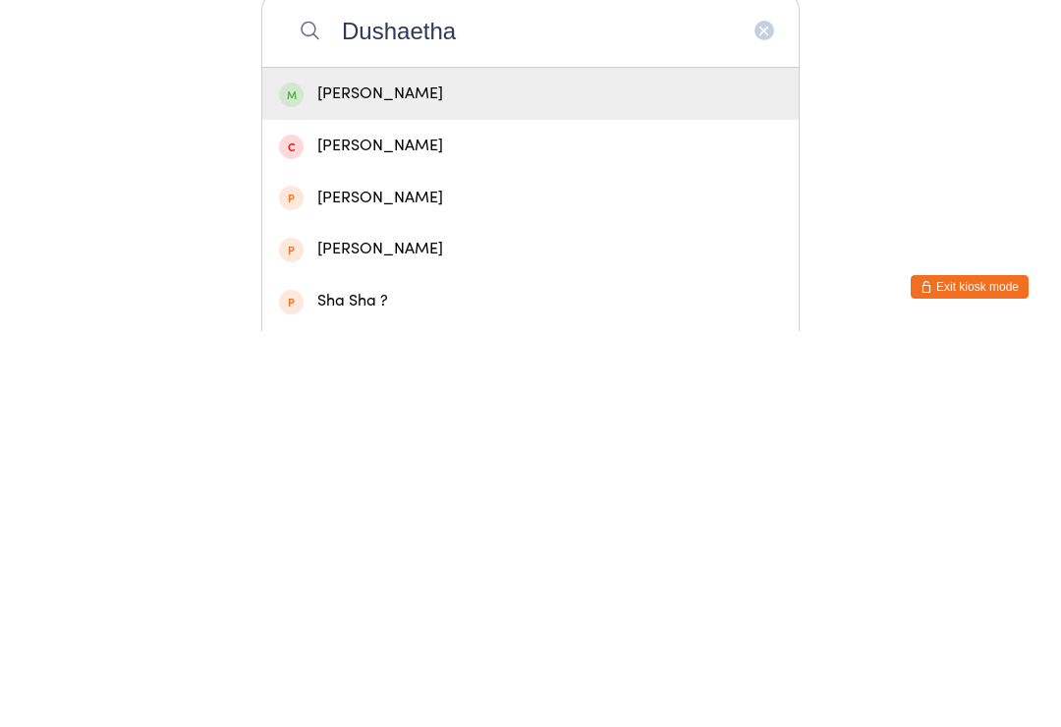
type input "Dushaetha"
click at [563, 476] on div "[PERSON_NAME]" at bounding box center [530, 489] width 503 height 27
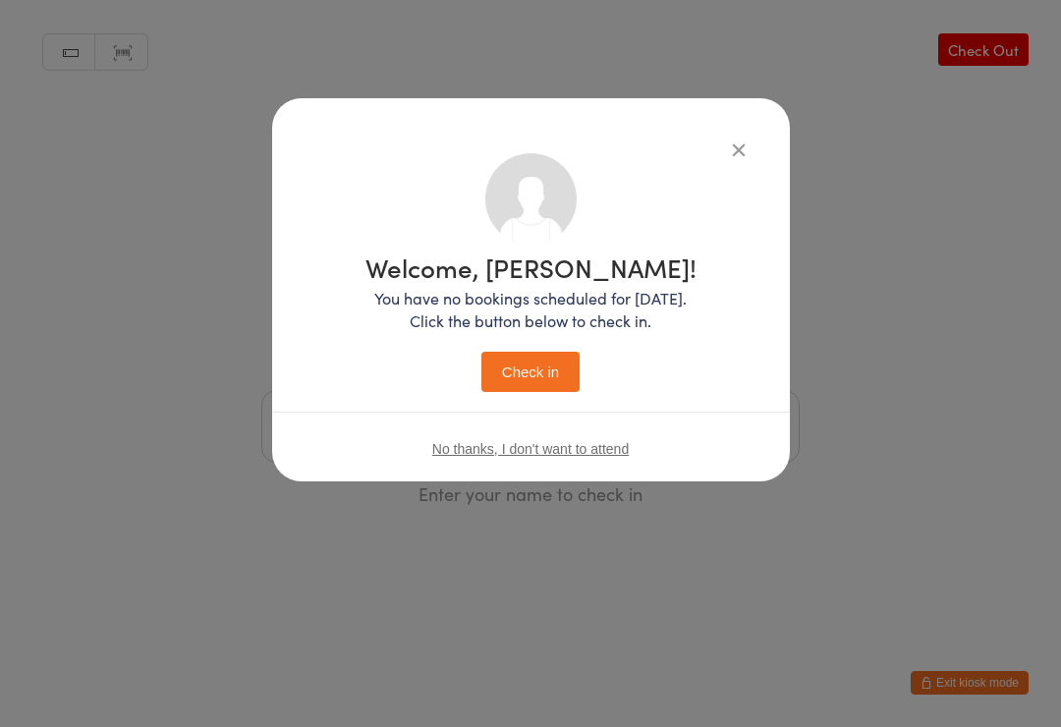
click at [543, 369] on button "Check in" at bounding box center [530, 372] width 98 height 40
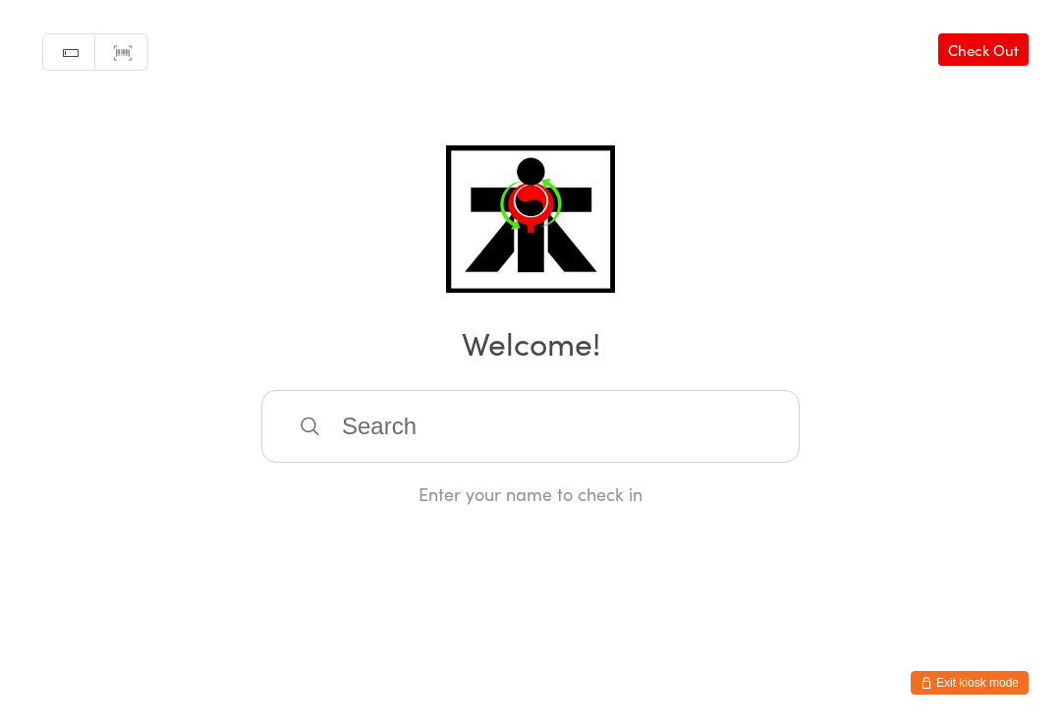
click at [540, 463] on input "search" at bounding box center [530, 426] width 538 height 73
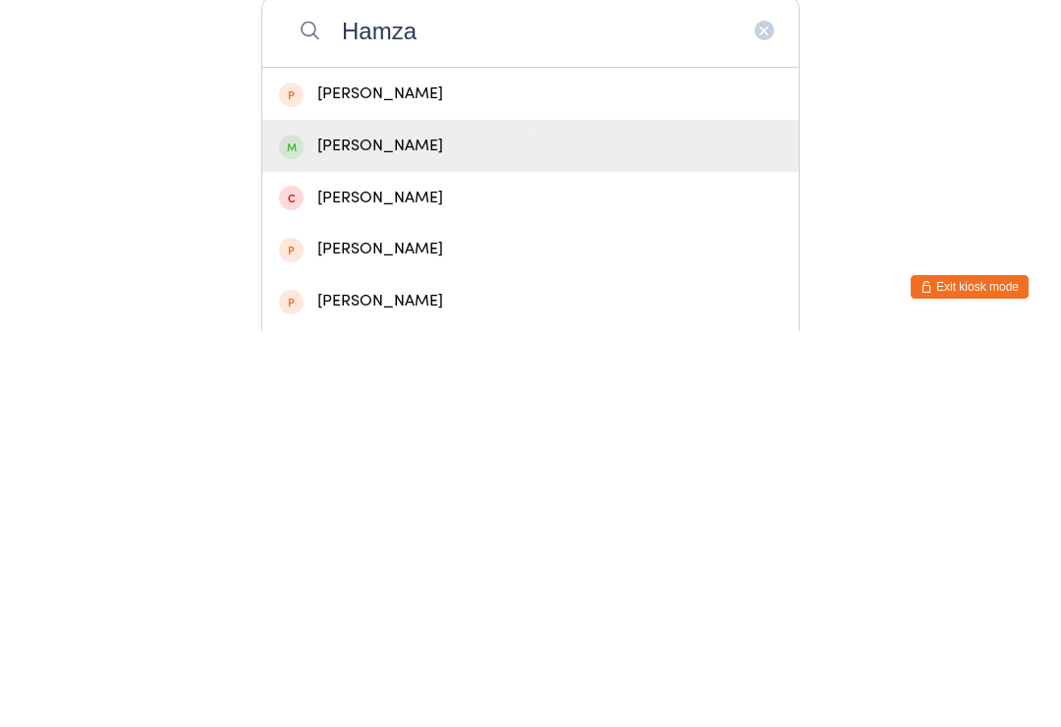
type input "Hamza"
click at [385, 528] on div "[PERSON_NAME]" at bounding box center [530, 541] width 503 height 27
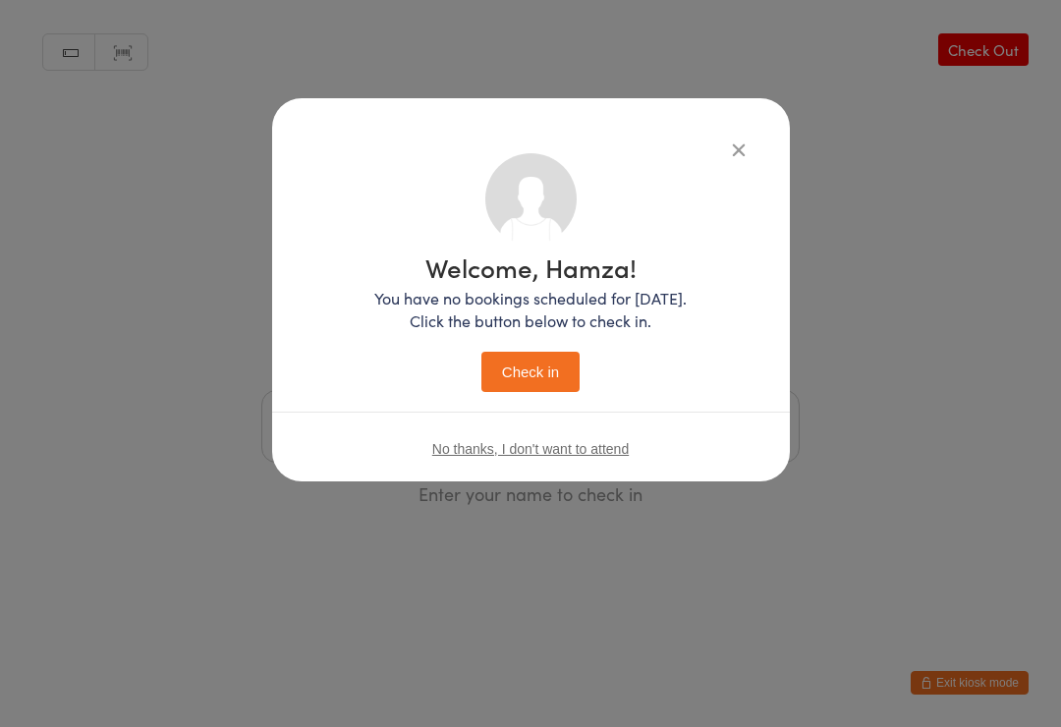
click at [561, 353] on button "Check in" at bounding box center [530, 372] width 98 height 40
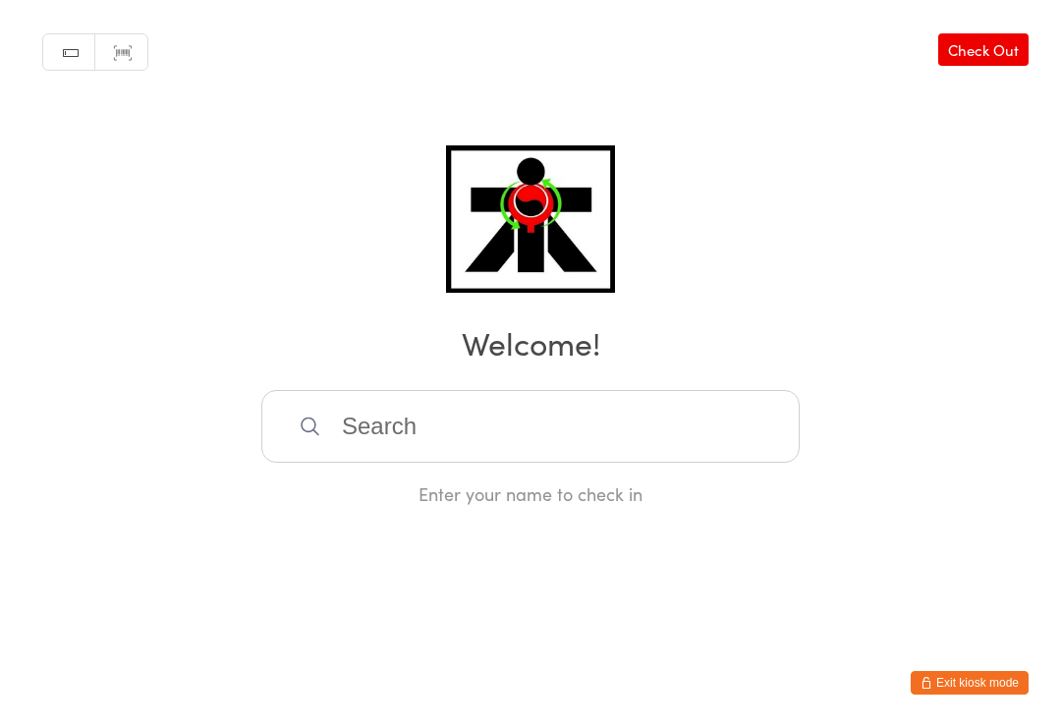
click at [744, 456] on input "search" at bounding box center [530, 426] width 538 height 73
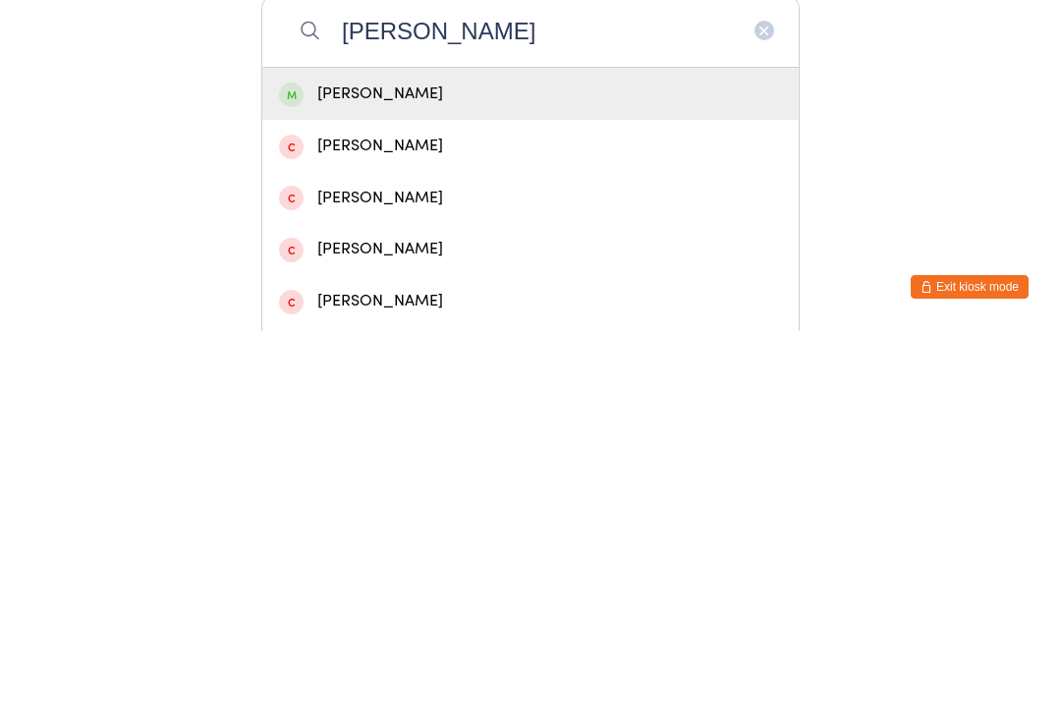
type input "[PERSON_NAME]"
click at [394, 464] on div "[PERSON_NAME]" at bounding box center [530, 490] width 536 height 52
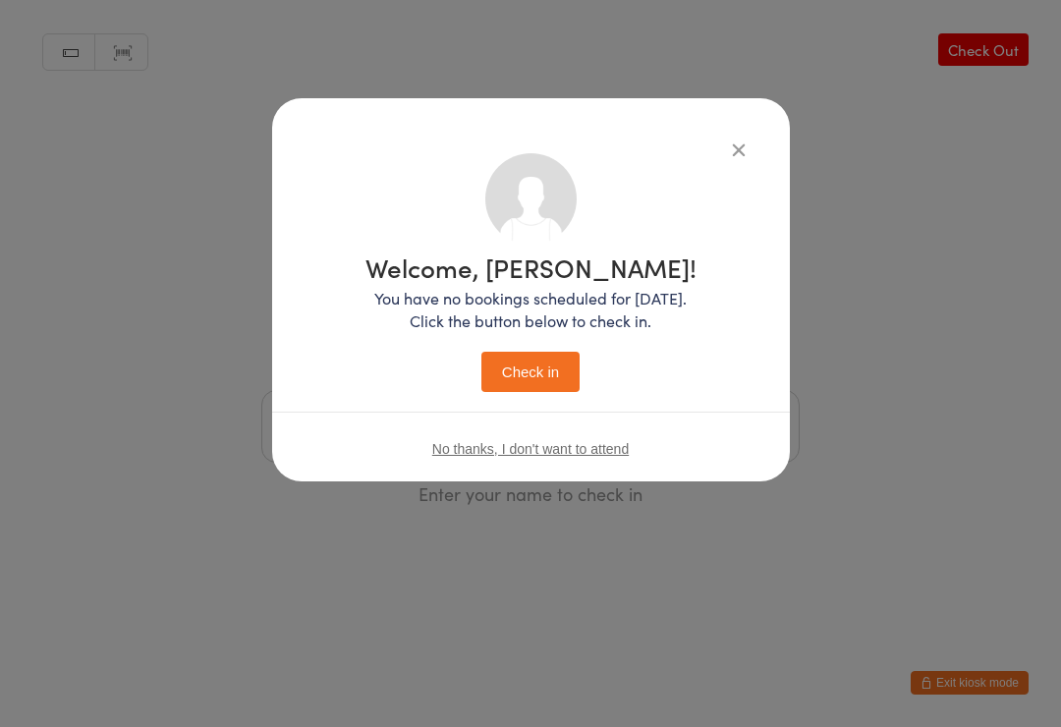
click at [537, 353] on button "Check in" at bounding box center [530, 372] width 98 height 40
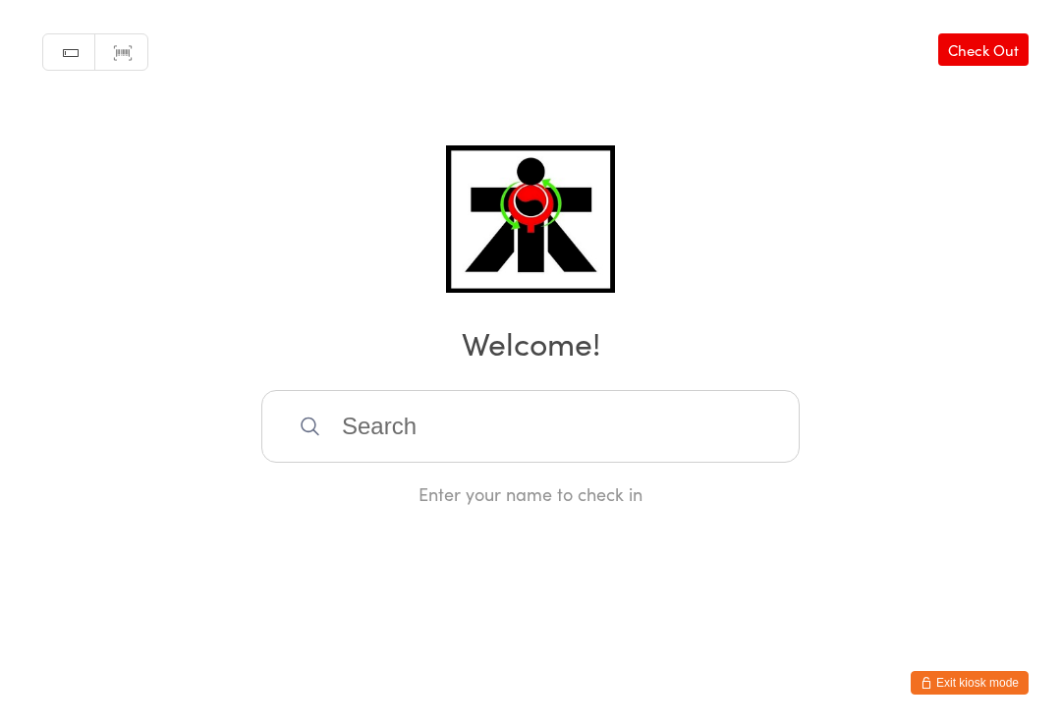
click at [335, 419] on input "search" at bounding box center [530, 426] width 538 height 73
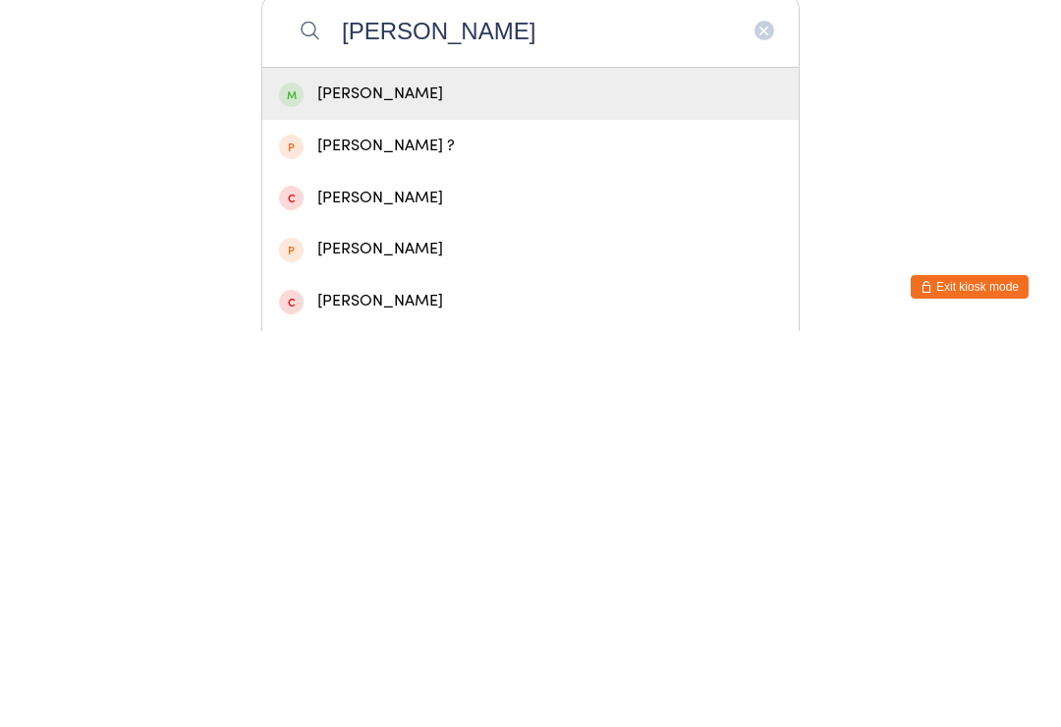
type input "[PERSON_NAME]"
click at [403, 476] on div "[PERSON_NAME]" at bounding box center [530, 489] width 503 height 27
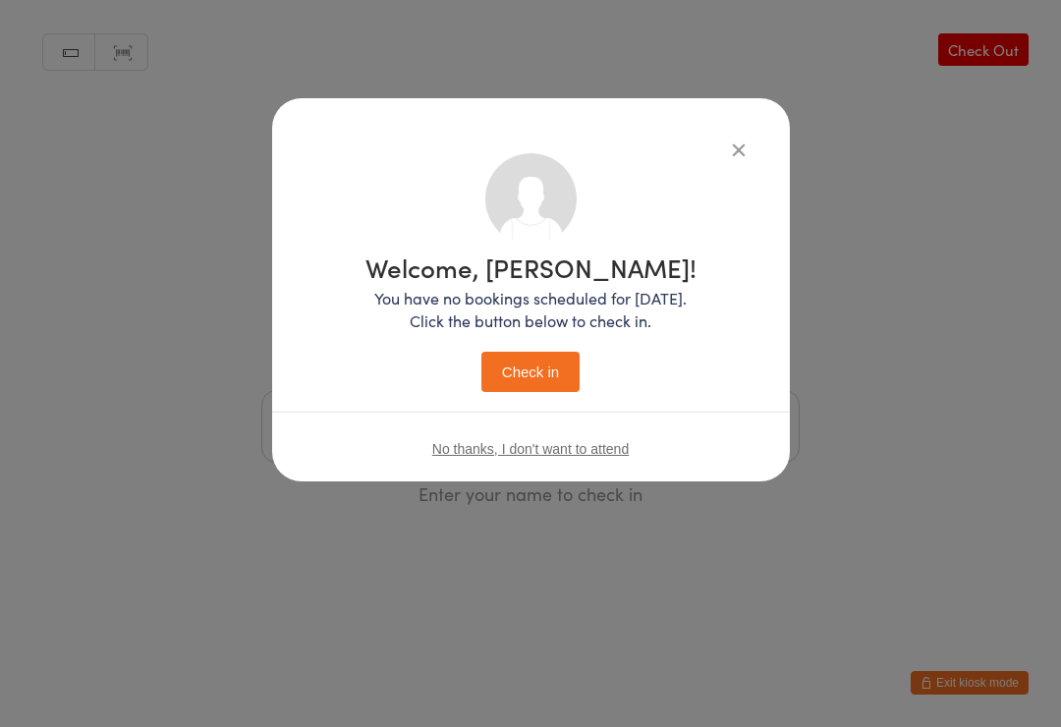
click at [548, 367] on button "Check in" at bounding box center [530, 372] width 98 height 40
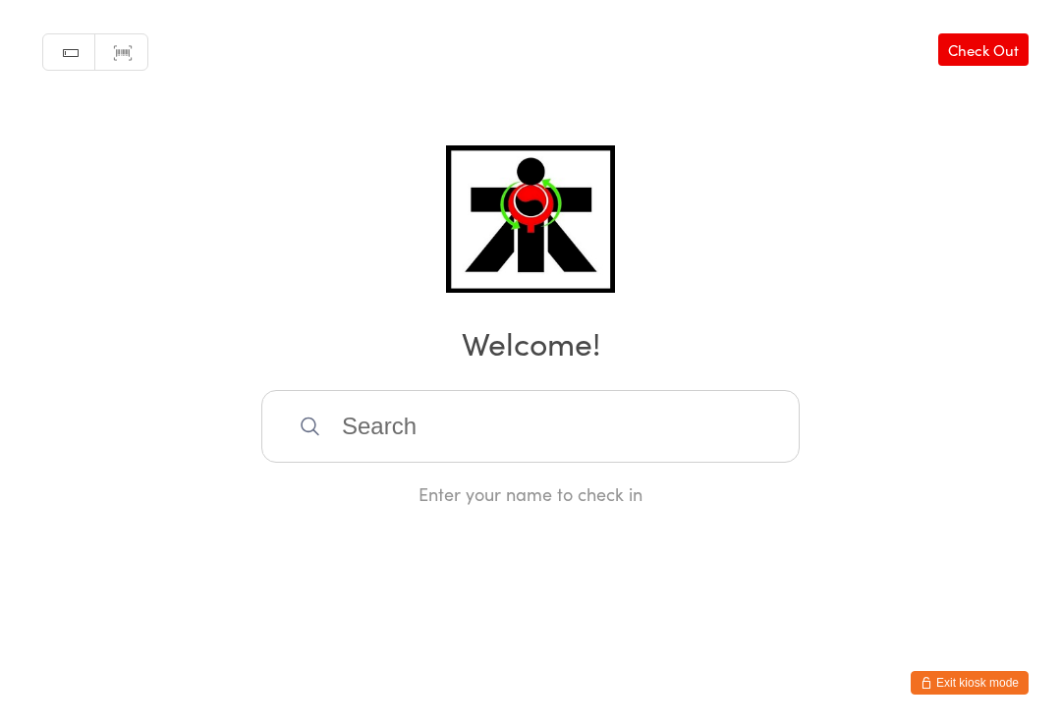
click at [453, 434] on input "search" at bounding box center [530, 426] width 538 height 73
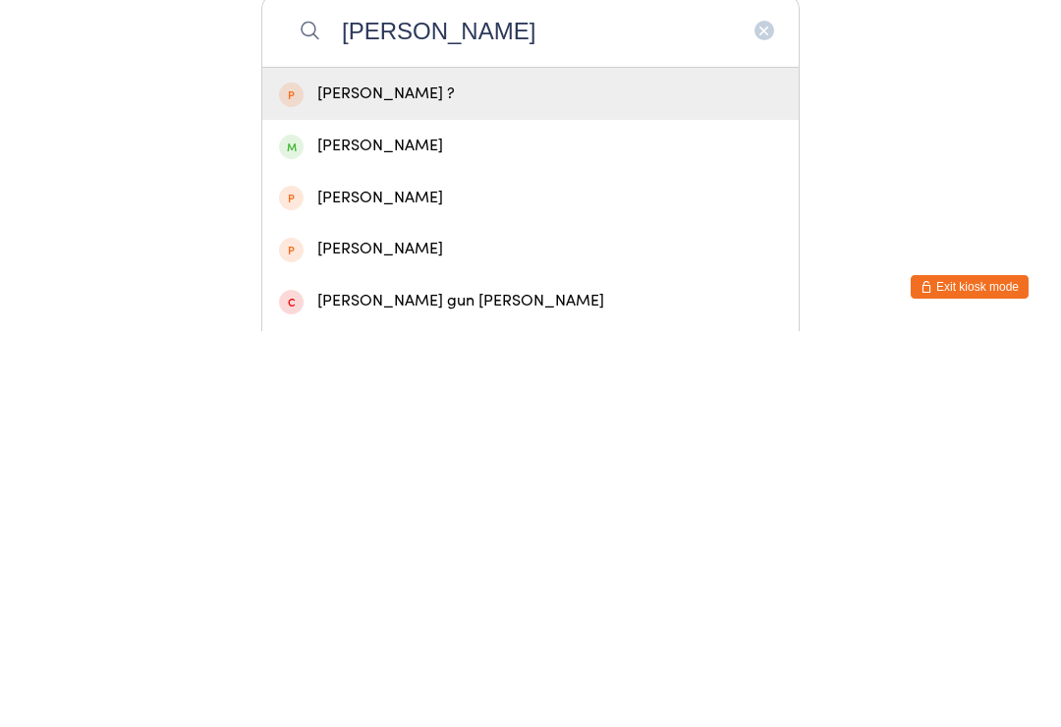
type input "[PERSON_NAME]"
click at [408, 528] on div "[PERSON_NAME]" at bounding box center [530, 541] width 503 height 27
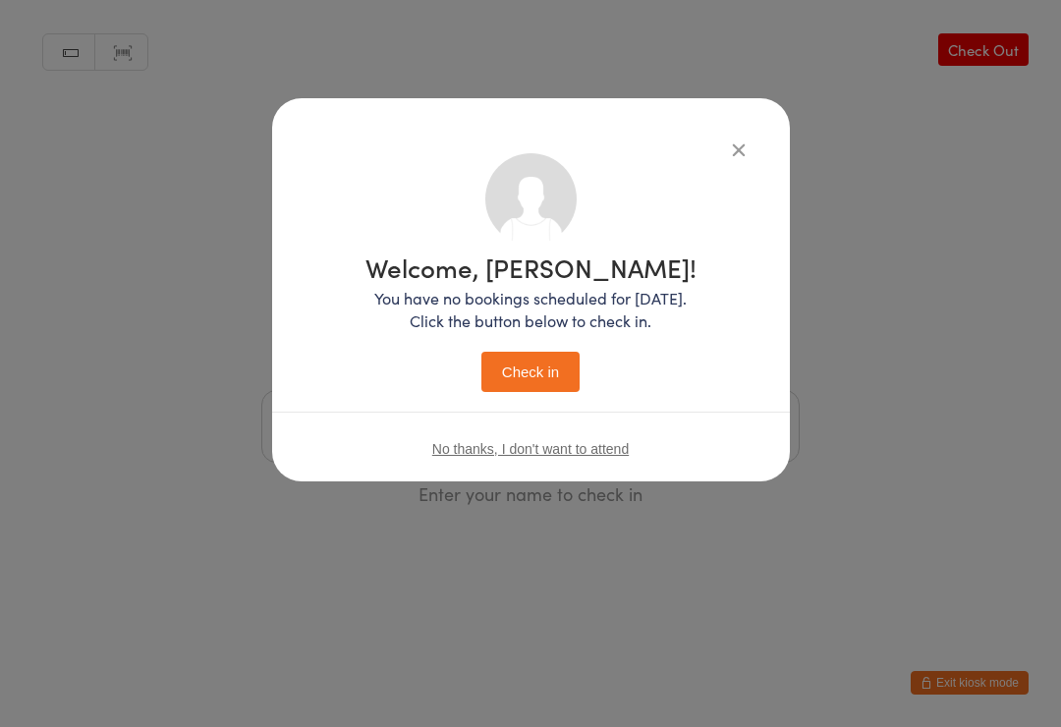
click at [530, 368] on button "Check in" at bounding box center [530, 372] width 98 height 40
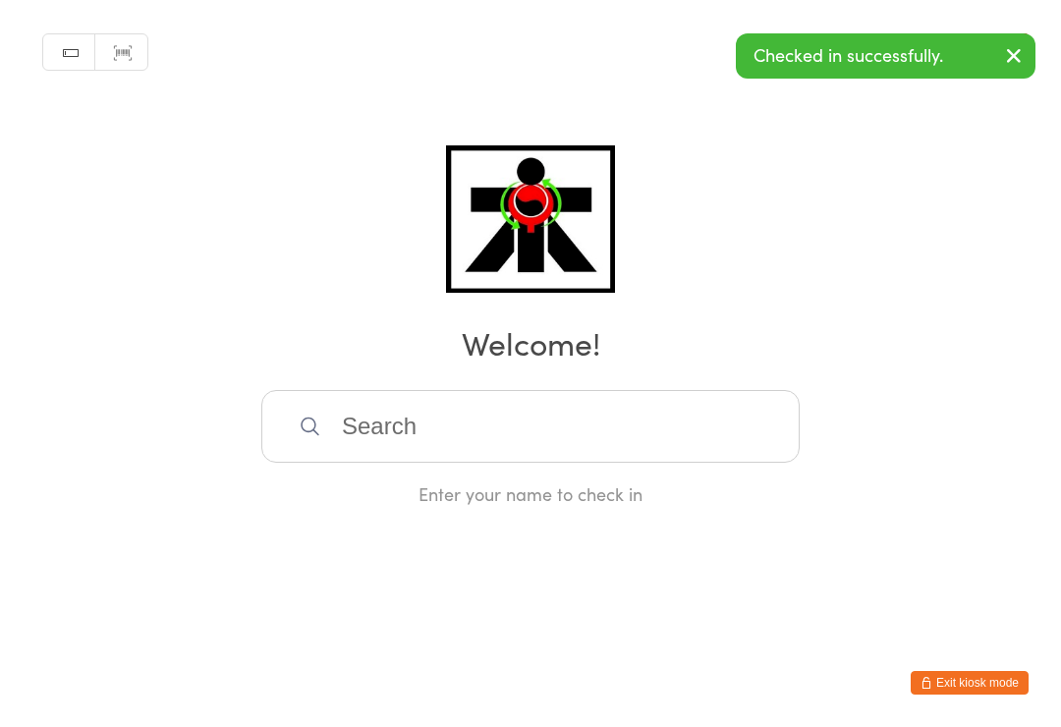
click at [408, 427] on input "search" at bounding box center [530, 426] width 538 height 73
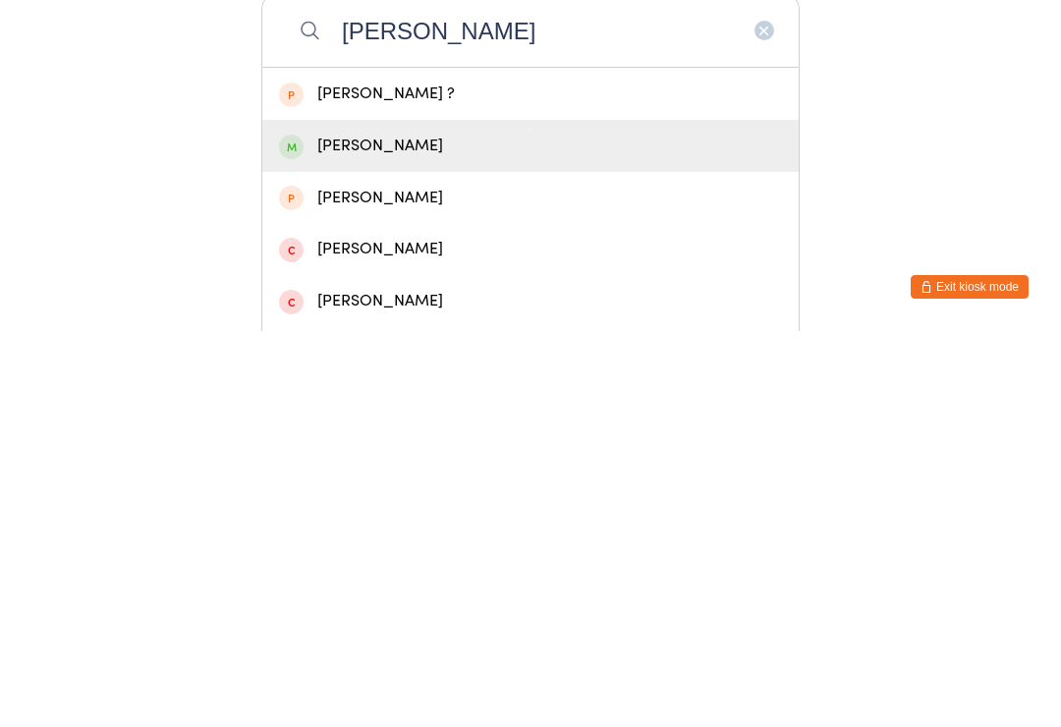
type input "[PERSON_NAME]"
click at [385, 528] on div "[PERSON_NAME]" at bounding box center [530, 541] width 503 height 27
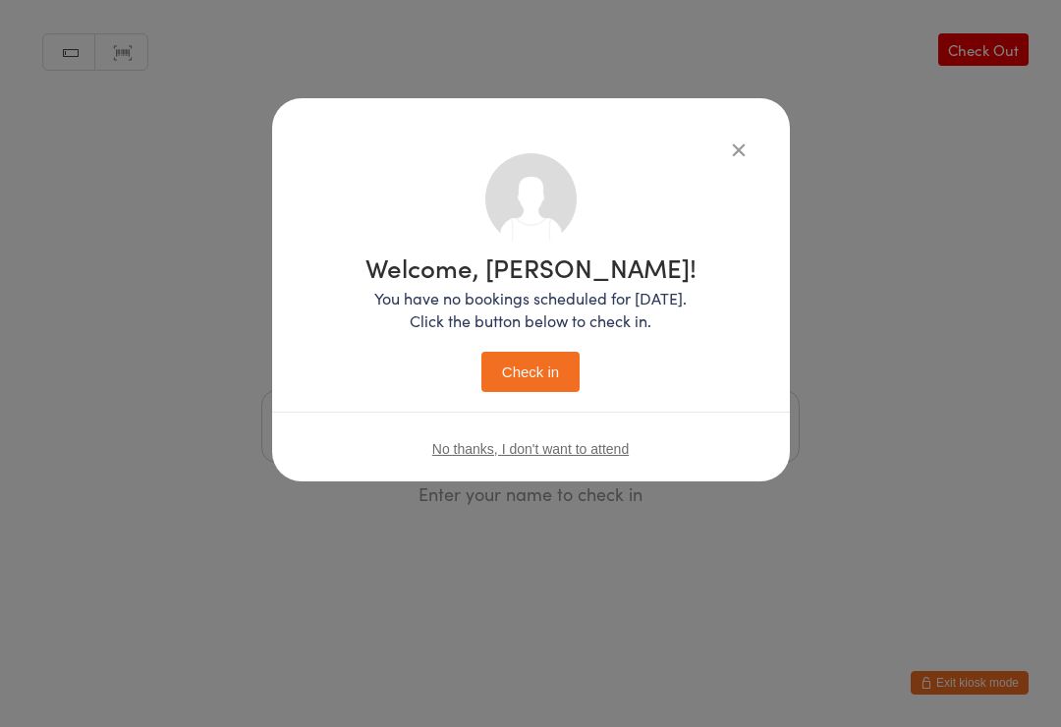
click at [544, 366] on button "Check in" at bounding box center [530, 372] width 98 height 40
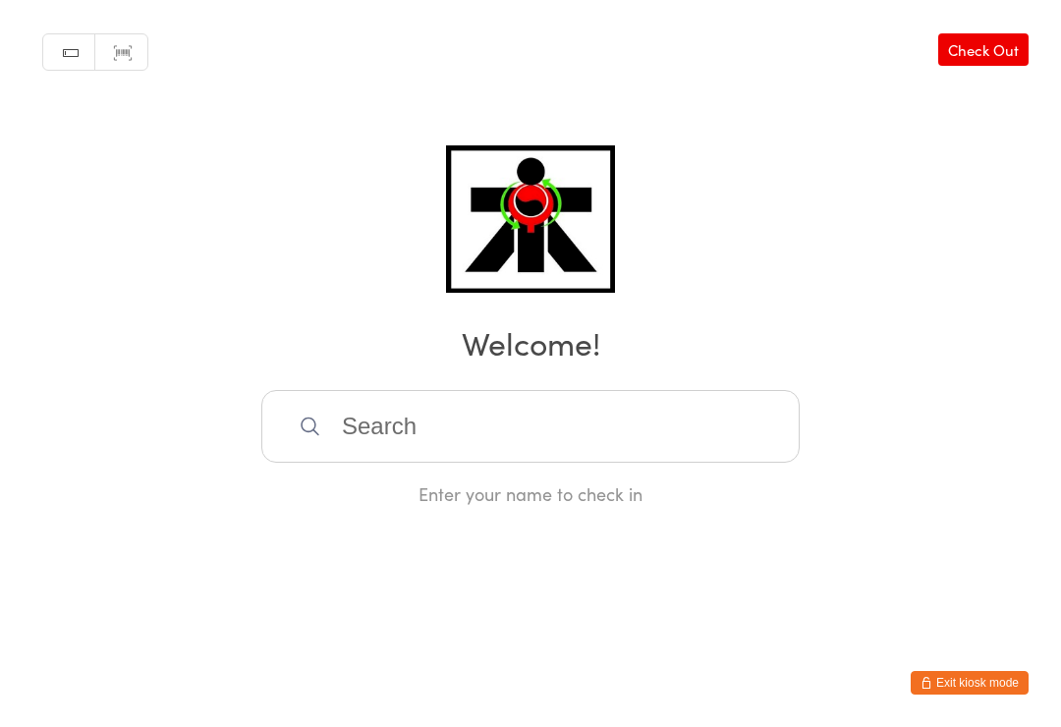
click at [596, 431] on input "search" at bounding box center [530, 426] width 538 height 73
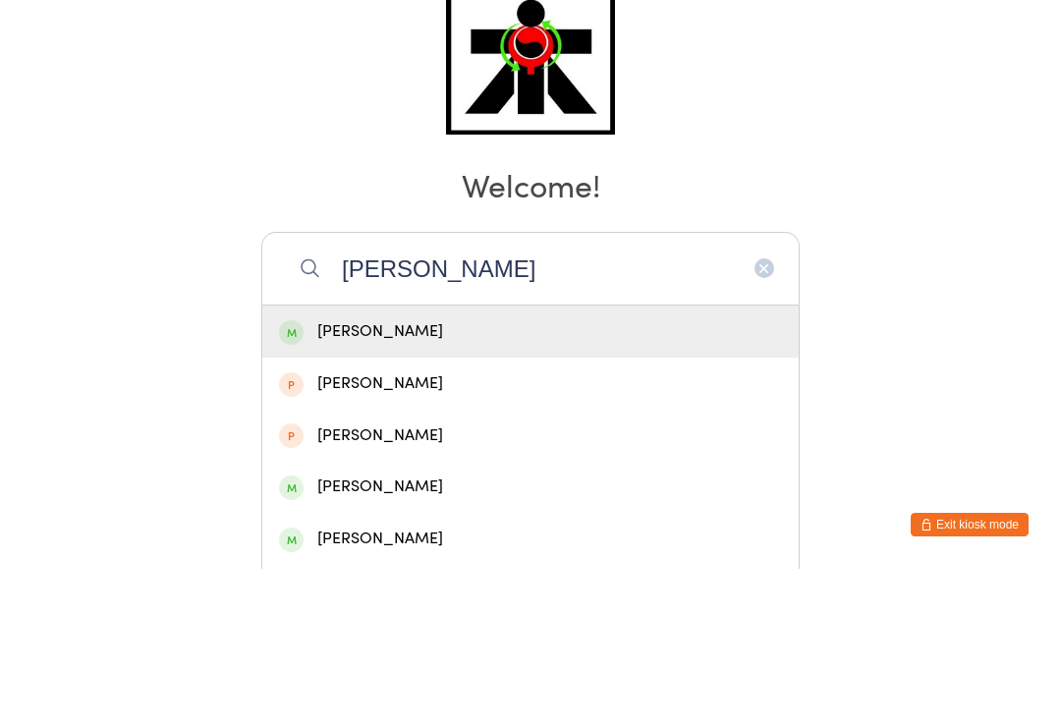
scroll to position [158, 0]
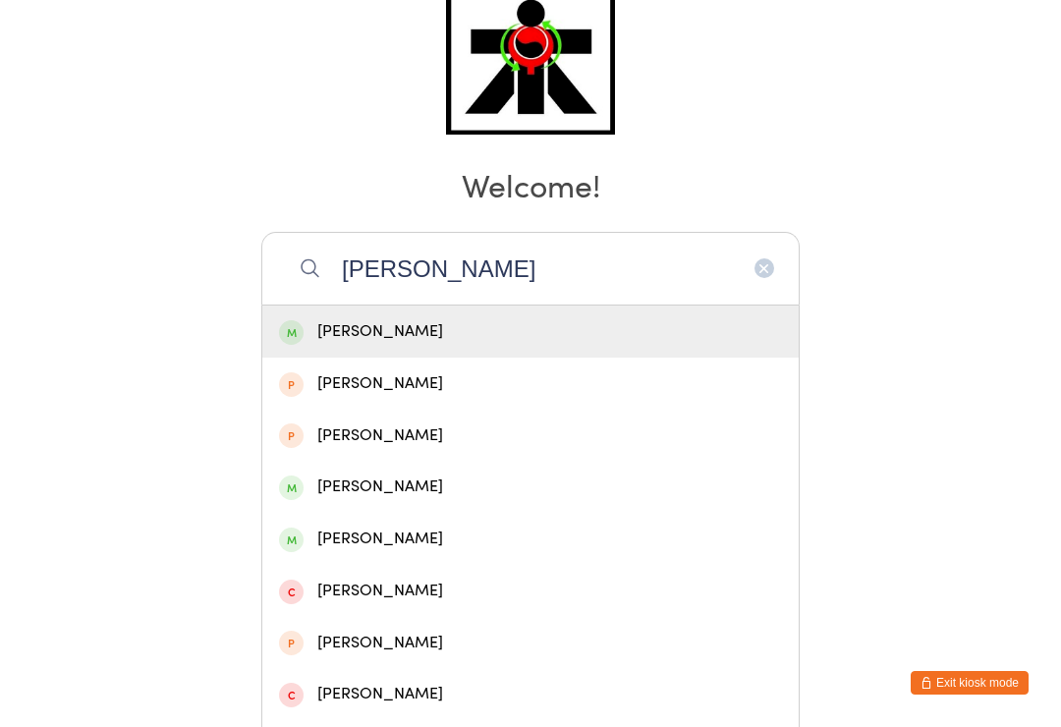
type input "[PERSON_NAME]"
click at [378, 326] on div "[PERSON_NAME]" at bounding box center [530, 331] width 503 height 27
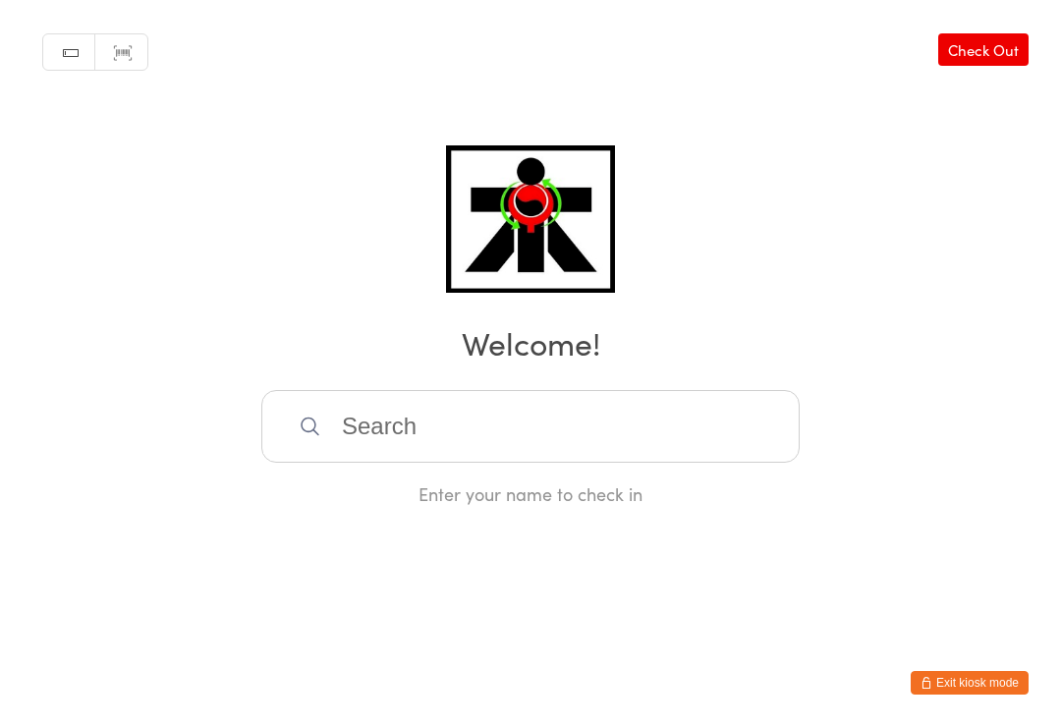
scroll to position [0, 0]
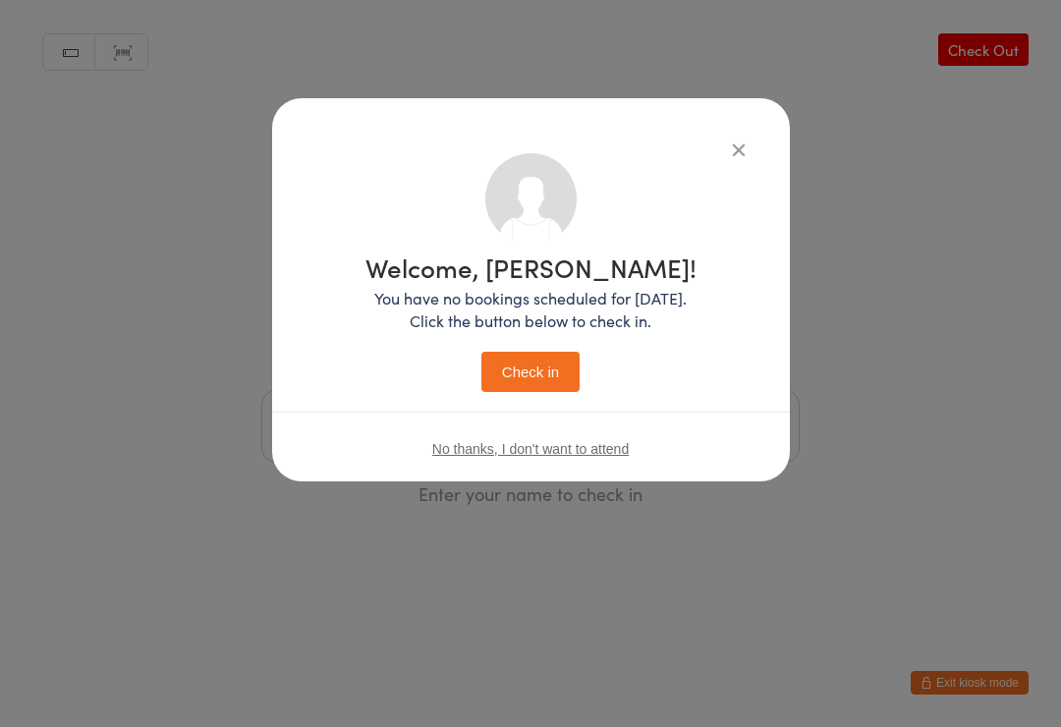
click at [545, 373] on button "Check in" at bounding box center [530, 372] width 98 height 40
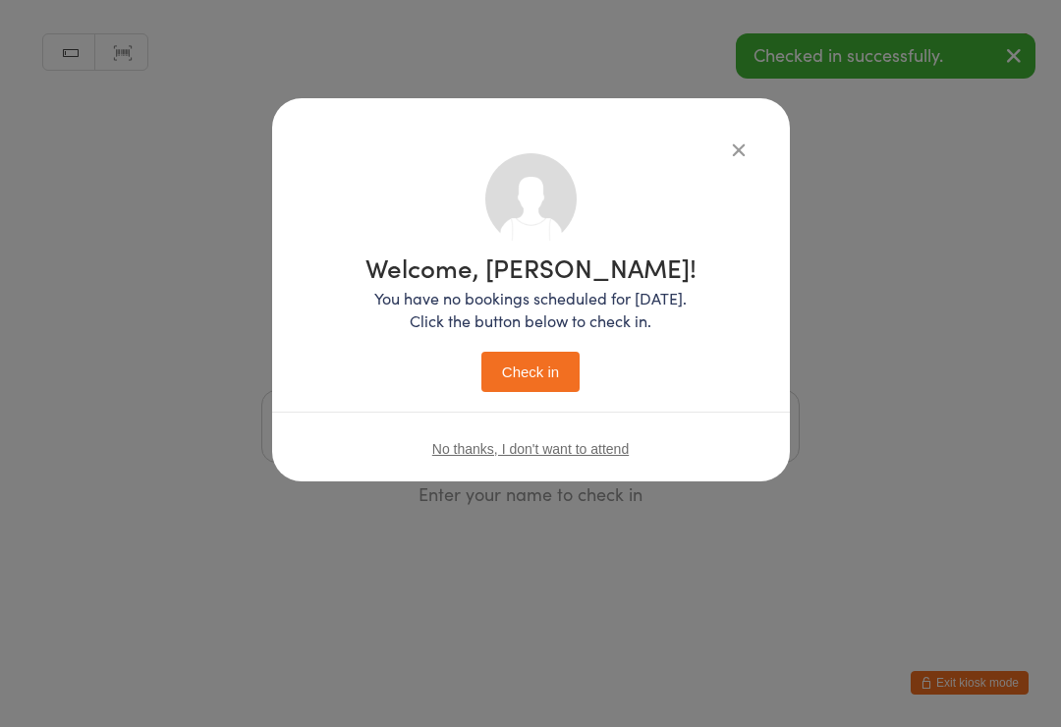
click at [621, 431] on input "search" at bounding box center [530, 426] width 538 height 73
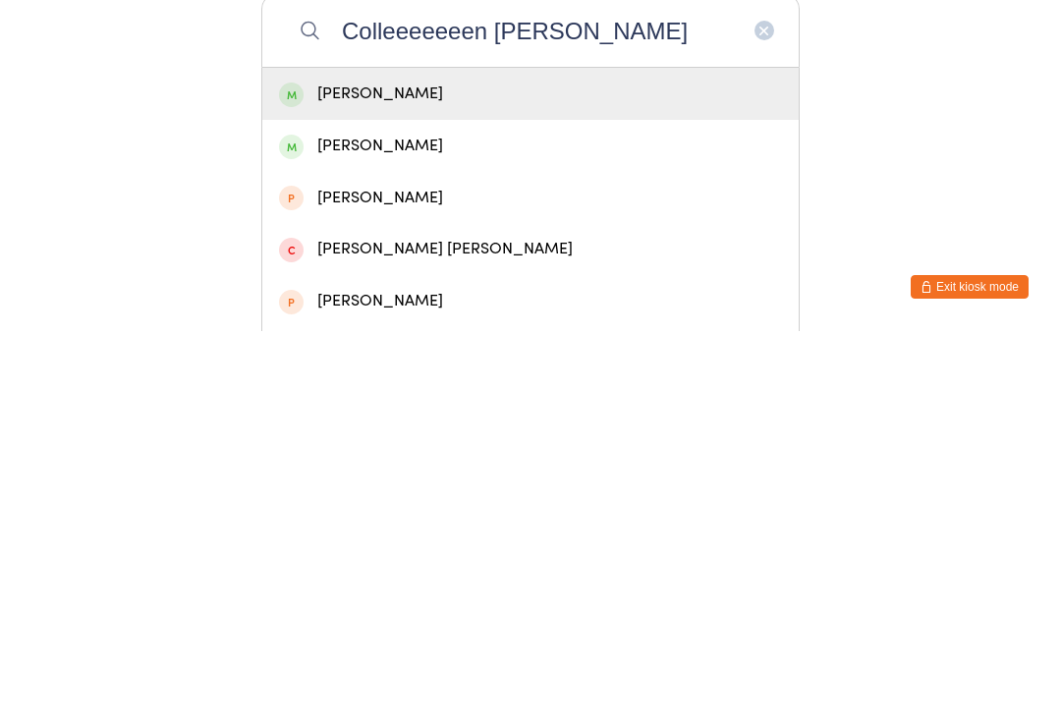
type input "Colleeeeeeen [PERSON_NAME]"
click at [364, 476] on div "[PERSON_NAME]" at bounding box center [530, 489] width 503 height 27
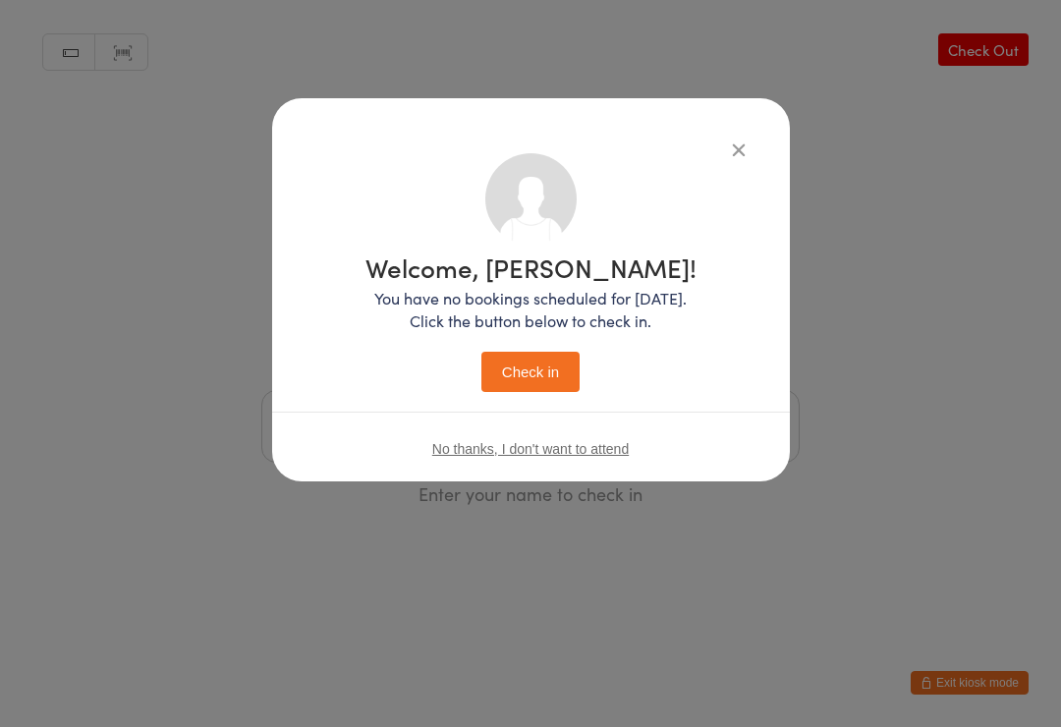
click at [542, 356] on button "Check in" at bounding box center [530, 372] width 98 height 40
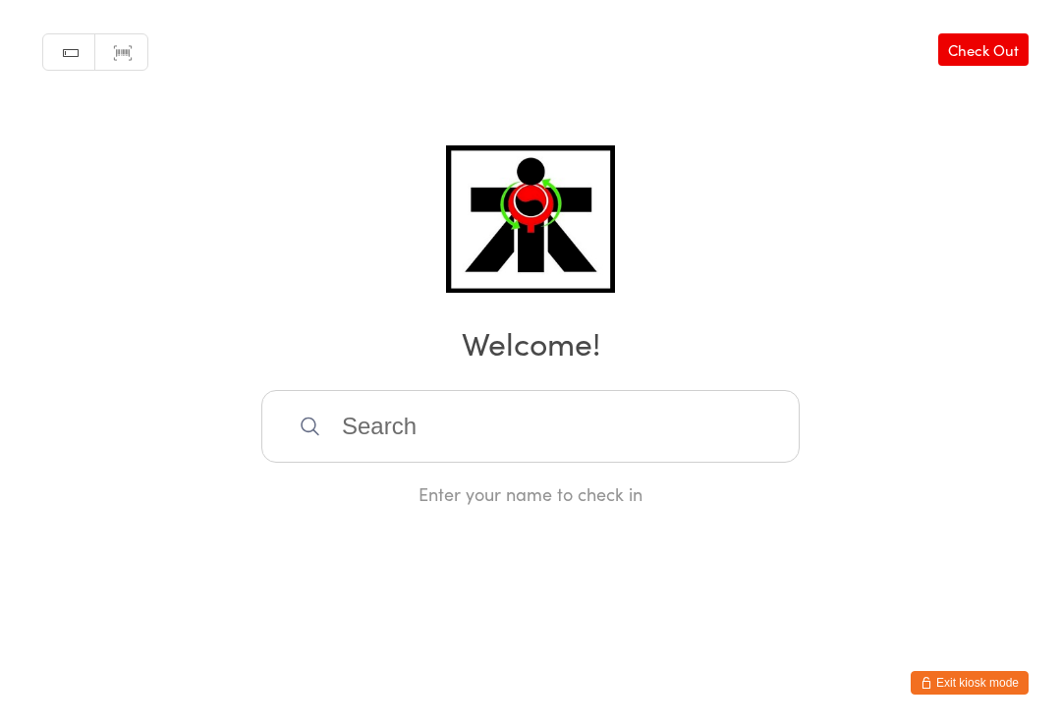
click at [731, 419] on input "search" at bounding box center [530, 426] width 538 height 73
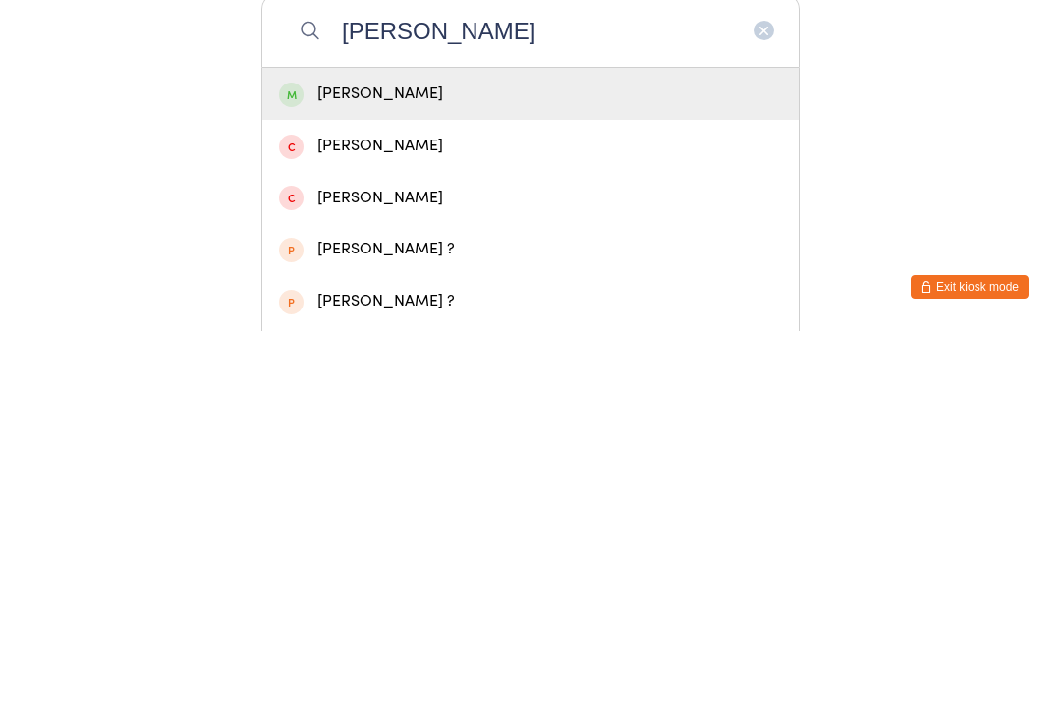
type input "[PERSON_NAME]"
click at [548, 476] on div "[PERSON_NAME]" at bounding box center [530, 489] width 503 height 27
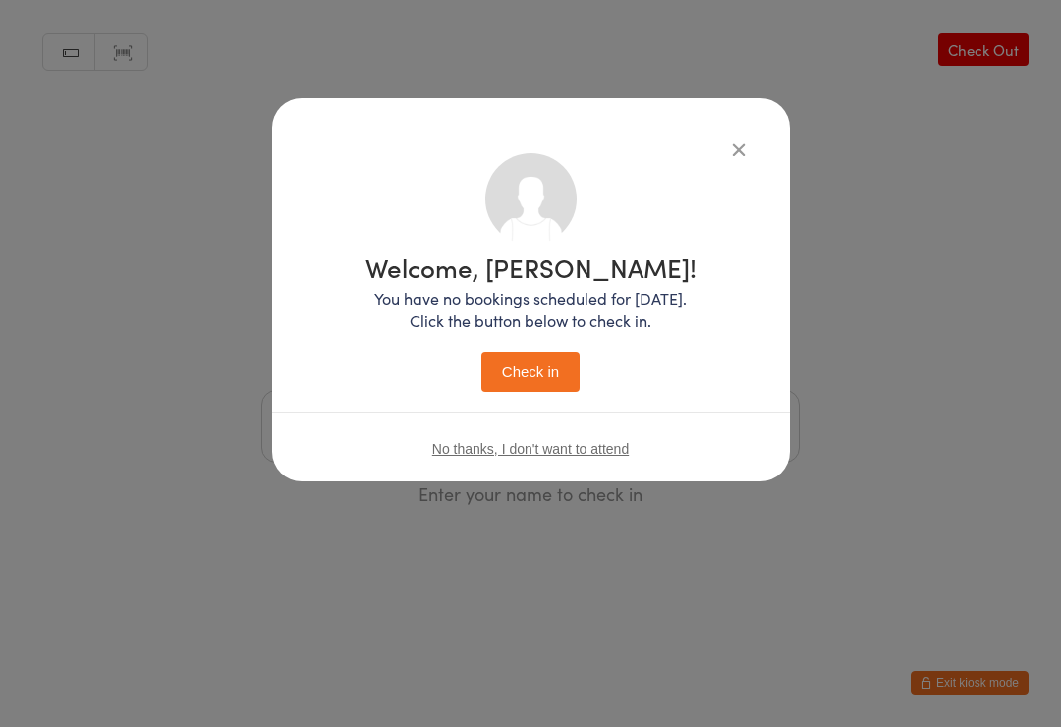
click at [536, 343] on div "Welcome, [PERSON_NAME]! You have no bookings scheduled for [DATE]. Click the bu…" at bounding box center [530, 323] width 331 height 138
click at [536, 361] on button "Check in" at bounding box center [530, 372] width 98 height 40
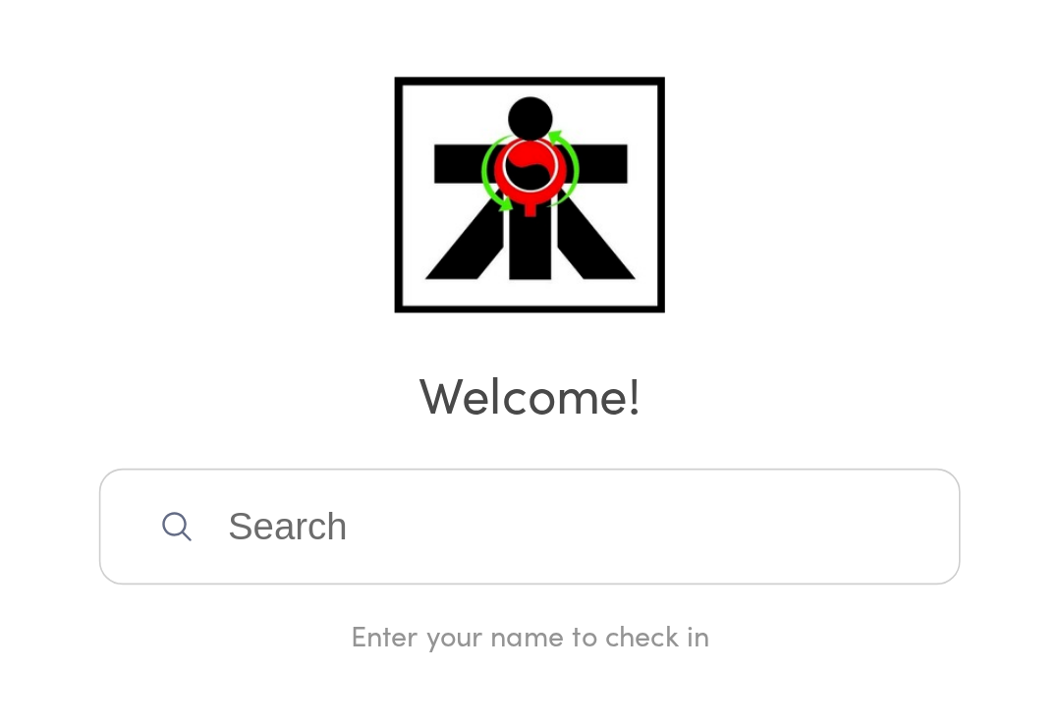
click at [261, 390] on input "search" at bounding box center [530, 426] width 538 height 73
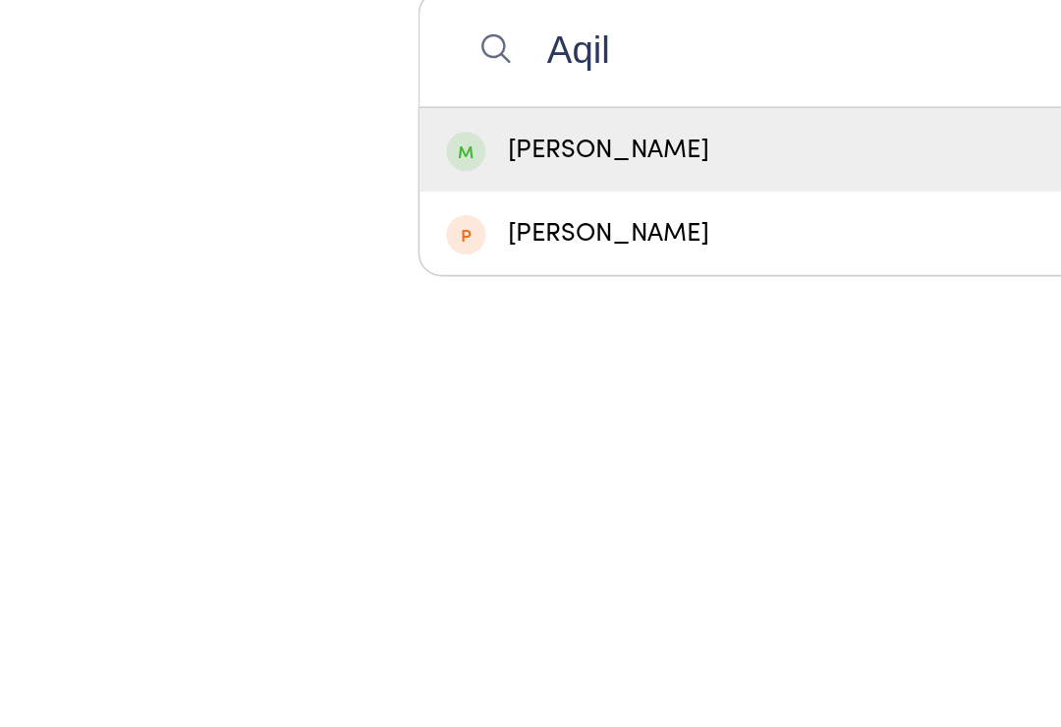
type input "Aqil"
click at [541, 464] on div "[PERSON_NAME]" at bounding box center [530, 490] width 536 height 52
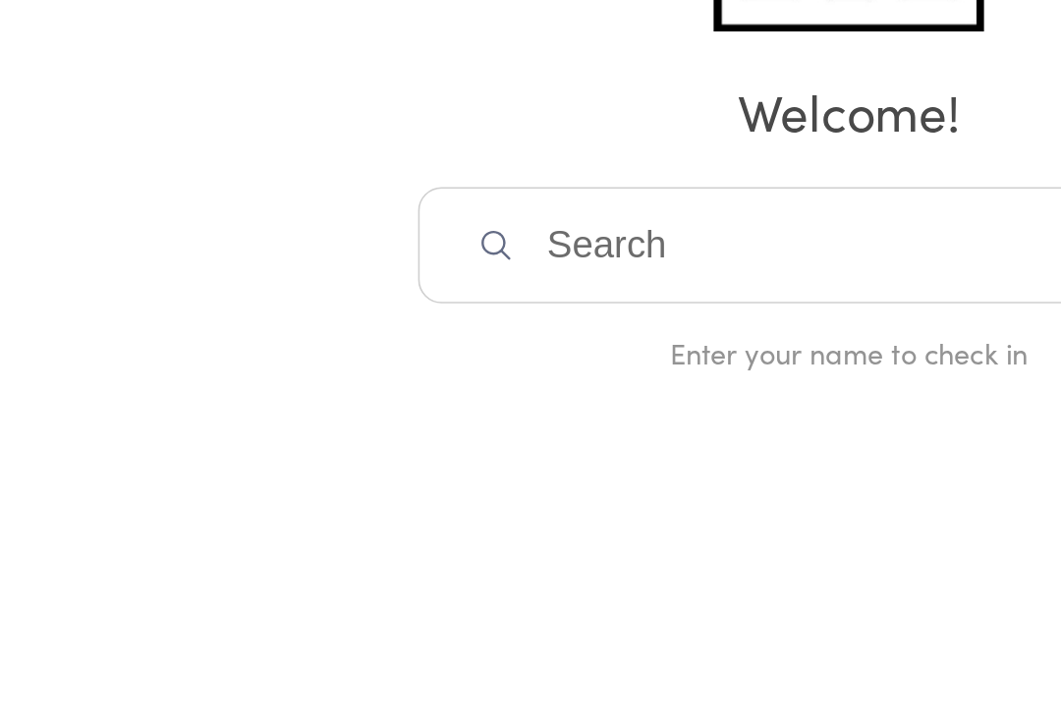
scroll to position [1, 0]
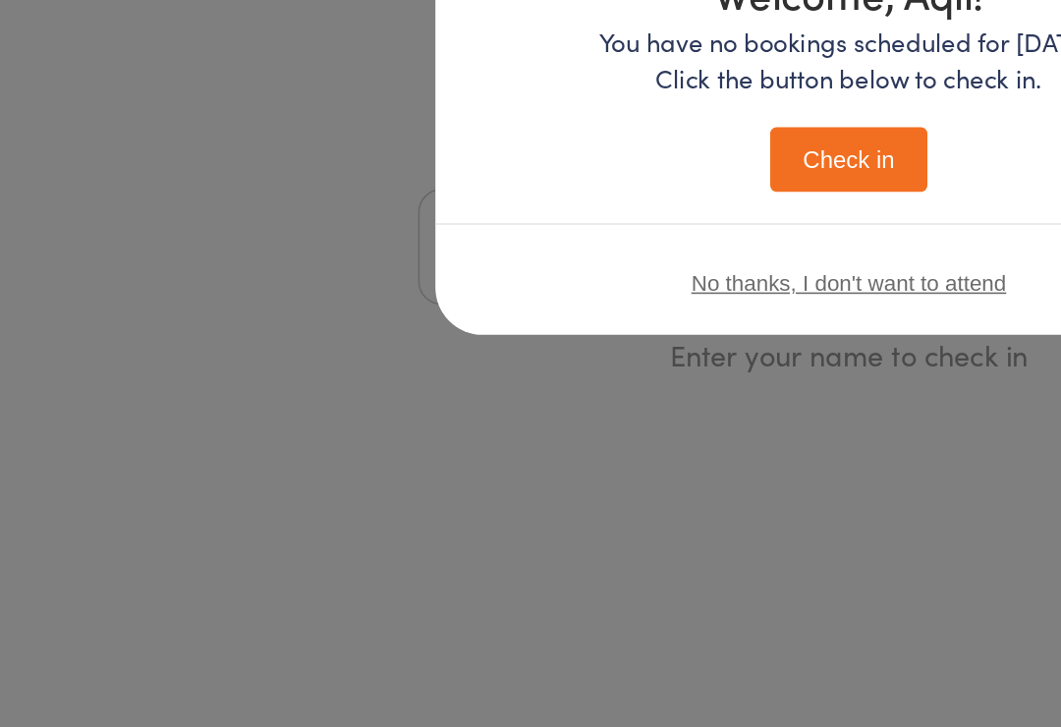
click at [544, 352] on button "Check in" at bounding box center [530, 372] width 98 height 40
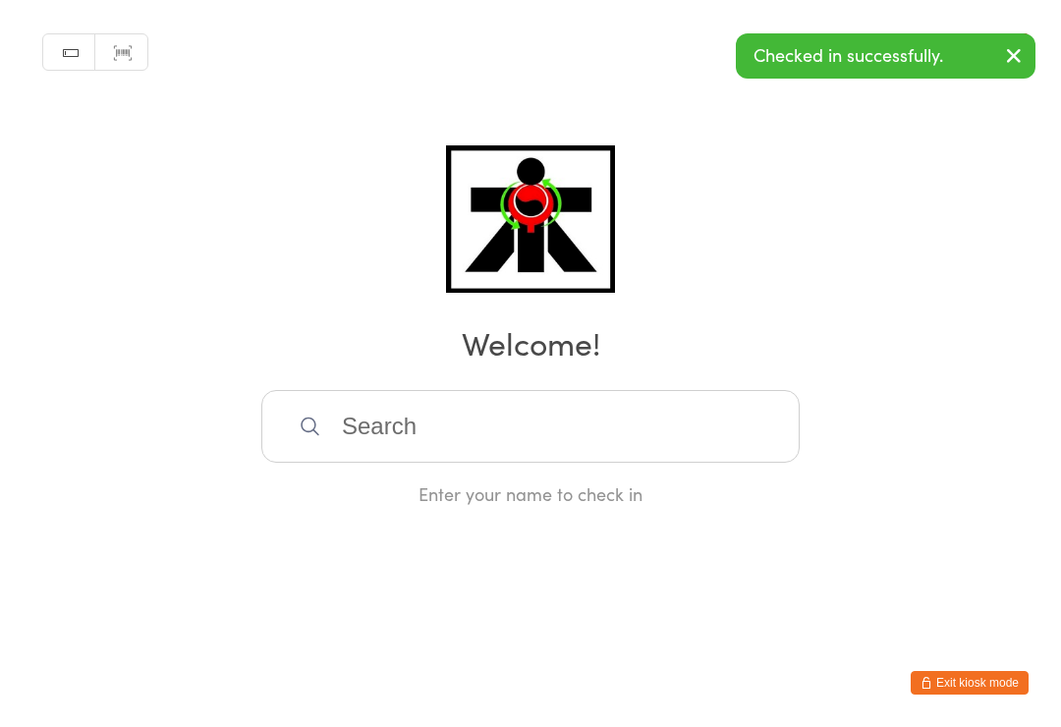
click at [418, 440] on input "search" at bounding box center [530, 426] width 538 height 73
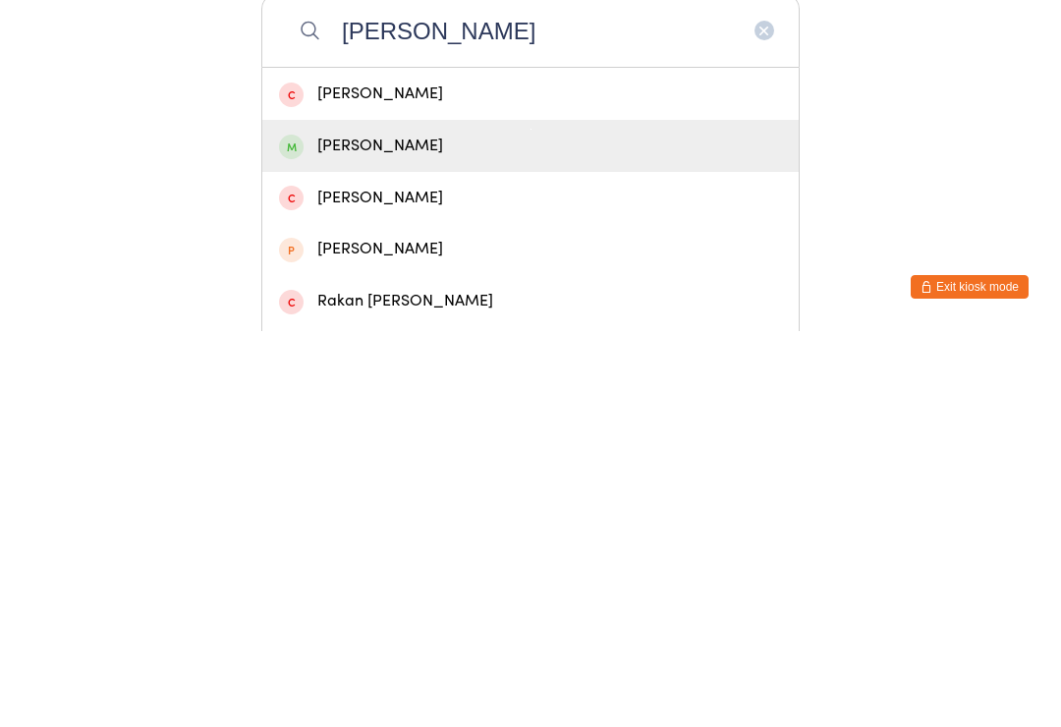
type input "[PERSON_NAME]"
click at [342, 528] on div "[PERSON_NAME]" at bounding box center [530, 541] width 503 height 27
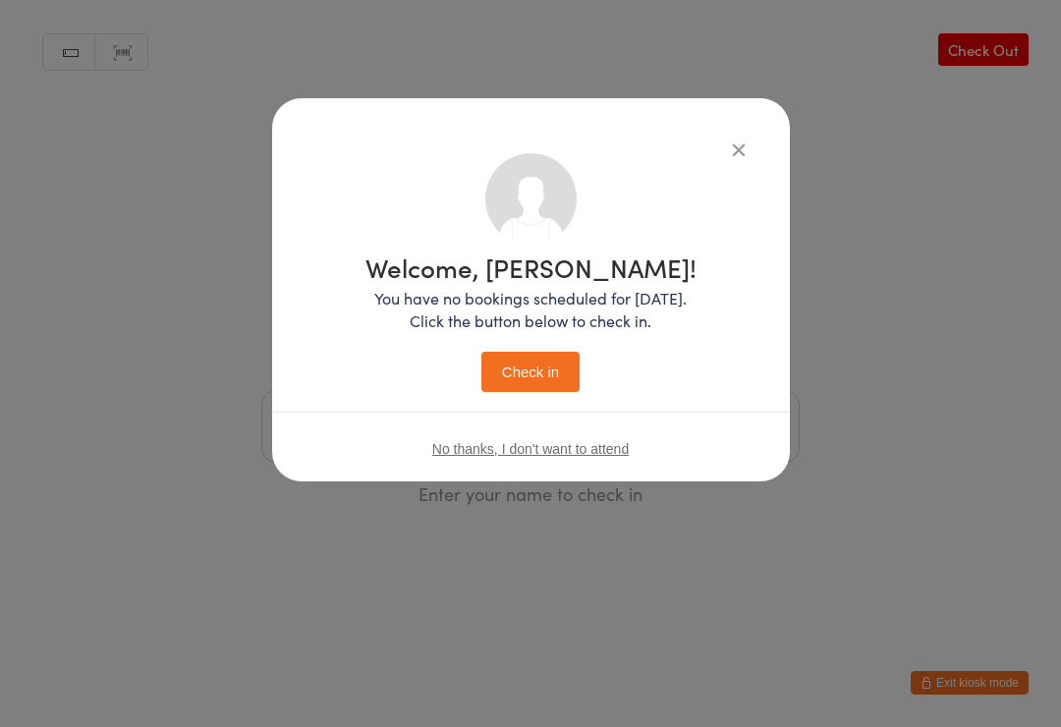
click at [519, 364] on button "Check in" at bounding box center [530, 372] width 98 height 40
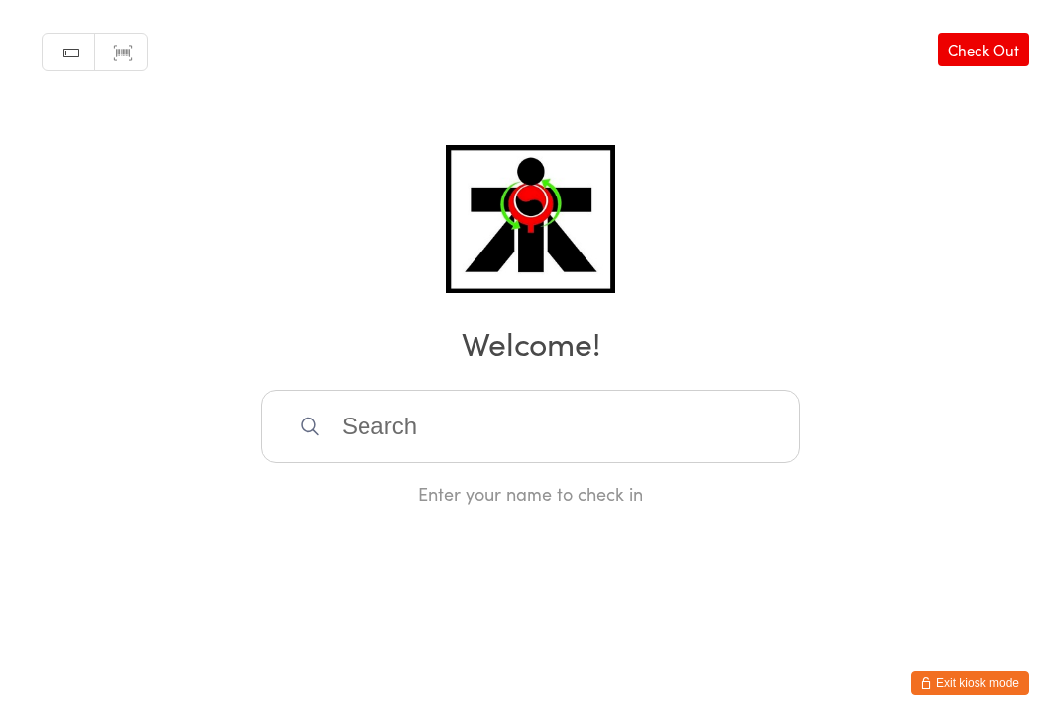
click at [696, 424] on input "search" at bounding box center [530, 426] width 538 height 73
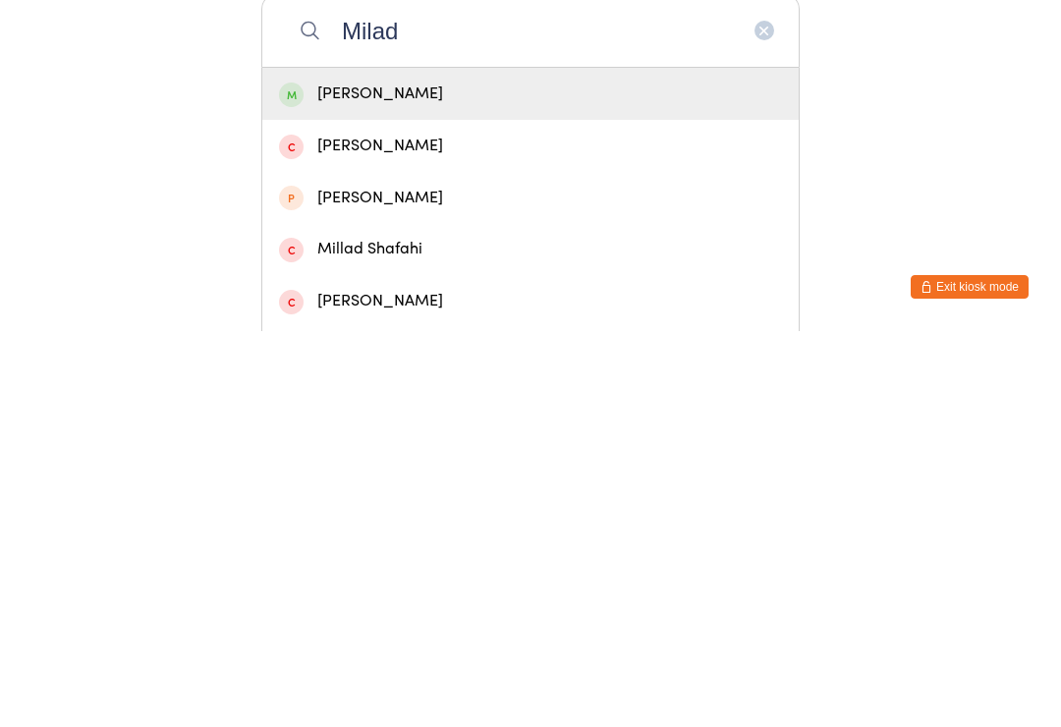
type input "Milad"
click at [553, 476] on div "[PERSON_NAME]" at bounding box center [530, 489] width 503 height 27
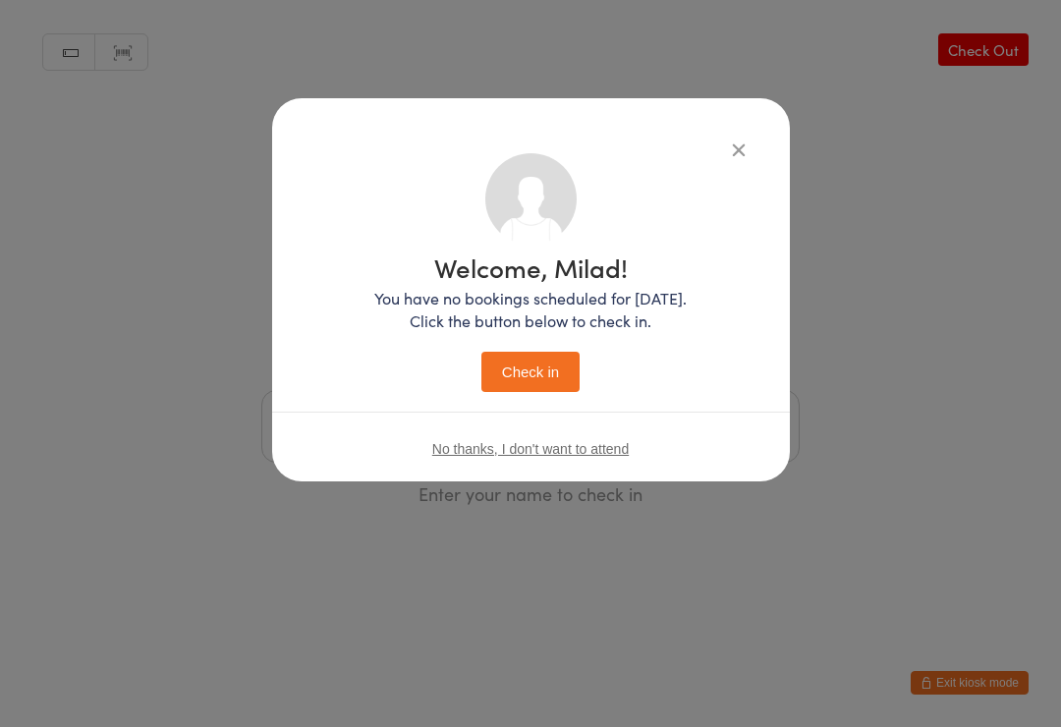
click at [548, 379] on button "Check in" at bounding box center [530, 372] width 98 height 40
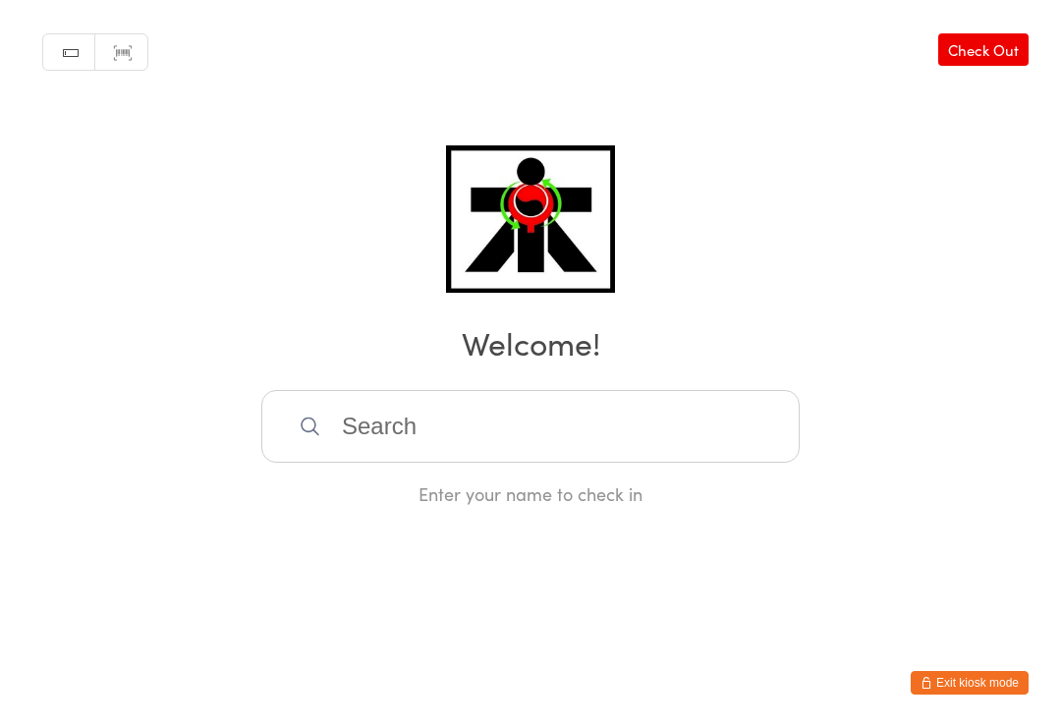
click at [674, 448] on input "search" at bounding box center [530, 426] width 538 height 73
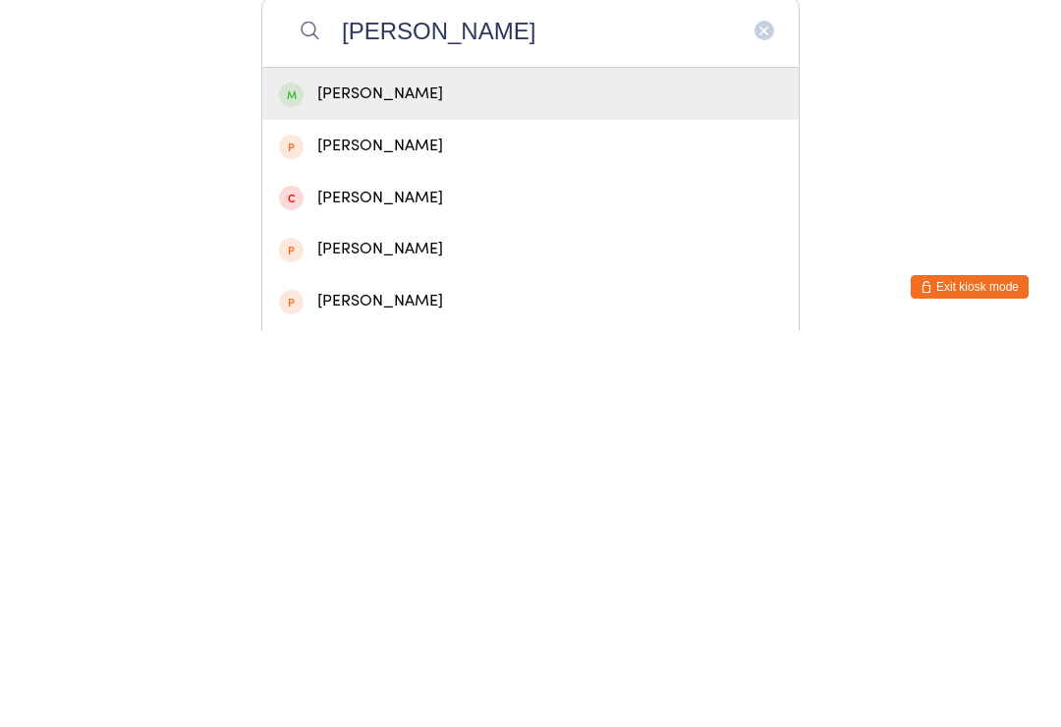
type input "[PERSON_NAME]"
click at [641, 464] on div "[PERSON_NAME]" at bounding box center [530, 490] width 536 height 52
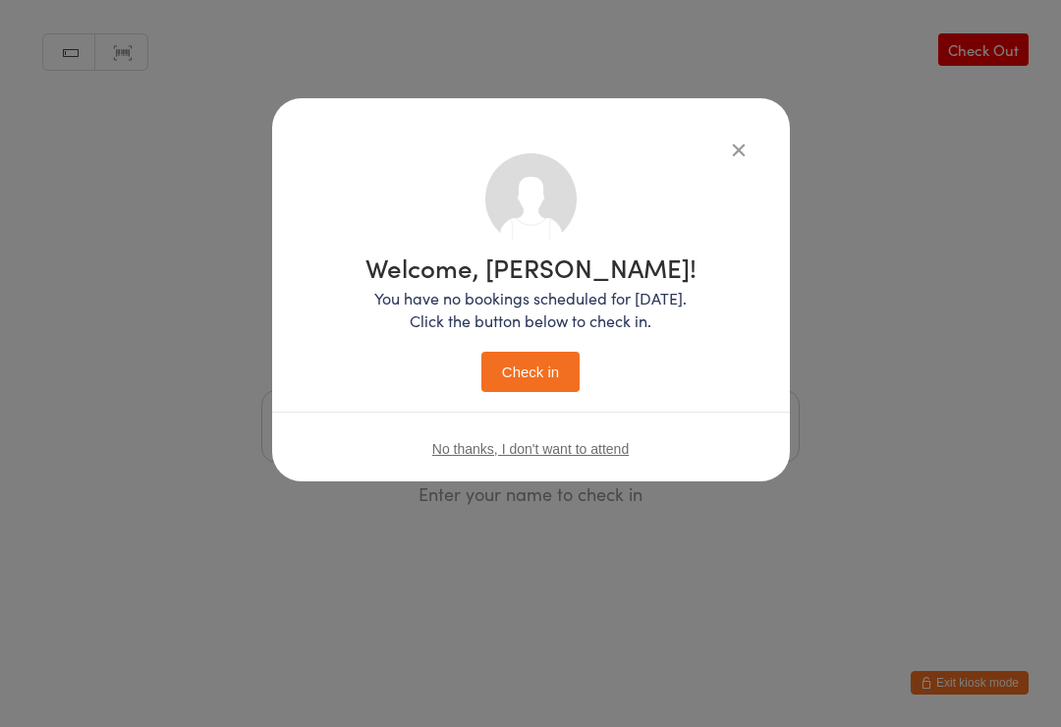
click at [545, 371] on button "Check in" at bounding box center [530, 372] width 98 height 40
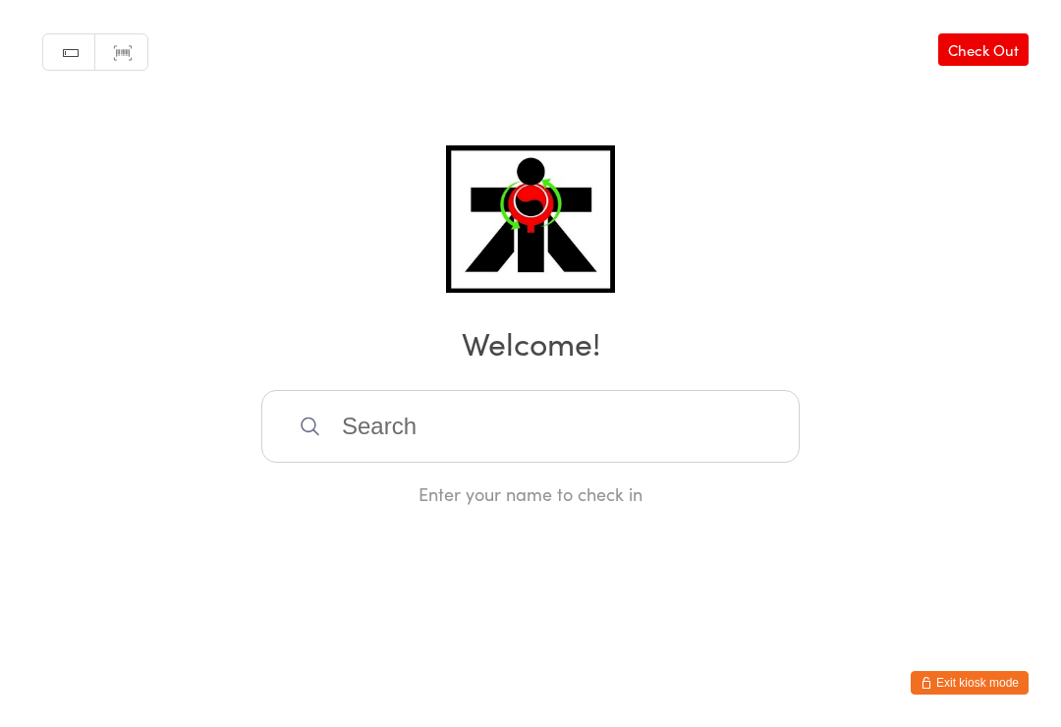
click at [701, 428] on input "search" at bounding box center [530, 426] width 538 height 73
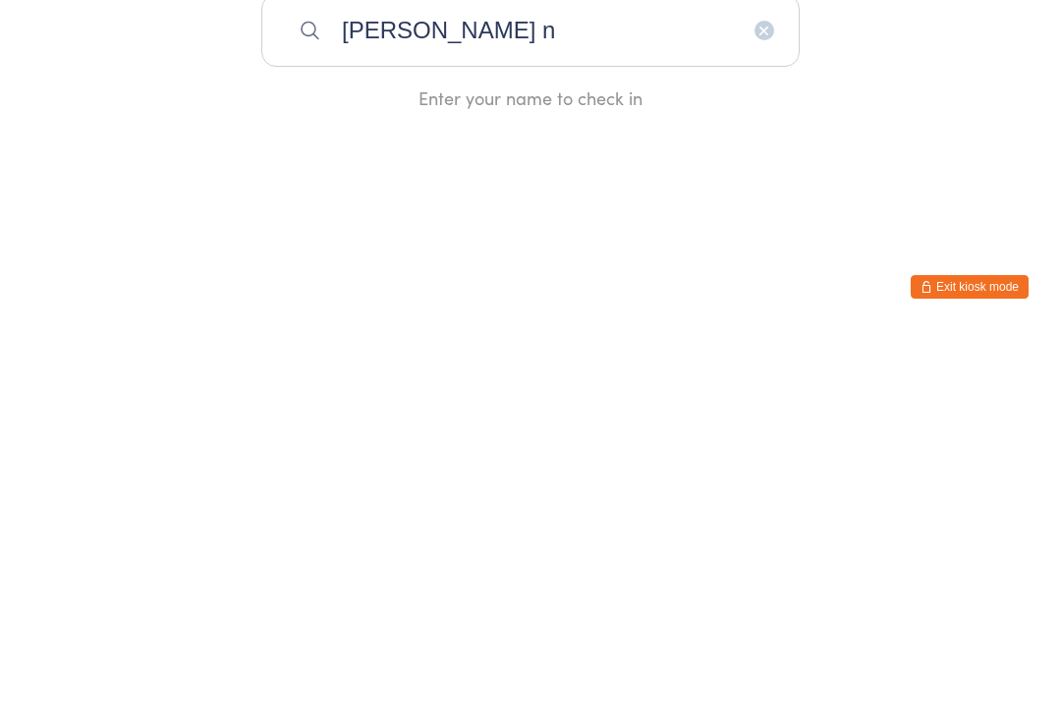
type input "[PERSON_NAME] n"
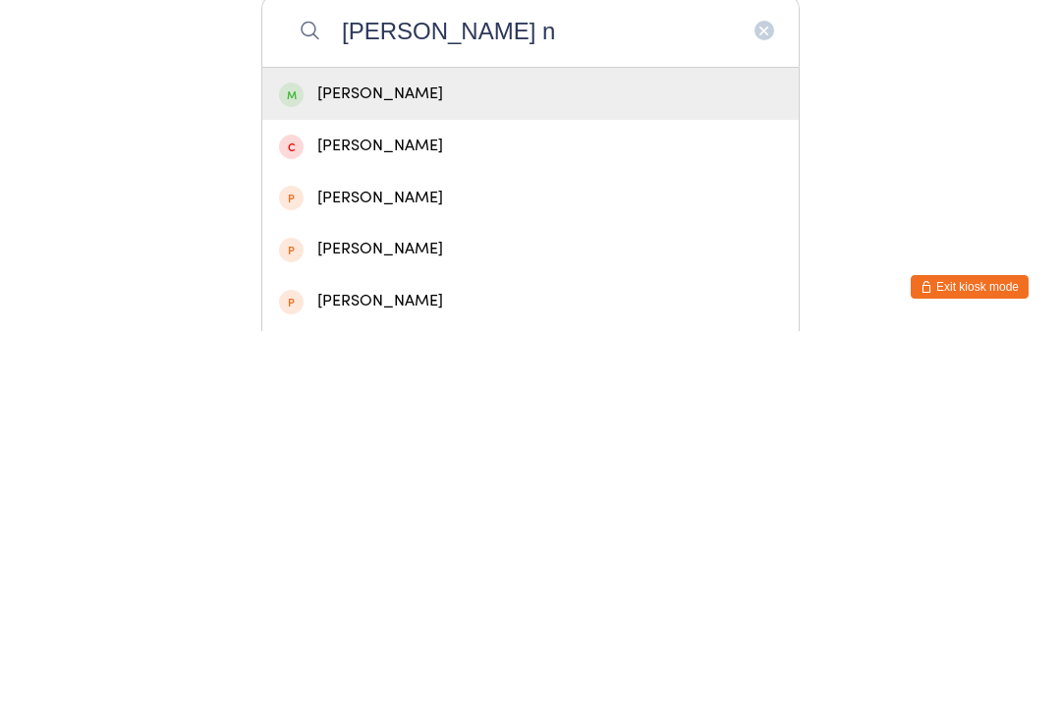
click at [733, 476] on div "[PERSON_NAME]" at bounding box center [530, 489] width 503 height 27
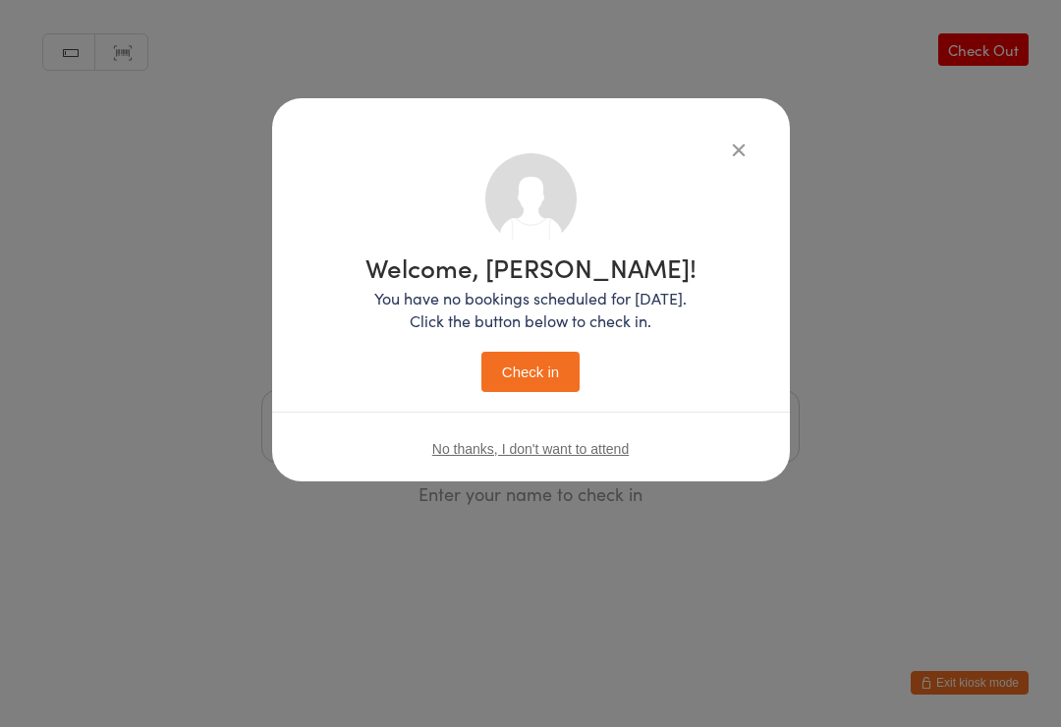
click at [560, 368] on button "Check in" at bounding box center [530, 372] width 98 height 40
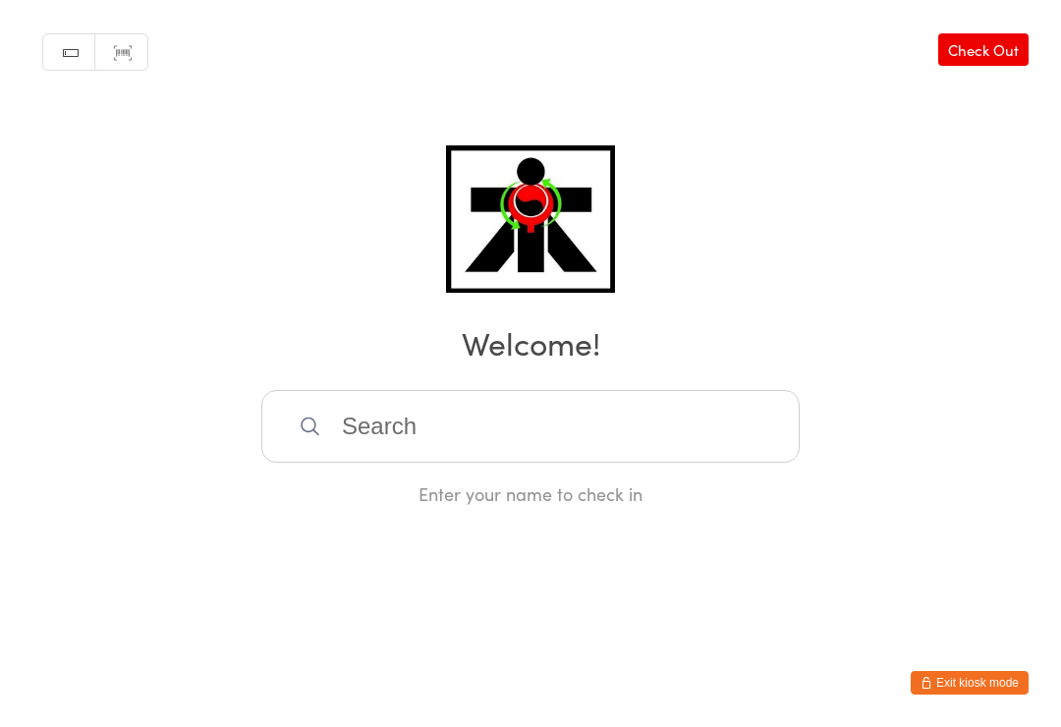
click at [389, 455] on input "search" at bounding box center [530, 426] width 538 height 73
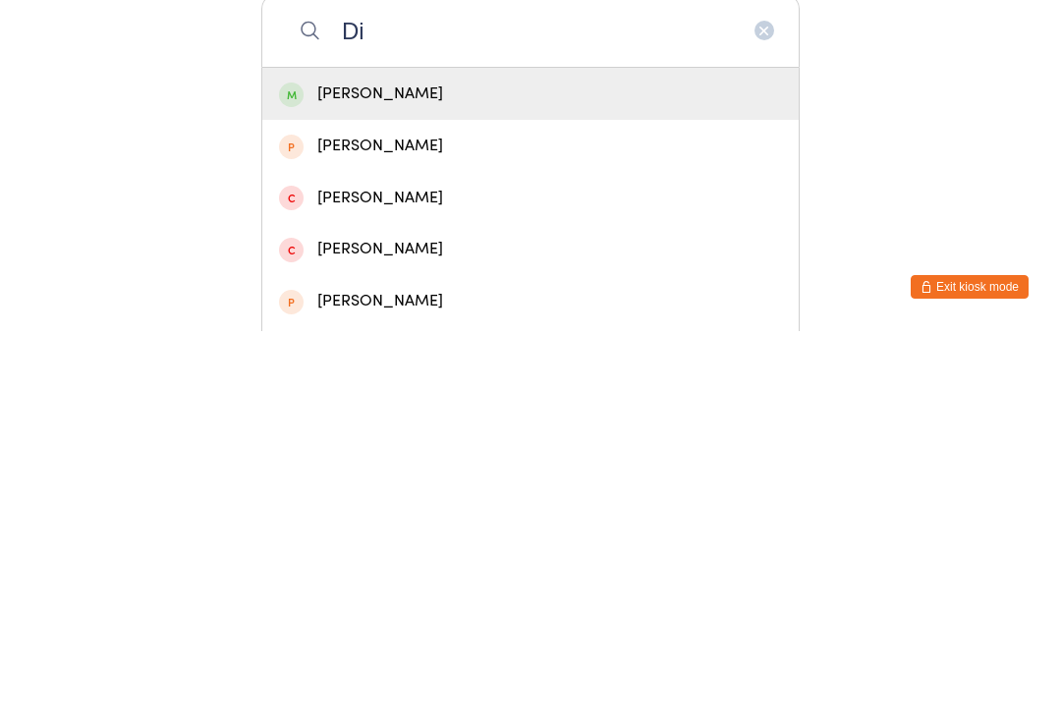
type input "Di"
click at [325, 476] on div "[PERSON_NAME]" at bounding box center [530, 489] width 503 height 27
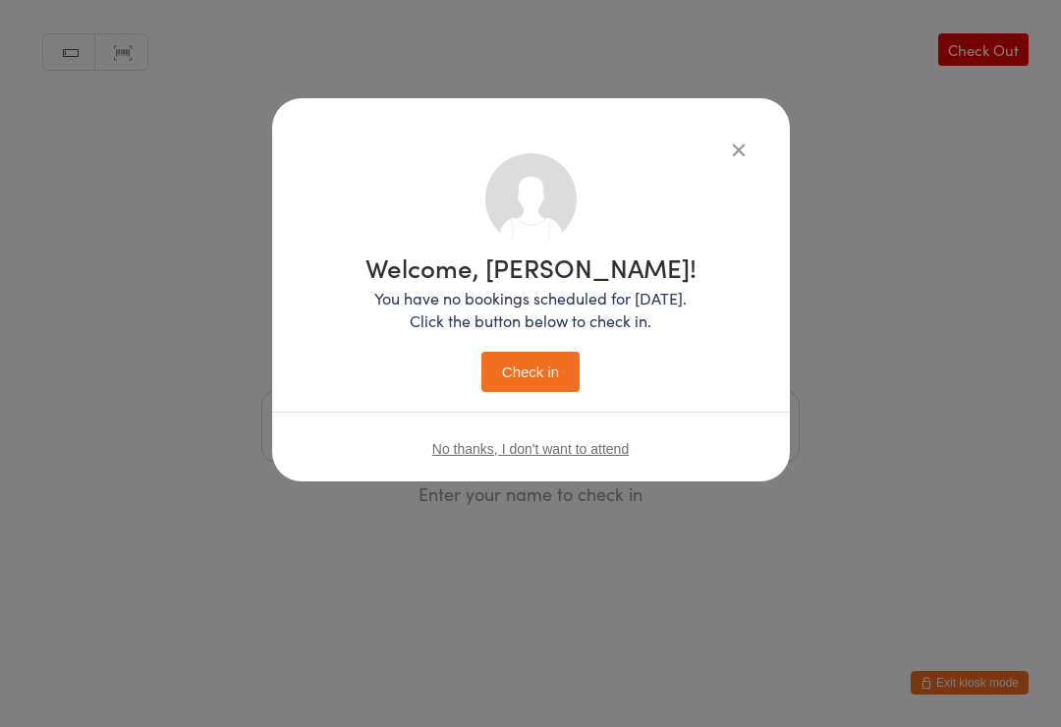
click at [513, 353] on button "Check in" at bounding box center [530, 372] width 98 height 40
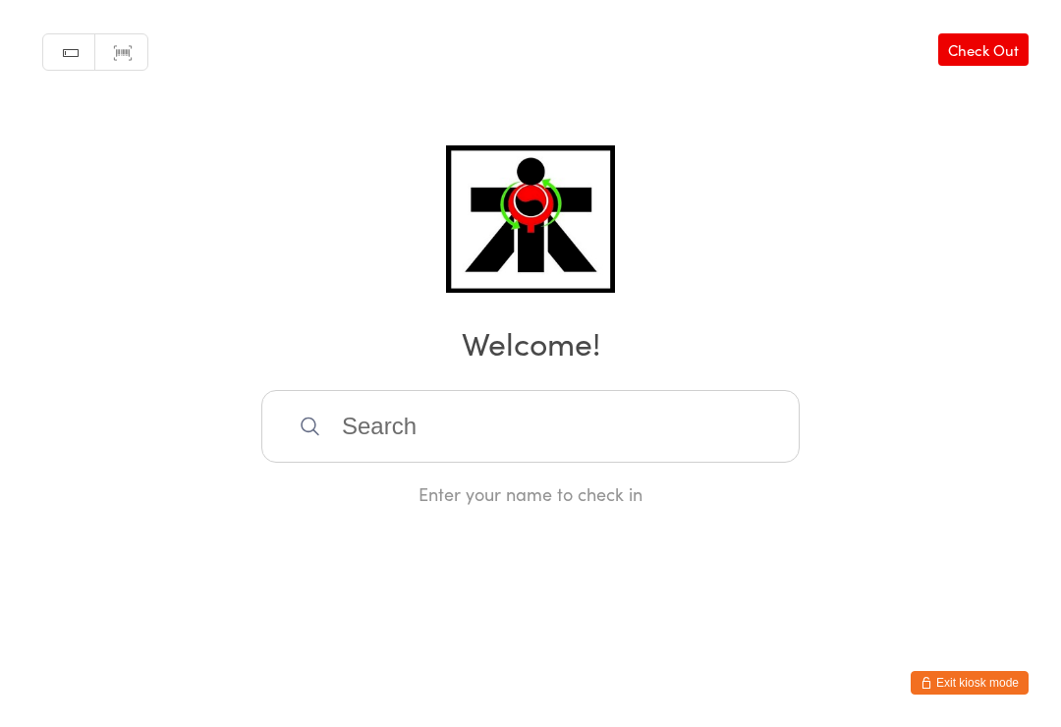
click at [695, 413] on input "search" at bounding box center [530, 426] width 538 height 73
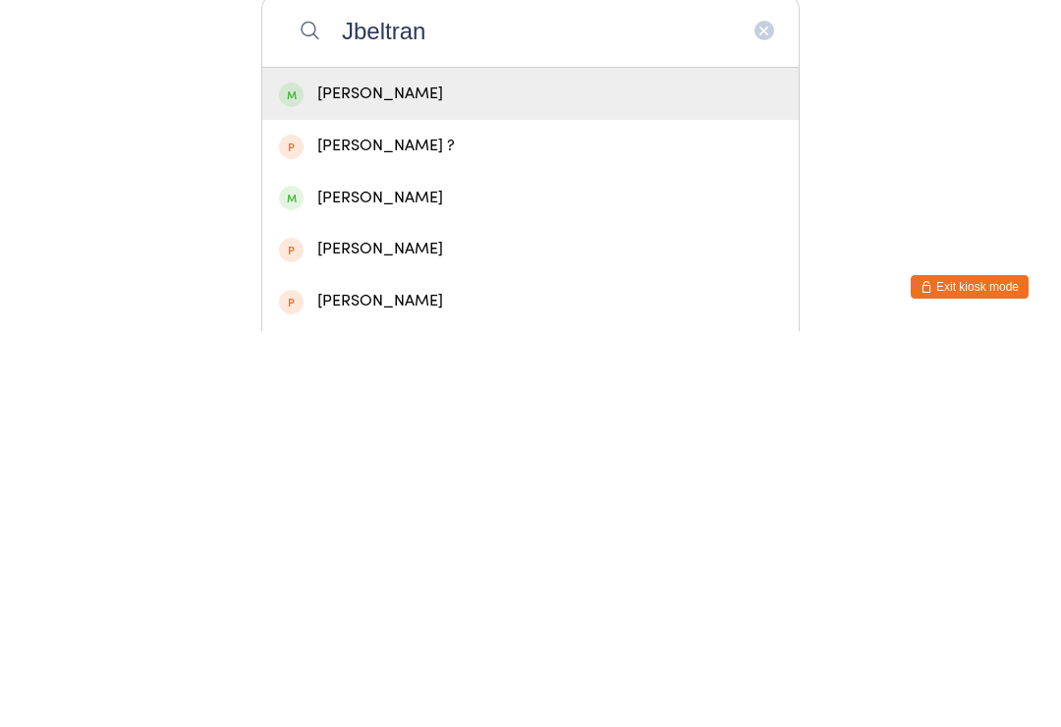
type input "Jbeltran"
click at [399, 476] on div "[PERSON_NAME]" at bounding box center [530, 489] width 503 height 27
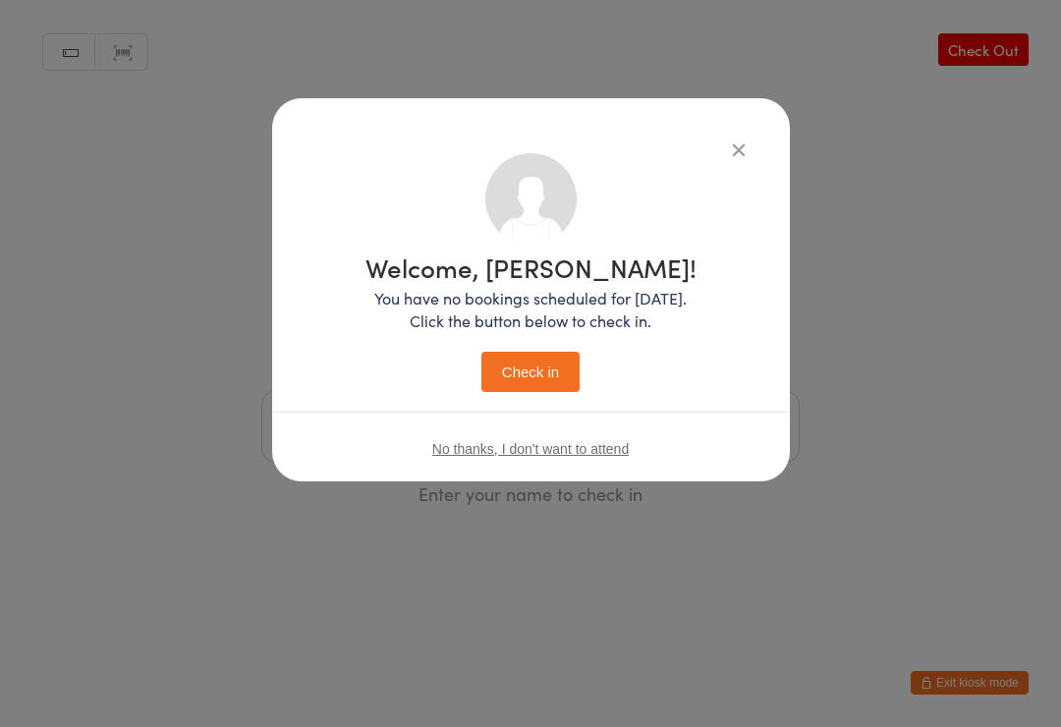
click at [522, 385] on button "Check in" at bounding box center [530, 372] width 98 height 40
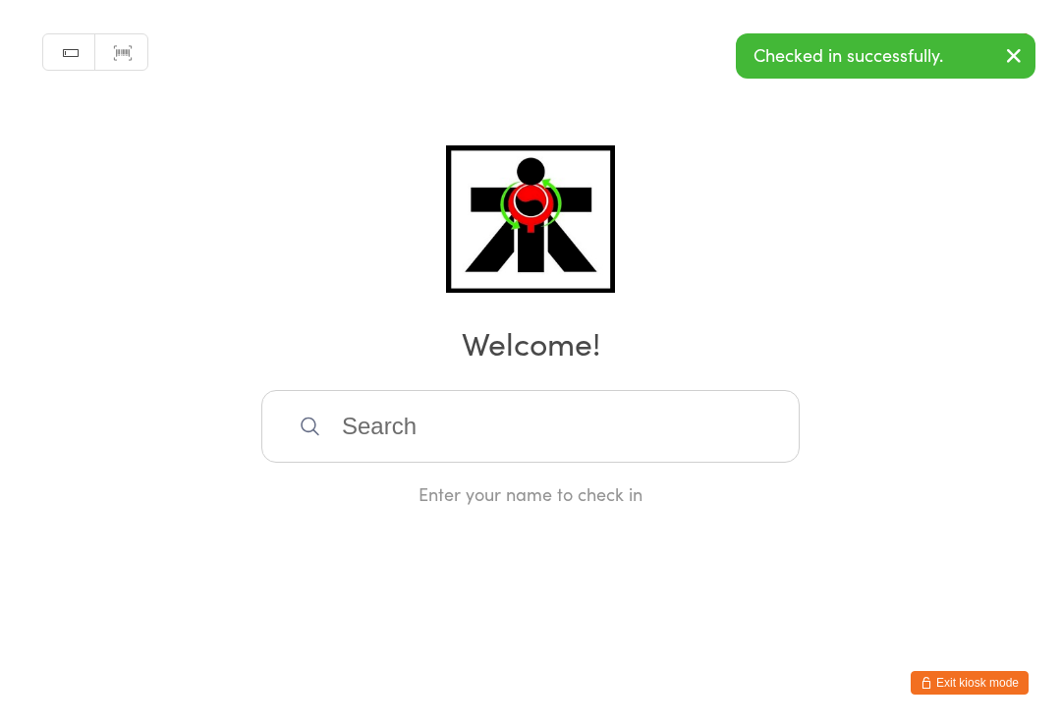
click at [629, 438] on input "search" at bounding box center [530, 426] width 538 height 73
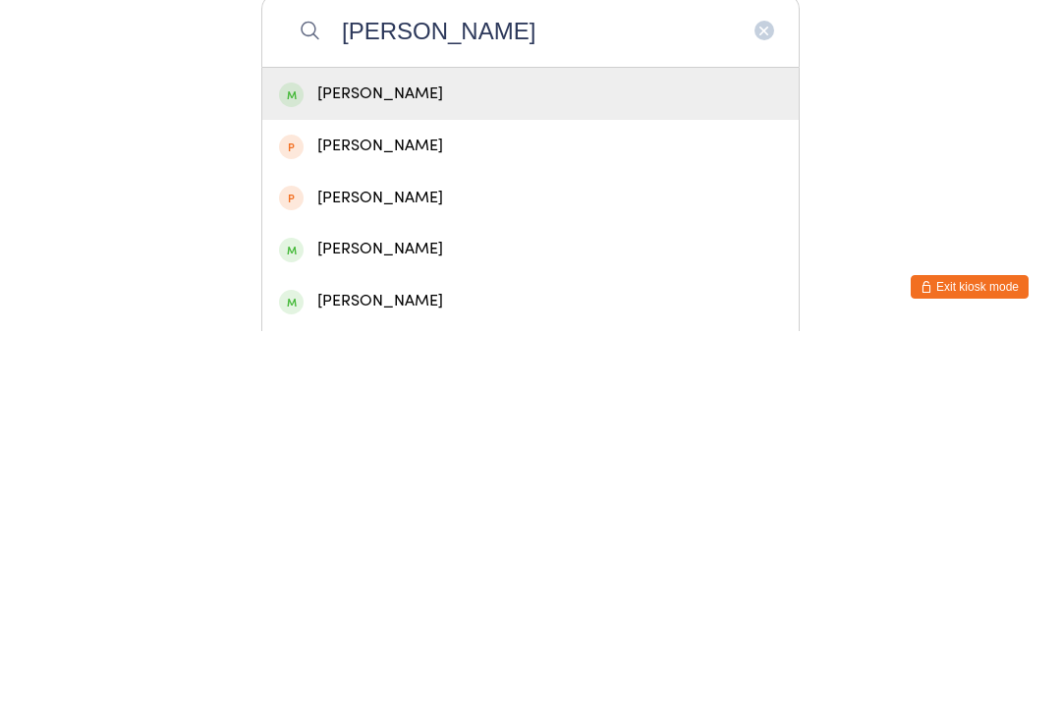
type input "[PERSON_NAME]"
click at [501, 476] on div "[PERSON_NAME]" at bounding box center [530, 489] width 503 height 27
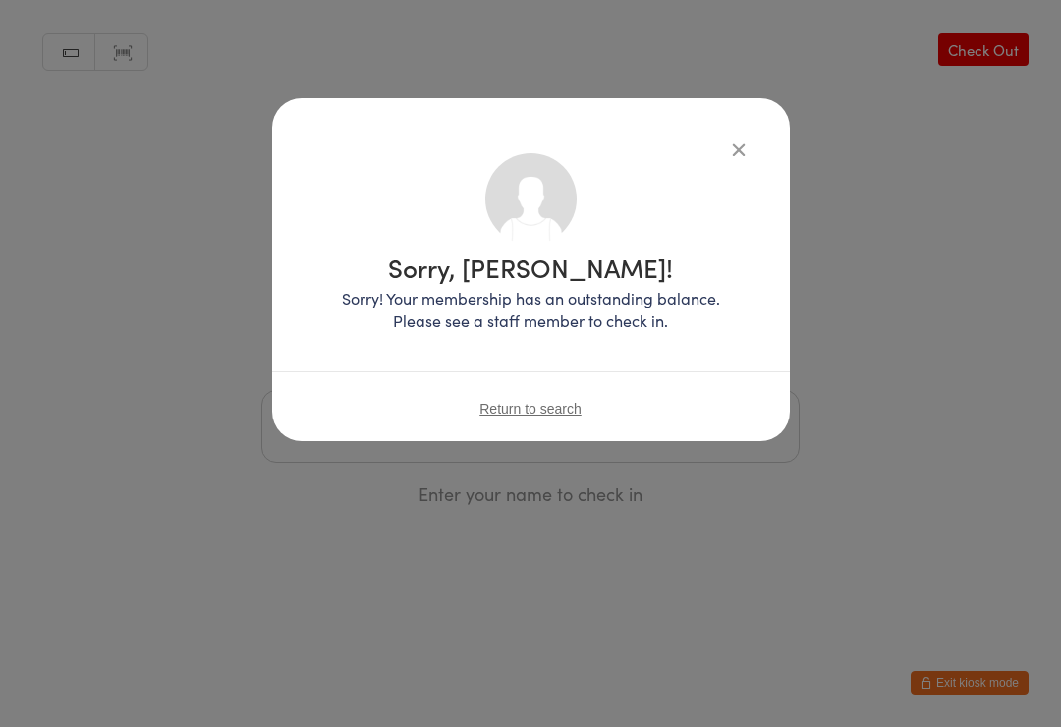
click at [750, 159] on button "button" at bounding box center [739, 150] width 24 height 24
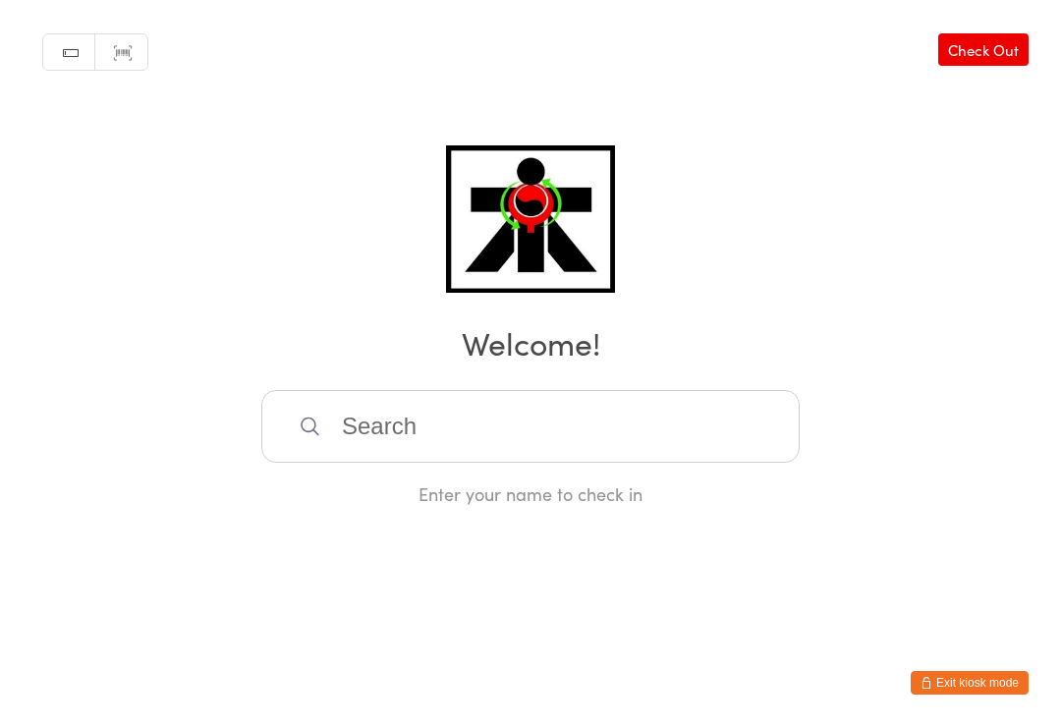
click at [521, 417] on input "search" at bounding box center [530, 426] width 538 height 73
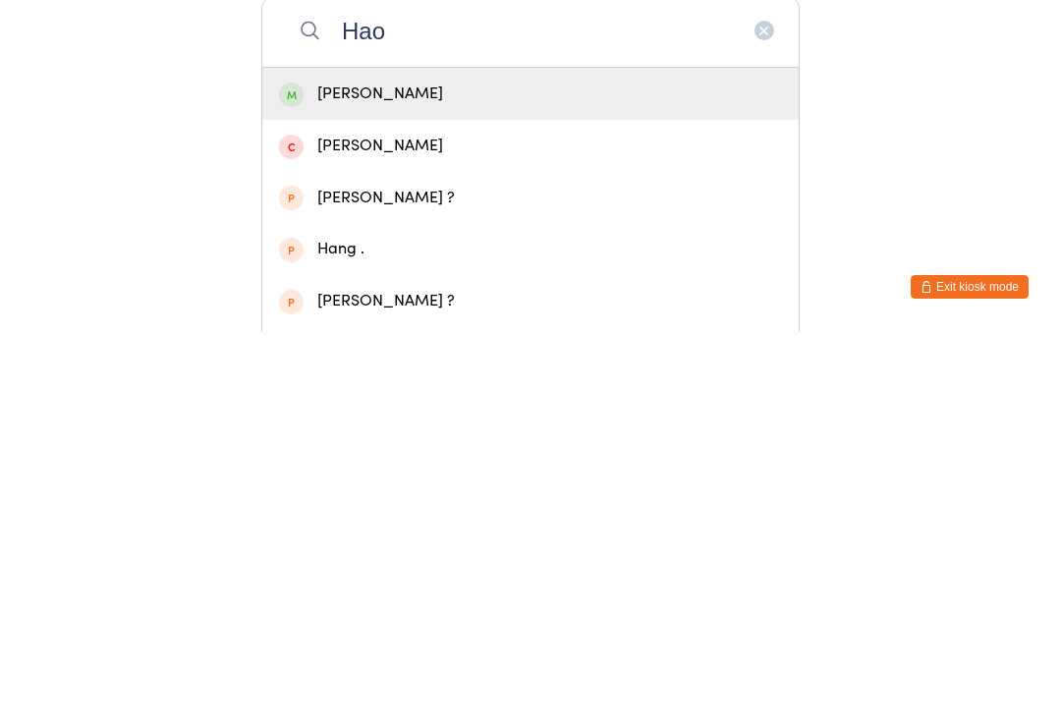
type input "Hao"
click at [302, 476] on div "[PERSON_NAME]" at bounding box center [530, 489] width 503 height 27
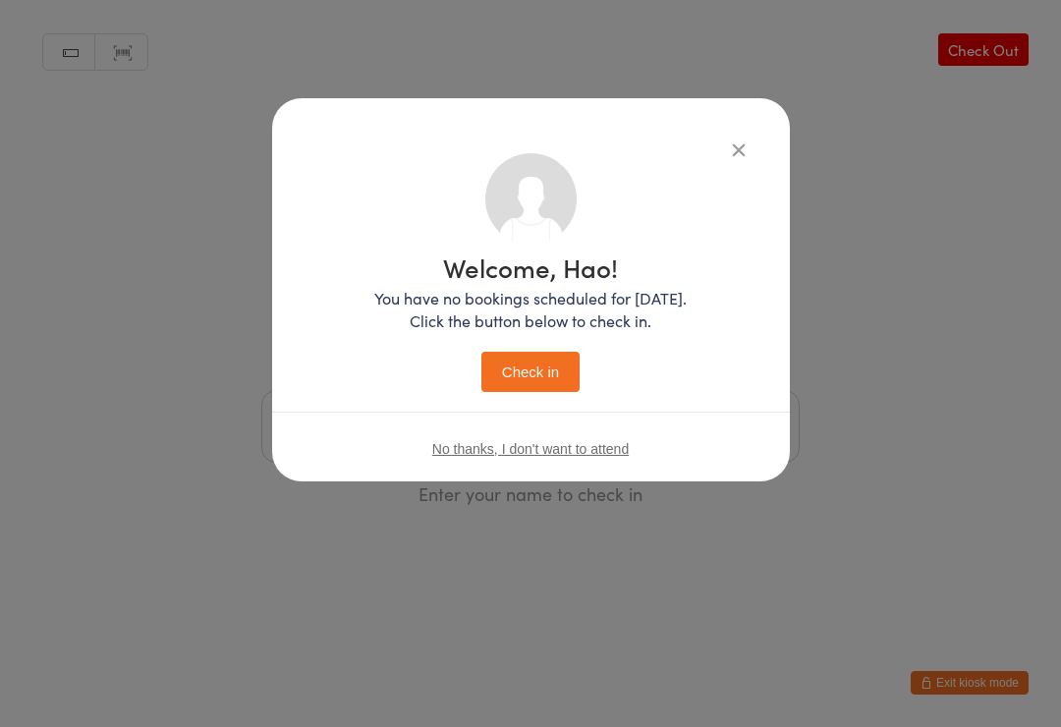
click at [505, 374] on button "Check in" at bounding box center [530, 372] width 98 height 40
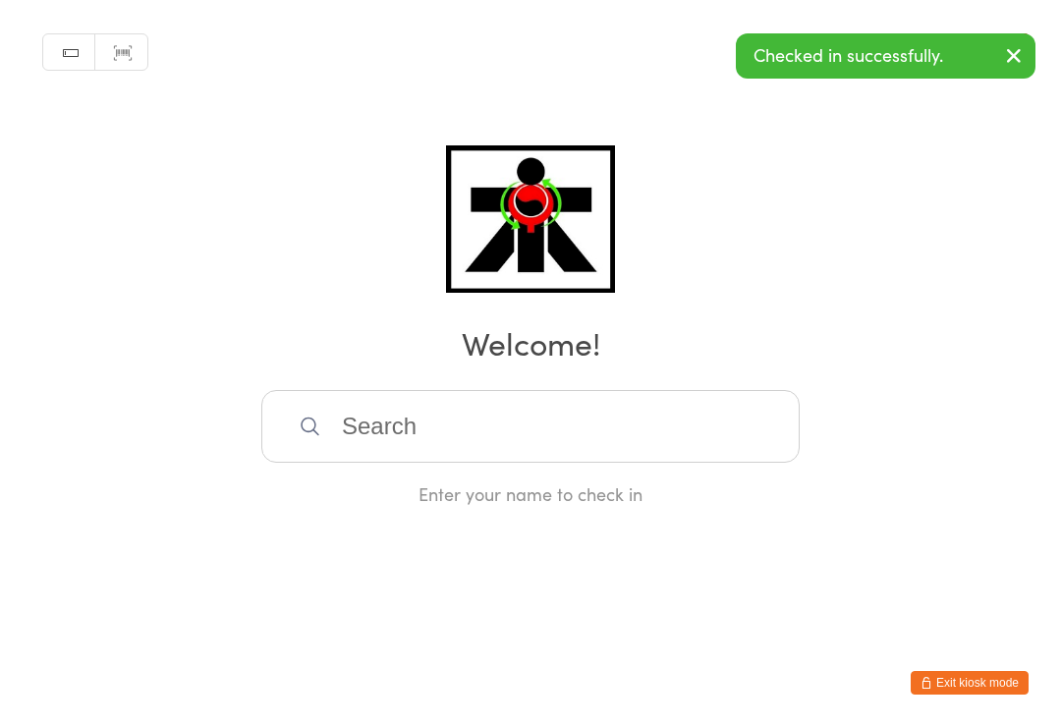
click at [746, 446] on input "search" at bounding box center [530, 426] width 538 height 73
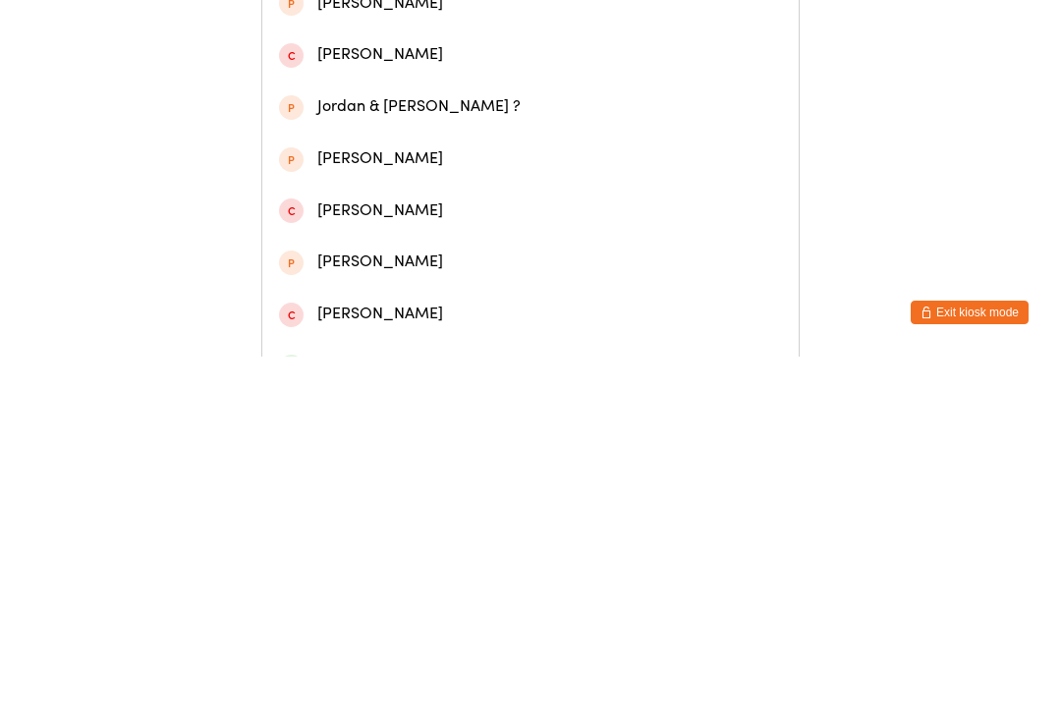
scroll to position [255, 0]
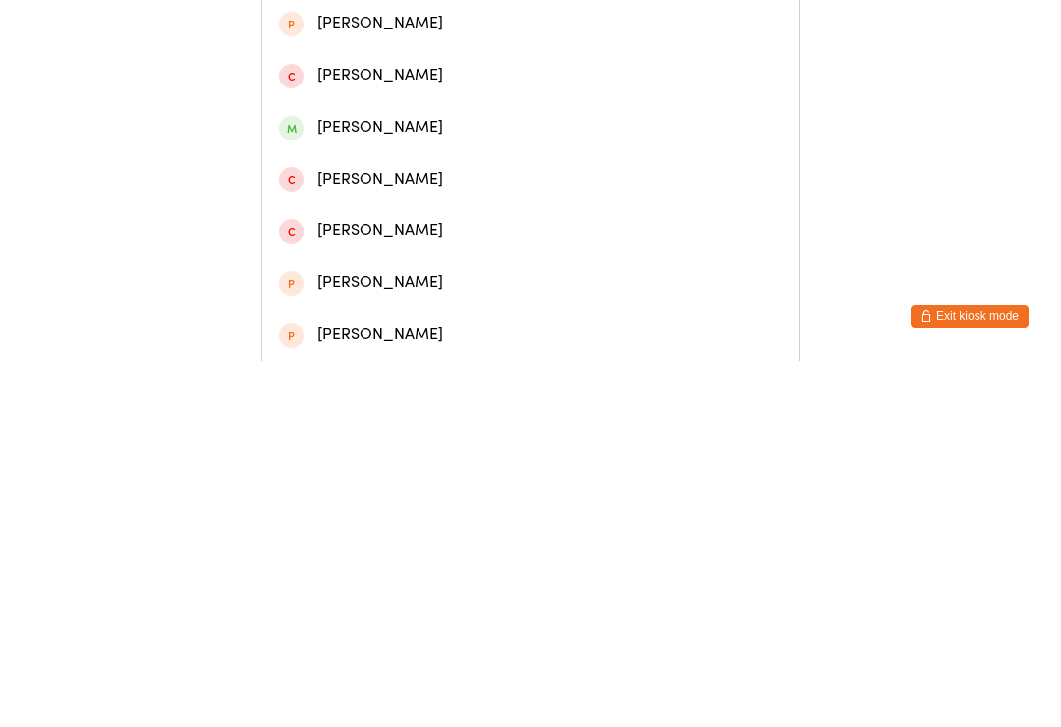
type input "[PERSON_NAME]"
click at [362, 480] on div "[PERSON_NAME]" at bounding box center [530, 493] width 503 height 27
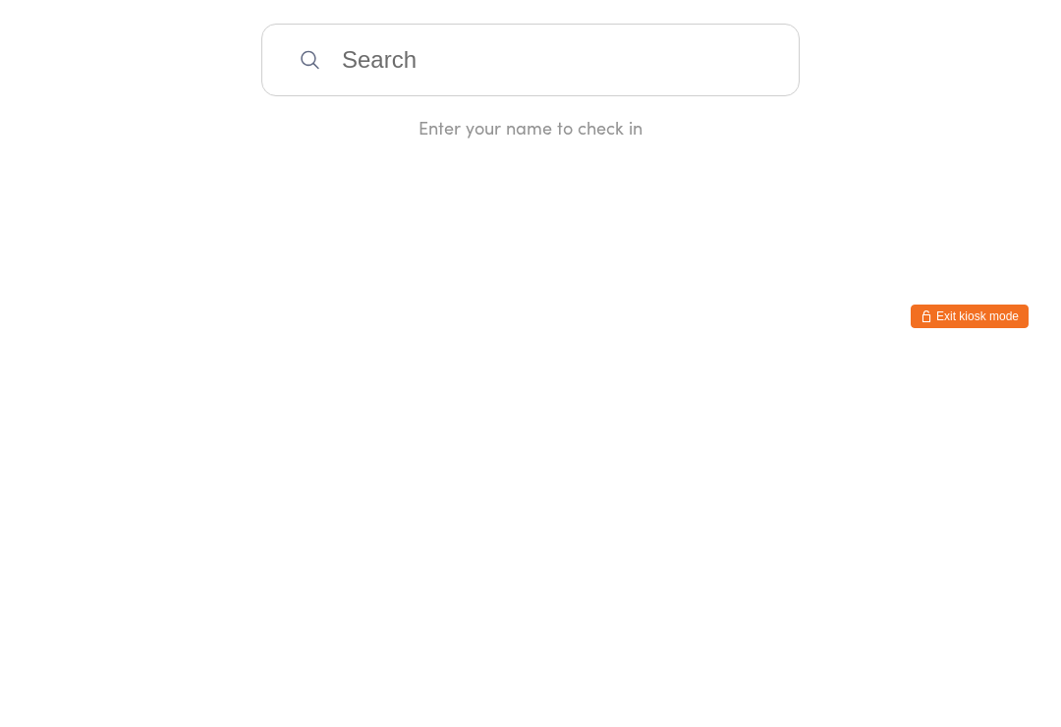
scroll to position [0, 0]
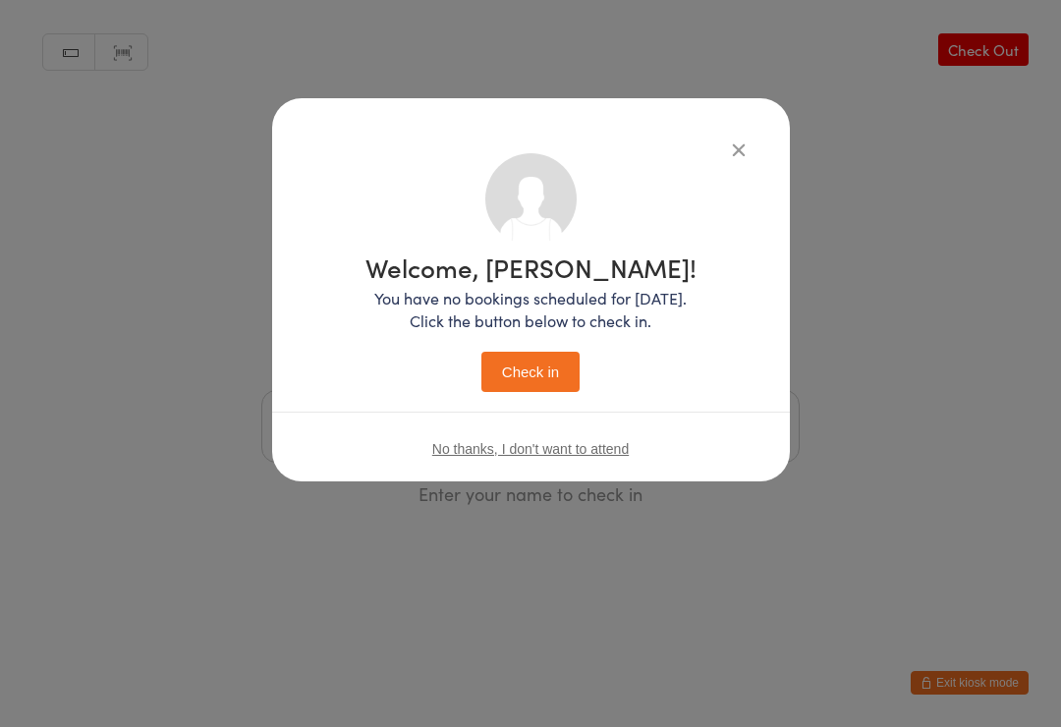
click at [539, 355] on button "Check in" at bounding box center [530, 372] width 98 height 40
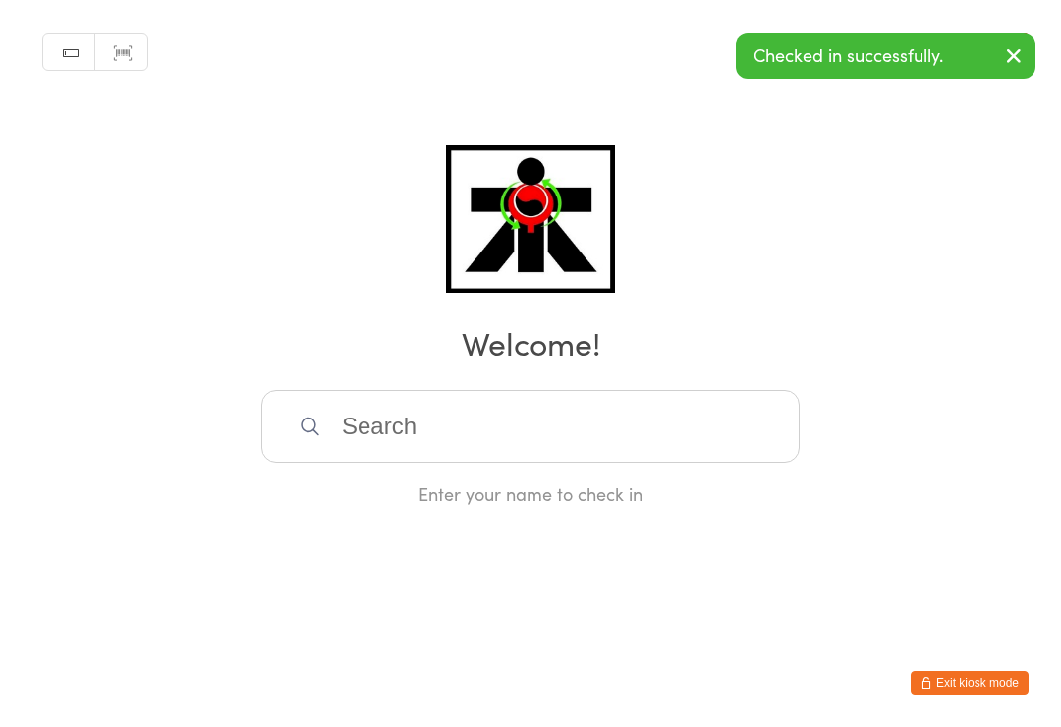
click at [701, 454] on input "search" at bounding box center [530, 426] width 538 height 73
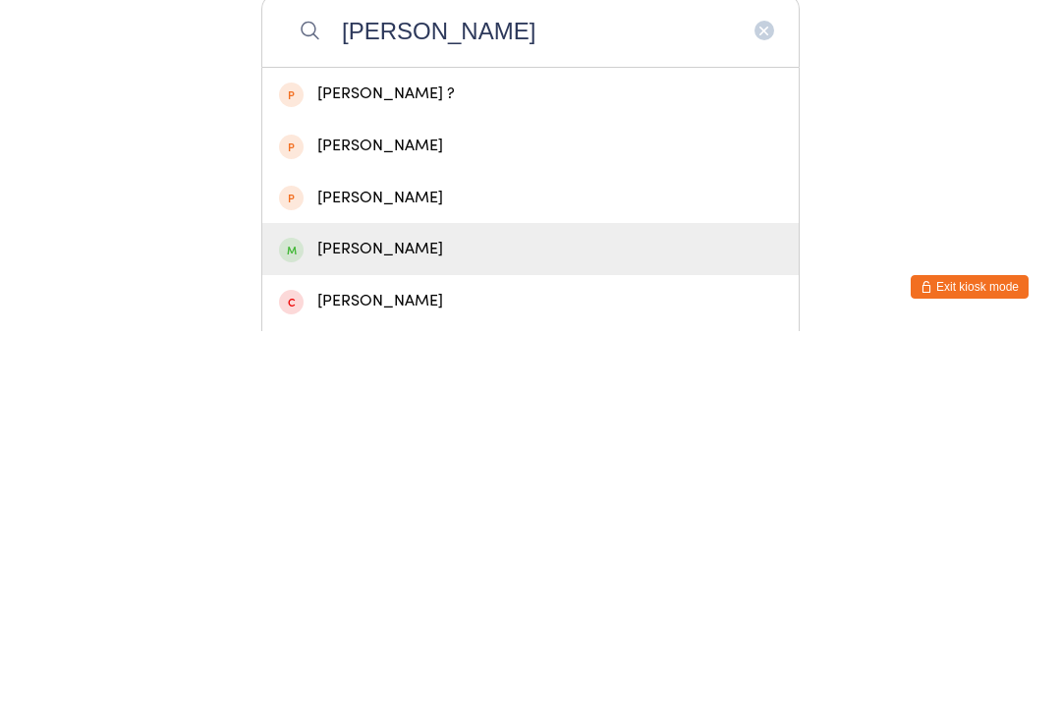
type input "[PERSON_NAME]"
click at [342, 632] on div "[PERSON_NAME]" at bounding box center [530, 645] width 503 height 27
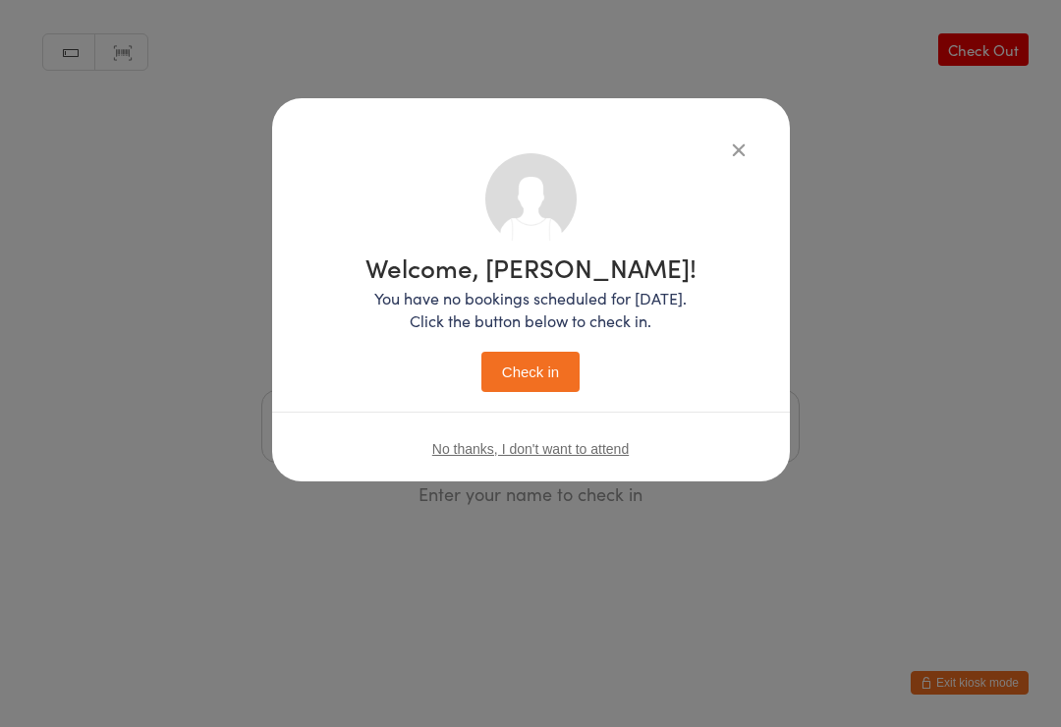
click at [551, 363] on button "Check in" at bounding box center [530, 372] width 98 height 40
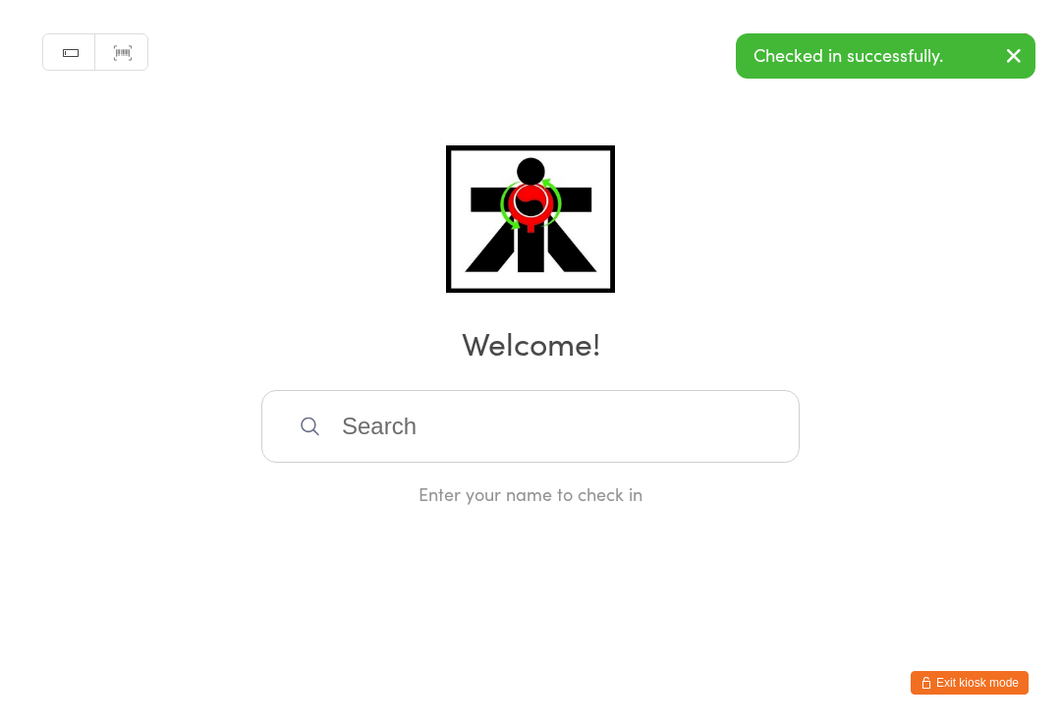
click at [703, 422] on input "search" at bounding box center [530, 426] width 538 height 73
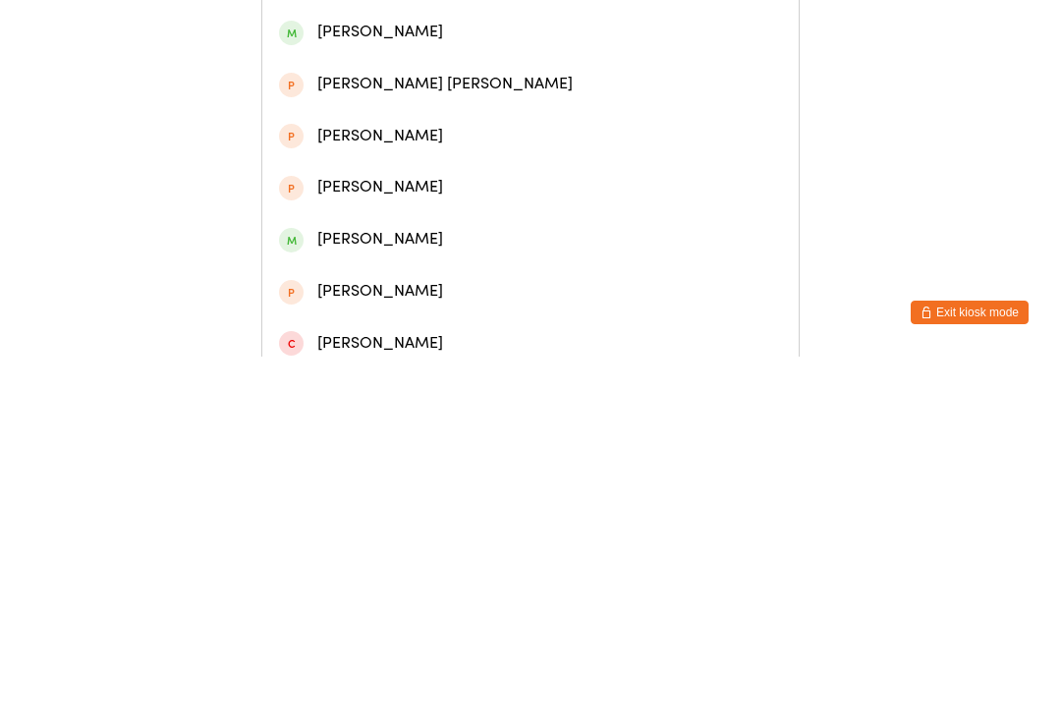
scroll to position [307, 0]
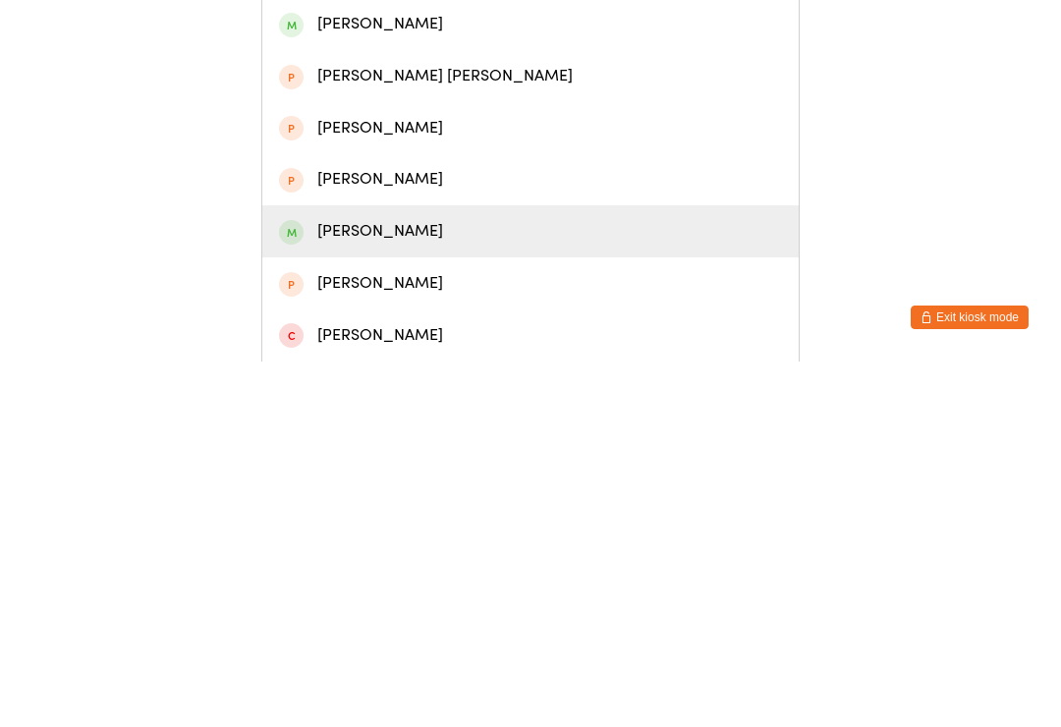
type input "Charlotte"
click at [427, 584] on div "[PERSON_NAME]" at bounding box center [530, 597] width 503 height 27
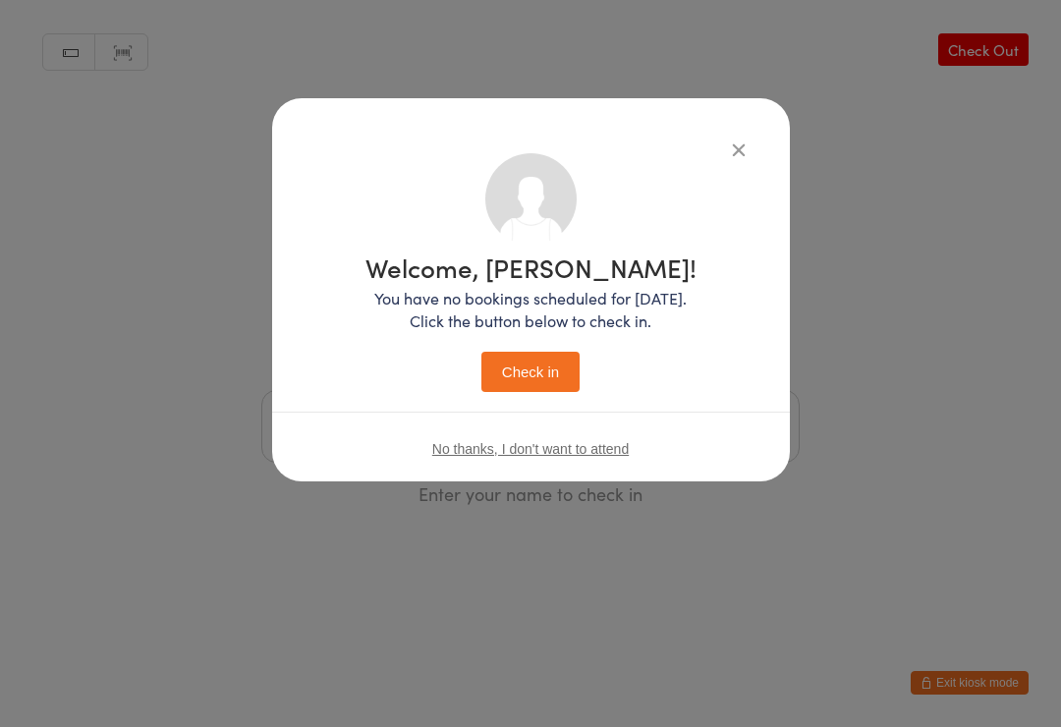
click at [556, 392] on button "Check in" at bounding box center [530, 372] width 98 height 40
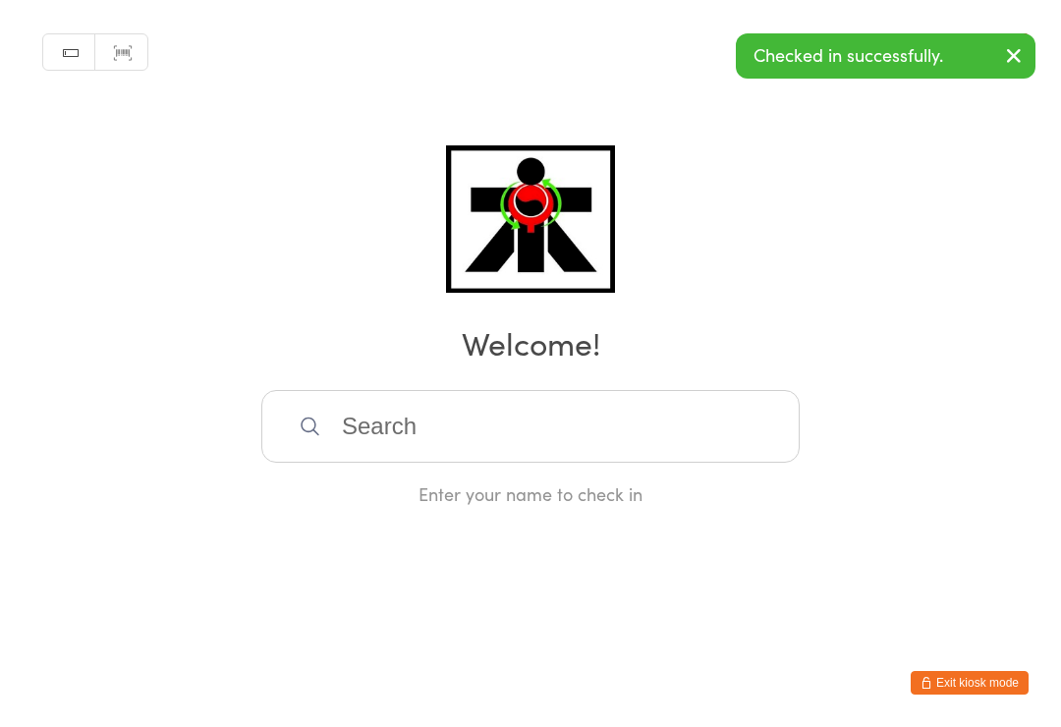
click at [488, 416] on input "search" at bounding box center [530, 426] width 538 height 73
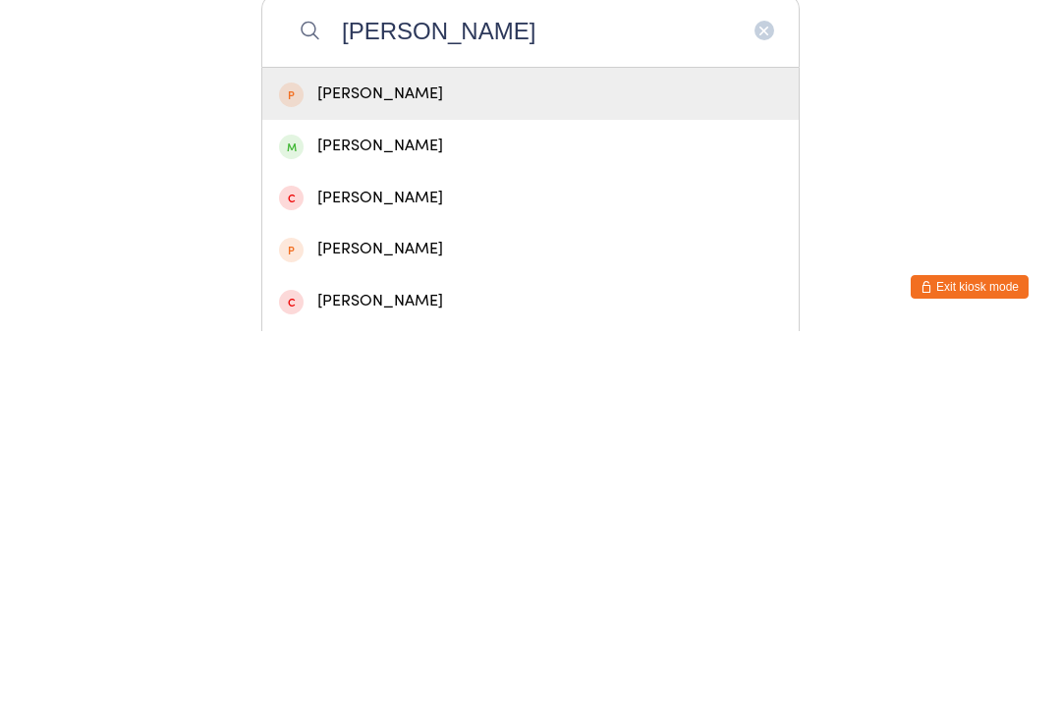
type input "[PERSON_NAME]"
click at [422, 528] on div "[PERSON_NAME]" at bounding box center [530, 541] width 503 height 27
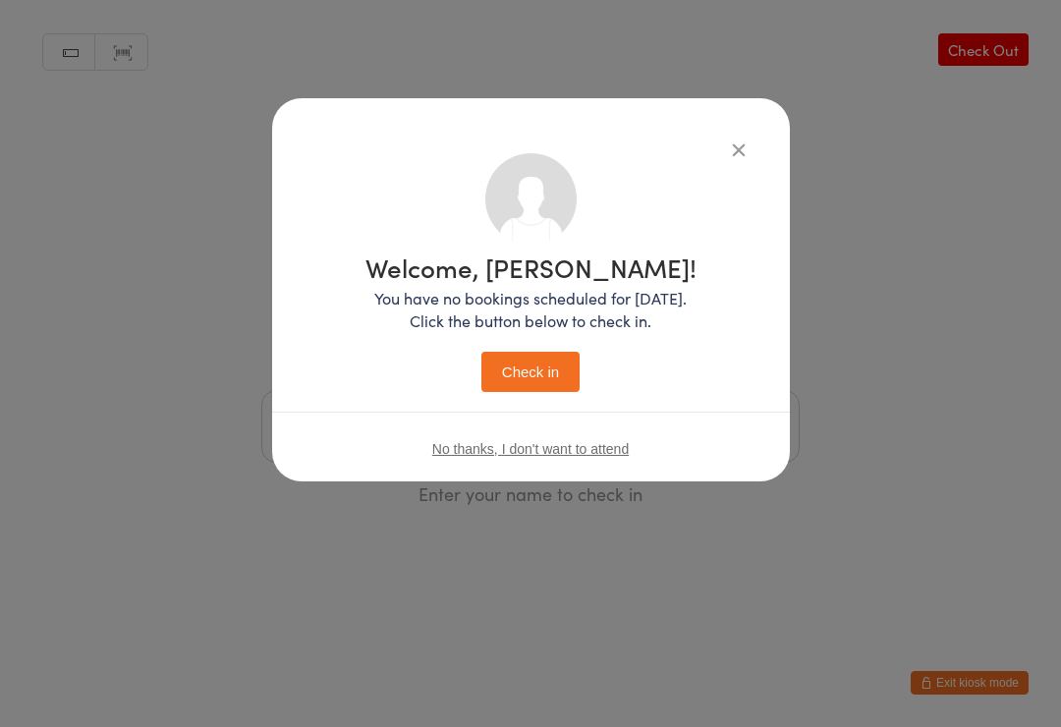
click at [542, 366] on button "Check in" at bounding box center [530, 372] width 98 height 40
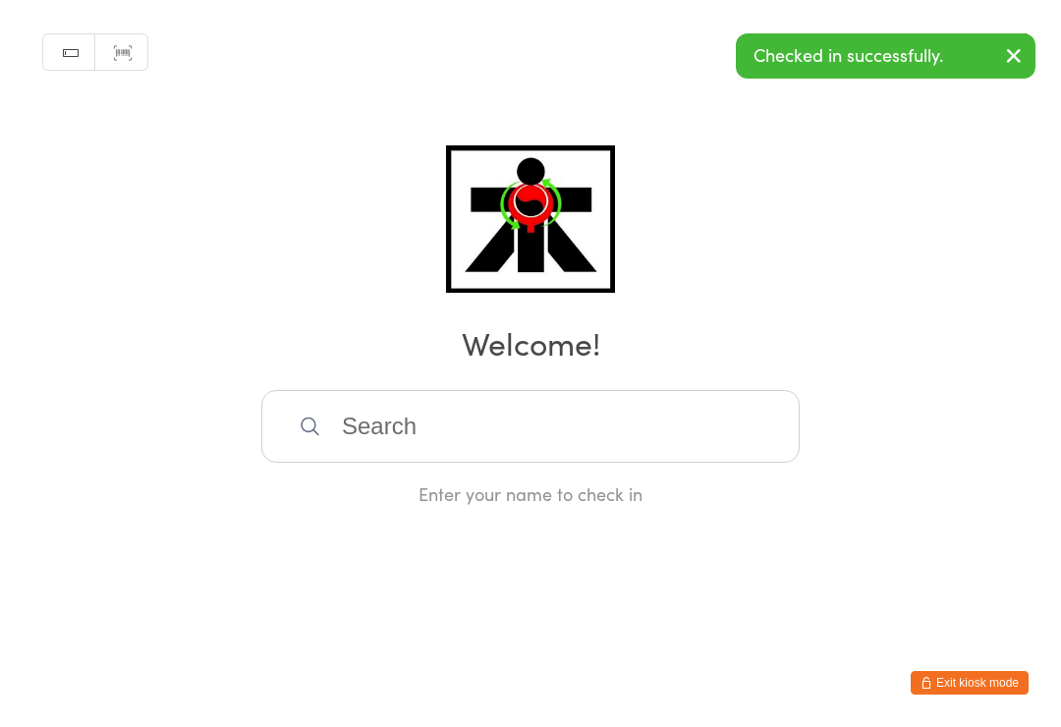
click at [446, 458] on input "search" at bounding box center [530, 426] width 538 height 73
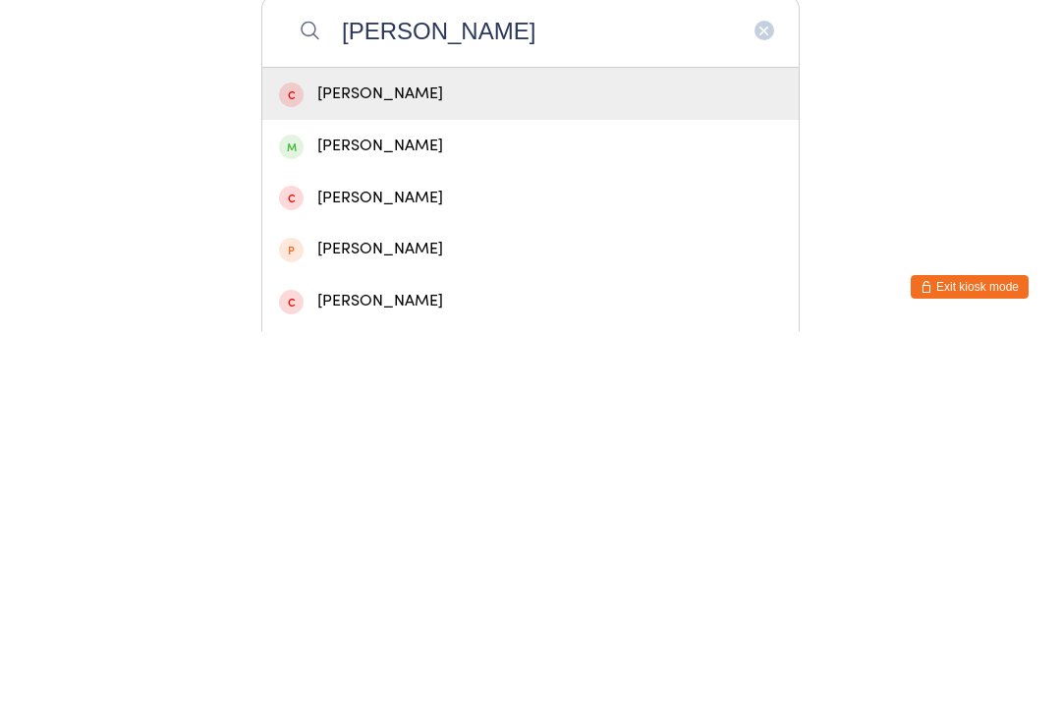
type input "[PERSON_NAME]"
click at [437, 528] on div "[PERSON_NAME]" at bounding box center [530, 541] width 503 height 27
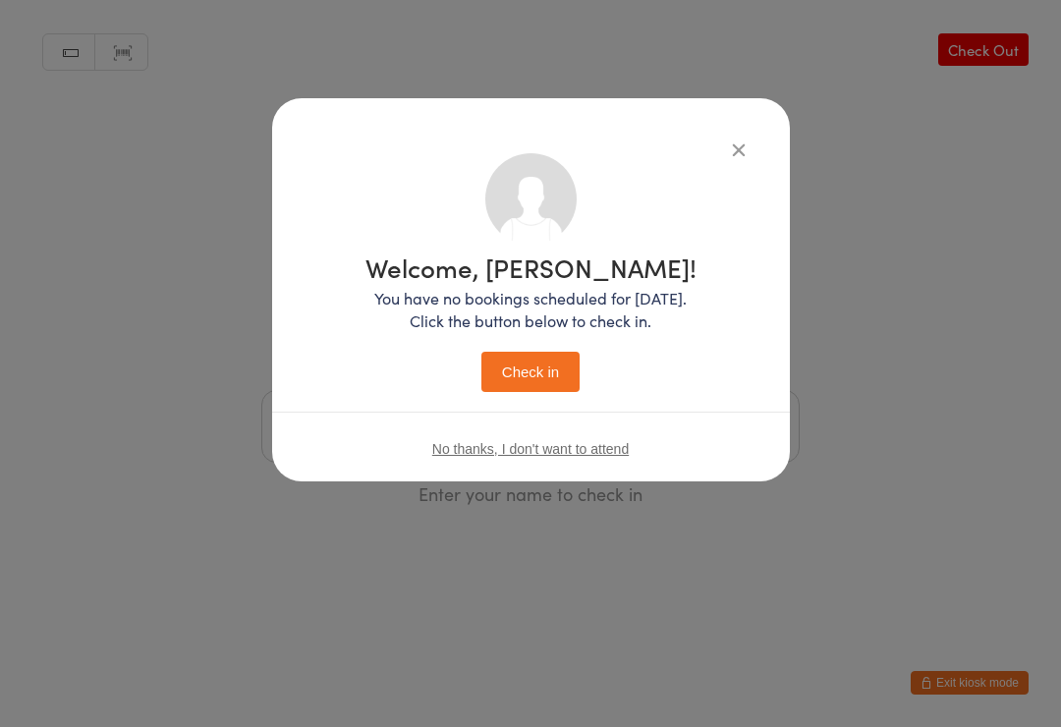
click at [561, 371] on button "Check in" at bounding box center [530, 372] width 98 height 40
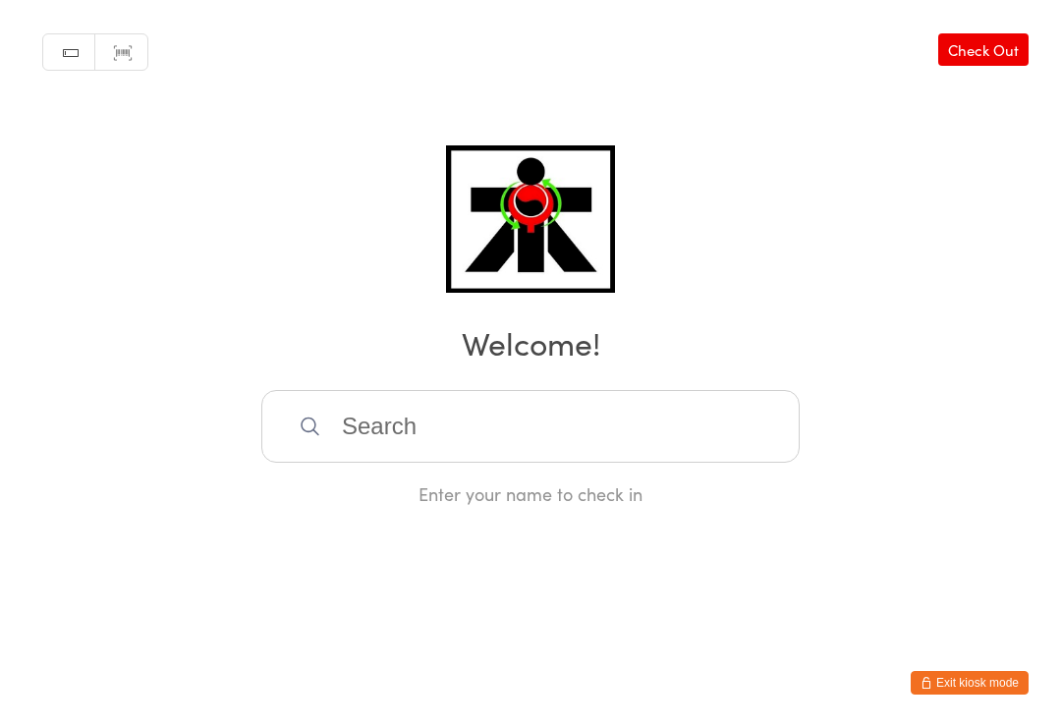
click at [665, 443] on input "search" at bounding box center [530, 426] width 538 height 73
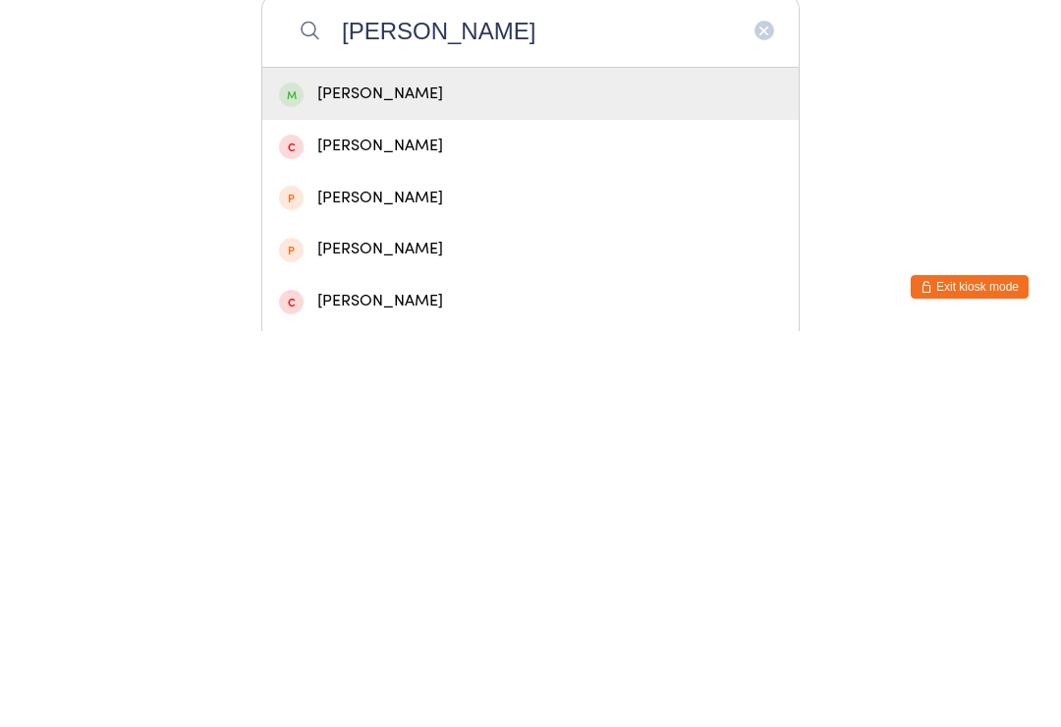
type input "[PERSON_NAME]"
click at [445, 476] on div "[PERSON_NAME]" at bounding box center [530, 489] width 503 height 27
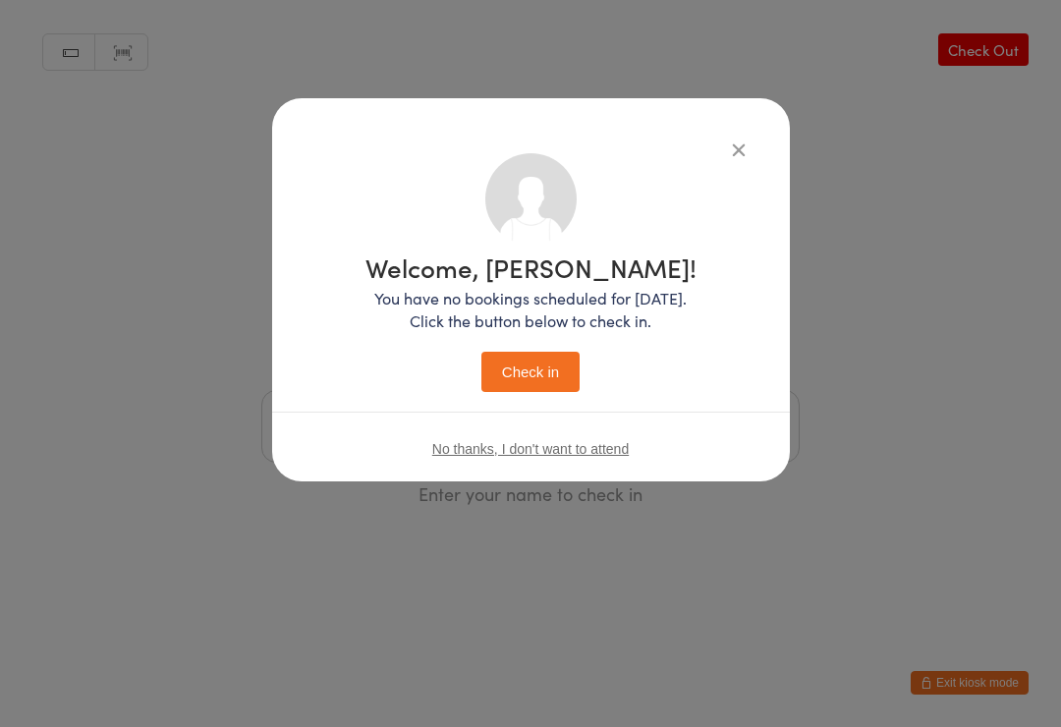
click at [531, 383] on button "Check in" at bounding box center [530, 372] width 98 height 40
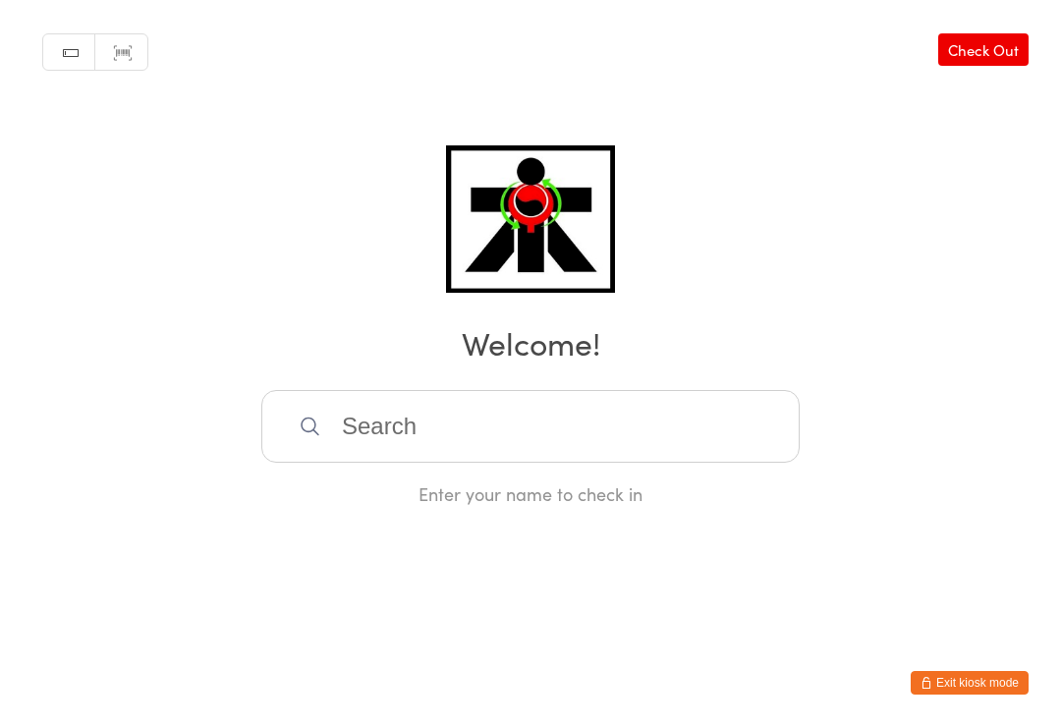
click at [705, 397] on input "search" at bounding box center [530, 426] width 538 height 73
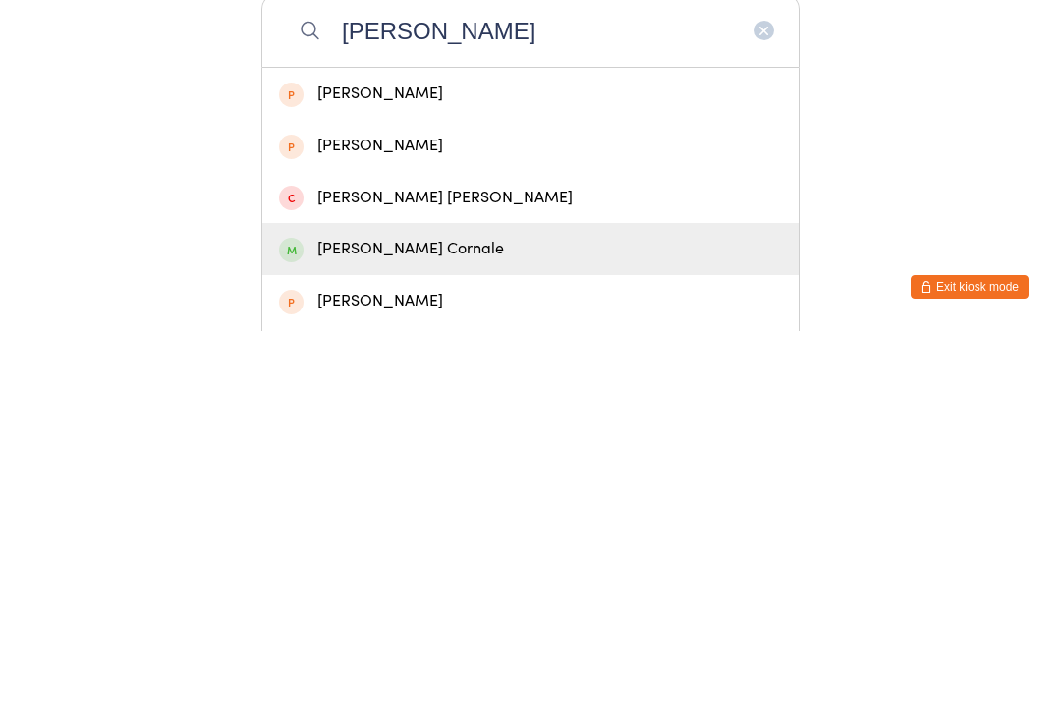
type input "[PERSON_NAME]"
click at [402, 619] on div "[PERSON_NAME] Cornale" at bounding box center [530, 645] width 536 height 52
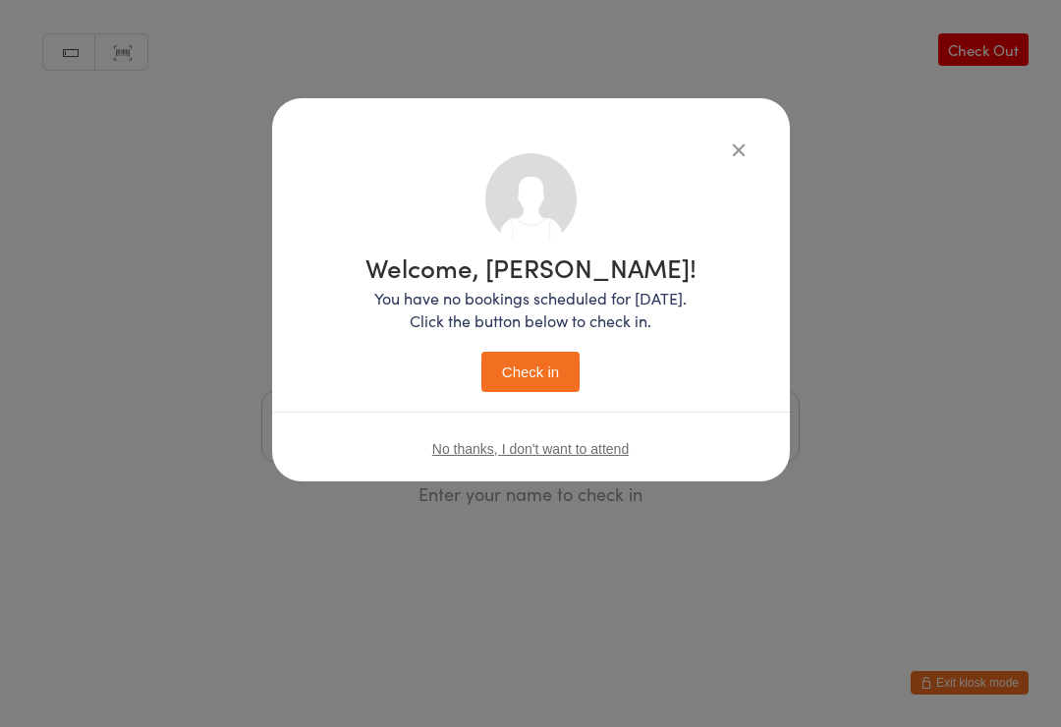
click at [566, 354] on button "Check in" at bounding box center [530, 372] width 98 height 40
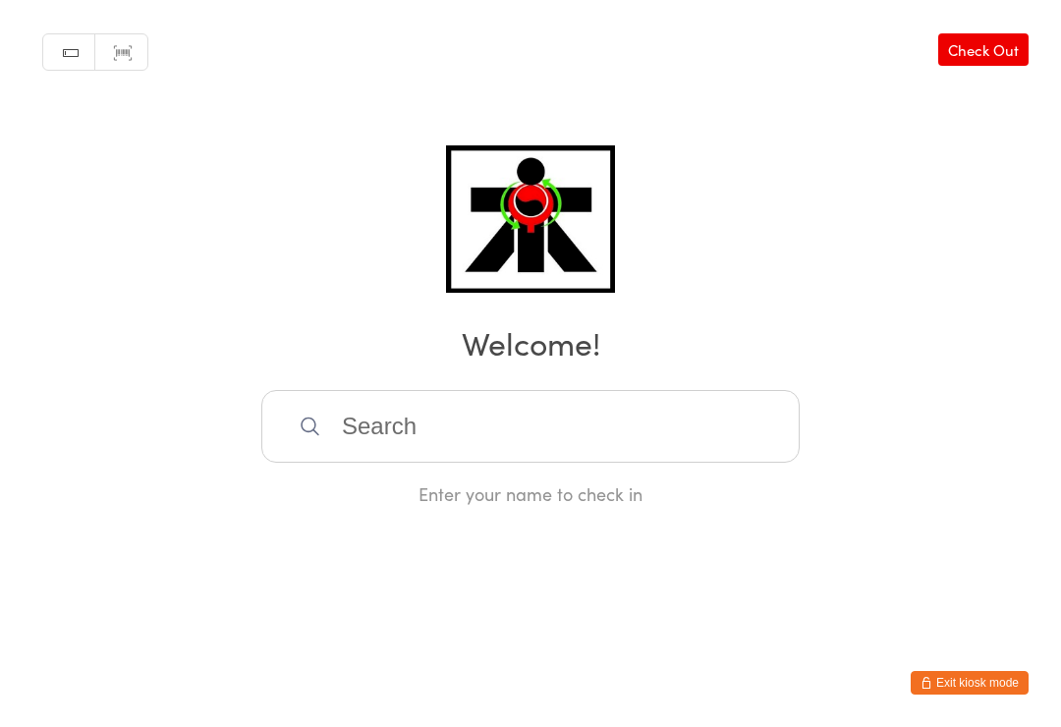
click at [760, 424] on input "search" at bounding box center [530, 426] width 538 height 73
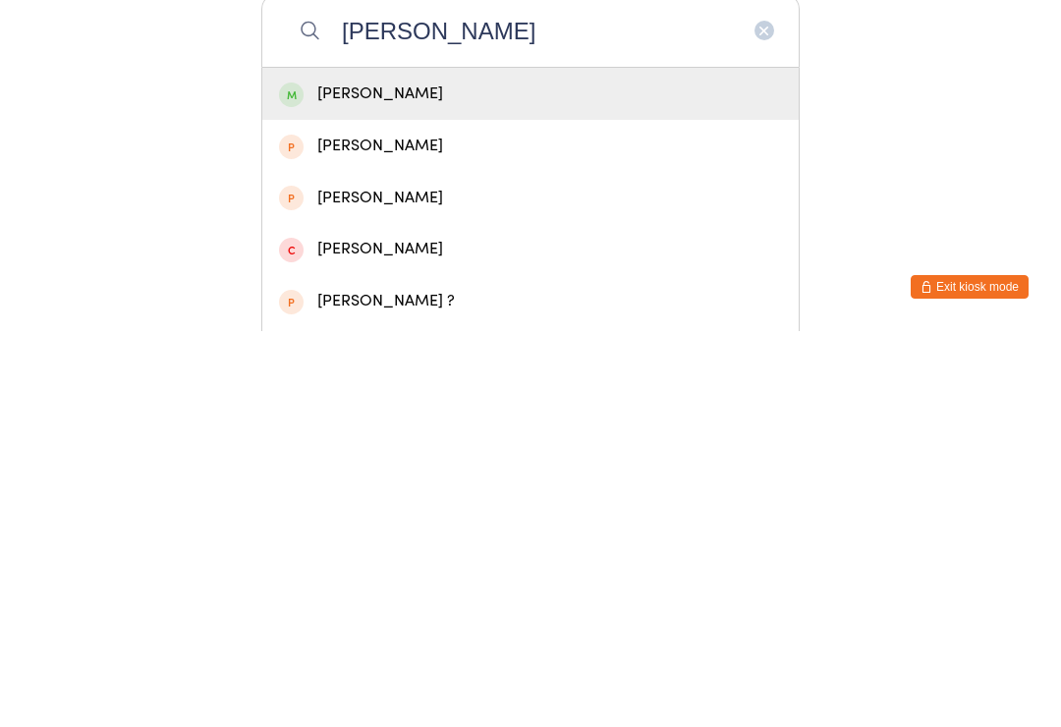
type input "[PERSON_NAME]"
click at [345, 476] on div "[PERSON_NAME]" at bounding box center [530, 489] width 503 height 27
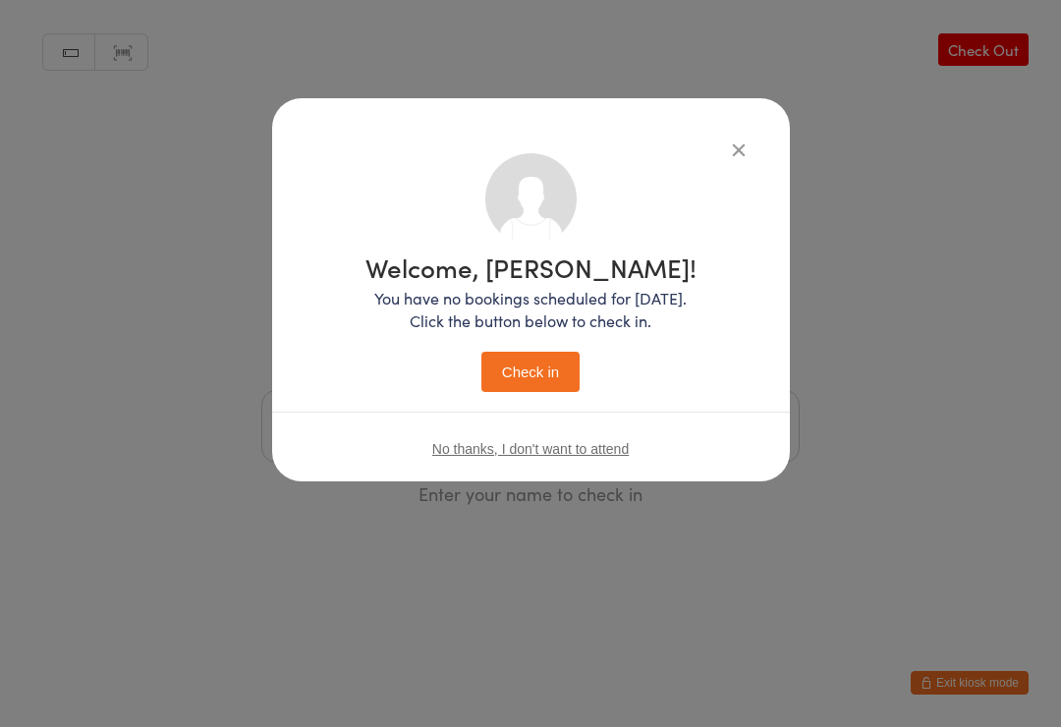
click at [562, 392] on button "Check in" at bounding box center [530, 372] width 98 height 40
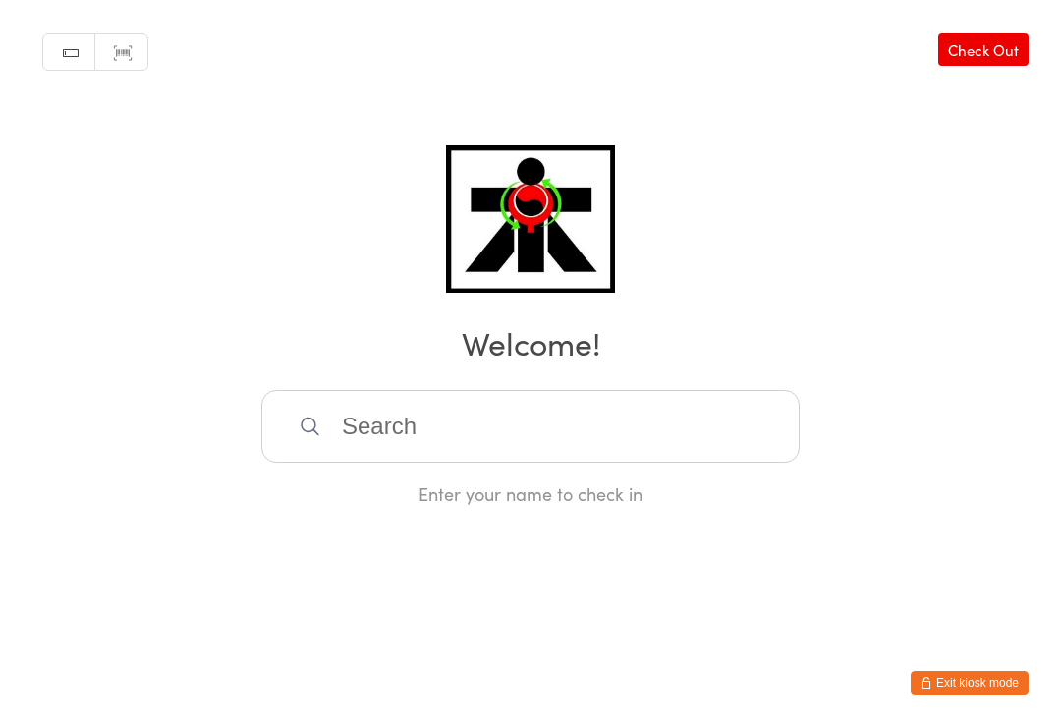
click at [734, 438] on input "search" at bounding box center [530, 426] width 538 height 73
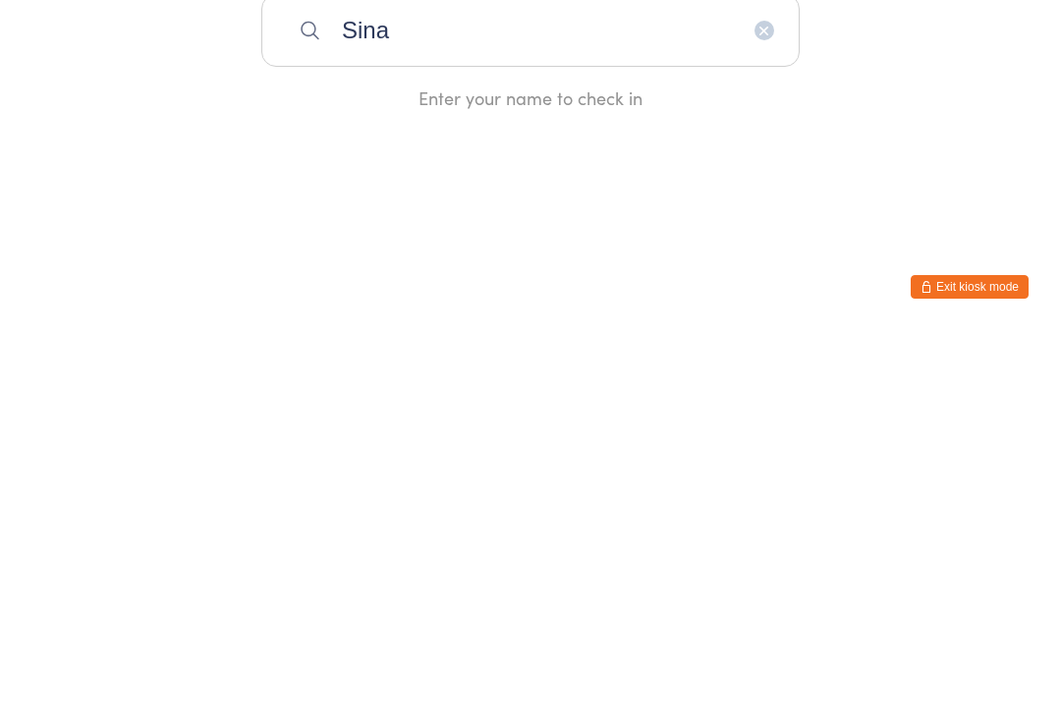
type input "Sina"
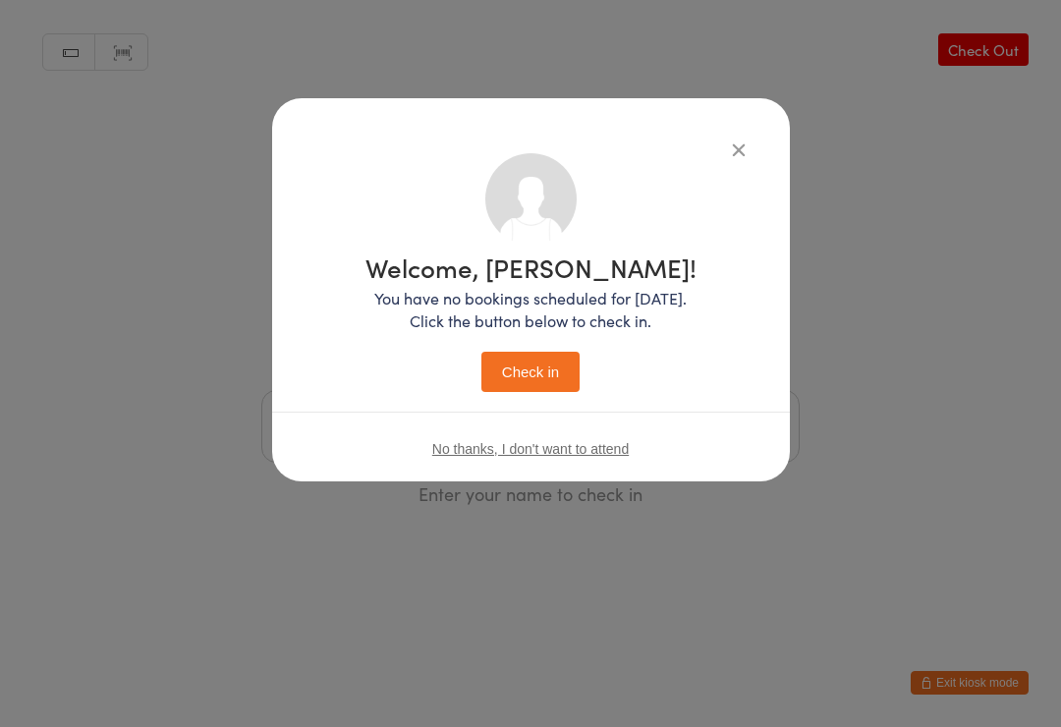
click at [543, 376] on button "Check in" at bounding box center [530, 372] width 98 height 40
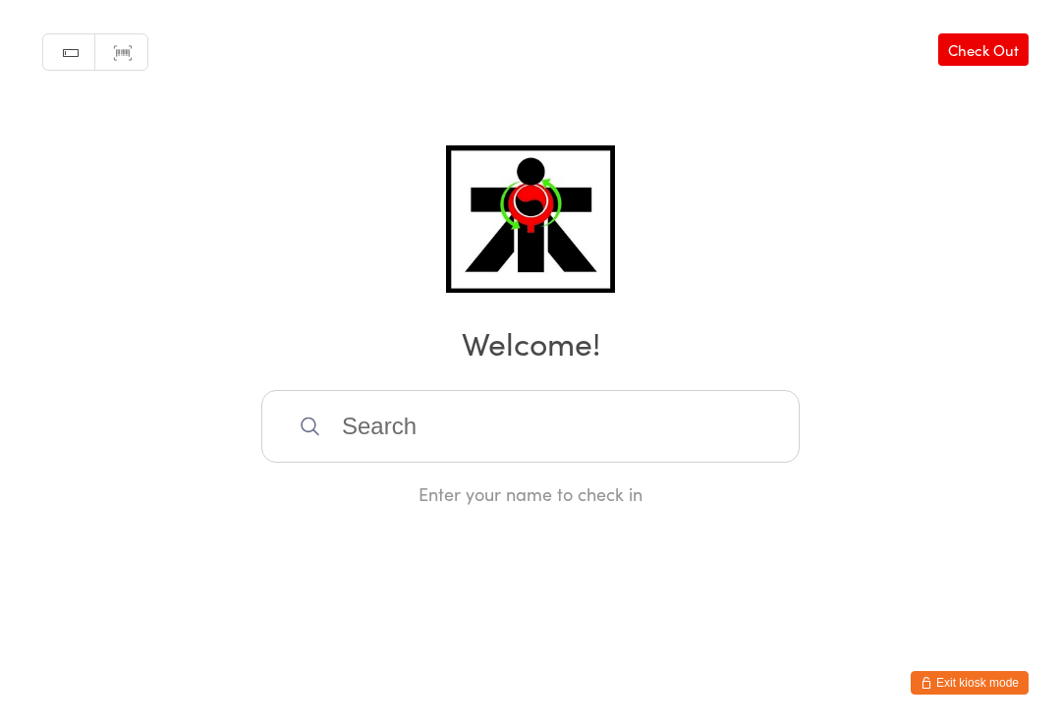
click at [389, 456] on input "search" at bounding box center [530, 426] width 538 height 73
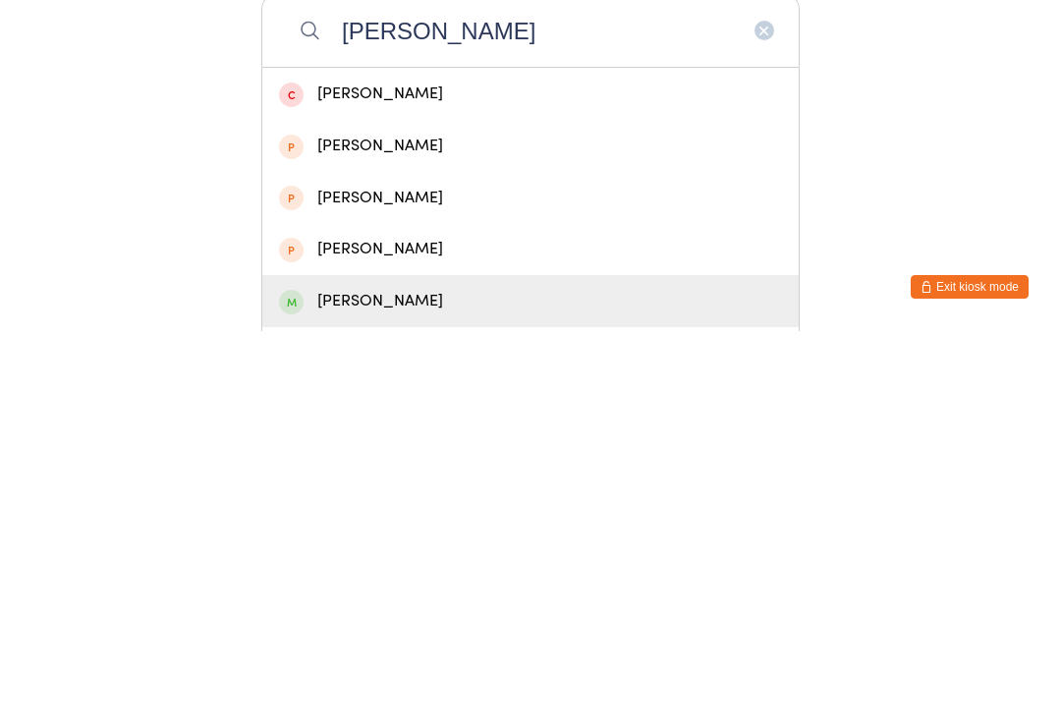
type input "[PERSON_NAME]"
click at [422, 684] on div "[PERSON_NAME]" at bounding box center [530, 697] width 503 height 27
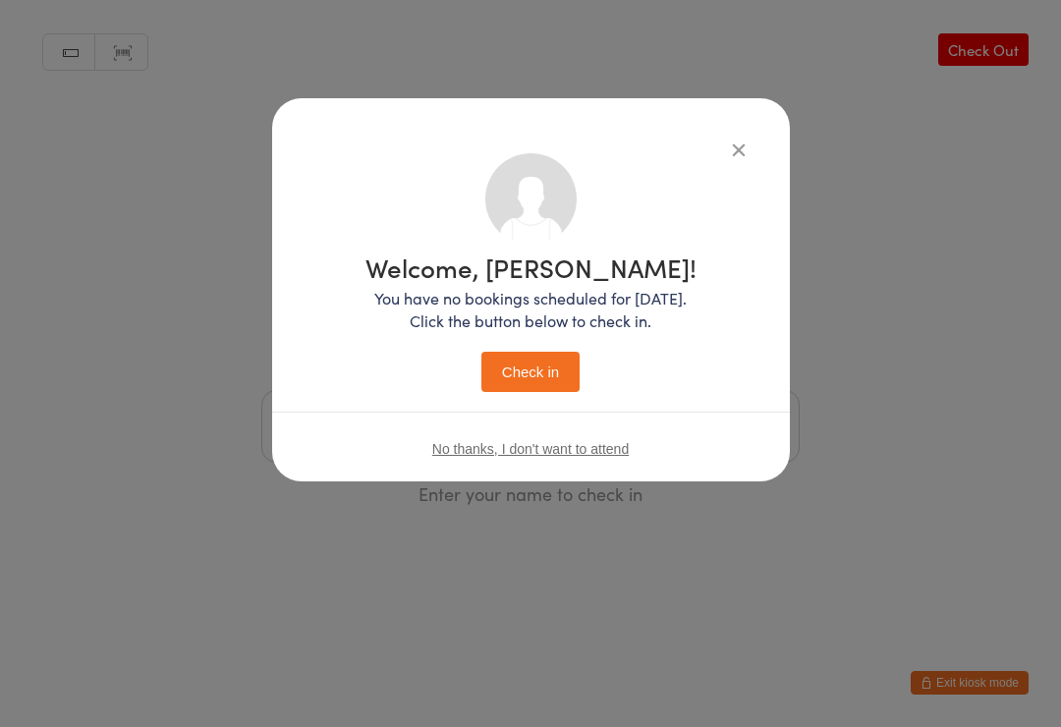
click at [541, 367] on button "Check in" at bounding box center [530, 372] width 98 height 40
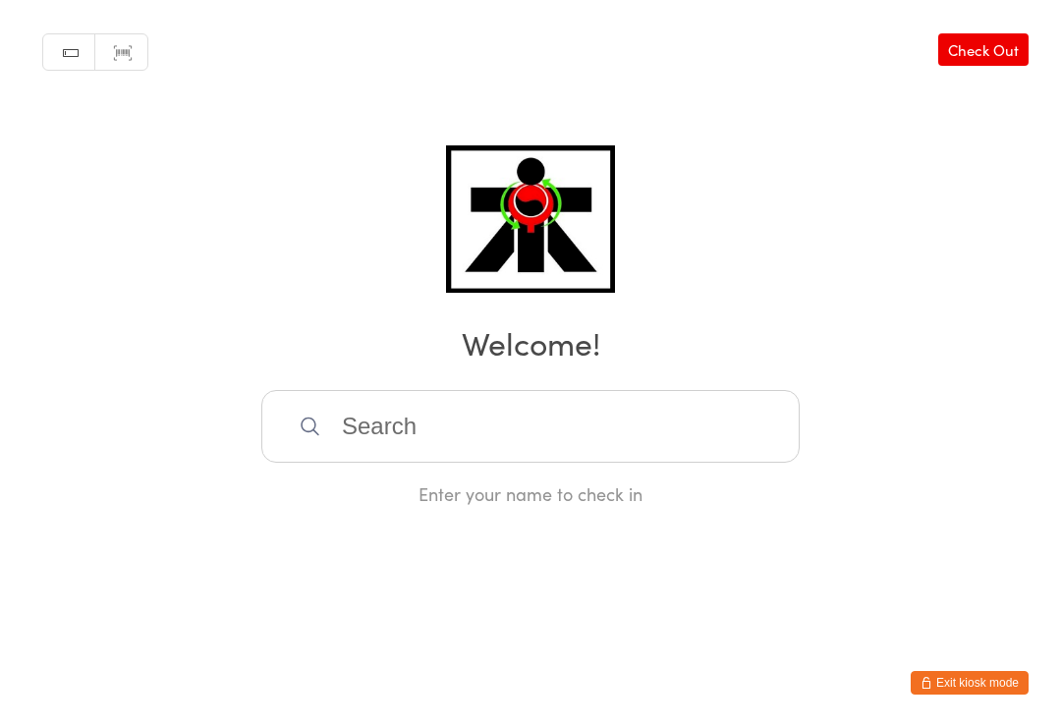
click at [744, 426] on input "search" at bounding box center [530, 426] width 538 height 73
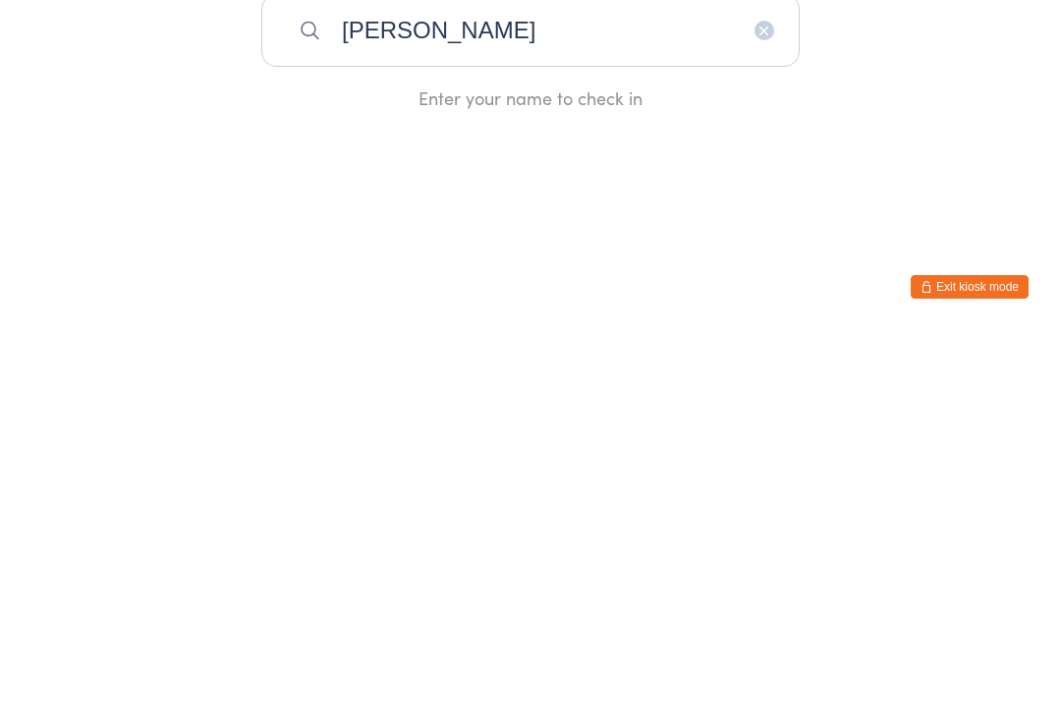
type input "[PERSON_NAME]"
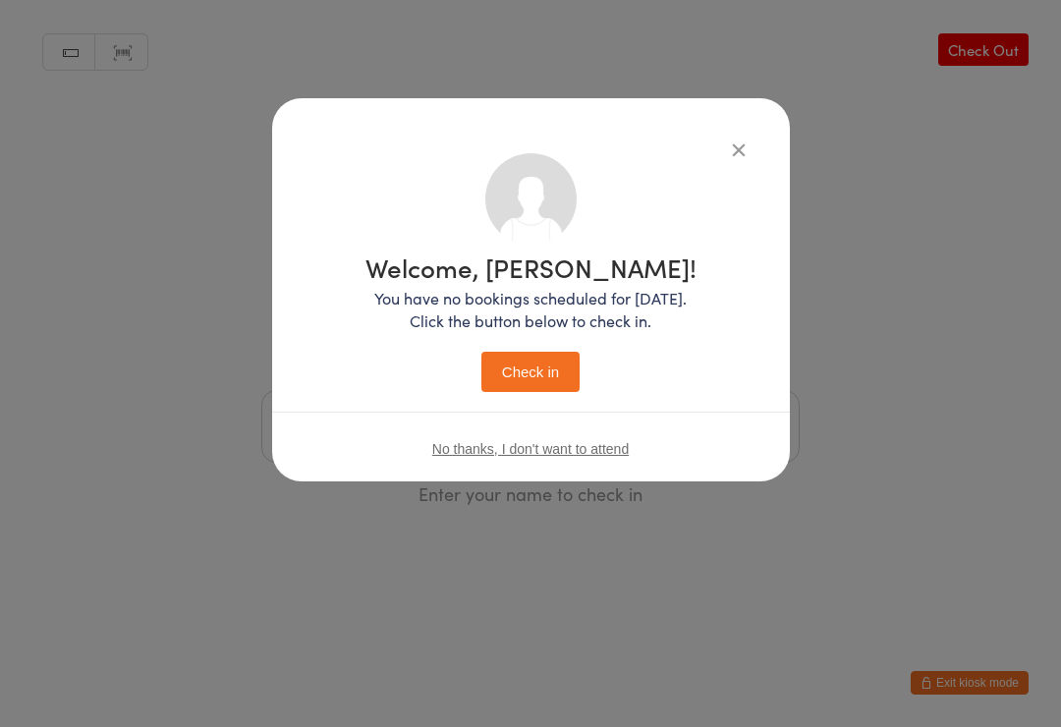
click at [529, 362] on button "Check in" at bounding box center [530, 372] width 98 height 40
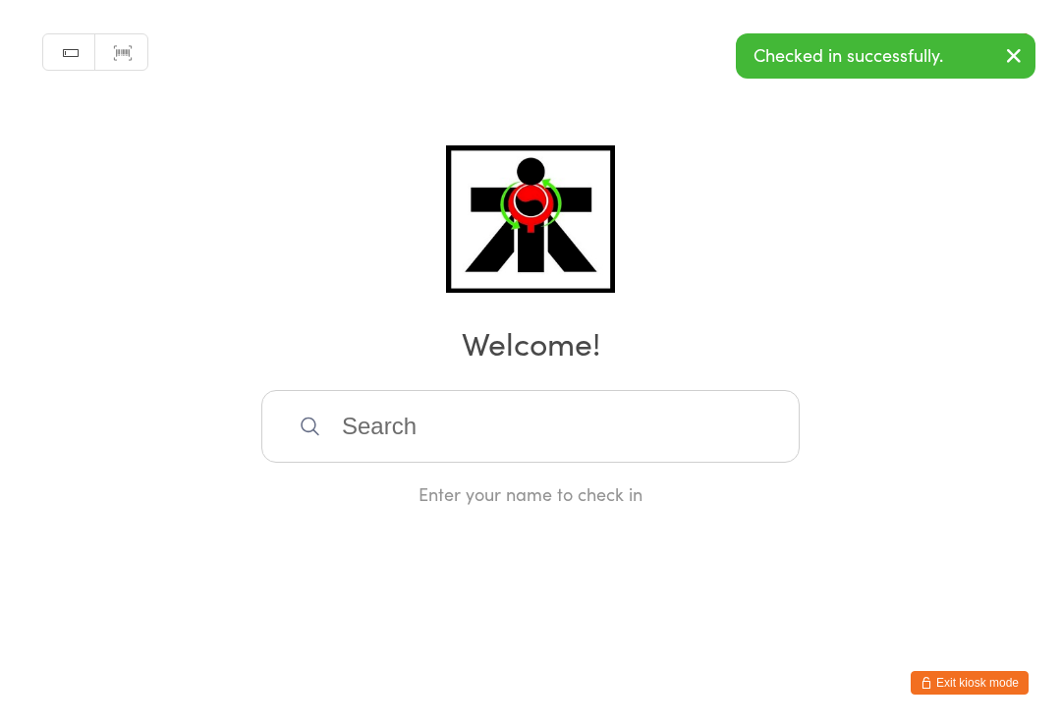
click at [738, 415] on input "search" at bounding box center [530, 426] width 538 height 73
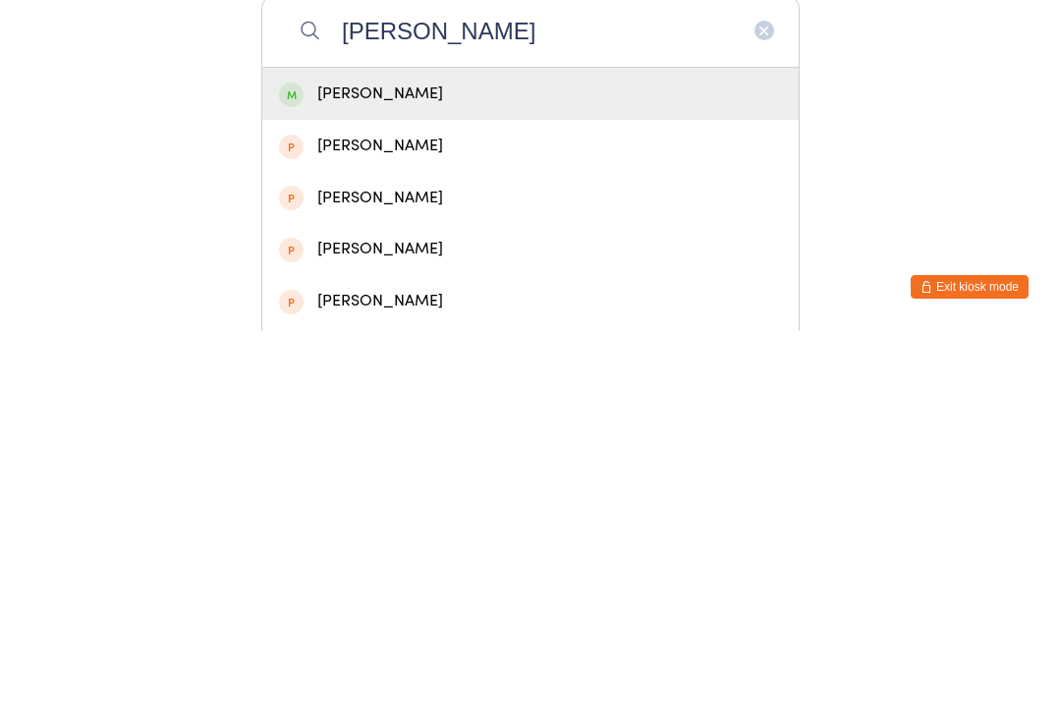
type input "[PERSON_NAME]"
click at [393, 476] on div "[PERSON_NAME]" at bounding box center [530, 489] width 503 height 27
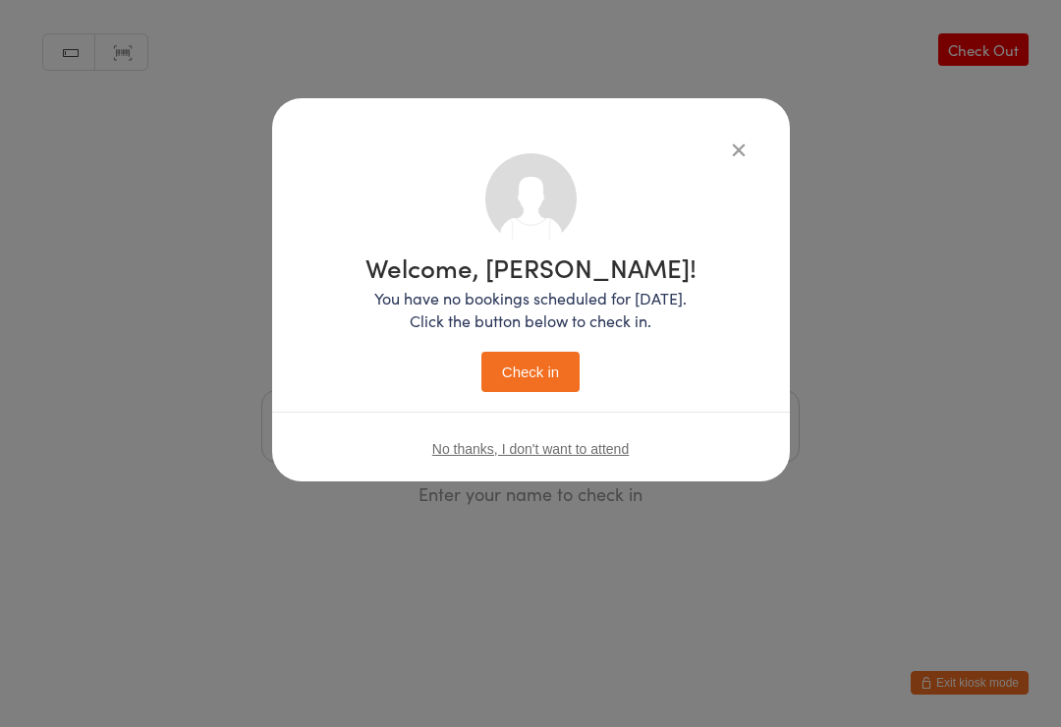
click at [513, 378] on button "Check in" at bounding box center [530, 372] width 98 height 40
